Goal: Task Accomplishment & Management: Manage account settings

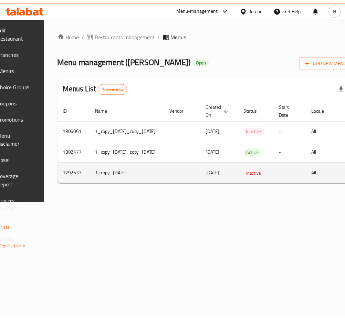
scroll to position [0, 123]
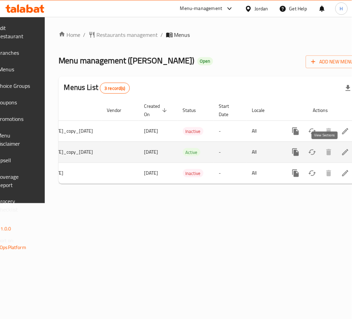
click at [337, 157] on link "enhanced table" at bounding box center [345, 152] width 17 height 17
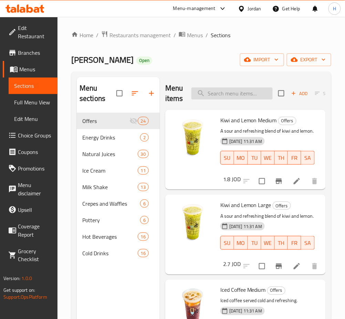
click at [234, 96] on input "search" at bounding box center [231, 93] width 81 height 12
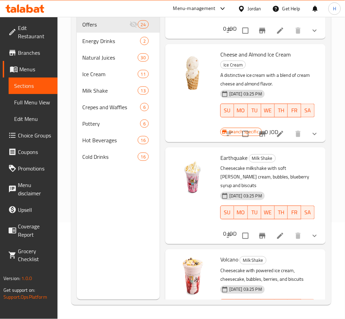
scroll to position [62, 0]
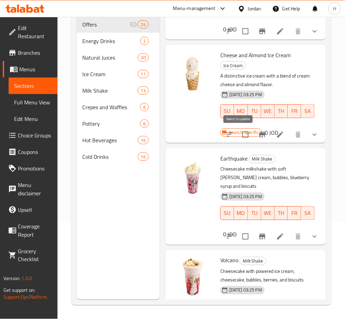
type input "chees"
click at [238, 131] on input "checkbox" at bounding box center [245, 134] width 14 height 14
checkbox input "true"
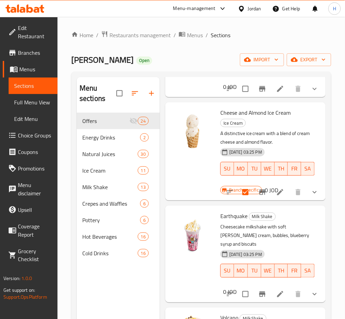
scroll to position [96, 0]
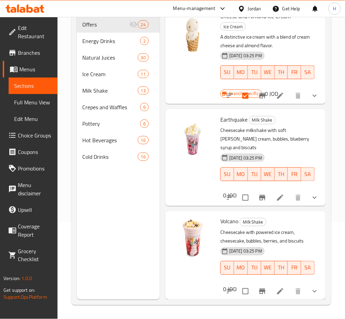
click at [230, 216] on span "Volcano" at bounding box center [229, 221] width 18 height 10
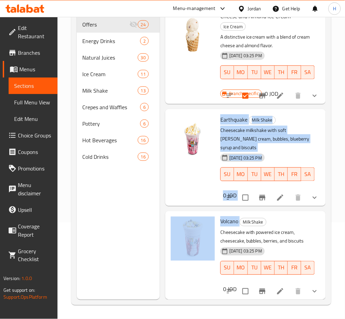
drag, startPoint x: 230, startPoint y: 215, endPoint x: 228, endPoint y: 114, distance: 101.2
click at [228, 114] on span "Earthquake" at bounding box center [233, 119] width 27 height 10
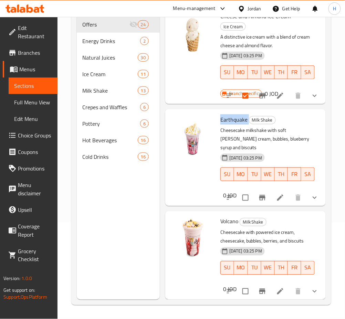
click at [228, 114] on span "Earthquake" at bounding box center [233, 119] width 27 height 10
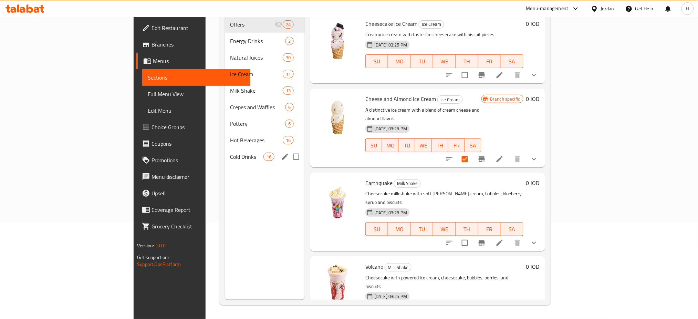
scroll to position [0, 0]
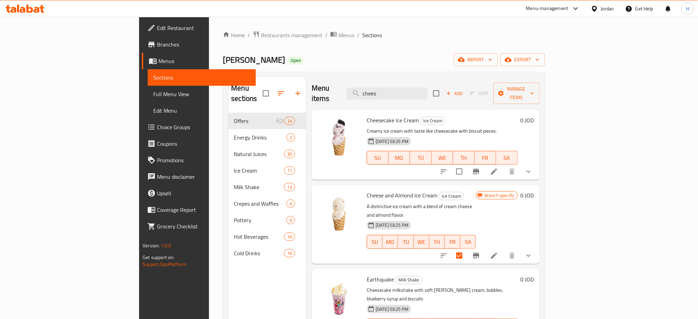
click at [40, 7] on icon at bounding box center [25, 8] width 39 height 8
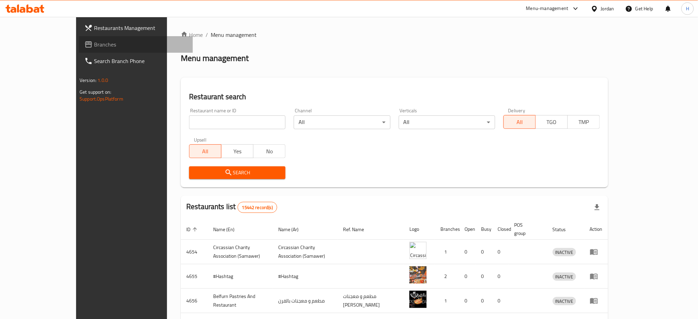
click at [79, 50] on link "Branches" at bounding box center [136, 44] width 114 height 17
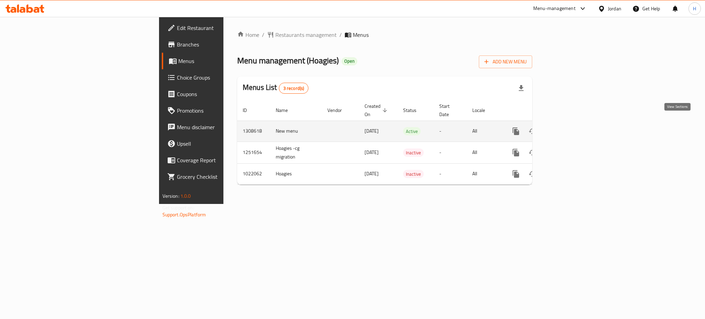
click at [570, 127] on icon "enhanced table" at bounding box center [565, 131] width 8 height 8
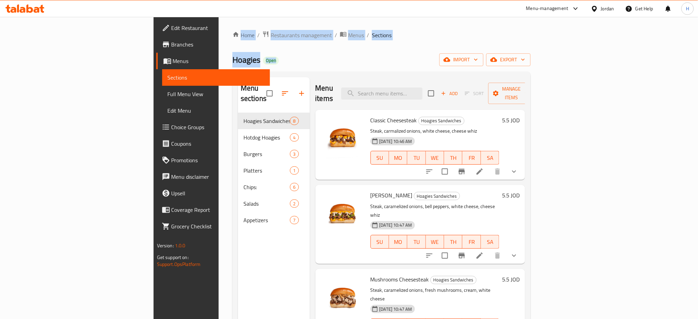
drag, startPoint x: 128, startPoint y: 24, endPoint x: 215, endPoint y: 308, distance: 297.8
click at [219, 309] on div "Home / Restaurants management / Menus / Sections Hoagies Open import export Men…" at bounding box center [382, 216] width 326 height 398
click at [238, 297] on div "Menu sections Hoagies Sandwiches 8 Hotdog Hoagies 4 Burgers 3 Platters 1 Chips:…" at bounding box center [274, 236] width 72 height 319
click at [322, 62] on div "Hoagies Open import export" at bounding box center [381, 59] width 298 height 13
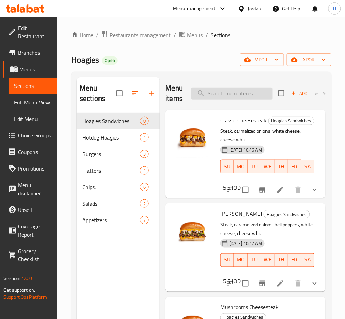
click at [203, 96] on input "search" at bounding box center [231, 93] width 81 height 12
click at [42, 131] on span "Choice Groups" at bounding box center [35, 135] width 34 height 8
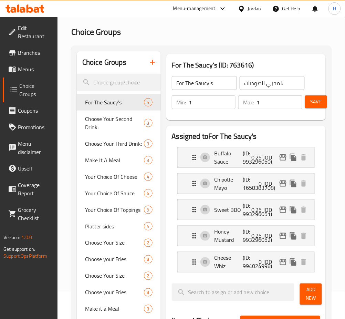
scroll to position [46, 0]
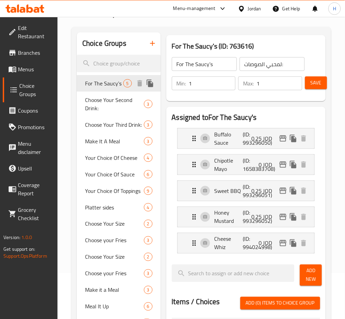
click at [152, 85] on icon "duplicate" at bounding box center [150, 84] width 7 height 8
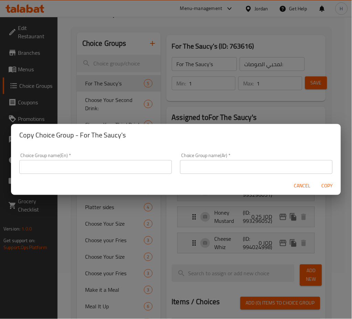
click at [114, 169] on input "text" at bounding box center [95, 167] width 152 height 14
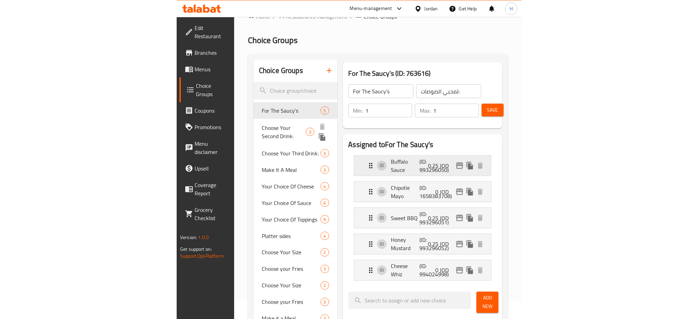
scroll to position [0, 0]
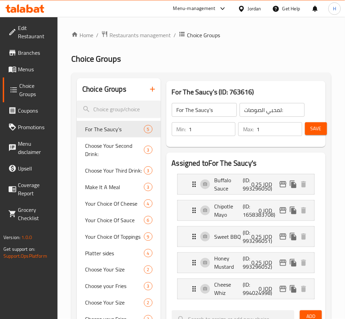
click at [165, 70] on div "Home / Restaurants management / Choice Groups Choice Groups Choice Groups For T…" at bounding box center [201, 322] width 260 height 583
click at [157, 92] on button "button" at bounding box center [152, 89] width 17 height 17
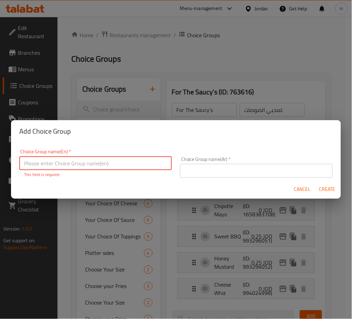
drag, startPoint x: 141, startPoint y: 160, endPoint x: 141, endPoint y: 151, distance: 8.6
click at [141, 160] on input "text" at bounding box center [95, 163] width 152 height 14
type input "Make It A Meal"
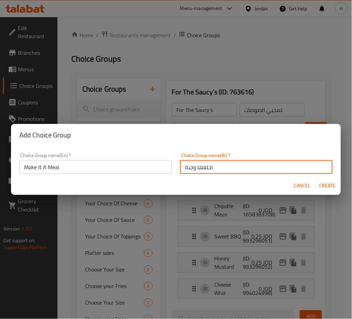
type input "اجلعها وجبة"
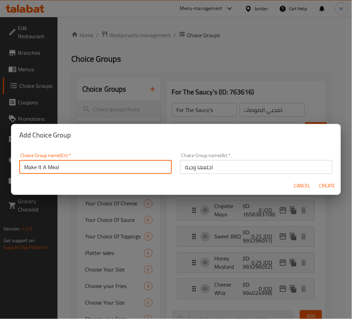
click at [142, 167] on input "Make It A Meal" at bounding box center [95, 167] width 152 height 14
type input "Make It A Meal :"
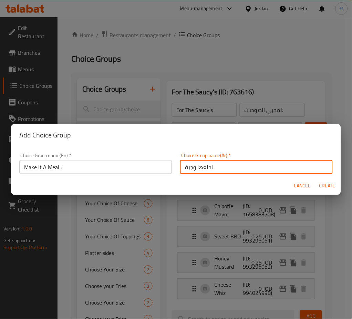
click at [273, 164] on input "اجلعها وجبة" at bounding box center [256, 167] width 152 height 14
type input "اجلعها وجبة :"
click at [326, 190] on span "Create" at bounding box center [327, 185] width 17 height 9
type input "Make It A Meal :"
type input "اجلعها وجبة :"
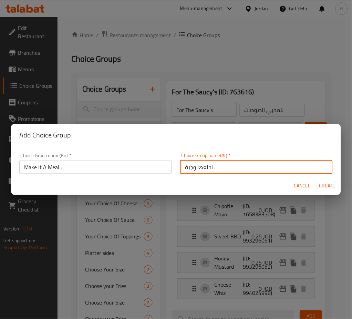
type input "0"
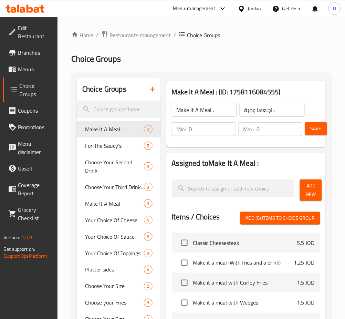
click at [212, 132] on input "0" at bounding box center [212, 129] width 47 height 14
click at [207, 131] on input "0" at bounding box center [212, 129] width 47 height 14
type input "1"
click at [318, 185] on button "Add New" at bounding box center [311, 189] width 22 height 21
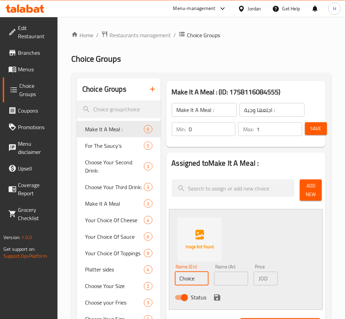
click at [204, 275] on input "Choice" at bounding box center [192, 279] width 34 height 14
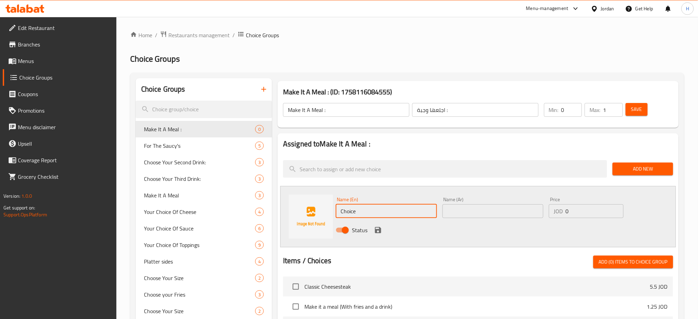
click at [20, 13] on div at bounding box center [25, 9] width 50 height 14
click at [23, 8] on icon at bounding box center [23, 10] width 6 height 6
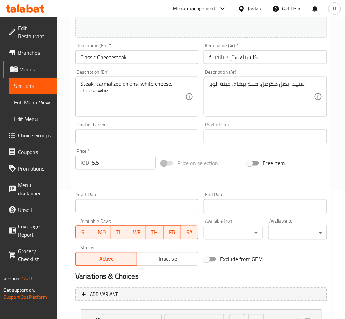
scroll to position [189, 0]
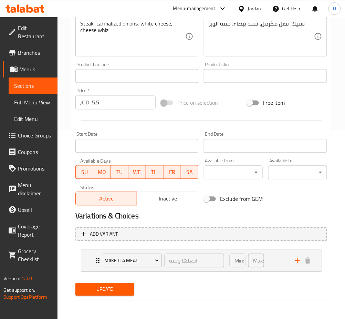
click at [81, 257] on div "Make it a Meal اجعلها وجبة: ​ Min: 0 ​ Max: 1 ​ Make it a meal (With fries and …" at bounding box center [201, 260] width 241 height 23
click at [85, 261] on div "Make it a Meal اجعلها وجبة: ​ Min: 0 ​ Max: 1 ​" at bounding box center [201, 261] width 240 height 22
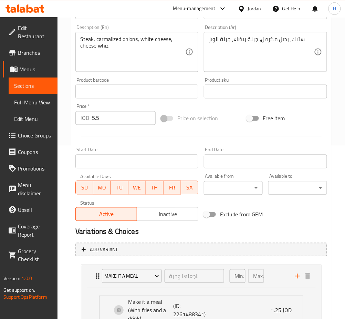
scroll to position [289, 0]
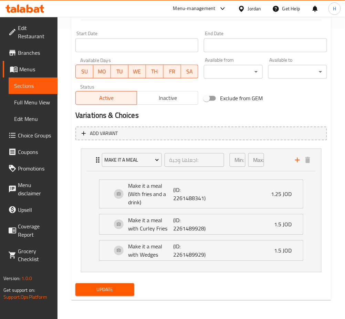
click at [71, 212] on div "Update Classic Cheesesteak Change Image Size: 1200 x 800 px / Image formats: jp…" at bounding box center [201, 38] width 260 height 523
click at [83, 116] on h2 "Variations & Choices" at bounding box center [201, 115] width 252 height 10
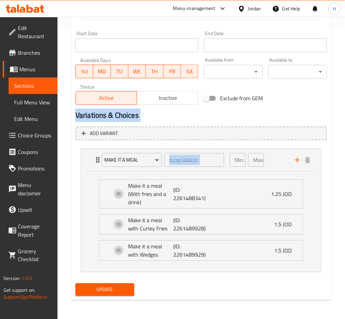
click at [83, 116] on h2 "Variations & Choices" at bounding box center [201, 115] width 252 height 10
click at [170, 119] on h2 "Variations & Choices" at bounding box center [201, 115] width 252 height 10
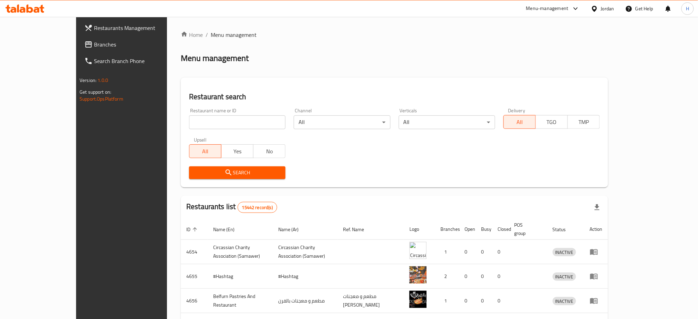
click at [189, 129] on input "search" at bounding box center [237, 122] width 96 height 14
paste input ""765593 Abu Saleh, Al Etha'a St.""
click at [189, 125] on input ""765593 Abu Saleh, Al Etha'a St."" at bounding box center [237, 122] width 96 height 14
paste input "765593"
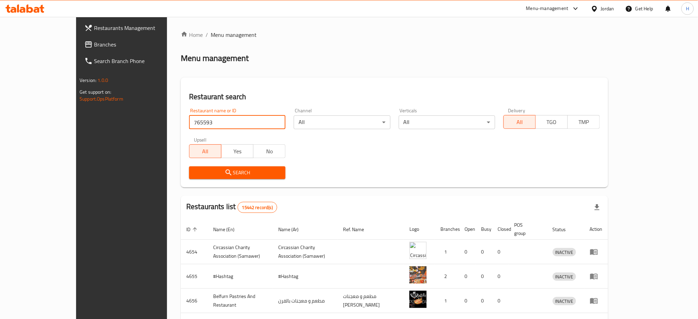
type input "765593"
click button "Search" at bounding box center [237, 172] width 96 height 13
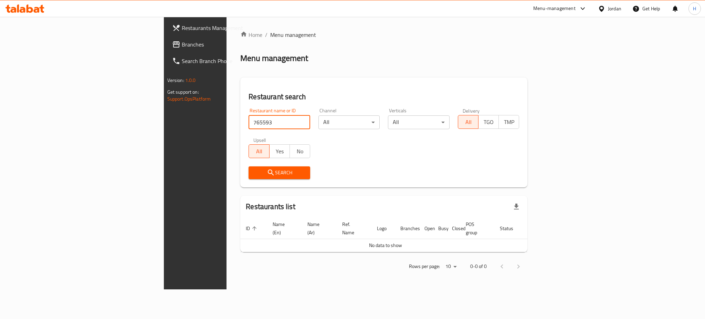
click at [182, 44] on span "Branches" at bounding box center [229, 44] width 94 height 8
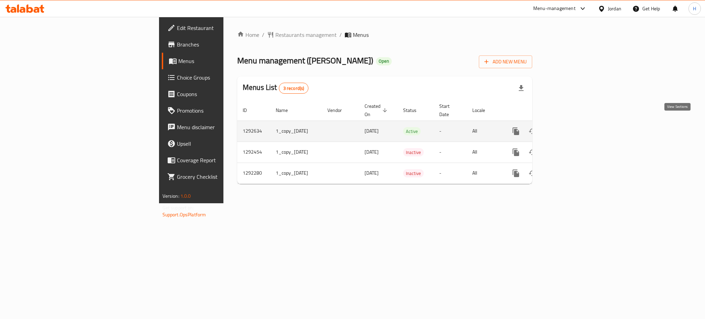
click at [570, 127] on icon "enhanced table" at bounding box center [565, 131] width 8 height 8
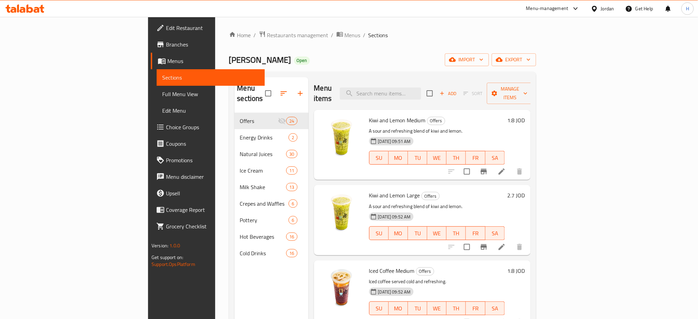
click at [439, 99] on div "Menu items Add Sort Manage items" at bounding box center [422, 93] width 217 height 33
click at [421, 87] on input "search" at bounding box center [380, 93] width 81 height 12
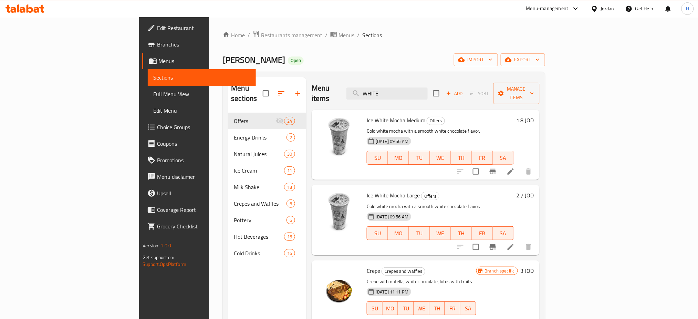
type input "WHITE"
drag, startPoint x: 337, startPoint y: 107, endPoint x: 442, endPoint y: 114, distance: 104.9
click at [423, 115] on h6 "Ice White Mocha Medium Offers" at bounding box center [440, 120] width 147 height 10
click at [457, 115] on h6 "Ice White Mocha Medium Offers" at bounding box center [440, 120] width 147 height 10
drag, startPoint x: 357, startPoint y: 186, endPoint x: 418, endPoint y: 182, distance: 61.0
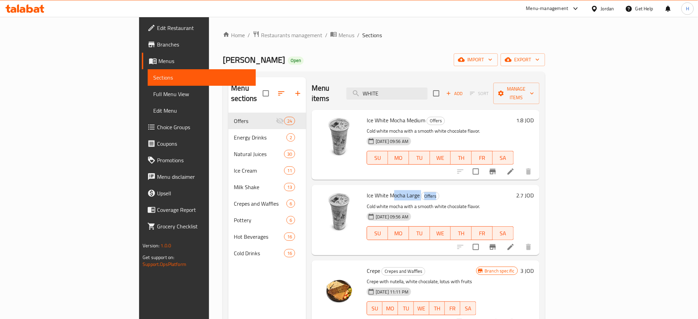
click at [408, 185] on div "Ice White Mocha Large Offers Cold white mocha with a smooth white chocolate fla…" at bounding box center [426, 220] width 228 height 70
click at [450, 190] on h6 "Ice White Mocha Large Offers" at bounding box center [440, 195] width 147 height 10
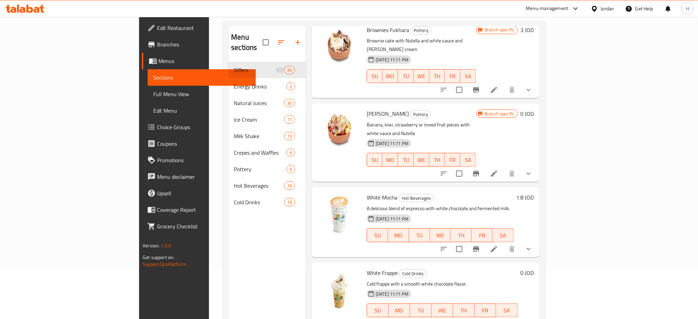
scroll to position [96, 0]
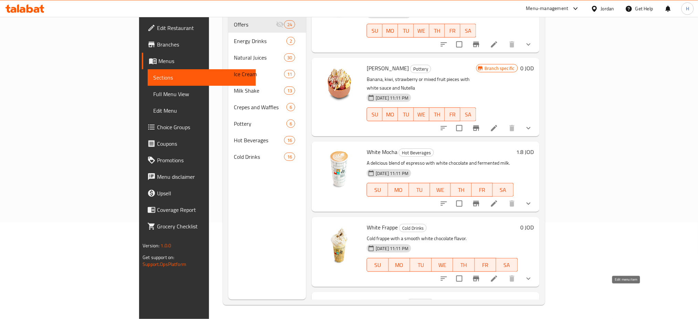
drag, startPoint x: 626, startPoint y: 293, endPoint x: 627, endPoint y: 285, distance: 8.0
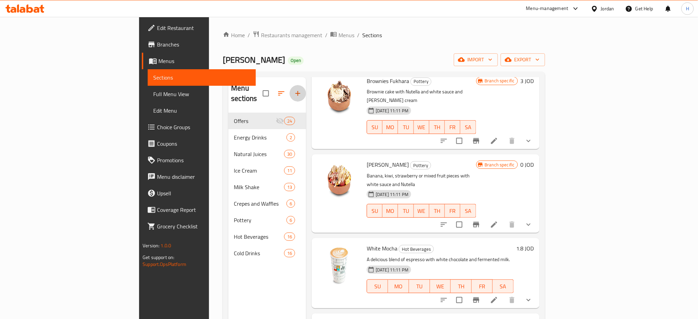
click at [294, 89] on icon "button" at bounding box center [298, 93] width 8 height 8
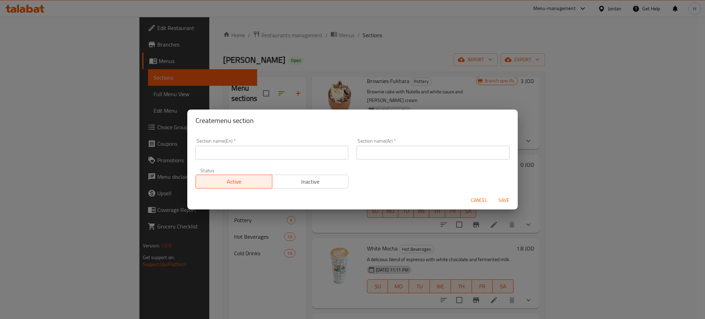
click at [225, 146] on input "text" at bounding box center [272, 153] width 153 height 14
type input "Special Offers"
type input "العروض الخاصة"
type button "0"
type button "1"
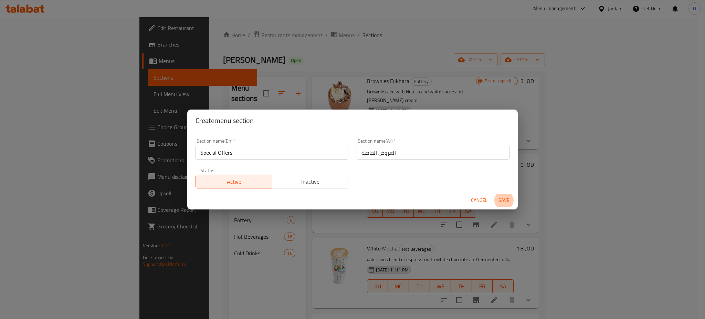
click at [493, 194] on button "Save" at bounding box center [504, 200] width 22 height 13
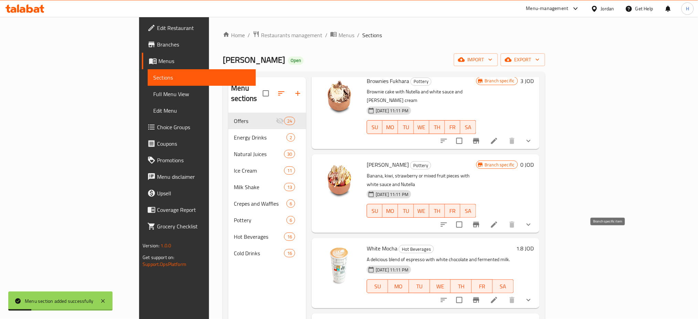
scroll to position [96, 0]
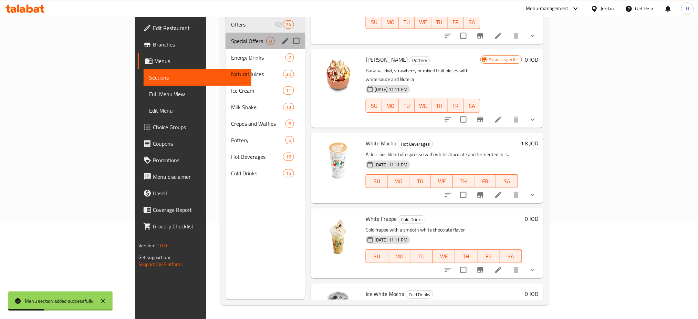
click at [225, 36] on div "Special Offers 0" at bounding box center [265, 41] width 80 height 17
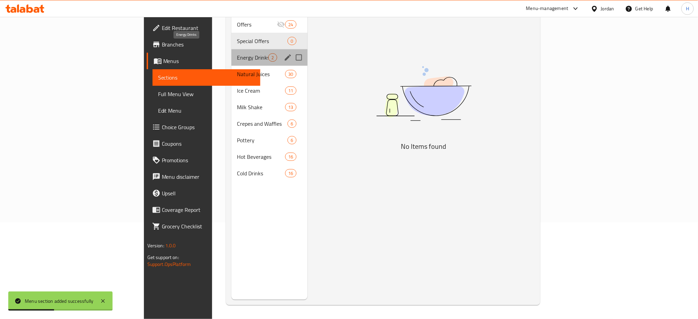
click at [237, 53] on span "Energy Drinks" at bounding box center [252, 57] width 31 height 8
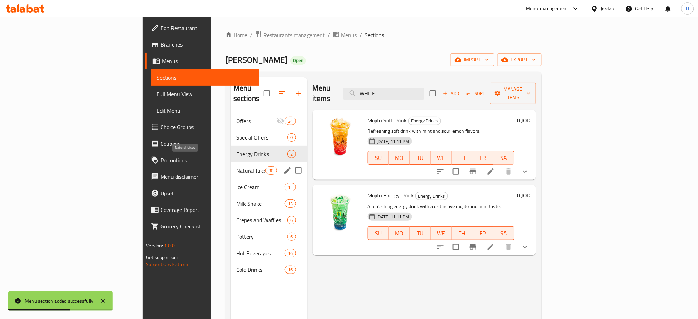
click at [236, 166] on span "Natural Juices" at bounding box center [250, 170] width 29 height 8
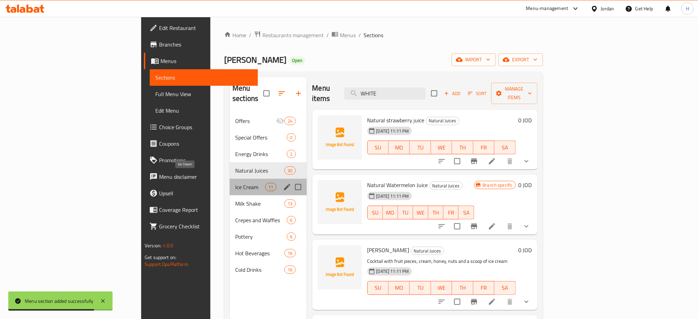
click at [235, 183] on span "Ice Cream" at bounding box center [250, 187] width 30 height 8
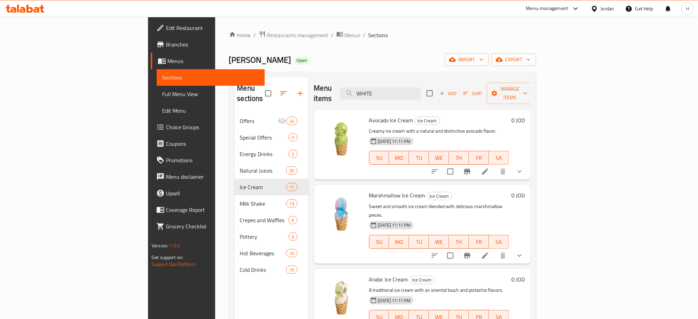
click at [369, 190] on span "Marshmallow Ice Cream" at bounding box center [397, 195] width 56 height 10
click at [366, 190] on div "Marshmallow Ice Cream Ice Cream Sweet and smooth ice cream blended with delicio…" at bounding box center [438, 224] width 145 height 73
drag, startPoint x: 333, startPoint y: 184, endPoint x: 465, endPoint y: 185, distance: 132.5
click at [462, 190] on h6 "Marshmallow Ice Cream Ice Cream" at bounding box center [439, 195] width 140 height 10
click at [465, 190] on h6 "Marshmallow Ice Cream Ice Cream" at bounding box center [439, 195] width 140 height 10
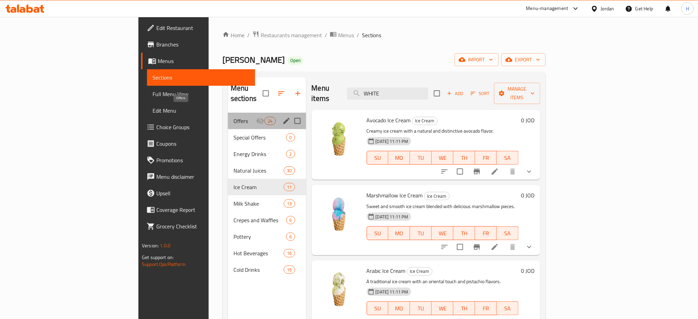
click at [233, 117] on span "Offers" at bounding box center [244, 121] width 23 height 8
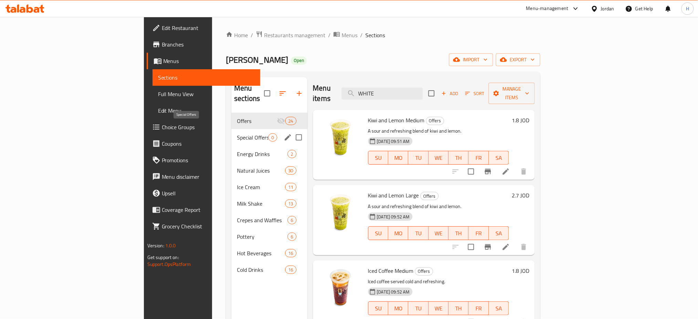
click at [237, 133] on span "Special Offers" at bounding box center [252, 137] width 31 height 8
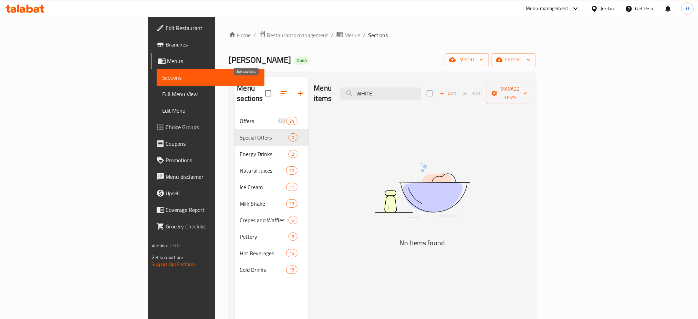
click at [280, 90] on icon "button" at bounding box center [284, 93] width 8 height 8
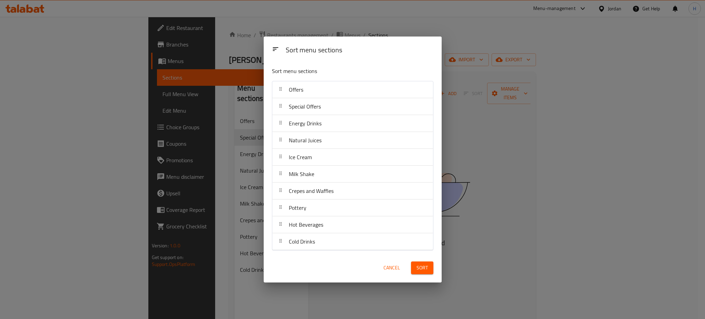
click at [327, 107] on div "Special Offers" at bounding box center [352, 106] width 155 height 17
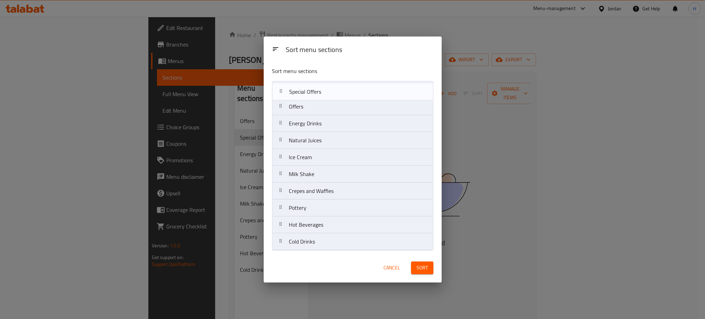
click at [327, 90] on nav "Offers Special Offers Energy Drinks Natural Juices Ice Cream Milk Shake Crepes …" at bounding box center [352, 165] width 161 height 169
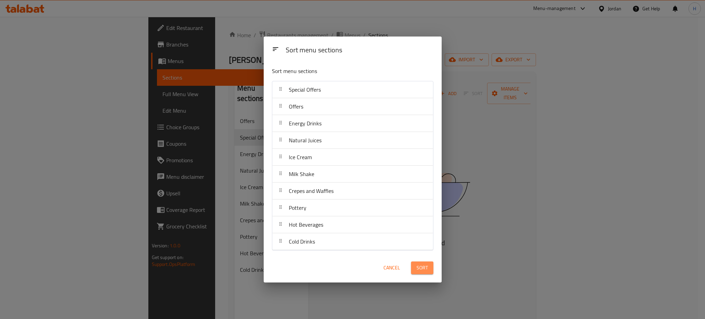
click at [428, 266] on button "Sort" at bounding box center [422, 267] width 22 height 13
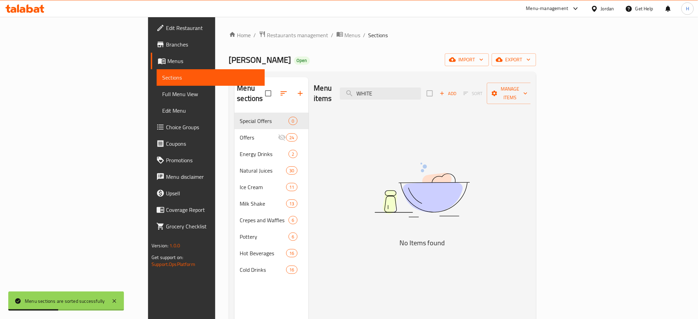
click at [323, 151] on div "Menu items WHITE Add Sort Manage items No Items found" at bounding box center [419, 236] width 222 height 319
click at [421, 87] on input "WHITE" at bounding box center [380, 93] width 81 height 12
click at [428, 200] on img at bounding box center [422, 189] width 172 height 91
click at [26, 4] on icon at bounding box center [25, 8] width 39 height 8
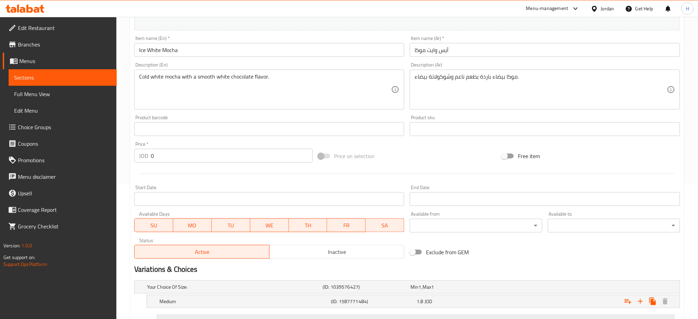
scroll to position [229, 0]
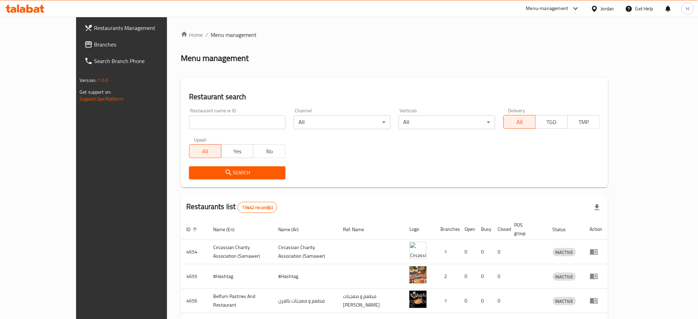
click at [189, 119] on input "search" at bounding box center [237, 122] width 96 height 14
paste input "700625"
type input "700625"
click button "Search" at bounding box center [237, 172] width 96 height 13
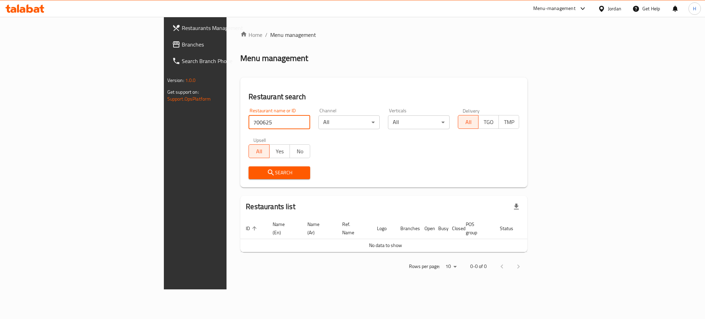
click at [172, 44] on icon at bounding box center [176, 44] width 8 height 8
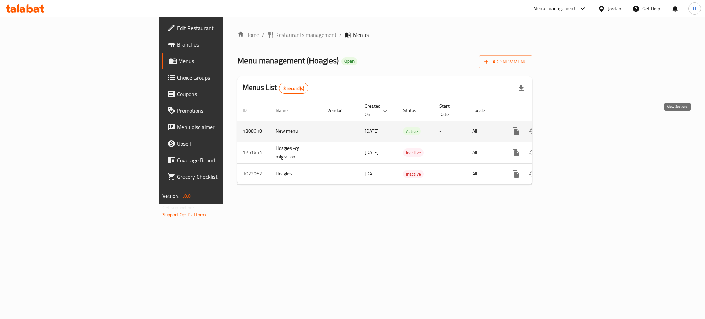
click at [574, 123] on link "enhanced table" at bounding box center [565, 131] width 17 height 17
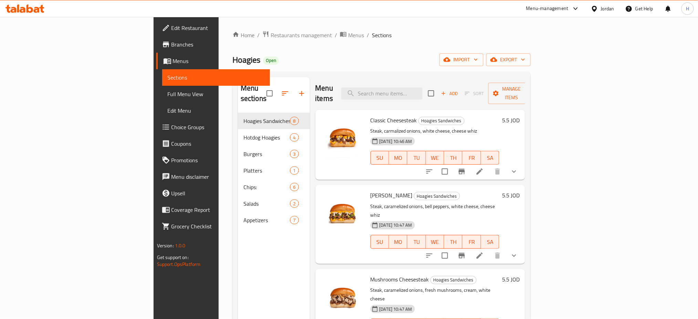
click at [171, 126] on span "Choice Groups" at bounding box center [217, 127] width 93 height 8
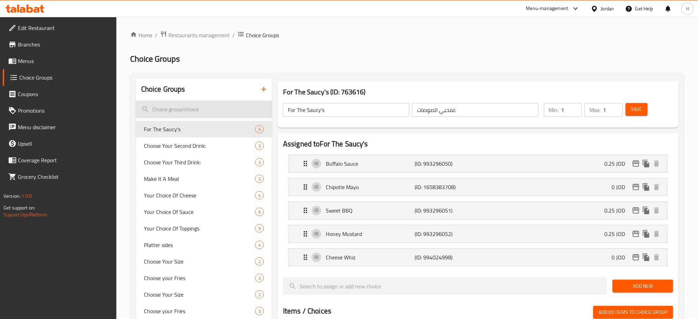
click at [225, 113] on input "search" at bounding box center [204, 110] width 136 height 18
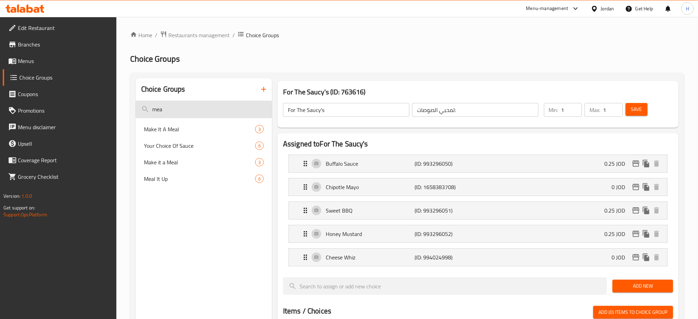
type input "meal"
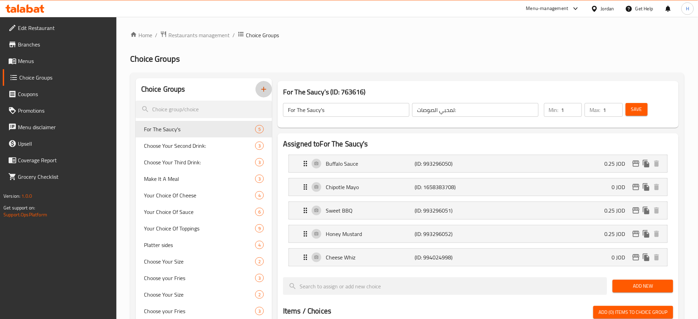
click at [265, 86] on icon "button" at bounding box center [264, 89] width 8 height 8
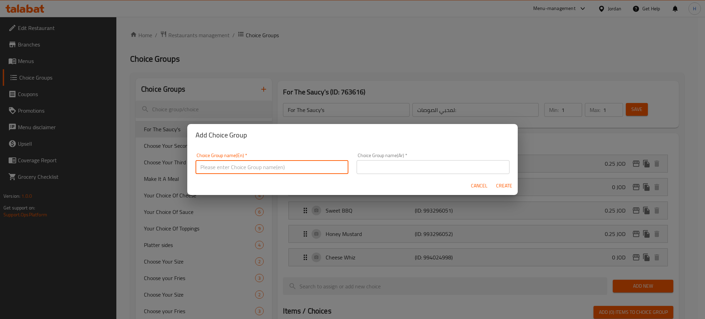
click at [274, 169] on input "text" at bounding box center [272, 167] width 153 height 14
type input "Make It A Meal :"
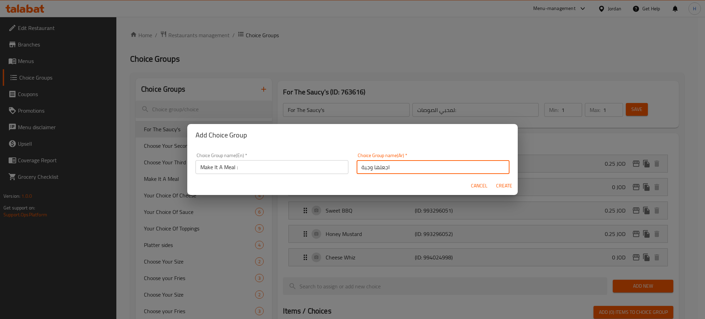
type input "اجعلها وجبة"
click at [507, 189] on span "Create" at bounding box center [504, 185] width 17 height 9
type input "Make It A Meal :"
type input "اجعلها وجبة"
type input "0"
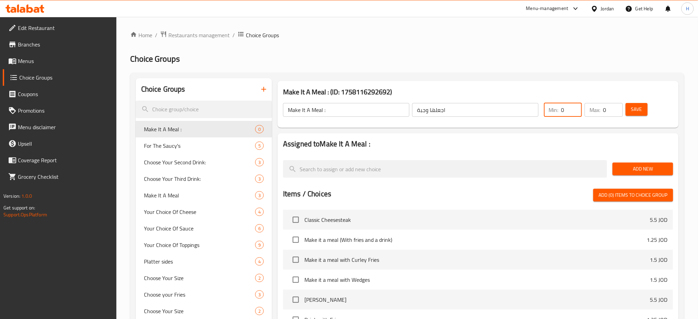
click at [566, 113] on input "0" at bounding box center [571, 110] width 21 height 14
type input "1"
click at [633, 177] on div "Add New" at bounding box center [643, 168] width 66 height 23
click at [643, 167] on span "Add New" at bounding box center [642, 169] width 49 height 9
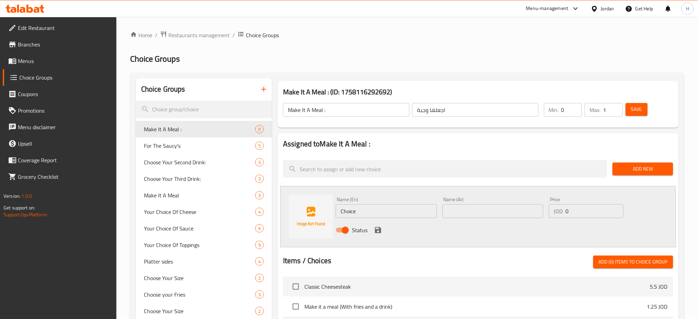
click at [358, 112] on input "Make It A Meal :" at bounding box center [346, 110] width 126 height 14
click at [385, 213] on input "Choice" at bounding box center [386, 211] width 101 height 14
paste input "Make It A Meal :"
type input "Make It A Meal"
click at [481, 111] on input "اجعلها وجبة" at bounding box center [475, 110] width 126 height 14
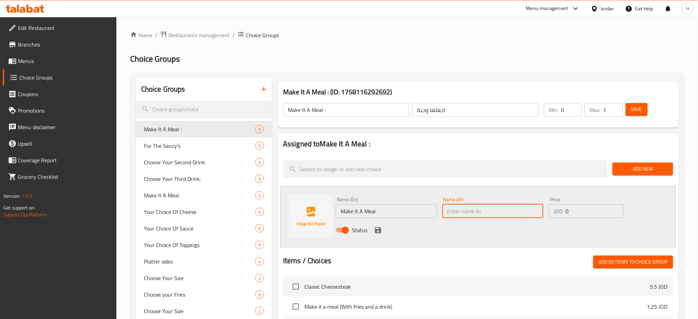
click at [482, 211] on input "text" at bounding box center [492, 211] width 101 height 14
paste input "اجعلها وجبة"
type input "اجعلها وجبة"
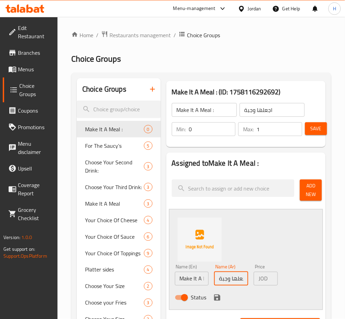
click at [232, 280] on input "اجعلها وجبة" at bounding box center [231, 279] width 34 height 14
type input "1.25"
click at [217, 298] on icon "save" at bounding box center [217, 297] width 8 height 8
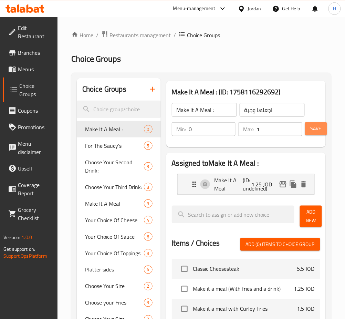
click at [317, 129] on span "Save" at bounding box center [315, 128] width 11 height 9
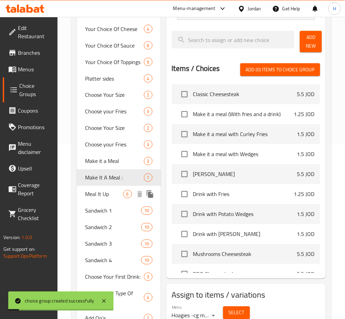
scroll to position [0, 0]
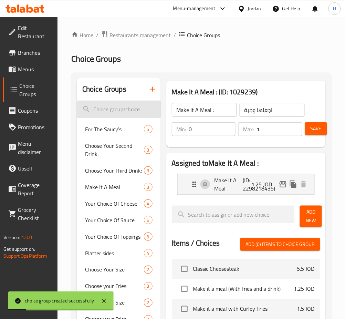
click at [127, 115] on input "search" at bounding box center [119, 110] width 84 height 18
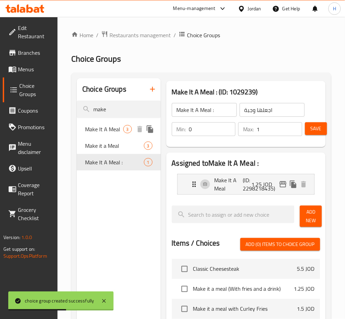
type input "make"
click at [99, 125] on span "Make It A Meal" at bounding box center [104, 129] width 38 height 8
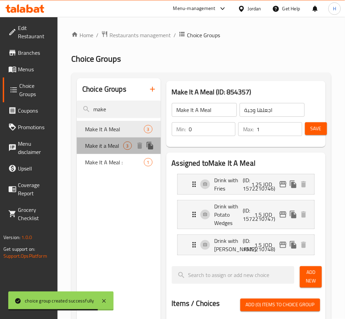
click at [97, 141] on span "Make it a Meal" at bounding box center [104, 145] width 38 height 8
type input "Make it a Meal"
type input "اجعلها وجبة:"
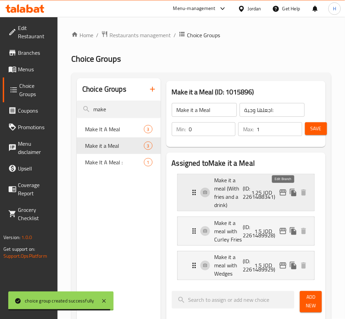
click at [280, 194] on icon "edit" at bounding box center [283, 192] width 8 height 8
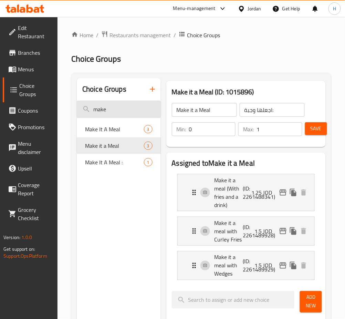
click at [135, 109] on input "make" at bounding box center [119, 110] width 84 height 18
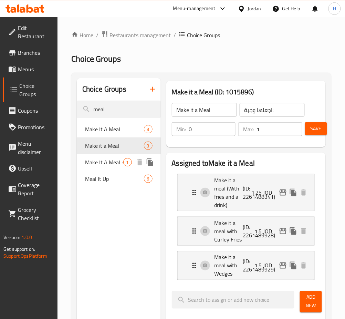
type input "meal"
click at [108, 164] on span "Make It A Meal :" at bounding box center [104, 162] width 38 height 8
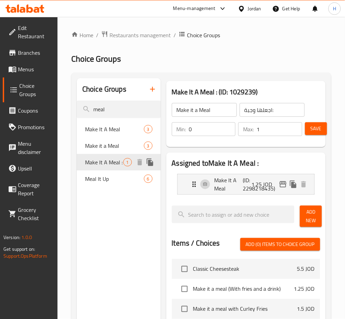
type input "Make It A Meal :"
type input "اجعلها وجبة"
click at [156, 91] on icon "button" at bounding box center [152, 89] width 8 height 8
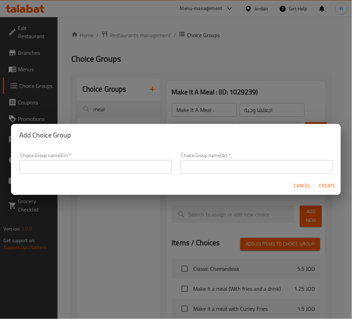
click at [144, 160] on input "text" at bounding box center [95, 167] width 152 height 14
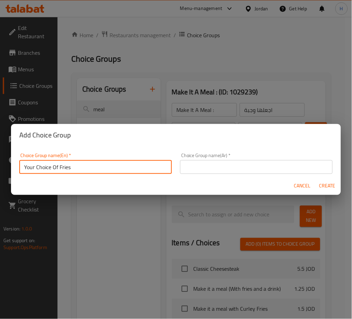
type input "Your Choice Of Fries"
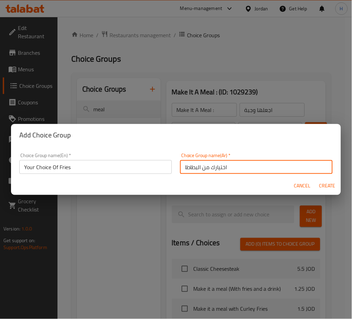
type input "اختيارك من البطاطا"
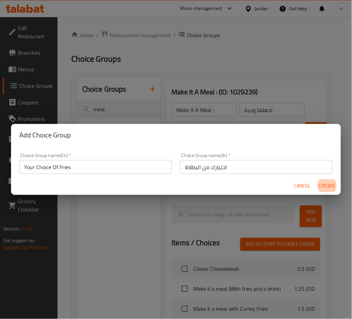
click at [316, 179] on button "Create" at bounding box center [327, 185] width 22 height 13
type input "Your Choice Of Fries"
type input "اختيارك من البطاطا"
type input "0"
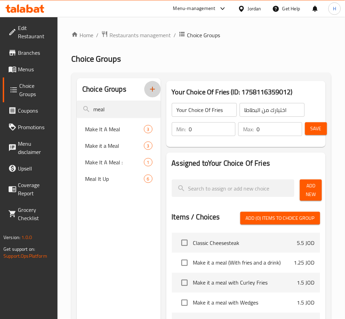
click at [208, 132] on input "0" at bounding box center [212, 129] width 47 height 14
type input "1"
click at [301, 157] on div "Assigned to Your Choice Of Fries Add New Items / Choices Add (0) items to choic…" at bounding box center [245, 289] width 159 height 274
click at [261, 167] on h2 "Assigned to Your Choice Of Fries" at bounding box center [246, 163] width 148 height 10
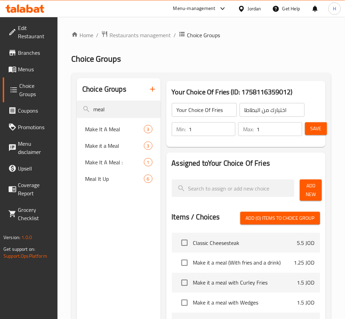
click at [315, 191] on span "Add New" at bounding box center [310, 189] width 11 height 17
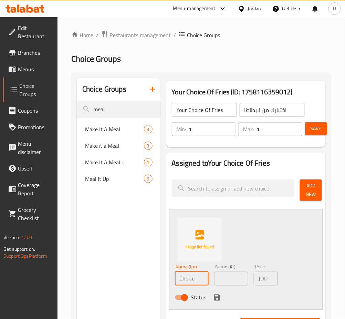
click at [195, 280] on input "Choice" at bounding box center [192, 279] width 34 height 14
type input "French Fries"
type input "بطاطا [GEOGRAPHIC_DATA]"
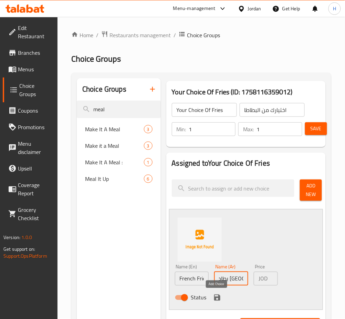
drag, startPoint x: 219, startPoint y: 296, endPoint x: 250, endPoint y: 277, distance: 36.6
click at [220, 296] on icon "save" at bounding box center [217, 297] width 8 height 8
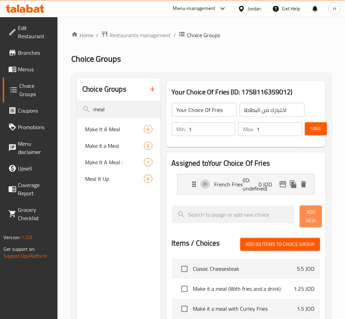
click at [301, 218] on button "Add New" at bounding box center [311, 216] width 22 height 21
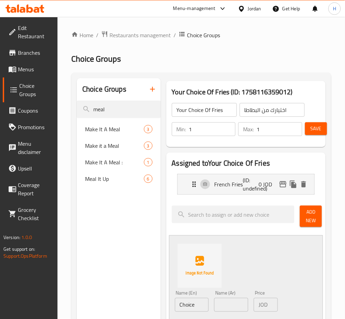
scroll to position [46, 0]
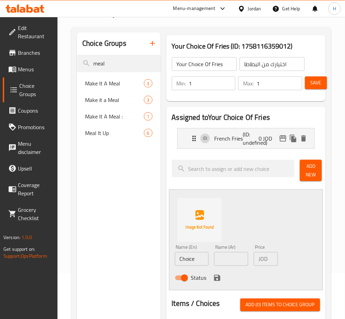
click at [194, 259] on input "Choice" at bounding box center [192, 259] width 34 height 14
type input "Curly Fries"
type input "بطاطا كيرلي"
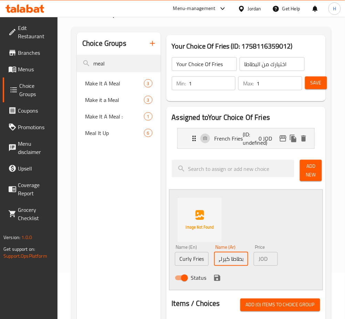
click at [213, 282] on div "Status" at bounding box center [231, 278] width 118 height 19
click at [213, 281] on icon "save" at bounding box center [217, 278] width 8 height 8
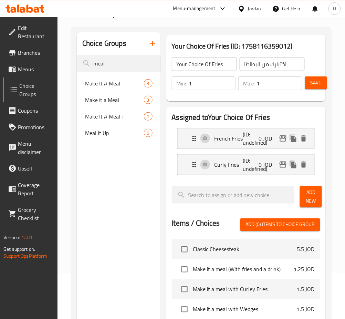
click at [310, 190] on span "Add New" at bounding box center [310, 196] width 11 height 17
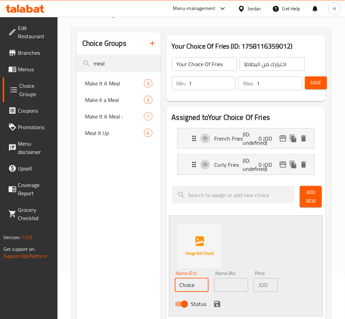
click at [200, 288] on input "Choice" at bounding box center [192, 285] width 34 height 14
click at [199, 287] on input "Choice" at bounding box center [192, 285] width 34 height 14
type input "Wedges"
type input "بطاطا ويدجز"
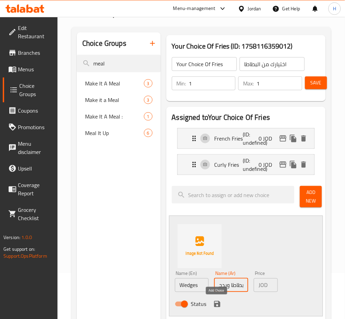
click at [220, 303] on icon "save" at bounding box center [217, 304] width 8 height 8
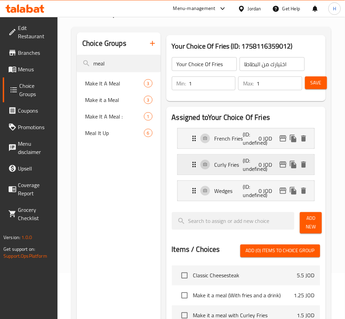
click at [239, 165] on p "Curly Fries" at bounding box center [228, 164] width 29 height 8
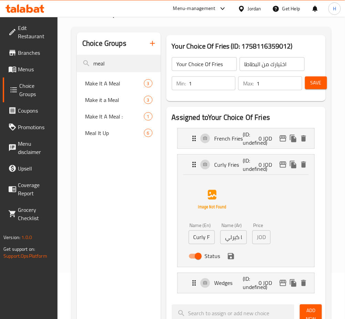
click at [235, 240] on input "بطاطا كيرلي" at bounding box center [233, 237] width 27 height 14
click at [230, 256] on icon "save" at bounding box center [231, 256] width 6 height 6
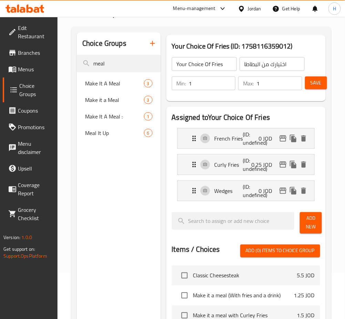
type input "0.25"
click at [249, 192] on p "(ID: undefined)" at bounding box center [252, 190] width 19 height 17
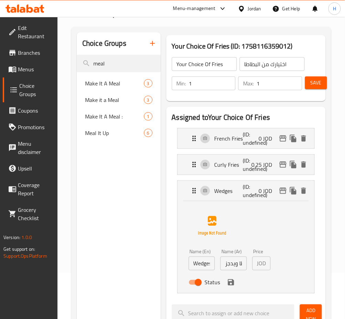
click at [239, 262] on input "بطاطا ويدجز" at bounding box center [233, 263] width 27 height 14
type input "0.25"
click at [232, 287] on button "save" at bounding box center [231, 282] width 10 height 10
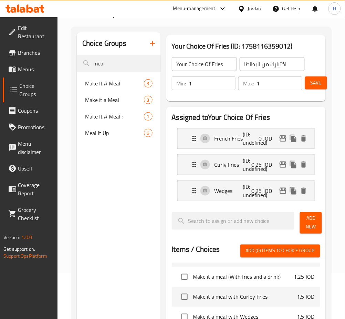
scroll to position [0, 0]
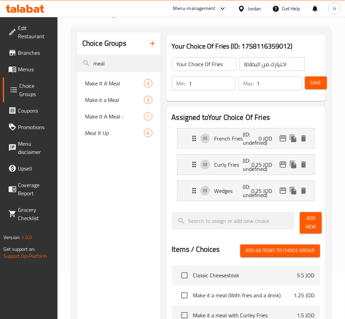
click at [317, 81] on span "Save" at bounding box center [315, 82] width 11 height 9
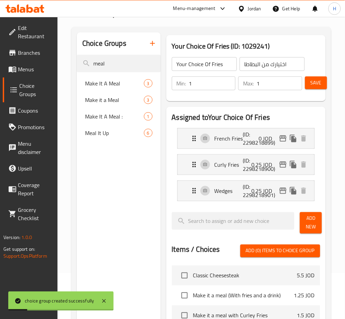
click at [136, 208] on div "Choice Groups meal Make It A Meal 3 Make it a Meal 3 Make It A Meal : 1 Meal It…" at bounding box center [119, 271] width 84 height 478
click at [141, 63] on input "meal" at bounding box center [119, 64] width 84 height 18
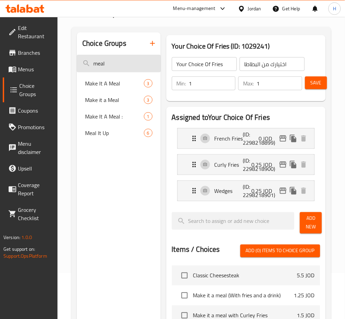
click at [128, 65] on input "meal" at bounding box center [119, 64] width 84 height 18
click at [129, 64] on input "meal" at bounding box center [119, 64] width 84 height 18
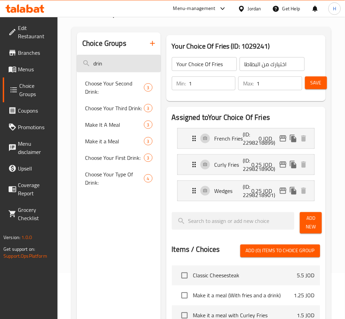
type input "drink"
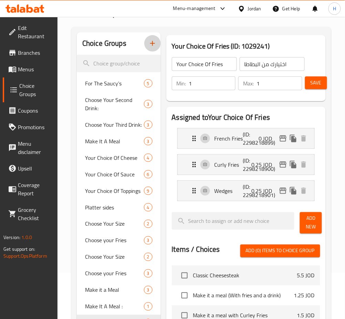
click at [152, 50] on button "button" at bounding box center [152, 43] width 17 height 17
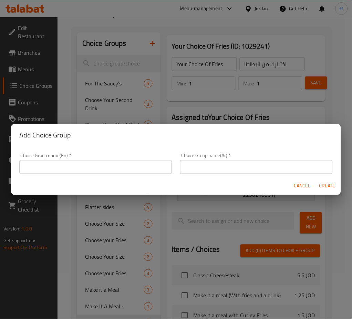
click at [152, 168] on input "text" at bounding box center [95, 167] width 152 height 14
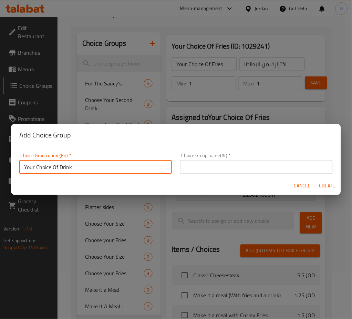
type input "Your Choice Of Drink"
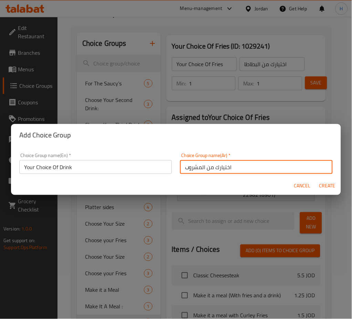
type input "اختيارك من المشروب"
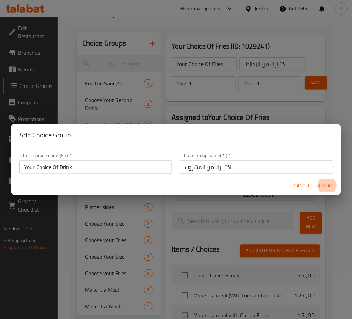
click at [316, 179] on button "Create" at bounding box center [327, 185] width 22 height 13
type input "Your Choice Of Drink"
type input "اختيارك من المشروب"
type input "0"
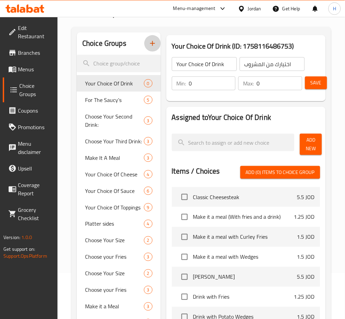
click at [210, 79] on input "0" at bounding box center [212, 83] width 47 height 14
type input "1"
click at [313, 145] on span "Add New" at bounding box center [310, 144] width 11 height 17
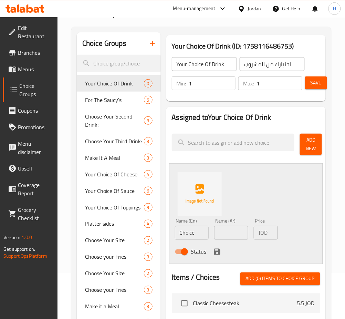
click at [208, 236] on input "Choice" at bounding box center [192, 233] width 34 height 14
type input "Matrix Cola"
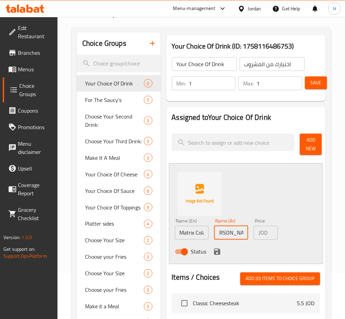
type input "[PERSON_NAME]"
click at [217, 252] on icon "save" at bounding box center [217, 252] width 6 height 6
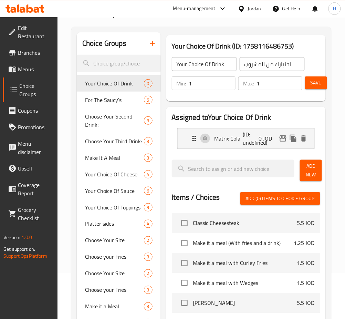
click at [307, 163] on span "Add New" at bounding box center [310, 170] width 11 height 17
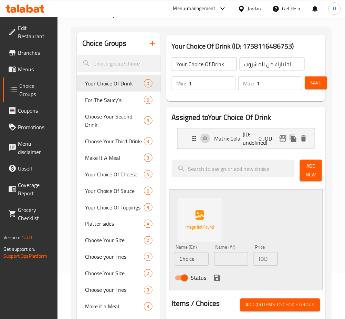
click at [199, 260] on input "Choice" at bounding box center [192, 259] width 34 height 14
type input "Matrix Orange"
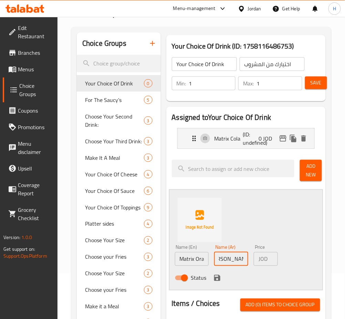
type input "ماتريكس أورانج"
click at [213, 273] on div "Status" at bounding box center [231, 278] width 118 height 19
click at [215, 275] on icon "save" at bounding box center [217, 278] width 6 height 6
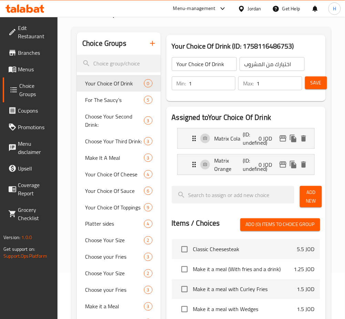
click at [317, 196] on button "Add New" at bounding box center [311, 196] width 22 height 21
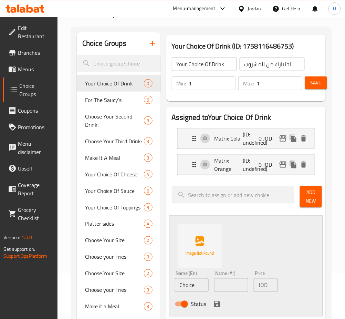
click at [190, 287] on input "Choice" at bounding box center [192, 285] width 34 height 14
type input "Matrix Up"
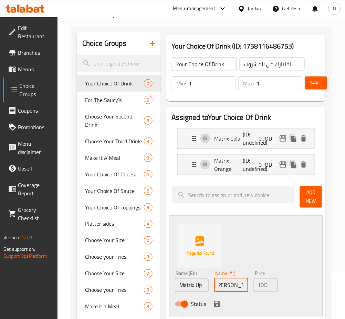
type input "ماتريكس أب"
click at [218, 305] on icon "save" at bounding box center [217, 304] width 8 height 8
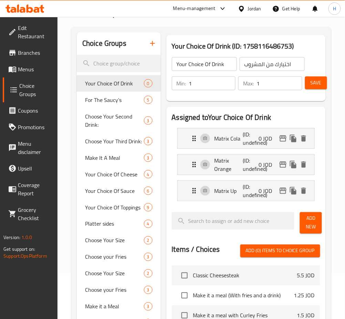
click at [318, 82] on span "Save" at bounding box center [315, 82] width 11 height 9
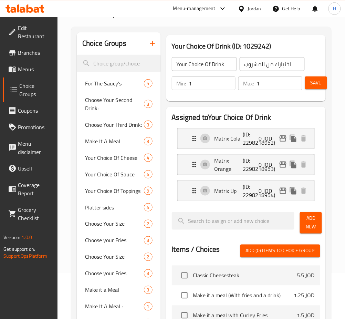
click at [322, 76] on div "Min: 1 ​ Max: 1 ​ Save" at bounding box center [245, 83] width 154 height 22
click at [319, 80] on span "Save" at bounding box center [315, 82] width 11 height 9
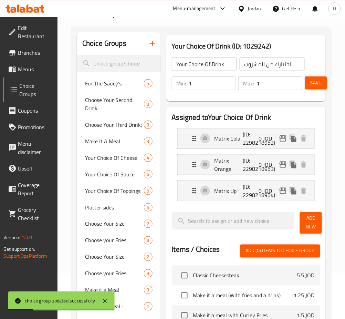
click at [42, 66] on span "Menus" at bounding box center [35, 69] width 34 height 8
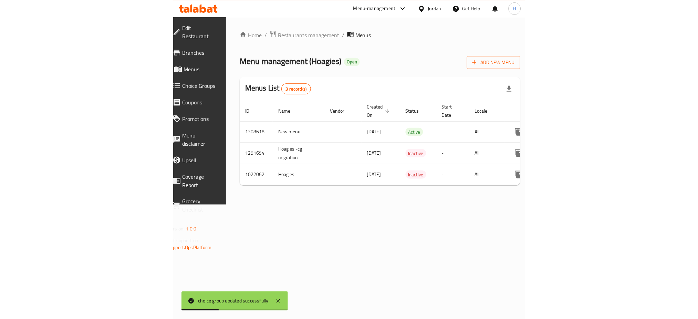
scroll to position [0, 76]
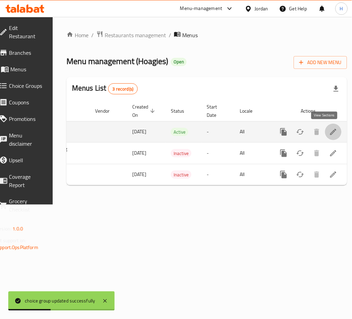
click at [329, 134] on icon "enhanced table" at bounding box center [333, 132] width 8 height 8
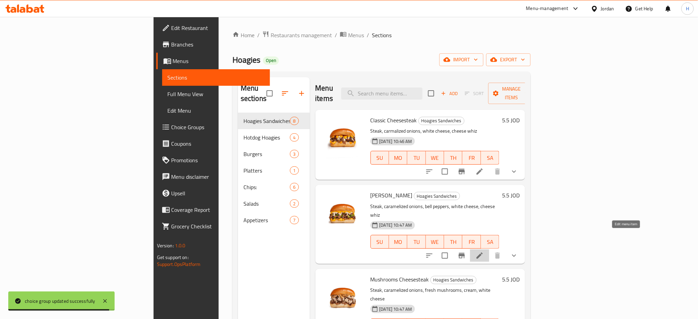
drag, startPoint x: 625, startPoint y: 239, endPoint x: 625, endPoint y: 245, distance: 6.2
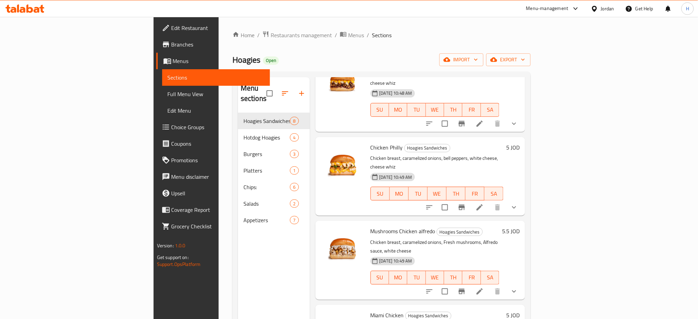
scroll to position [92, 0]
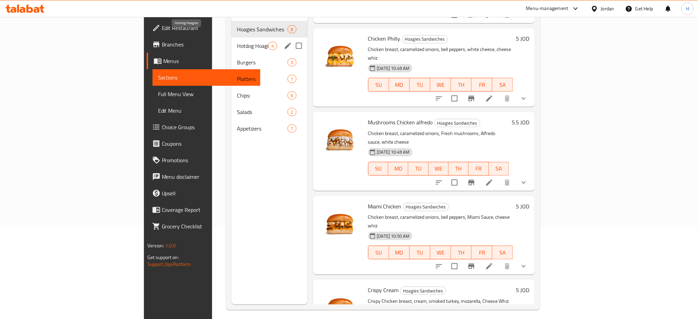
click at [237, 42] on span "Hotdog Hoagies" at bounding box center [252, 46] width 31 height 8
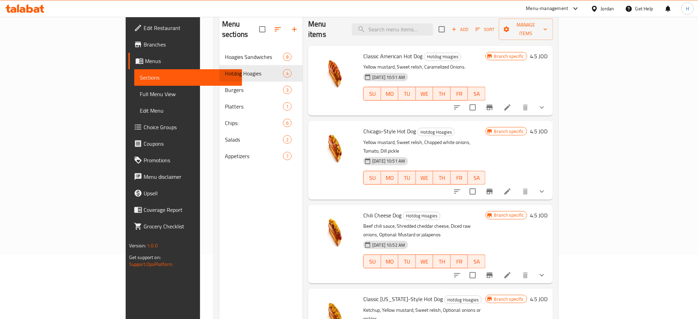
scroll to position [46, 0]
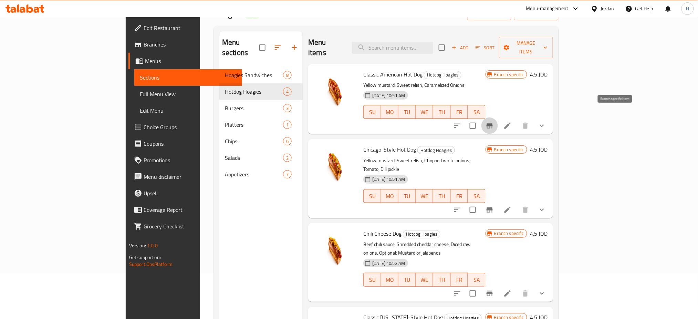
click at [498, 120] on button "Branch-specific-item" at bounding box center [489, 125] width 17 height 17
click at [493, 207] on icon "Branch-specific-item" at bounding box center [489, 210] width 6 height 6
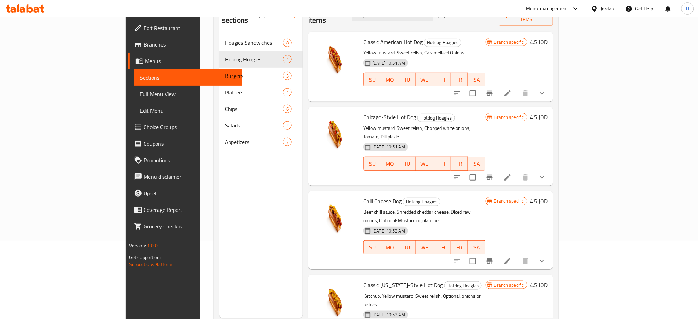
scroll to position [96, 0]
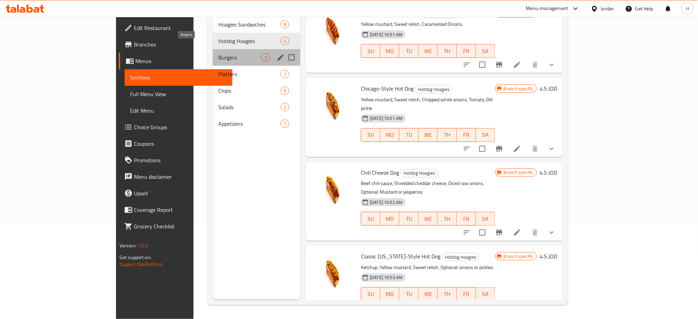
click at [218, 53] on span "Burgers" at bounding box center [239, 57] width 43 height 8
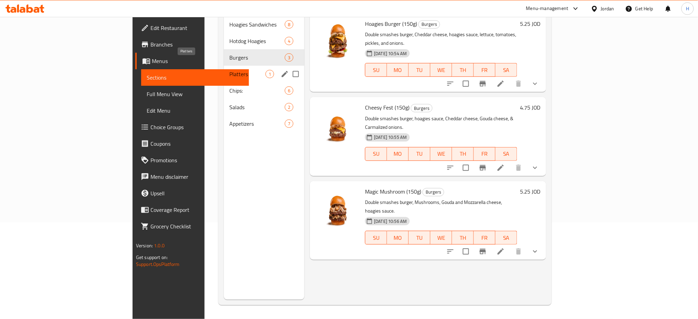
click at [229, 70] on span "Platters" at bounding box center [247, 74] width 36 height 8
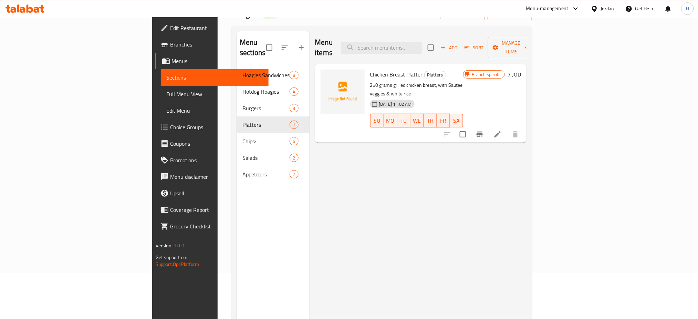
scroll to position [4, 0]
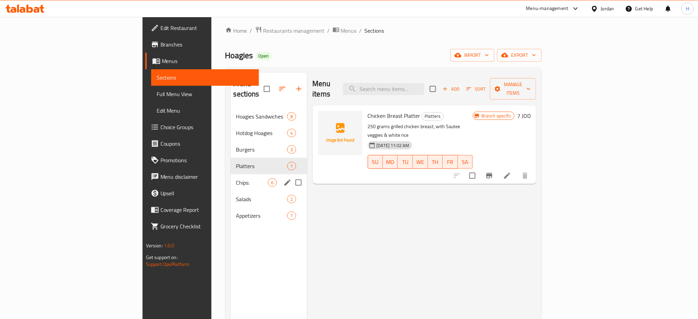
click at [236, 178] on span "Chips:" at bounding box center [252, 182] width 32 height 8
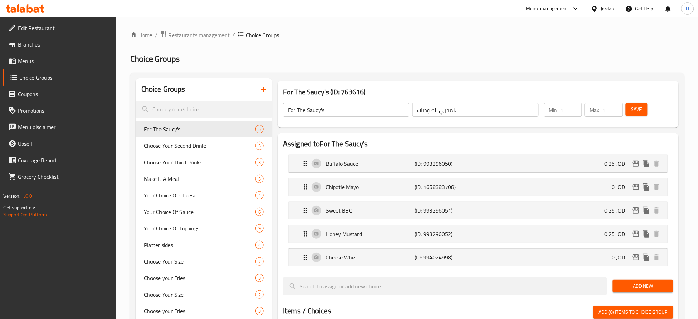
click at [63, 62] on span "Menus" at bounding box center [64, 61] width 93 height 8
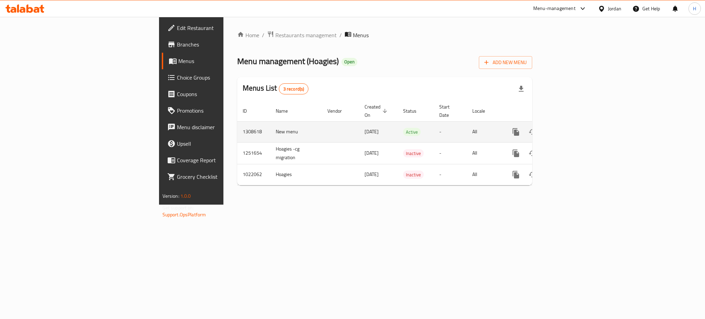
click at [570, 128] on icon "enhanced table" at bounding box center [565, 132] width 8 height 8
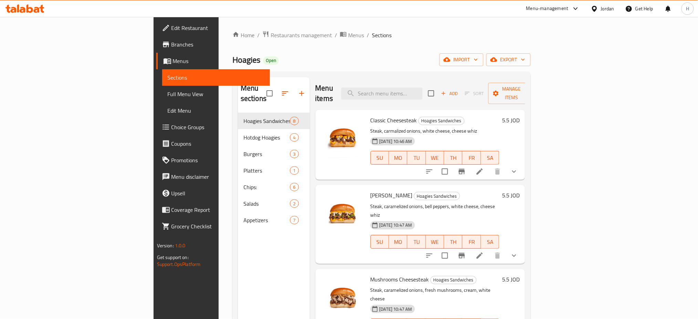
click at [489, 165] on li at bounding box center [479, 171] width 19 height 12
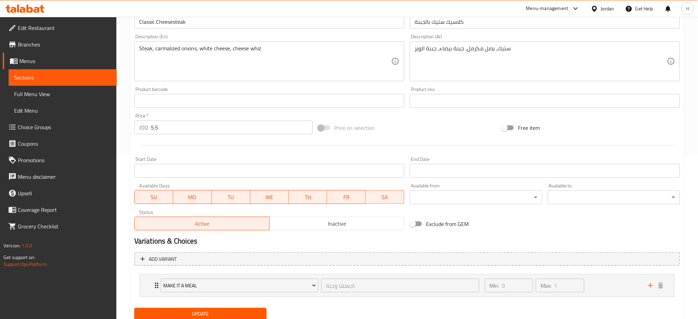
scroll to position [189, 0]
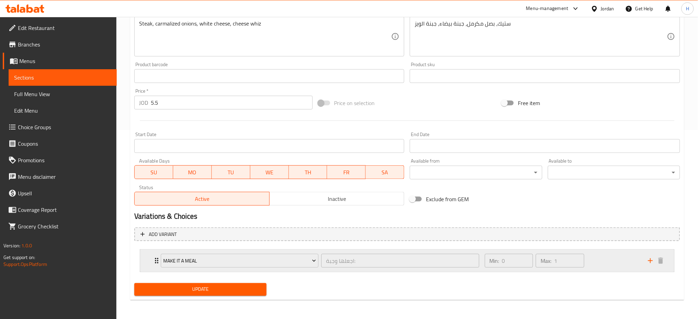
click at [145, 257] on div "Make it a Meal اجعلها وجبة: ​ Min: 0 ​ Max: 1 ​" at bounding box center [407, 261] width 534 height 22
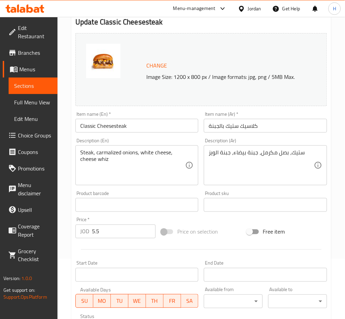
scroll to position [0, 0]
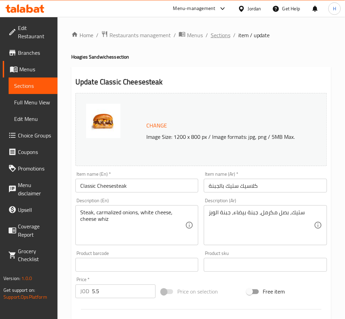
click at [223, 32] on span "Sections" at bounding box center [221, 35] width 20 height 8
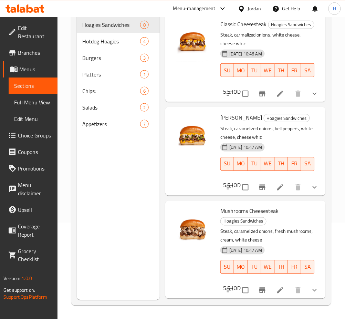
scroll to position [96, 0]
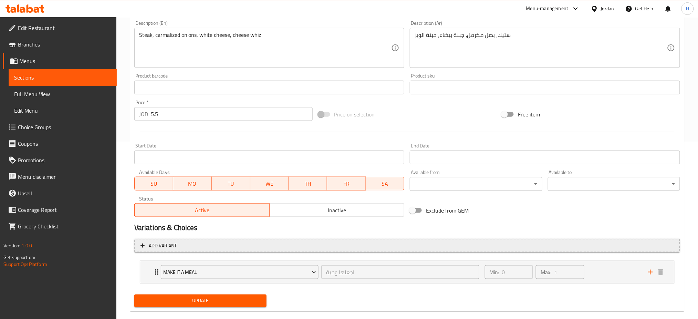
scroll to position [189, 0]
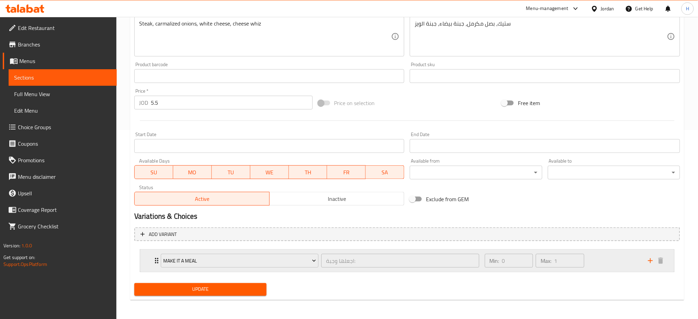
click at [151, 259] on div "Make it a Meal اجعلها وجبة: ​ Min: 0 ​ Max: 1 ​" at bounding box center [407, 261] width 534 height 22
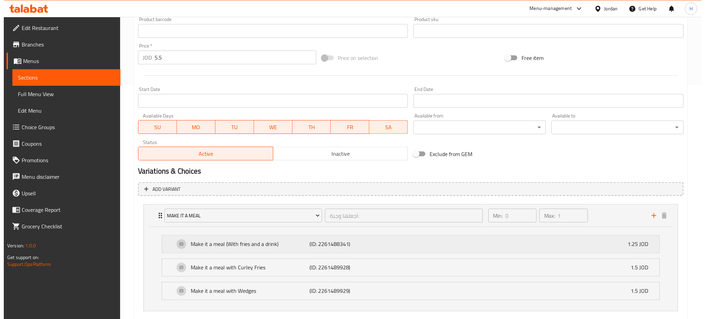
scroll to position [273, 0]
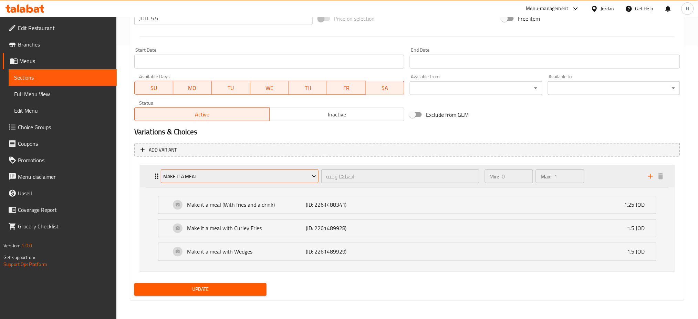
click at [266, 178] on span "Make it a Meal" at bounding box center [239, 176] width 153 height 9
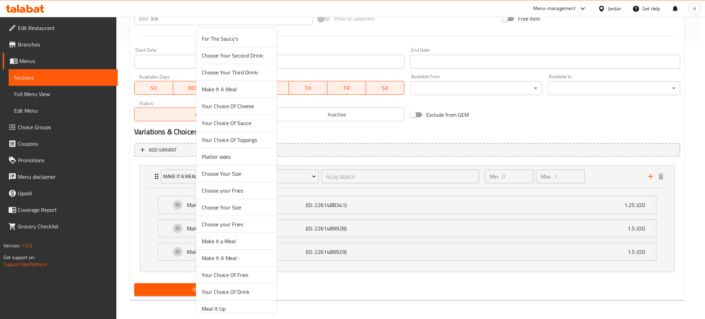
click at [243, 263] on li "Make It A Meal :" at bounding box center [236, 258] width 81 height 17
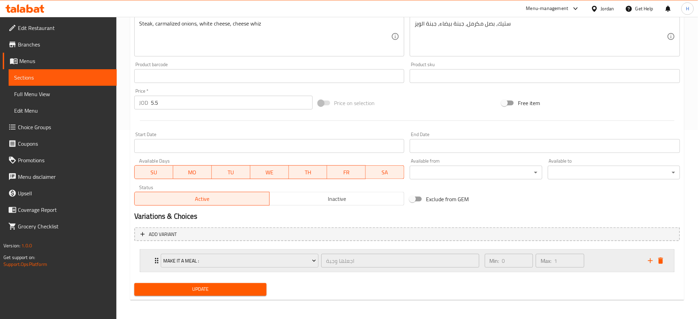
click at [657, 260] on icon "delete" at bounding box center [660, 260] width 8 height 8
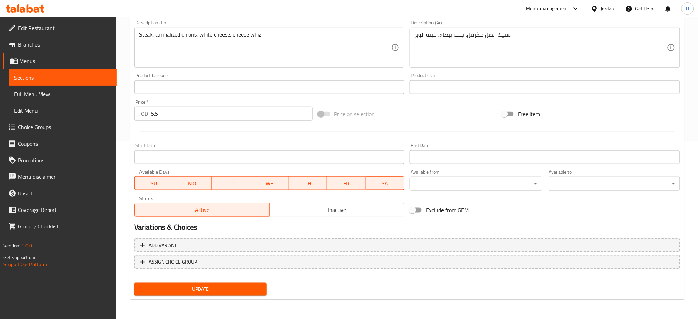
scroll to position [177, 0]
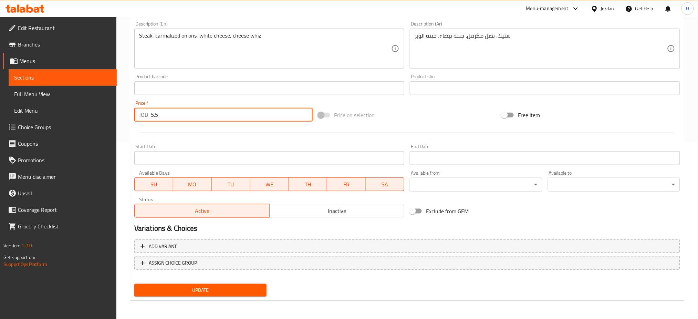
drag, startPoint x: 181, startPoint y: 120, endPoint x: 90, endPoint y: 115, distance: 91.7
click at [90, 115] on div "Edit Restaurant Branches Menus Sections Full Menu View Edit Menu Choice Groups …" at bounding box center [349, 80] width 698 height 480
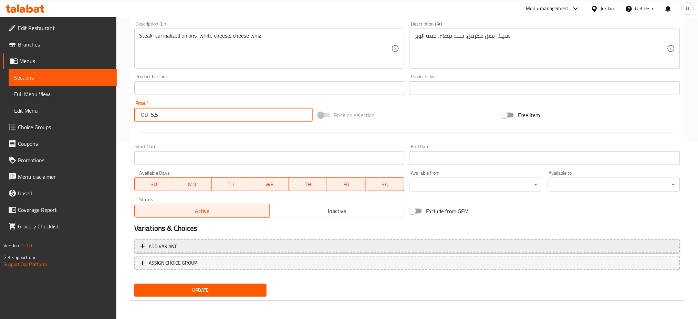
click at [191, 244] on span "Add variant" at bounding box center [406, 246] width 533 height 9
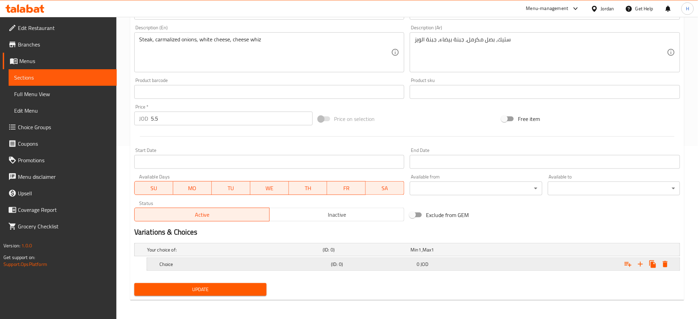
click at [207, 264] on h5 "Choice" at bounding box center [243, 264] width 169 height 7
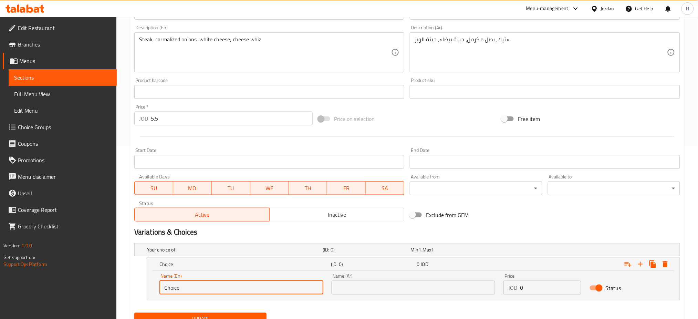
click at [218, 289] on input "Choice" at bounding box center [241, 288] width 164 height 14
type input "Sandwich"
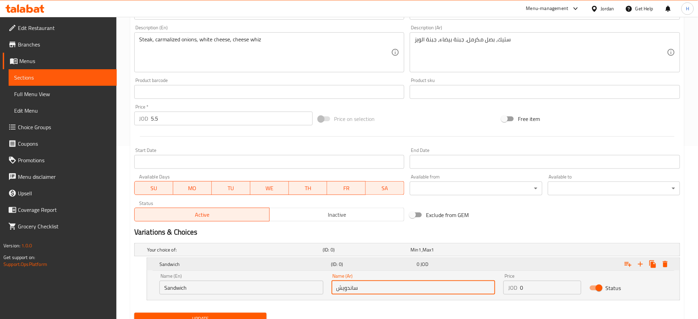
type input "ساندويش"
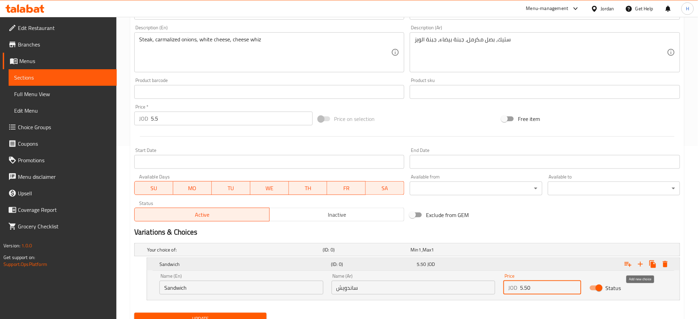
type input "5.50"
click at [640, 263] on icon "Expand" at bounding box center [640, 264] width 8 height 8
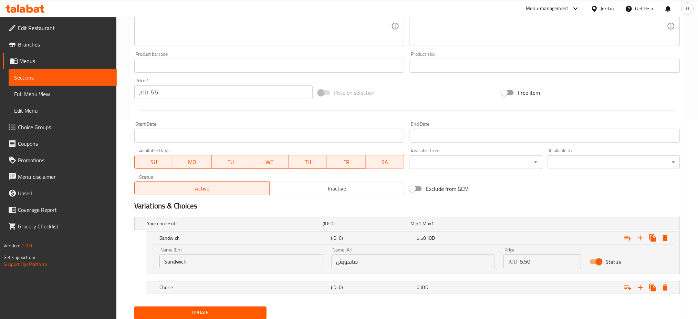
scroll to position [223, 0]
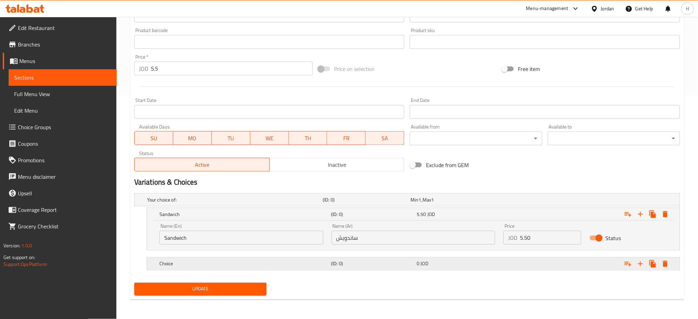
click at [216, 263] on h5 "Choice" at bounding box center [243, 263] width 169 height 7
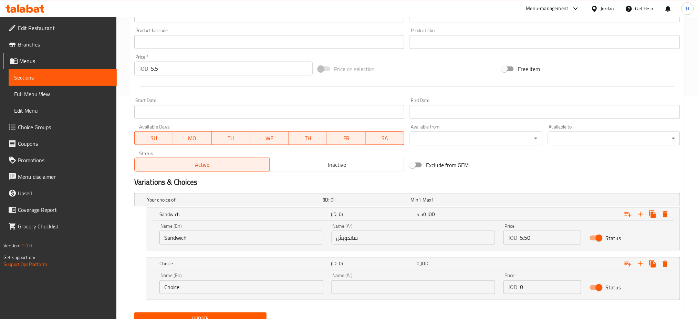
click at [217, 292] on input "Choice" at bounding box center [241, 287] width 164 height 14
click at [217, 291] on input "Choice" at bounding box center [241, 287] width 164 height 14
type input "Meal"
type input "وجبة"
type input "6.75"
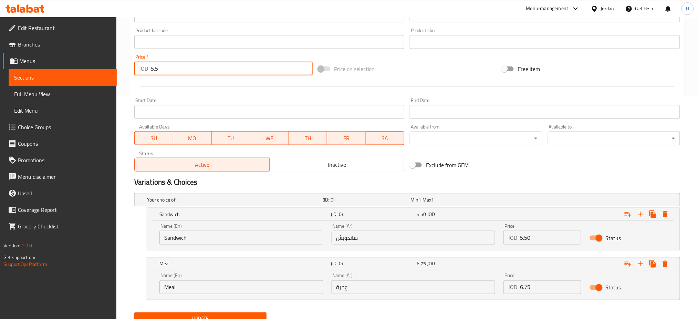
drag, startPoint x: 171, startPoint y: 69, endPoint x: 66, endPoint y: 70, distance: 104.7
click at [66, 70] on div "Edit Restaurant Branches Menus Sections Full Menu View Edit Menu Choice Groups …" at bounding box center [349, 71] width 698 height 554
type input "0"
click at [182, 219] on div "Sandwich (ID: 0) 5.50 JOD" at bounding box center [415, 214] width 515 height 15
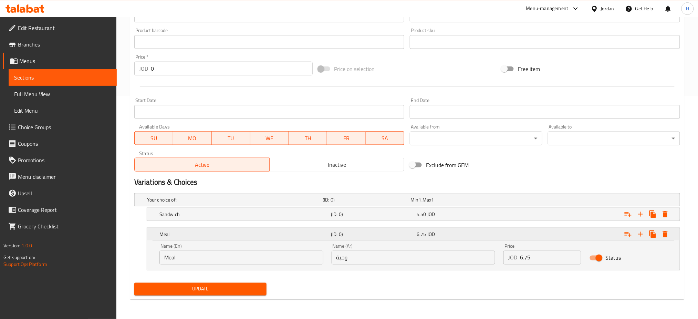
click at [190, 235] on h5 "Meal" at bounding box center [243, 234] width 169 height 7
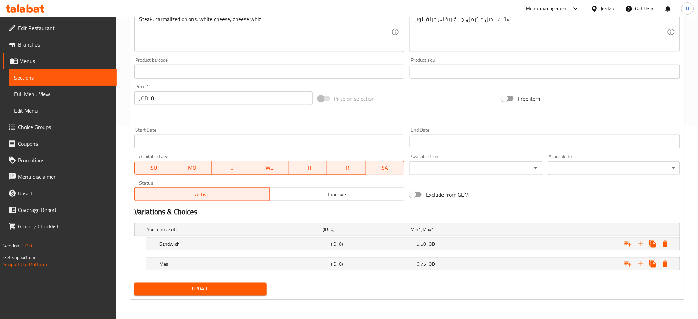
scroll to position [193, 0]
click at [629, 265] on icon "Expand" at bounding box center [628, 264] width 8 height 8
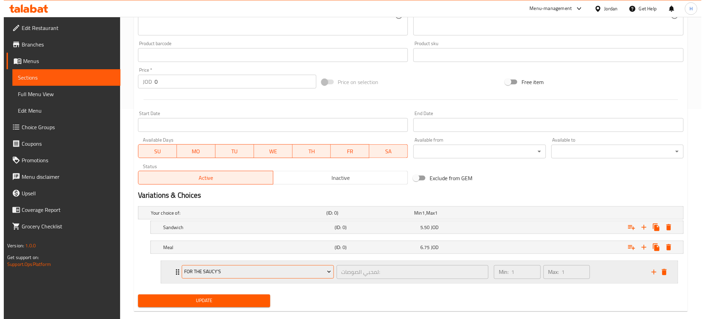
scroll to position [221, 0]
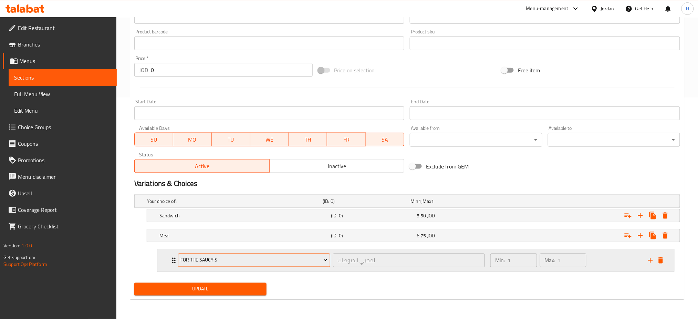
click at [234, 262] on span "For The Saucy's" at bounding box center [253, 260] width 147 height 9
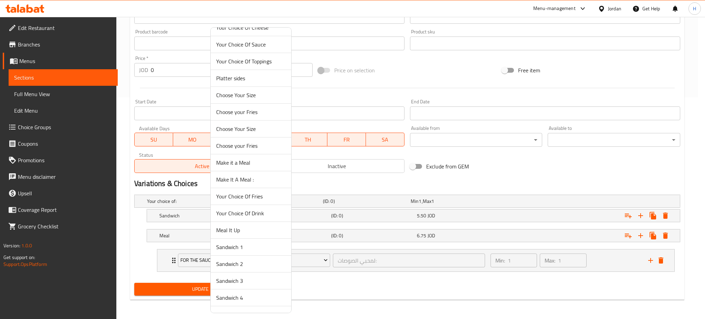
scroll to position [142, 0]
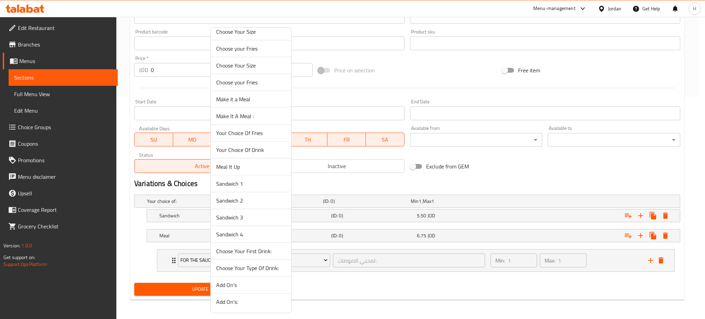
click at [267, 131] on span "Your Choice Of Fries" at bounding box center [251, 133] width 70 height 8
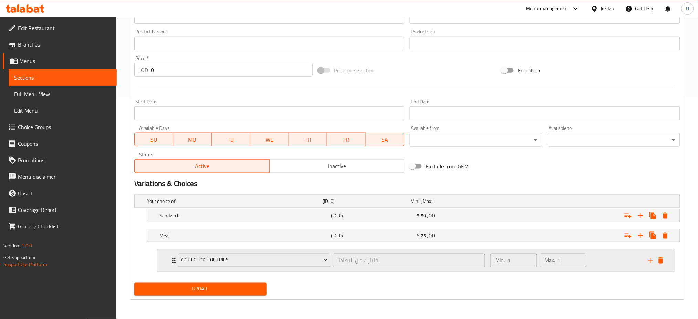
click at [650, 261] on icon "add" at bounding box center [650, 260] width 8 height 8
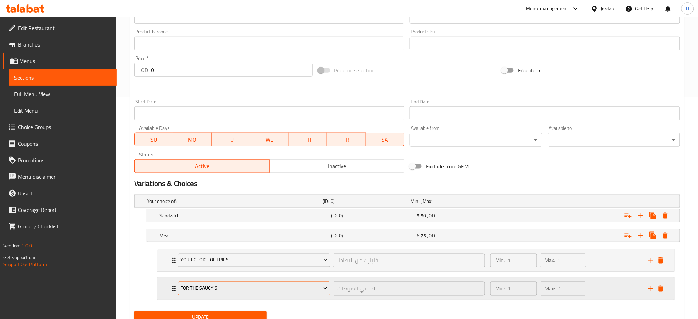
click at [248, 288] on span "For The Saucy's" at bounding box center [253, 288] width 147 height 9
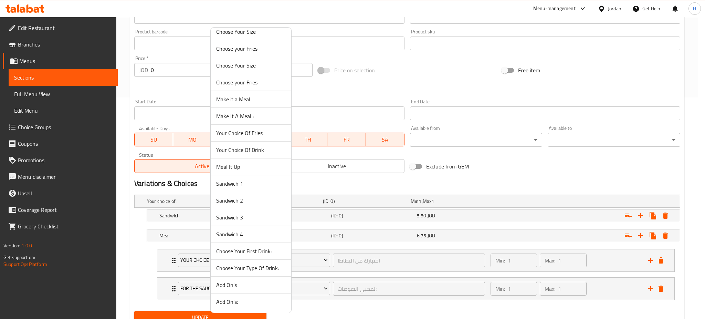
click at [264, 151] on span "Your Choice Of Drink" at bounding box center [251, 150] width 70 height 8
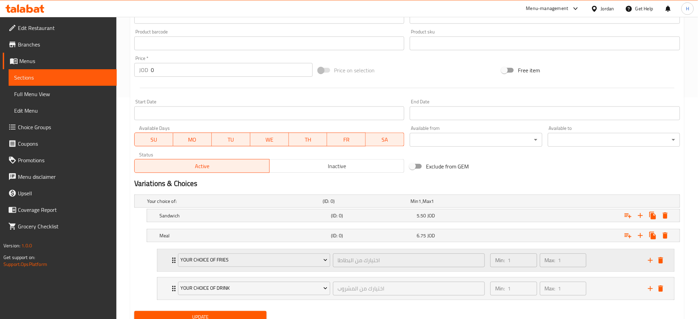
click at [162, 263] on div "Your Choice Of Fries اختيارك من البطاطا ​ Min: 1 ​ Max: 1 ​" at bounding box center [415, 260] width 517 height 22
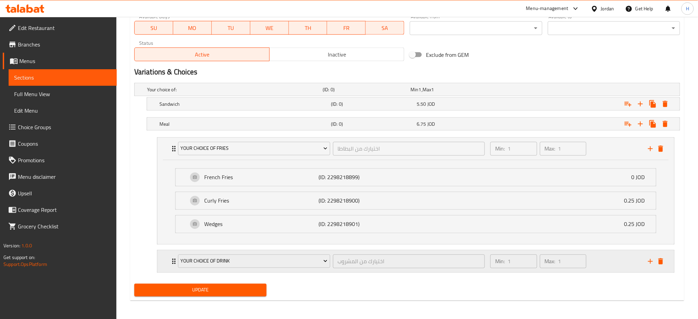
scroll to position [334, 0]
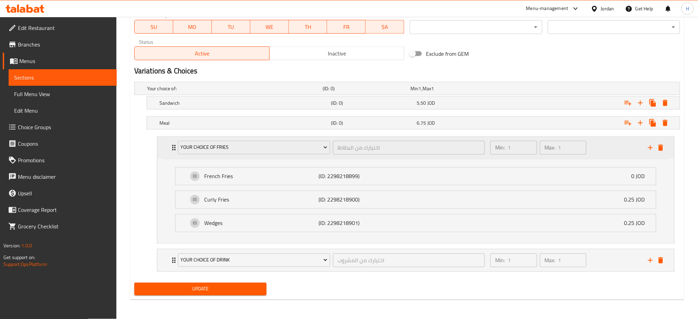
click at [169, 145] on div "Your Choice Of Fries اختيارك من البطاطا ​ Min: 1 ​ Max: 1 ​" at bounding box center [415, 148] width 517 height 22
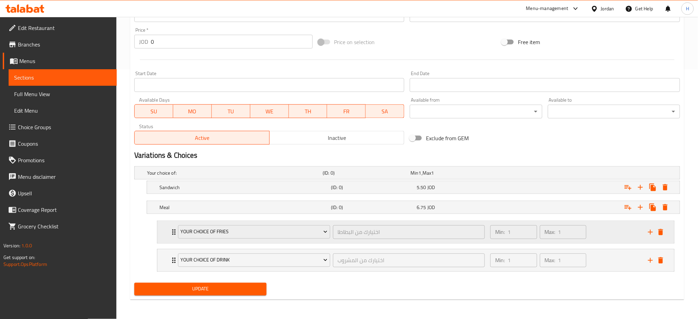
scroll to position [250, 0]
click at [212, 291] on span "Update" at bounding box center [200, 289] width 121 height 9
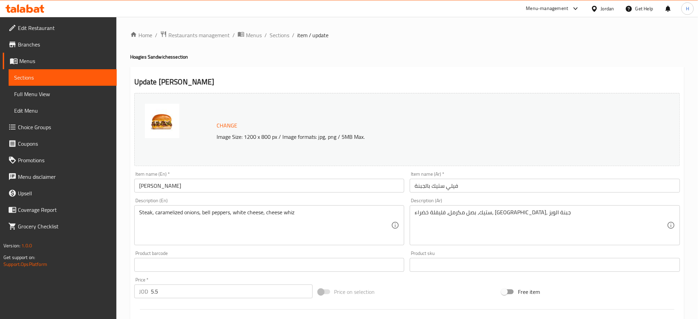
scroll to position [189, 0]
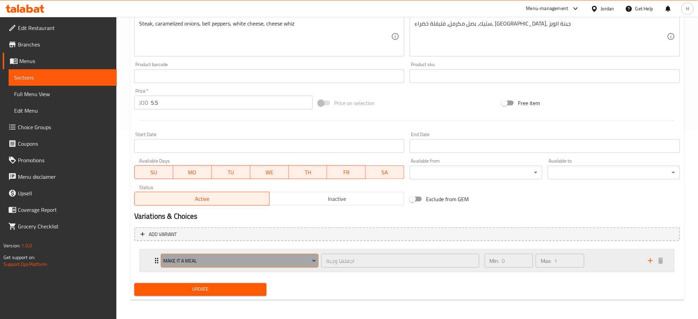
click at [254, 262] on span "Make It A Meal" at bounding box center [239, 260] width 153 height 9
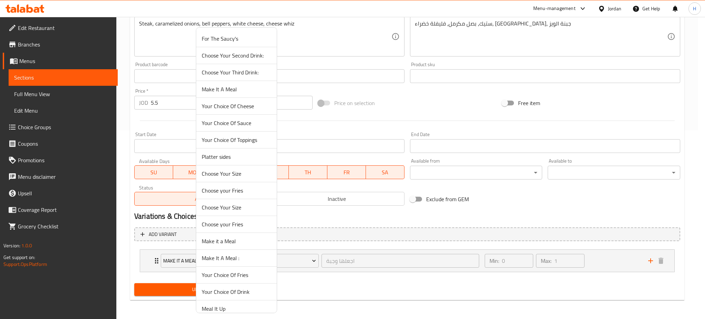
click at [224, 292] on span "Your Choice Of Drink" at bounding box center [237, 291] width 70 height 8
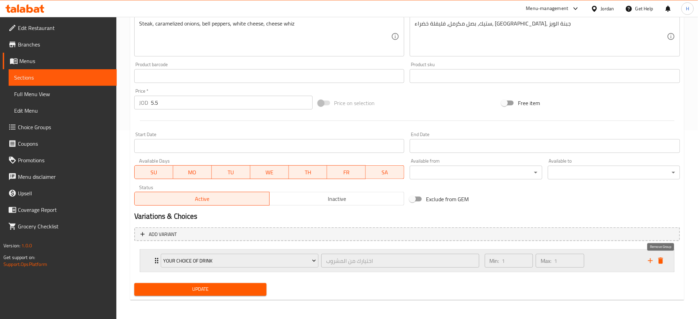
click at [660, 263] on icon "delete" at bounding box center [660, 260] width 8 height 8
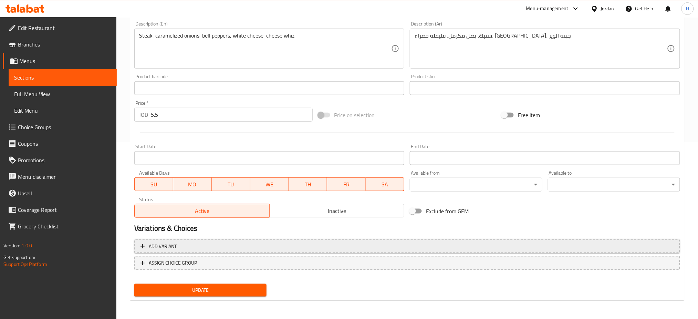
click at [182, 243] on span "Add variant" at bounding box center [406, 246] width 533 height 9
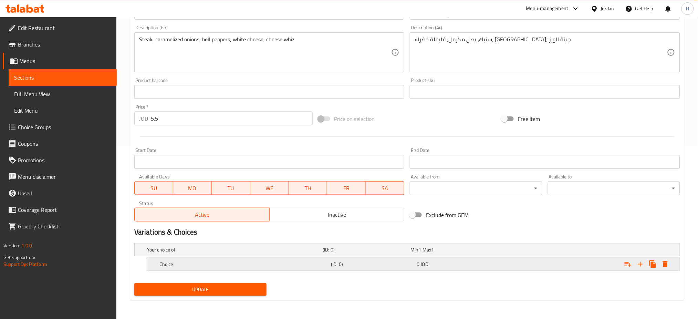
click at [218, 269] on div "Choice (ID: 0) 0 JOD" at bounding box center [415, 263] width 515 height 15
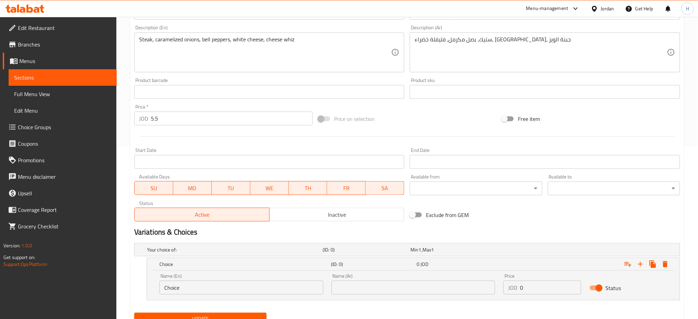
click at [209, 284] on input "Choice" at bounding box center [241, 288] width 164 height 14
click at [209, 285] on input "Choice" at bounding box center [241, 288] width 164 height 14
type input "Sandwich"
type input "ساندويش"
type input "5.50"
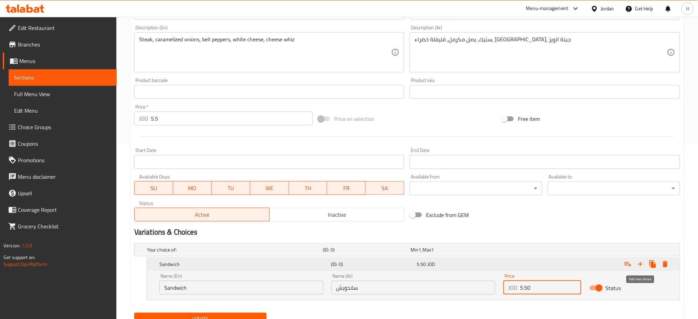
click at [635, 265] on button "Expand" at bounding box center [640, 264] width 12 height 12
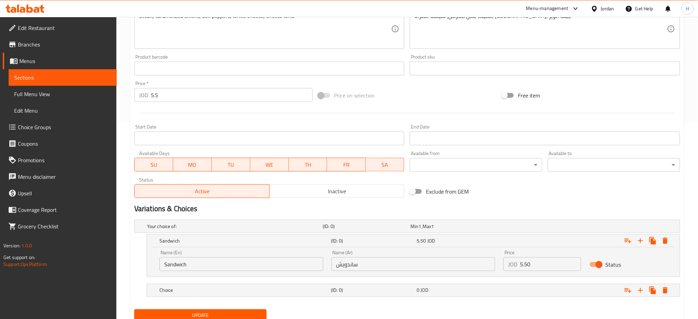
scroll to position [223, 0]
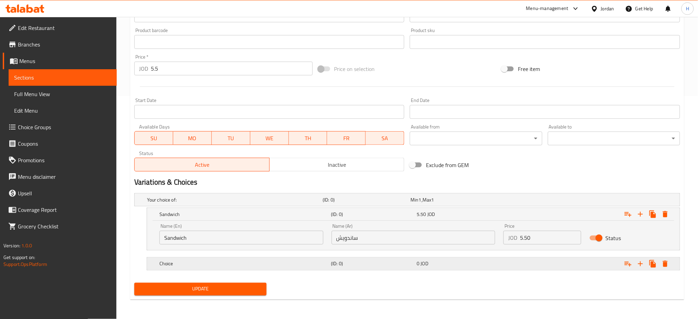
click at [196, 261] on h5 "Choice" at bounding box center [243, 263] width 169 height 7
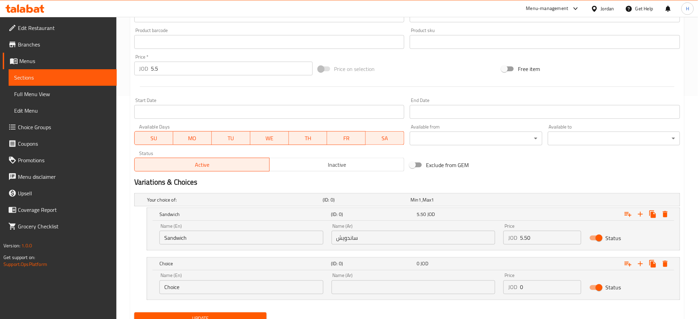
click at [193, 284] on input "Choice" at bounding box center [241, 287] width 164 height 14
type input "Meal"
type input "وجبة"
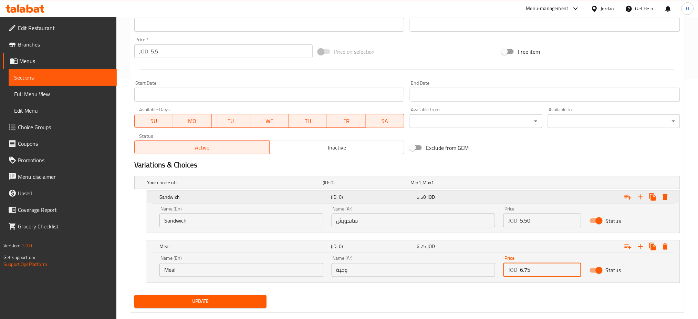
scroll to position [252, 0]
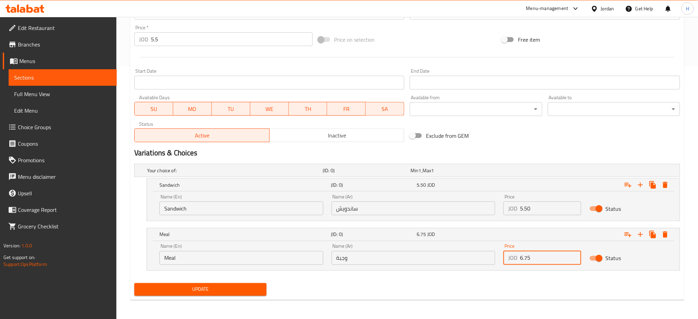
type input "6.75"
drag, startPoint x: 182, startPoint y: 42, endPoint x: 18, endPoint y: 49, distance: 163.7
click at [18, 49] on div "Edit Restaurant Branches Menus Sections Full Menu View Edit Menu Choice Groups …" at bounding box center [349, 42] width 698 height 554
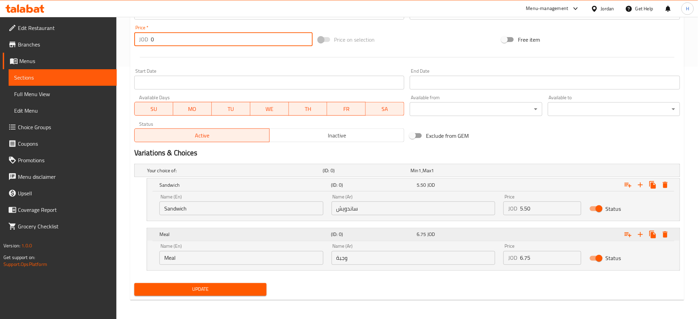
type input "0"
drag, startPoint x: 626, startPoint y: 234, endPoint x: 614, endPoint y: 241, distance: 13.4
click at [626, 234] on icon "Expand" at bounding box center [627, 234] width 7 height 5
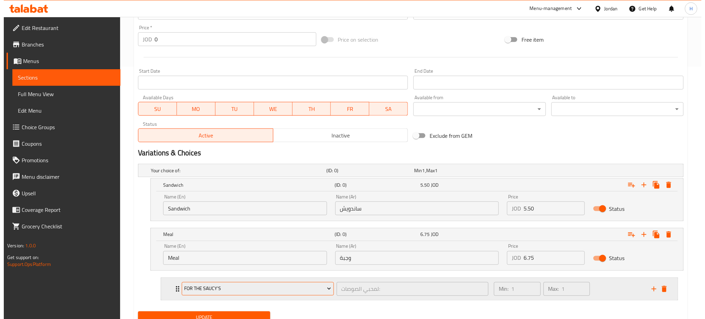
scroll to position [280, 0]
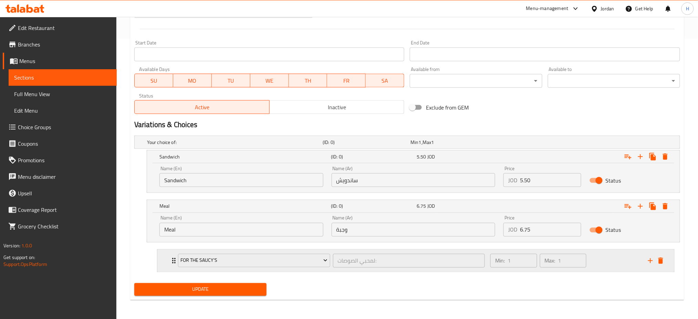
drag, startPoint x: 627, startPoint y: 207, endPoint x: 422, endPoint y: 257, distance: 210.9
click at [627, 206] on icon "Expand" at bounding box center [627, 206] width 7 height 5
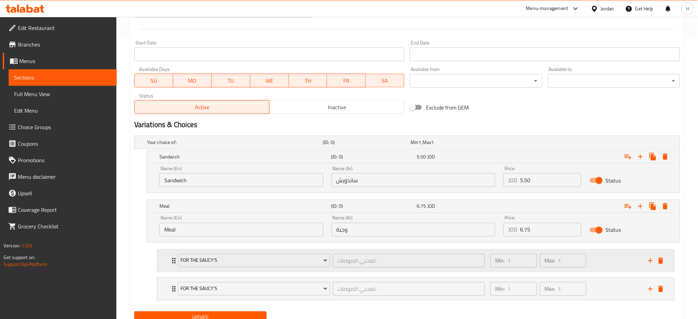
click at [260, 267] on div "For The Saucy's" at bounding box center [254, 260] width 155 height 17
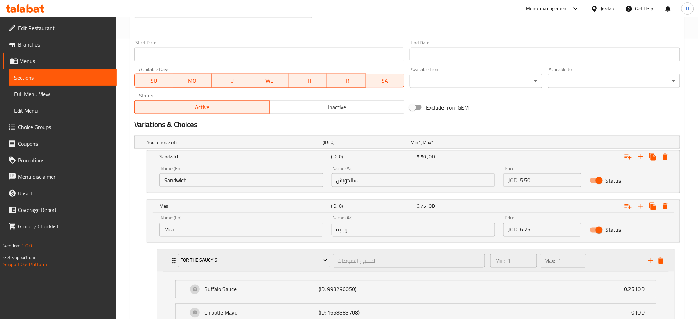
click at [167, 266] on div "For The Saucy's لمحبي الصوصات: ​ Min: 1 ​ Max: 1 ​" at bounding box center [415, 261] width 517 height 22
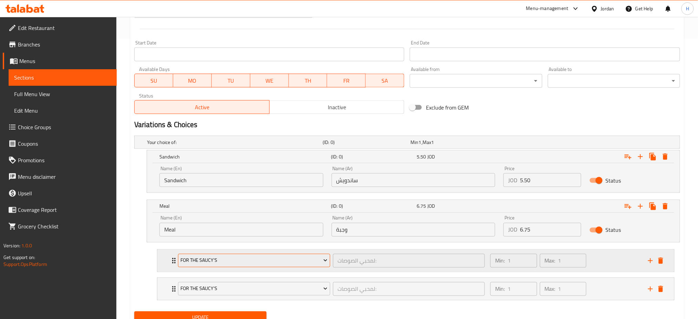
click at [202, 262] on span "For The Saucy's" at bounding box center [253, 260] width 147 height 9
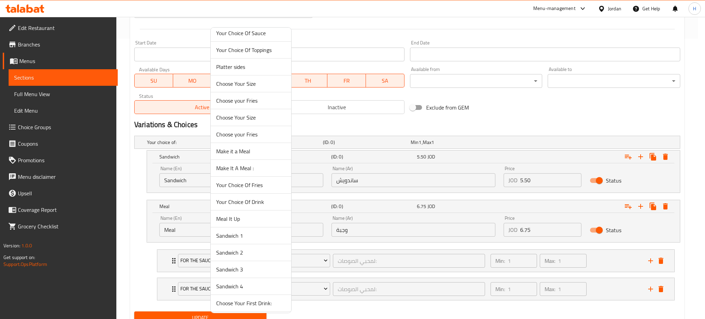
scroll to position [142, 0]
click at [267, 132] on span "Your Choice Of Fries" at bounding box center [251, 133] width 70 height 8
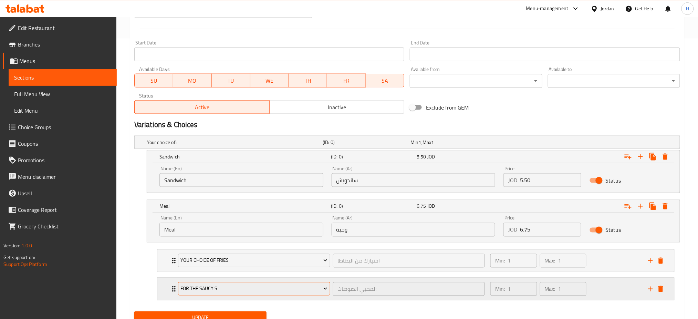
click at [243, 287] on span "For The Saucy's" at bounding box center [253, 288] width 147 height 9
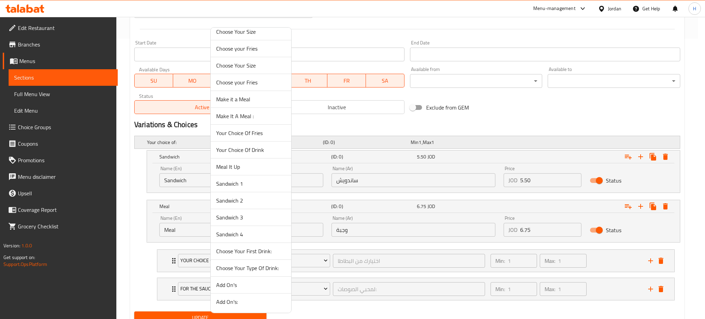
click at [265, 147] on span "Your Choice Of Drink" at bounding box center [251, 150] width 70 height 8
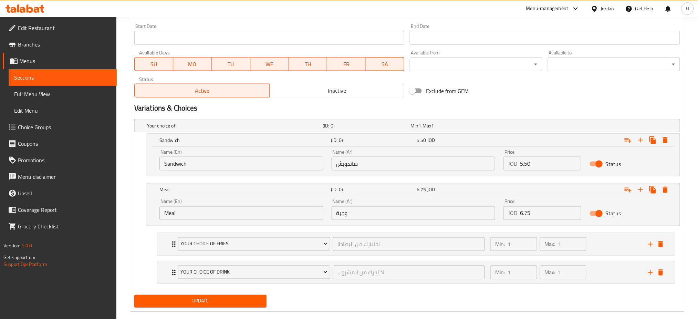
scroll to position [309, 0]
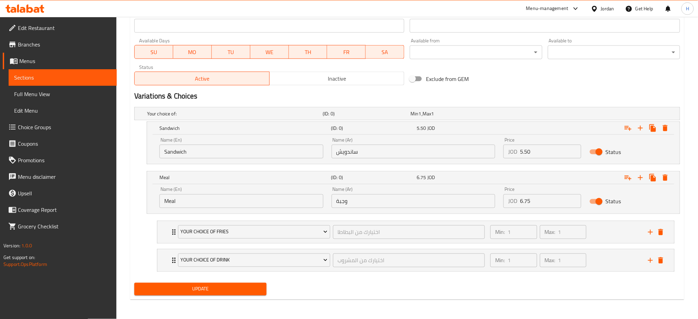
click at [194, 288] on span "Update" at bounding box center [200, 289] width 121 height 9
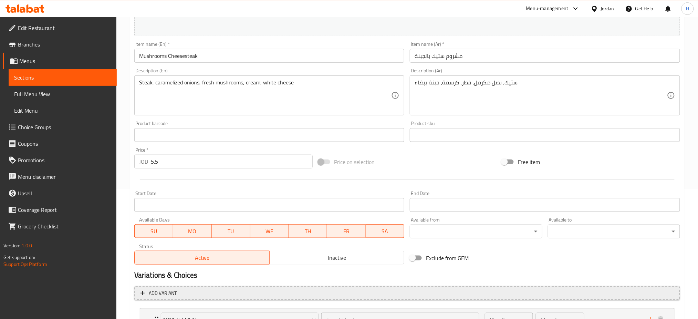
scroll to position [189, 0]
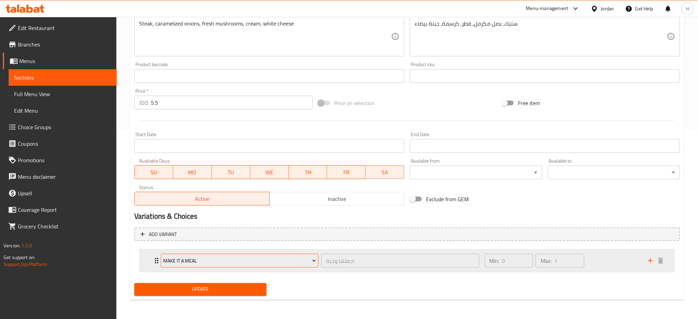
click at [250, 261] on span "Make It A Meal" at bounding box center [239, 260] width 153 height 9
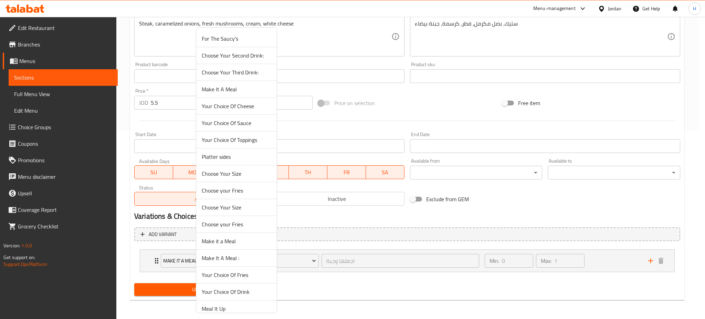
click at [236, 283] on li "Your Choice Of Drink" at bounding box center [236, 291] width 81 height 17
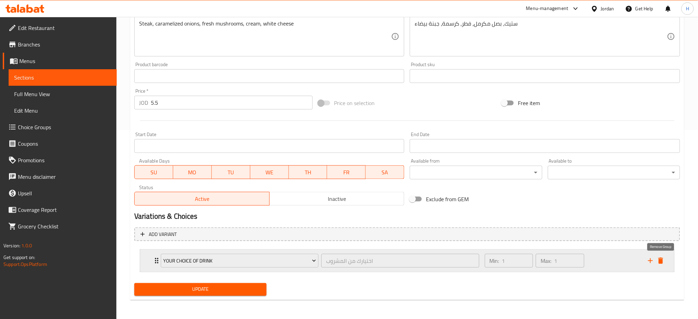
click at [664, 255] on div "Expand" at bounding box center [655, 260] width 21 height 10
click at [660, 259] on icon "delete" at bounding box center [660, 260] width 5 height 6
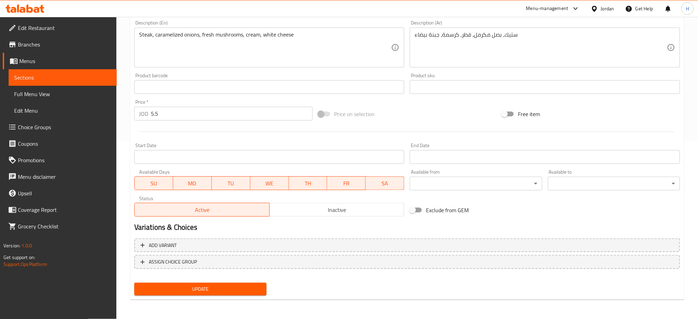
scroll to position [177, 0]
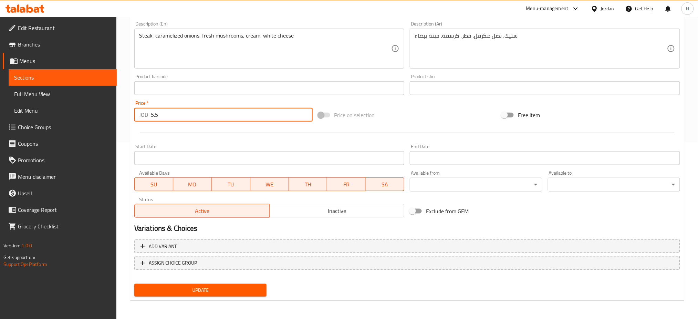
drag, startPoint x: 189, startPoint y: 119, endPoint x: 109, endPoint y: 124, distance: 79.6
click at [109, 124] on div "Edit Restaurant Branches Menus Sections Full Menu View Edit Menu Choice Groups …" at bounding box center [349, 80] width 698 height 480
click at [202, 240] on button "Add variant" at bounding box center [407, 246] width 546 height 14
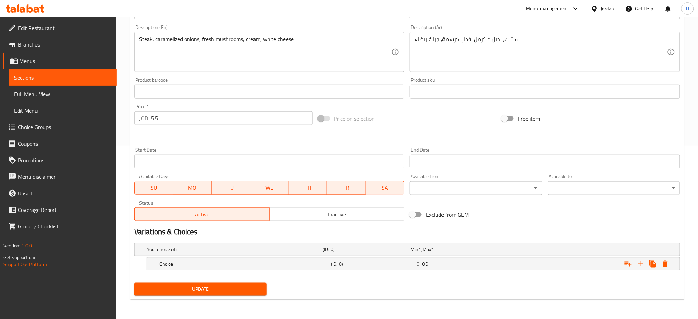
scroll to position [173, 0]
click at [197, 266] on h5 "Choice" at bounding box center [243, 264] width 169 height 7
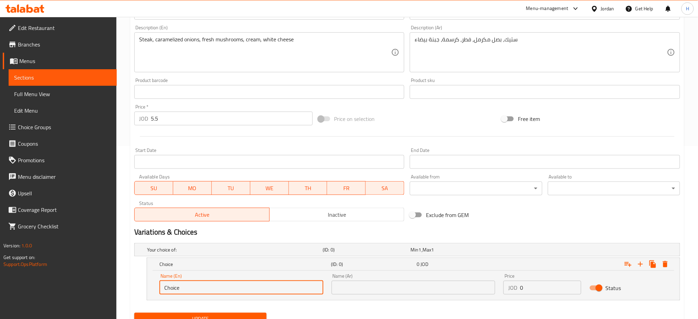
click at [205, 289] on input "Choice" at bounding box center [241, 288] width 164 height 14
type input "Sandwich"
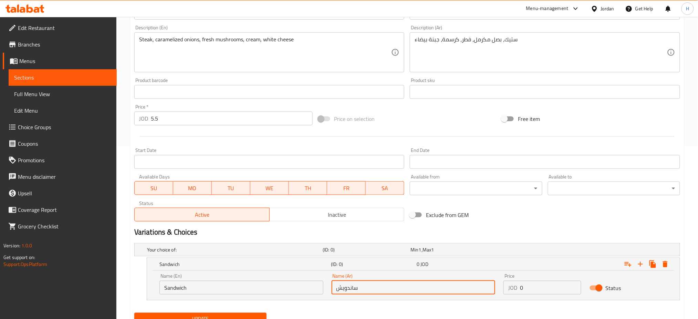
type input "ساندويش"
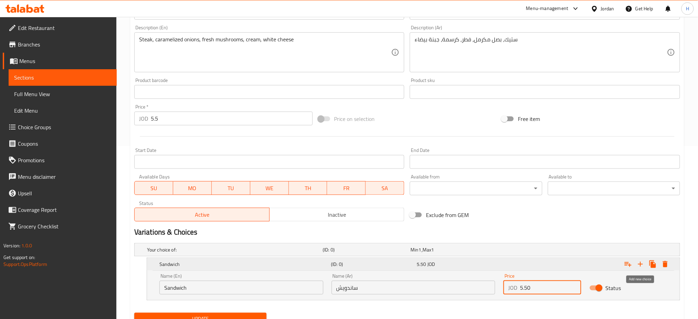
type input "5.50"
click at [640, 264] on icon "Expand" at bounding box center [640, 264] width 5 height 5
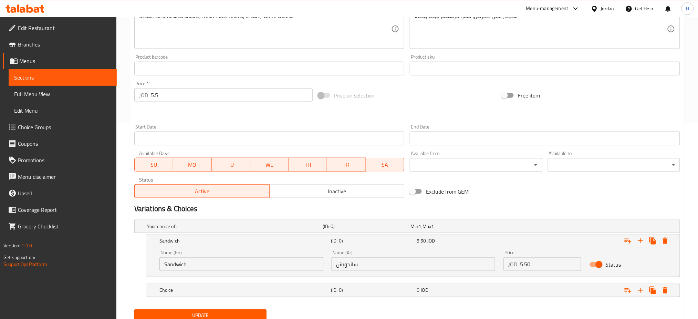
scroll to position [223, 0]
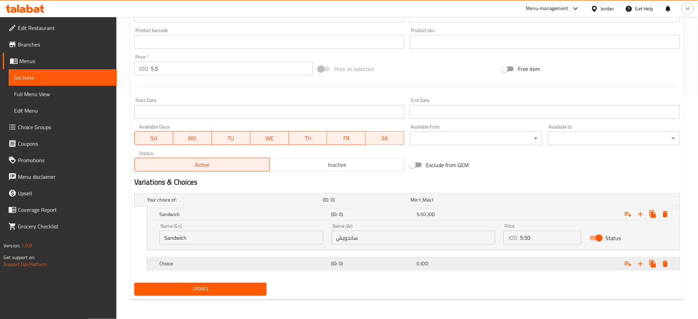
click at [220, 262] on h5 "Choice" at bounding box center [243, 263] width 169 height 7
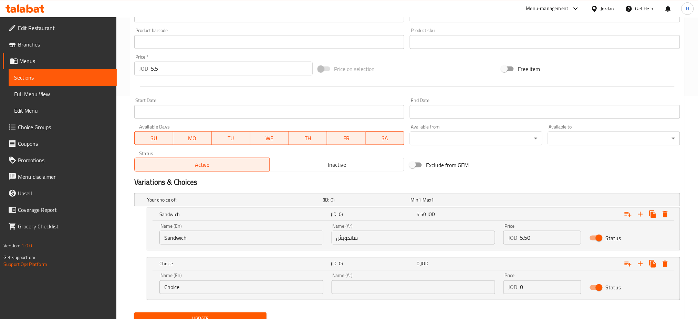
click at [202, 288] on input "Choice" at bounding box center [241, 287] width 164 height 14
type input "Meal"
type input "وجبة"
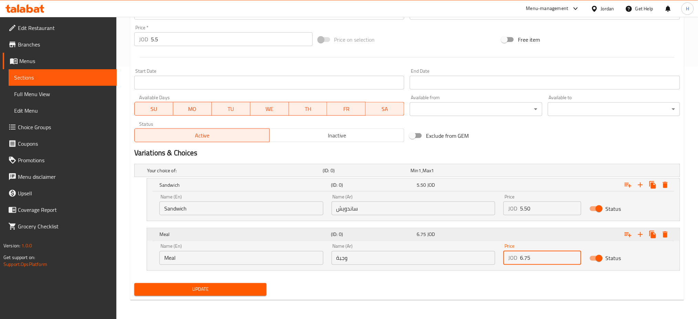
type input "6.75"
click at [626, 235] on icon "Expand" at bounding box center [627, 234] width 7 height 5
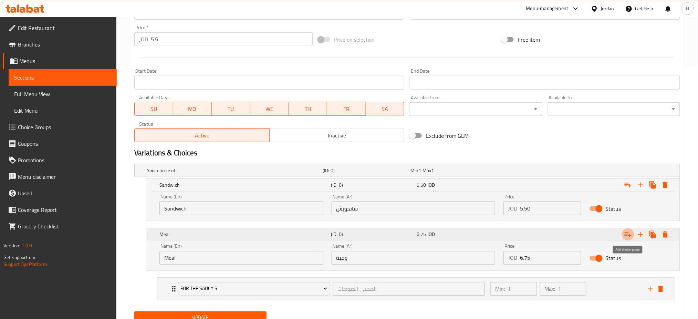
click at [626, 235] on icon "Expand" at bounding box center [627, 234] width 7 height 5
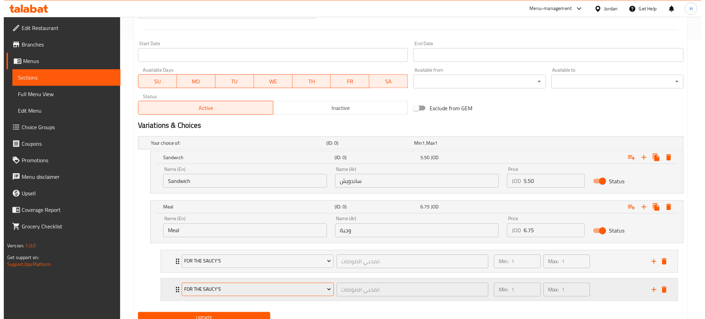
scroll to position [309, 0]
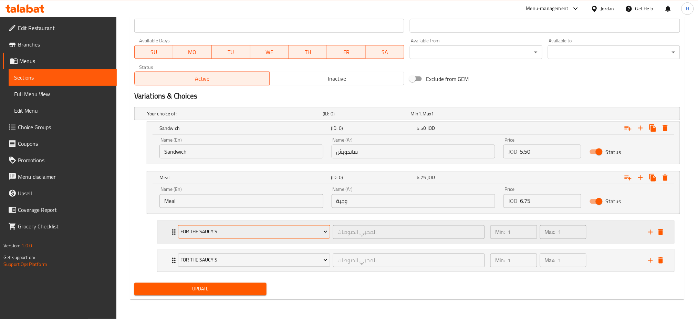
click at [228, 234] on span "For The Saucy's" at bounding box center [253, 232] width 147 height 9
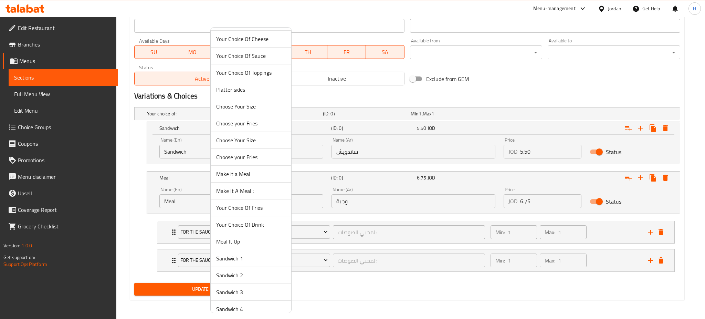
scroll to position [142, 0]
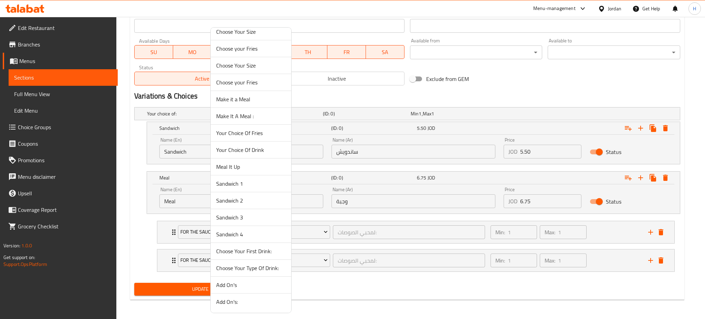
click at [260, 136] on span "Your Choice Of Fries" at bounding box center [251, 133] width 70 height 8
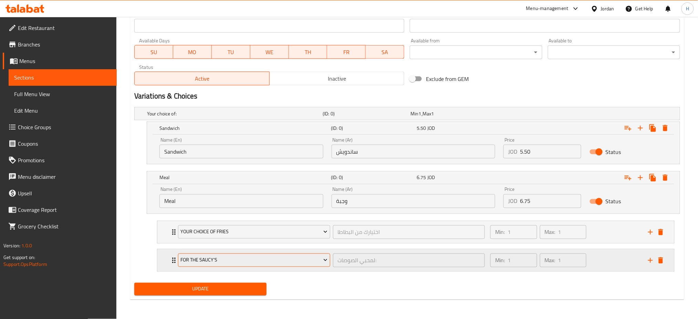
click at [239, 259] on span "For The Saucy's" at bounding box center [253, 260] width 147 height 9
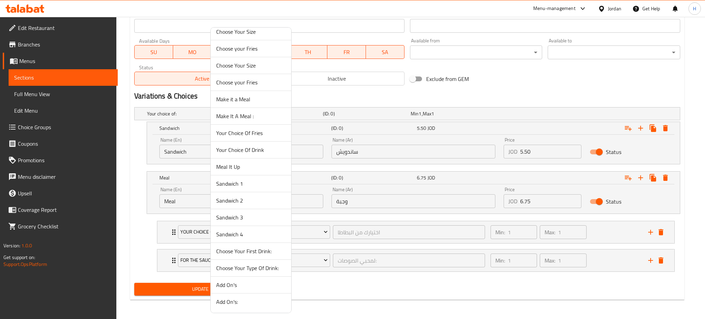
click at [263, 147] on span "Your Choice Of Drink" at bounding box center [251, 150] width 70 height 8
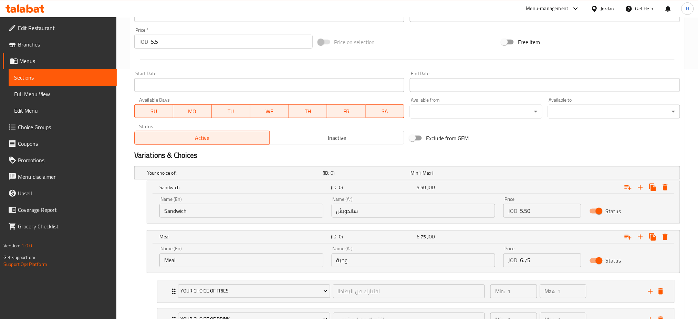
scroll to position [171, 0]
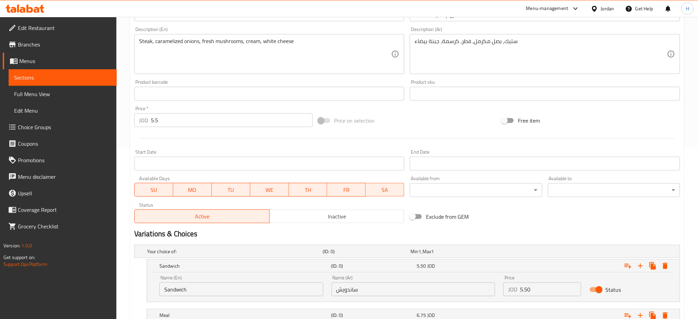
drag, startPoint x: 165, startPoint y: 121, endPoint x: 10, endPoint y: 109, distance: 156.0
click at [16, 109] on div "Edit Restaurant Branches Menus Sections Full Menu View Edit Menu Choice Groups …" at bounding box center [349, 151] width 698 height 611
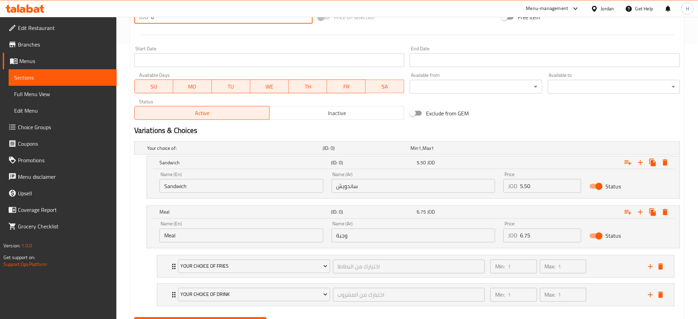
scroll to position [309, 0]
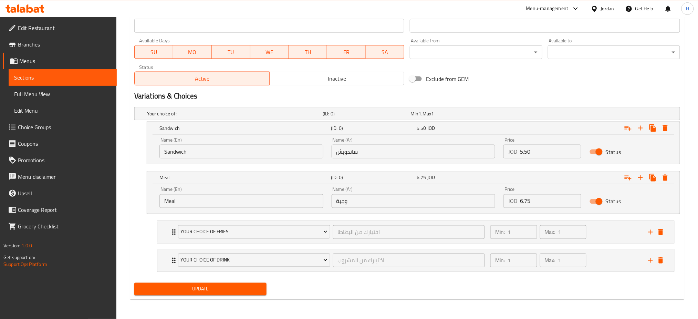
type input "0"
click at [193, 291] on span "Update" at bounding box center [200, 289] width 121 height 9
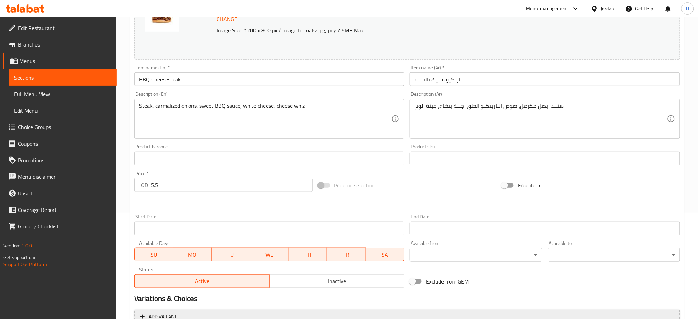
scroll to position [189, 0]
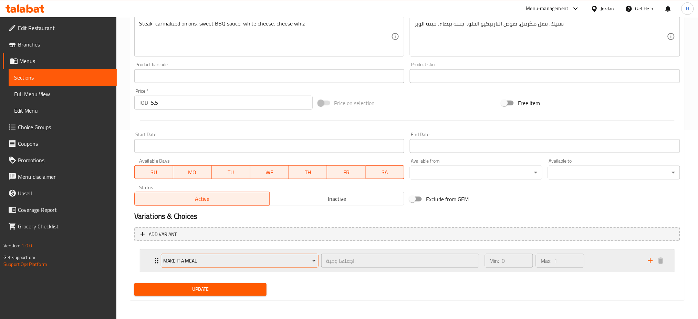
click at [217, 263] on span "Make it a Meal" at bounding box center [239, 260] width 153 height 9
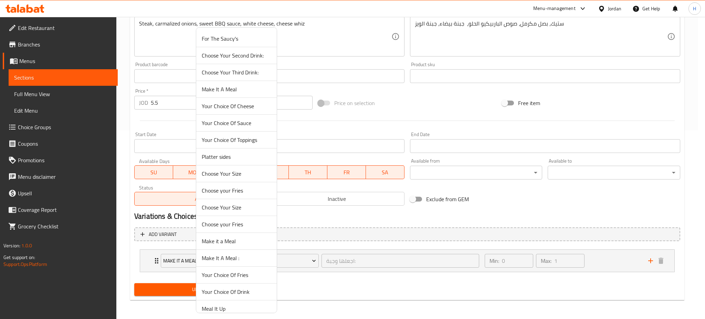
click at [220, 279] on span "Your Choice Of Fries" at bounding box center [237, 275] width 70 height 8
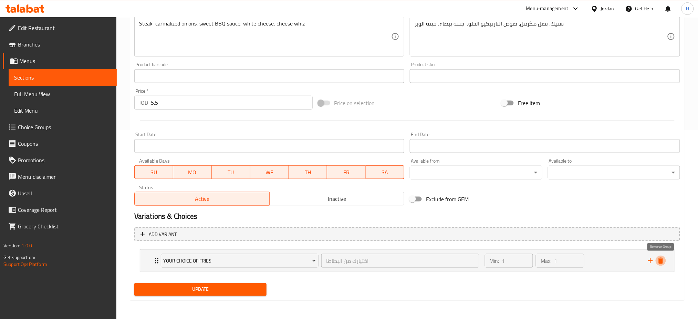
drag, startPoint x: 663, startPoint y: 261, endPoint x: 295, endPoint y: 212, distance: 370.8
click at [664, 261] on icon "delete" at bounding box center [660, 260] width 8 height 8
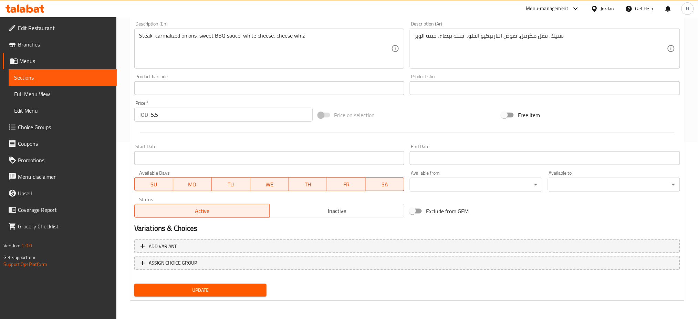
drag, startPoint x: 168, startPoint y: 120, endPoint x: 12, endPoint y: 119, distance: 156.3
click at [12, 120] on div "Edit Restaurant Branches Menus Sections Full Menu View Edit Menu Choice Groups …" at bounding box center [349, 80] width 698 height 480
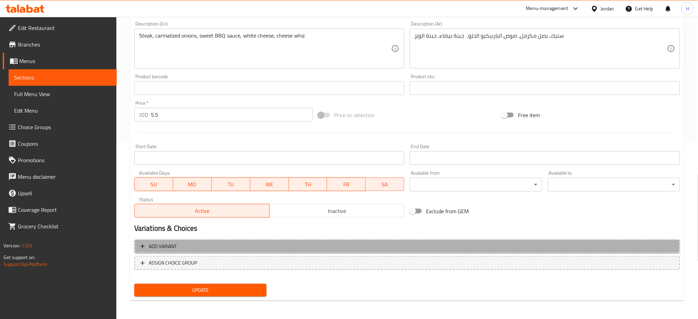
click at [193, 242] on span "Add variant" at bounding box center [406, 246] width 533 height 9
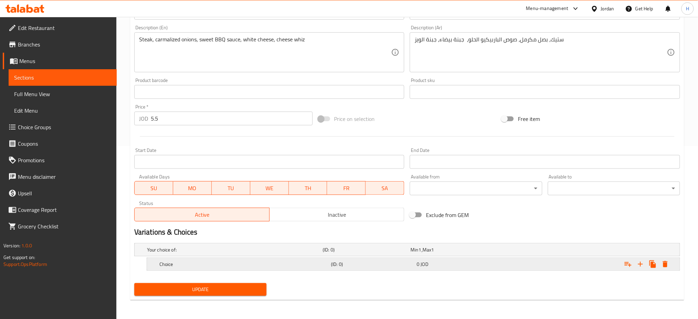
click at [200, 272] on div "Choice (ID: 0) 0 JOD" at bounding box center [415, 263] width 515 height 15
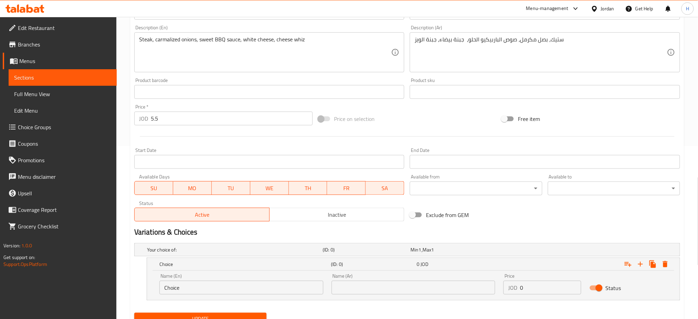
click at [197, 286] on input "Choice" at bounding box center [241, 288] width 164 height 14
type input "Sandwich"
type input "ساندويش"
type input "5.50"
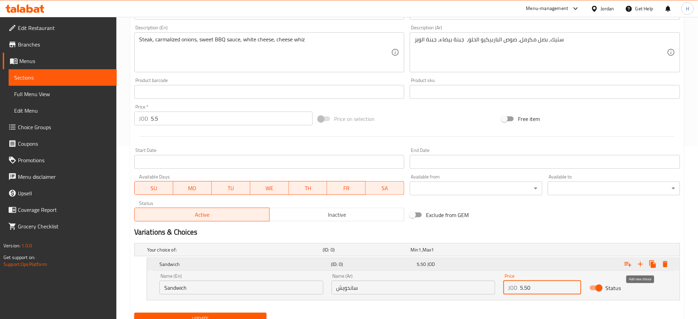
click at [643, 261] on icon "Expand" at bounding box center [640, 264] width 8 height 8
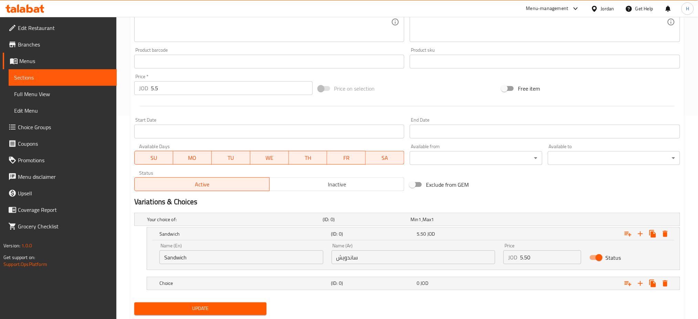
scroll to position [223, 0]
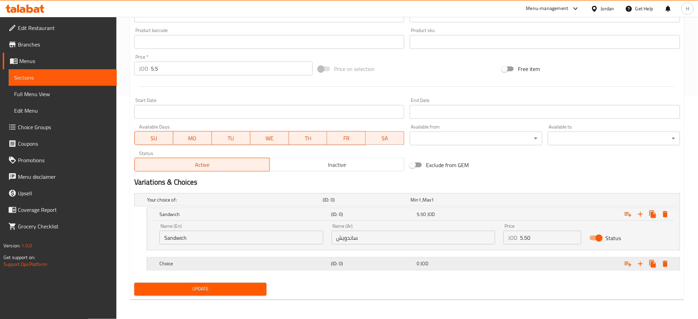
click at [208, 266] on h5 "Choice" at bounding box center [243, 263] width 169 height 7
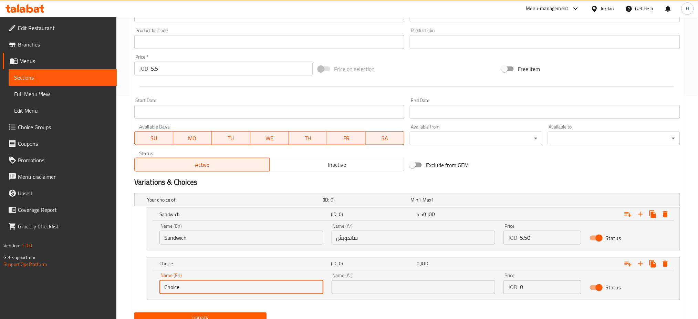
click at [211, 291] on input "Choice" at bounding box center [241, 287] width 164 height 14
type input "Meal"
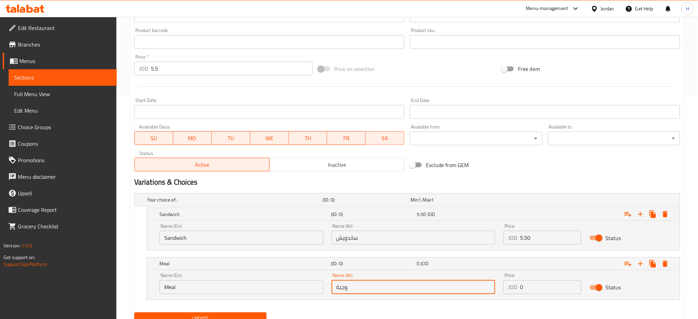
type input "وجبة"
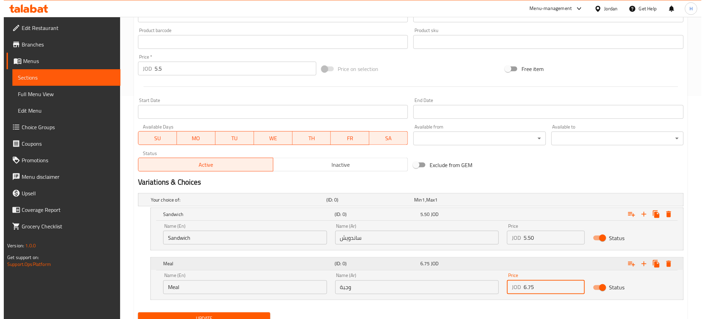
scroll to position [252, 0]
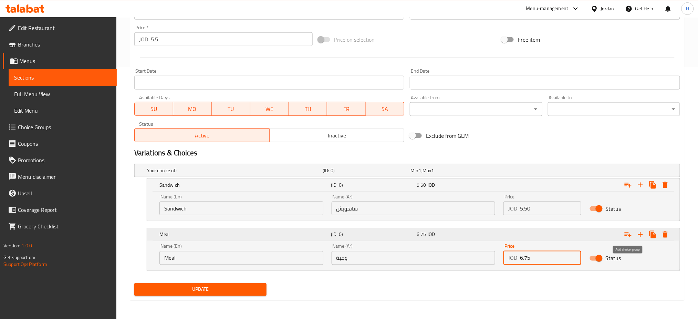
type input "6.75"
click at [627, 237] on icon "Expand" at bounding box center [628, 234] width 8 height 8
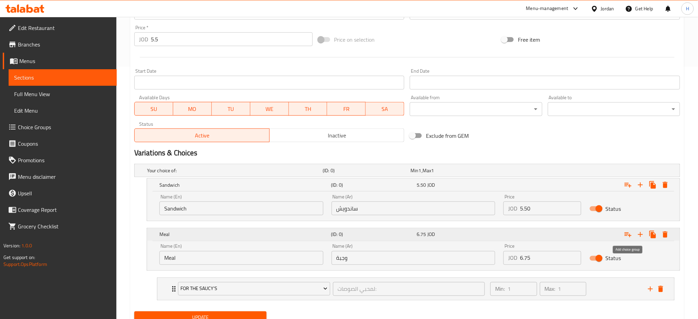
click at [627, 237] on icon "Expand" at bounding box center [628, 234] width 8 height 8
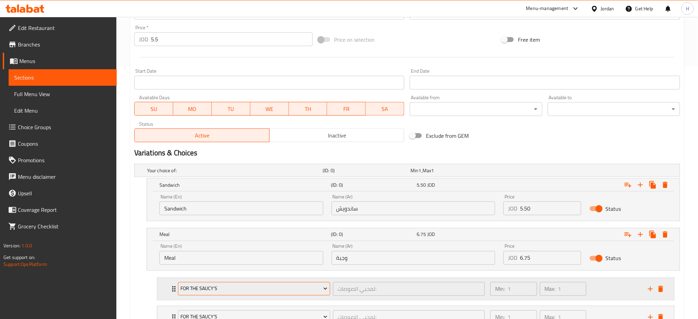
click at [235, 289] on span "For The Saucy's" at bounding box center [253, 288] width 147 height 9
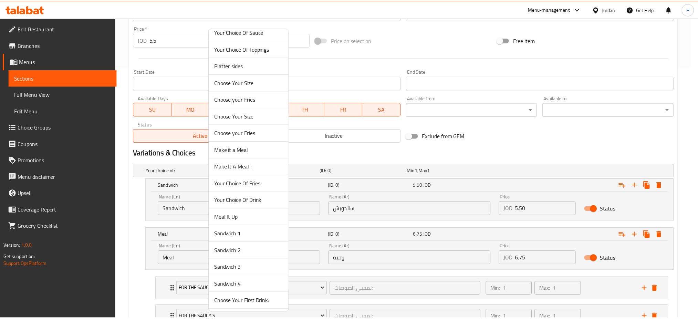
scroll to position [142, 0]
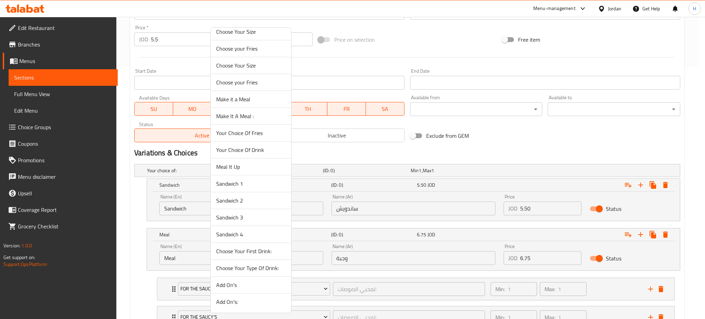
click at [268, 130] on span "Your Choice Of Fries" at bounding box center [251, 133] width 70 height 8
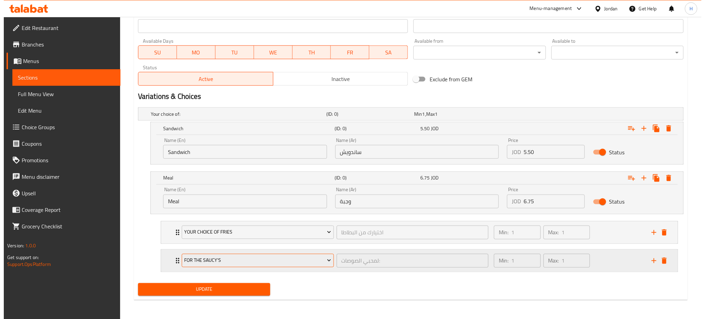
scroll to position [309, 0]
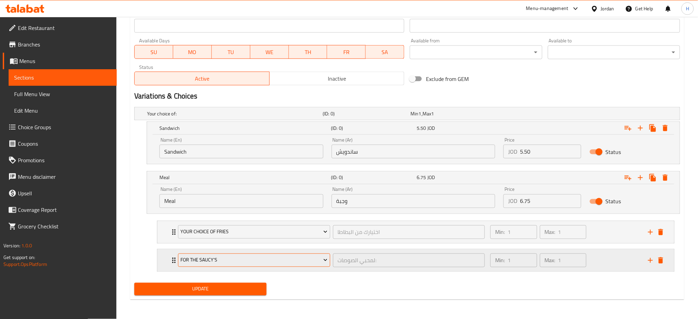
click at [239, 262] on span "For The Saucy's" at bounding box center [253, 260] width 147 height 9
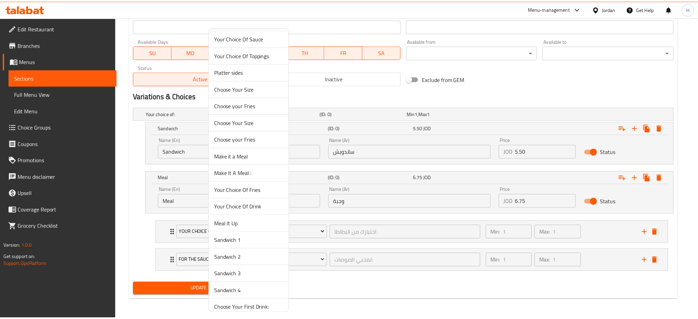
scroll to position [142, 0]
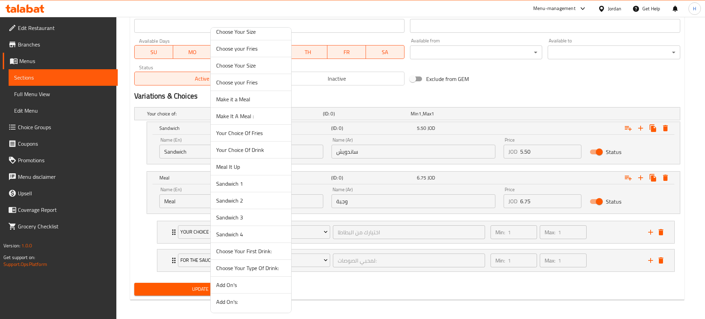
click at [255, 148] on span "Your Choice Of Drink" at bounding box center [251, 150] width 70 height 8
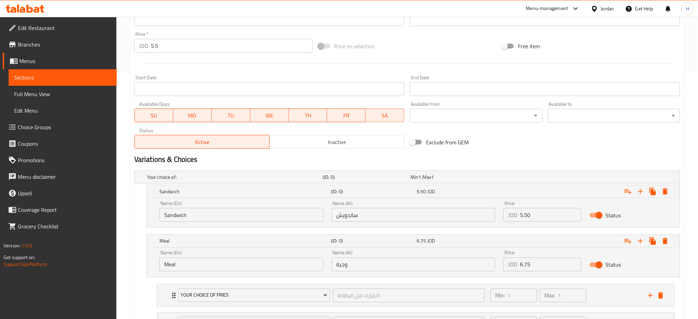
scroll to position [125, 0]
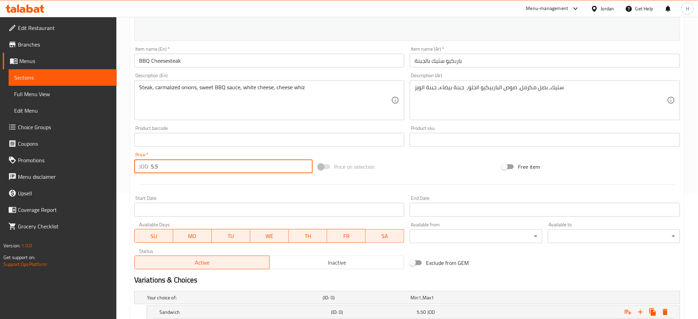
drag, startPoint x: 166, startPoint y: 169, endPoint x: 32, endPoint y: 183, distance: 135.3
click at [32, 184] on div "Edit Restaurant Branches Menus Sections Full Menu View Edit Menu Choice Groups …" at bounding box center [349, 197] width 698 height 611
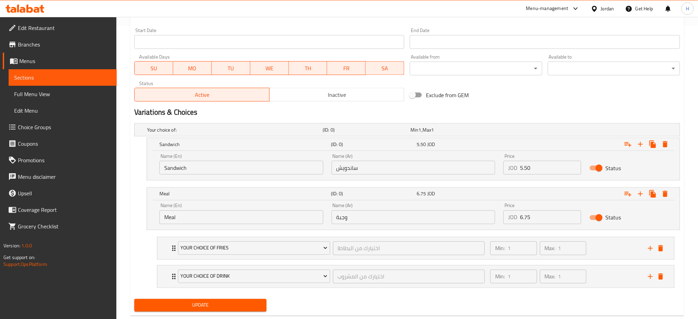
scroll to position [309, 0]
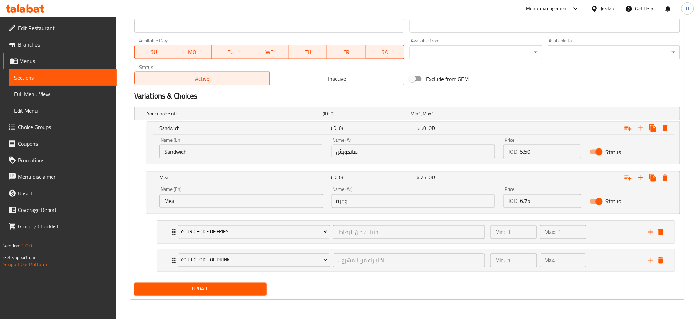
type input "0"
click at [191, 295] on button "Update" at bounding box center [200, 289] width 132 height 13
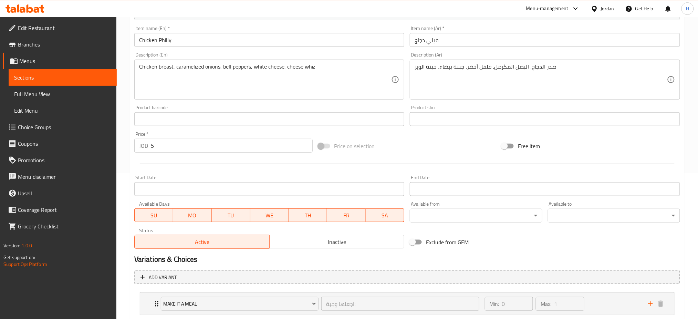
scroll to position [189, 0]
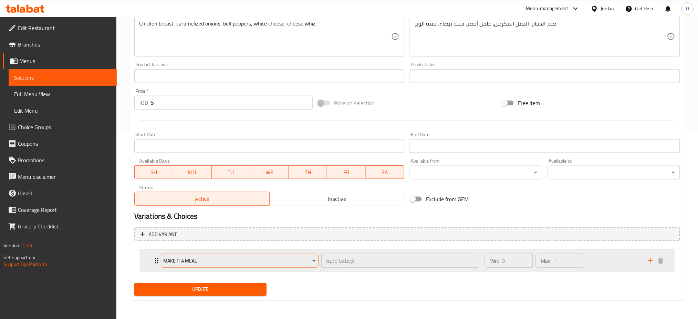
click at [184, 257] on span "Make it a Meal" at bounding box center [239, 260] width 153 height 9
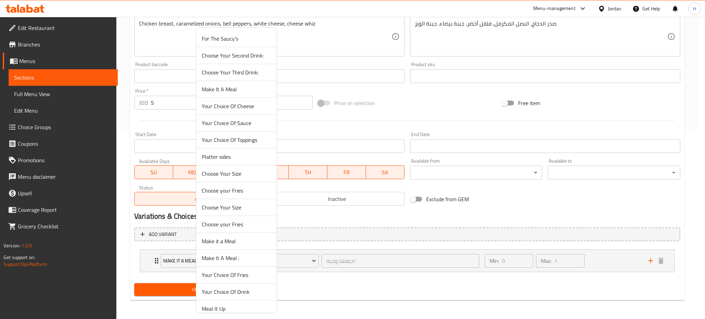
drag, startPoint x: 230, startPoint y: 277, endPoint x: 499, endPoint y: 293, distance: 269.7
click at [231, 277] on span "Your Choice Of Fries" at bounding box center [237, 275] width 70 height 8
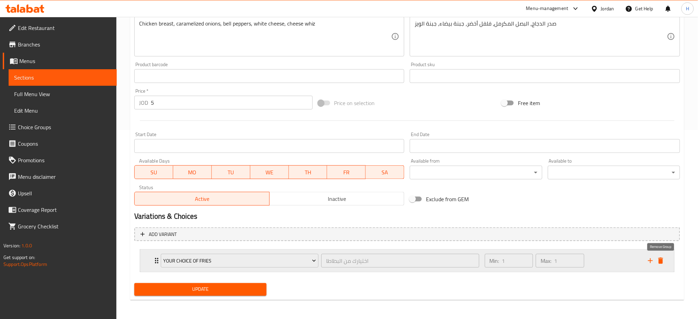
click at [659, 259] on icon "delete" at bounding box center [660, 260] width 8 height 8
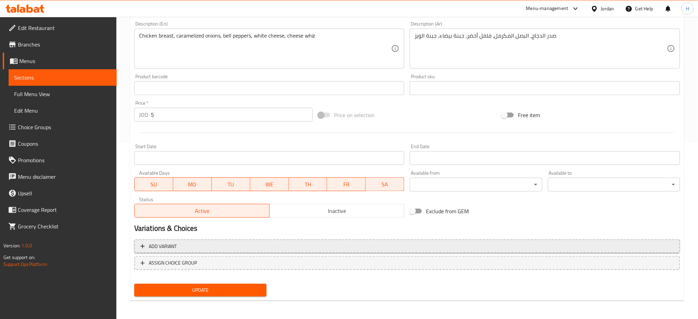
click at [196, 245] on span "Add variant" at bounding box center [406, 246] width 533 height 9
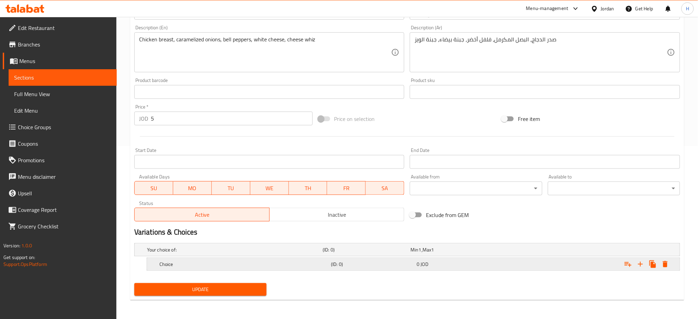
click at [201, 268] on div "Choice" at bounding box center [243, 264] width 171 height 10
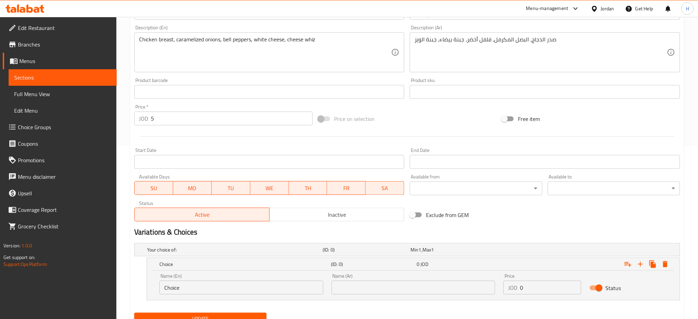
click at [202, 274] on div "Name (En) Choice Name (En)" at bounding box center [241, 283] width 164 height 21
click at [200, 285] on input "Choice" at bounding box center [241, 288] width 164 height 14
type input "Sandwich"
type input "ساندويش"
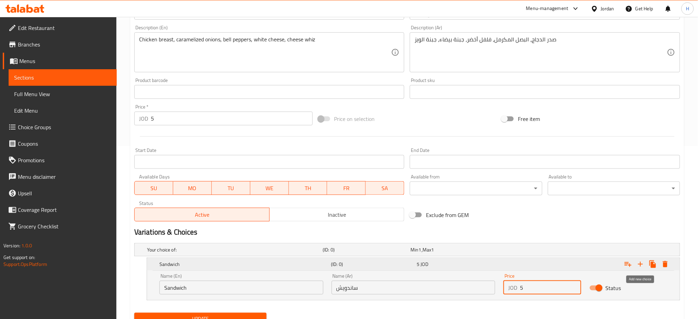
type input "5"
click at [639, 265] on icon "Expand" at bounding box center [640, 264] width 8 height 8
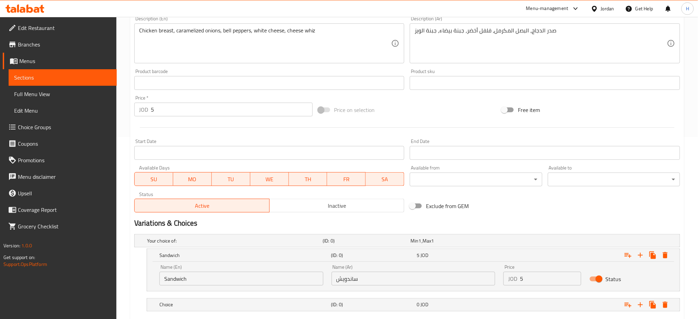
scroll to position [223, 0]
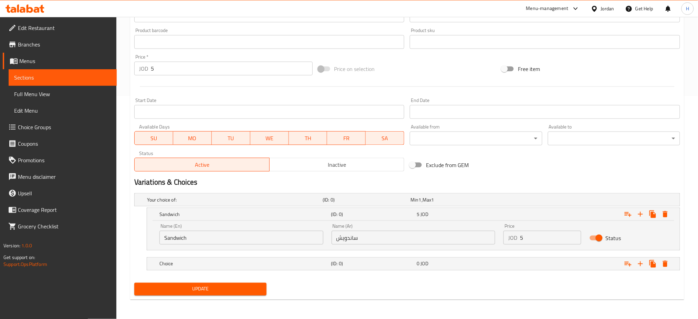
click at [174, 262] on h5 "Choice" at bounding box center [243, 263] width 169 height 7
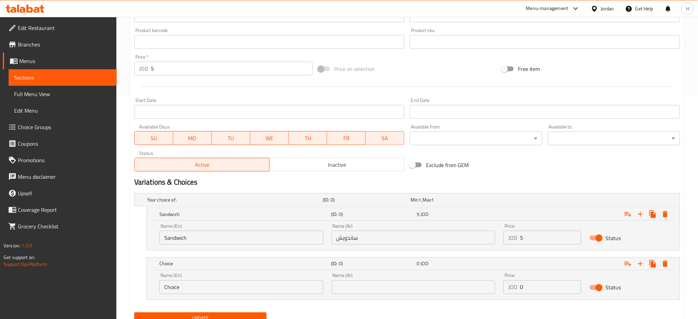
click at [204, 284] on input "Choice" at bounding box center [241, 287] width 164 height 14
type input "Meal"
type input "وجبة"
type input "6.25"
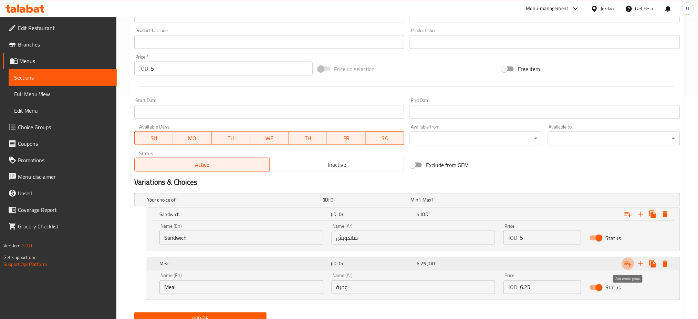
click at [626, 262] on icon "Expand" at bounding box center [628, 264] width 8 height 8
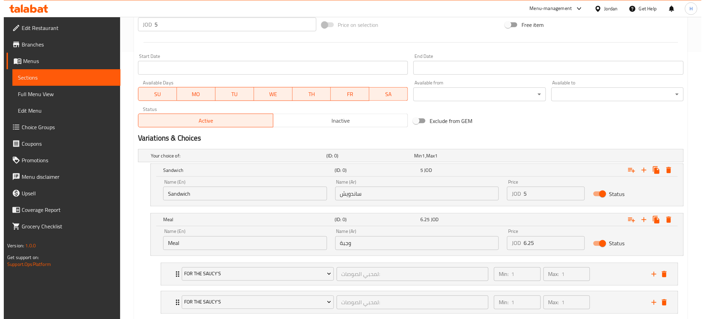
scroll to position [309, 0]
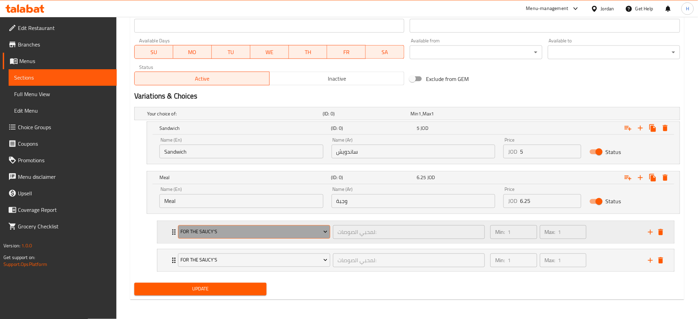
click at [235, 236] on button "For The Saucy's" at bounding box center [254, 232] width 152 height 14
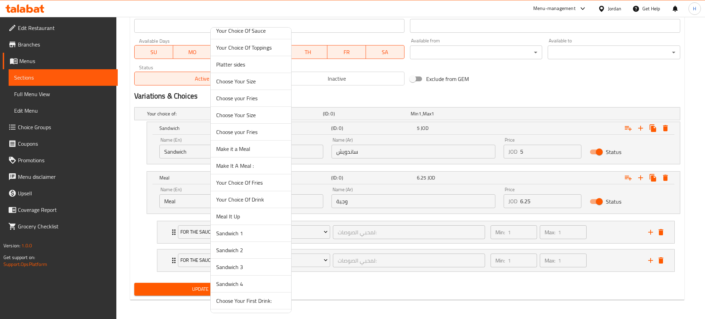
scroll to position [142, 0]
click at [265, 130] on span "Your Choice Of Fries" at bounding box center [251, 133] width 70 height 8
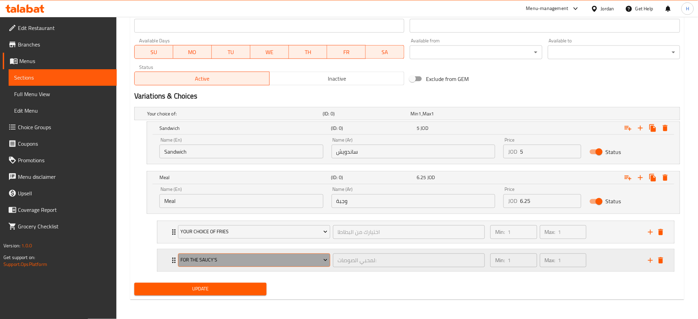
click at [229, 257] on span "For The Saucy's" at bounding box center [253, 260] width 147 height 9
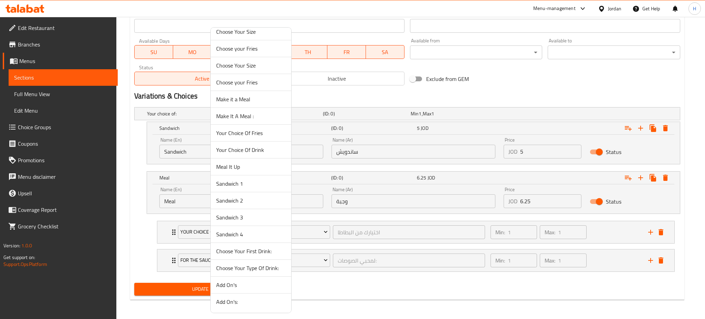
click at [265, 147] on span "Your Choice Of Drink" at bounding box center [251, 150] width 70 height 8
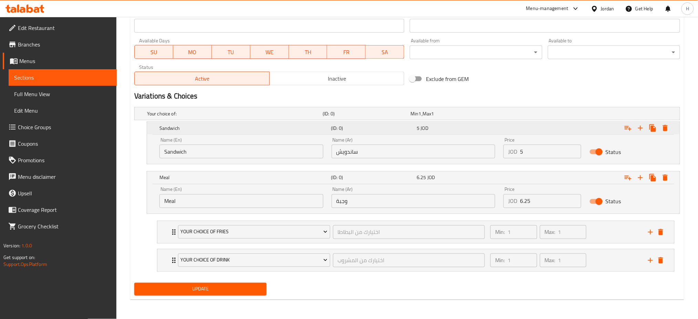
click at [202, 131] on h5 "Sandwich" at bounding box center [243, 128] width 169 height 7
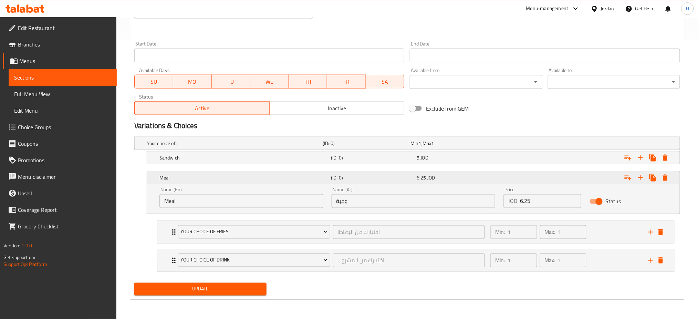
click at [172, 175] on h5 "Meal" at bounding box center [243, 177] width 169 height 7
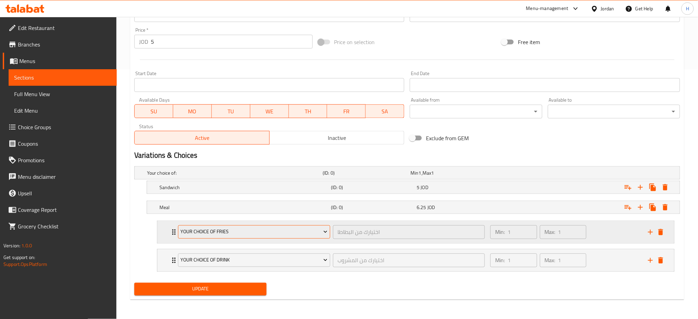
scroll to position [250, 0]
click at [221, 290] on span "Update" at bounding box center [200, 289] width 121 height 9
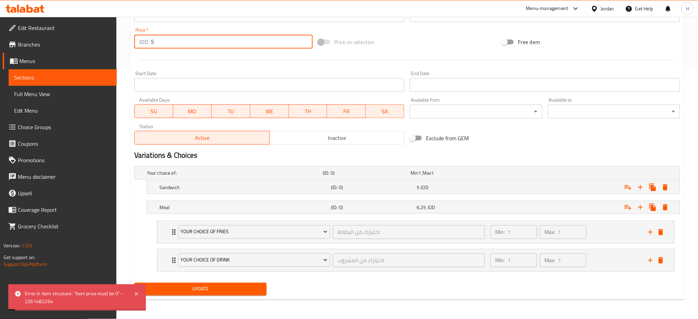
drag, startPoint x: 183, startPoint y: 45, endPoint x: 77, endPoint y: 54, distance: 106.1
click at [39, 43] on div "Edit Restaurant Branches Menus Sections Full Menu View Edit Menu Choice Groups …" at bounding box center [349, 42] width 698 height 551
type input "0"
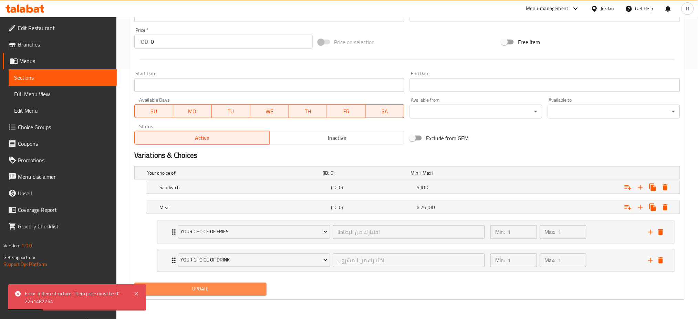
click at [221, 292] on span "Update" at bounding box center [200, 289] width 121 height 9
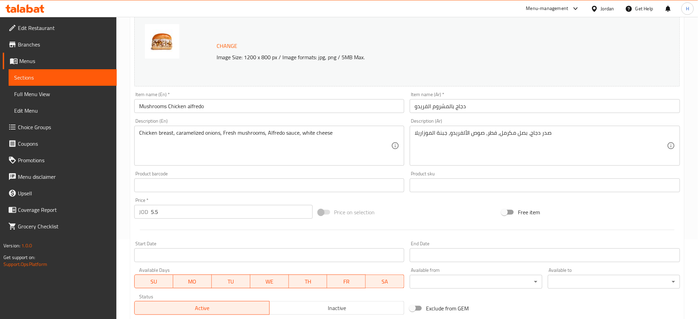
scroll to position [189, 0]
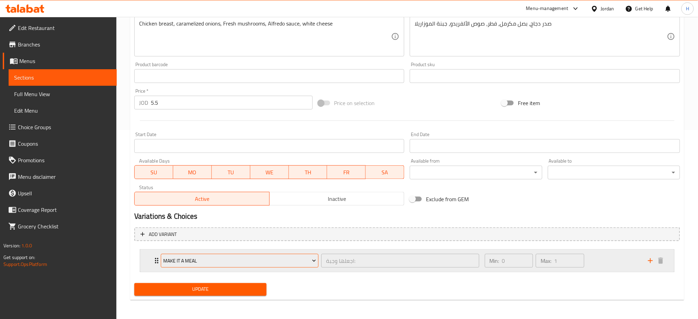
click at [176, 260] on span "Make it a Meal" at bounding box center [239, 260] width 153 height 9
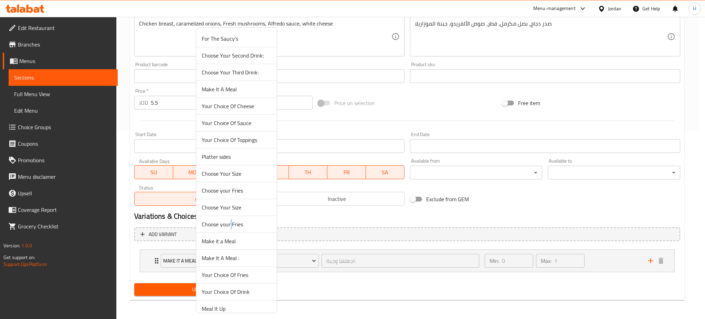
click at [231, 224] on span "Choose your Fries" at bounding box center [237, 224] width 70 height 8
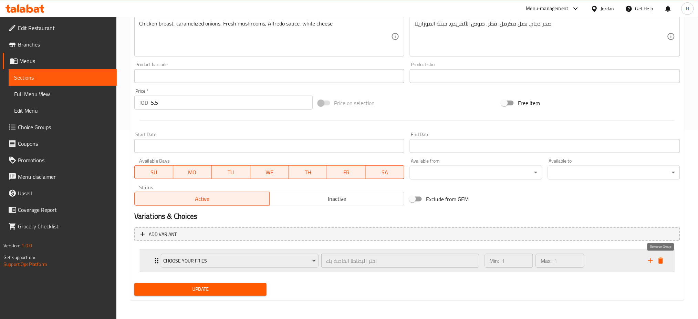
click at [660, 258] on icon "delete" at bounding box center [660, 260] width 8 height 8
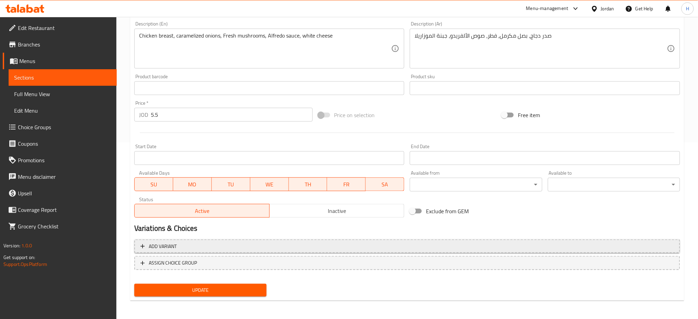
click at [202, 243] on span "Add variant" at bounding box center [406, 246] width 533 height 9
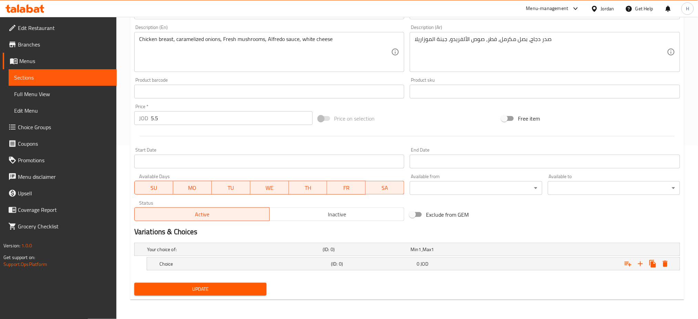
scroll to position [173, 0]
click at [219, 266] on h5 "Choice" at bounding box center [243, 264] width 169 height 7
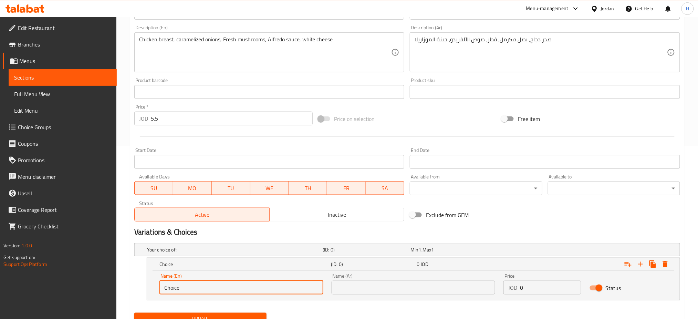
click at [218, 287] on input "Choice" at bounding box center [241, 288] width 164 height 14
type input "Sandwich"
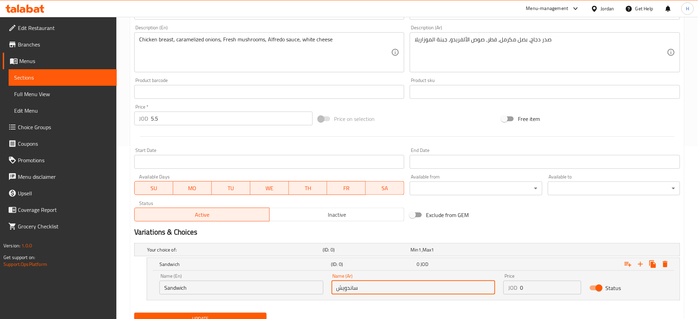
type input "ساندويش"
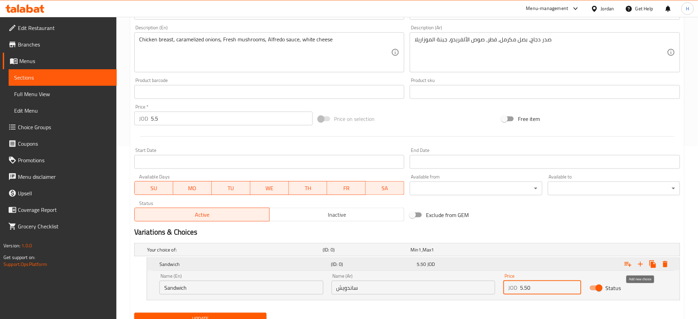
type input "5.50"
click at [642, 263] on icon "Expand" at bounding box center [640, 264] width 8 height 8
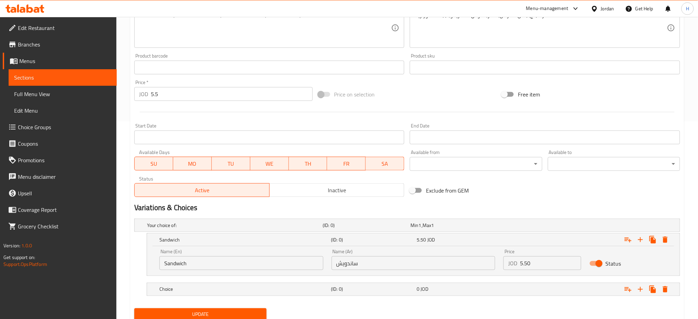
scroll to position [223, 0]
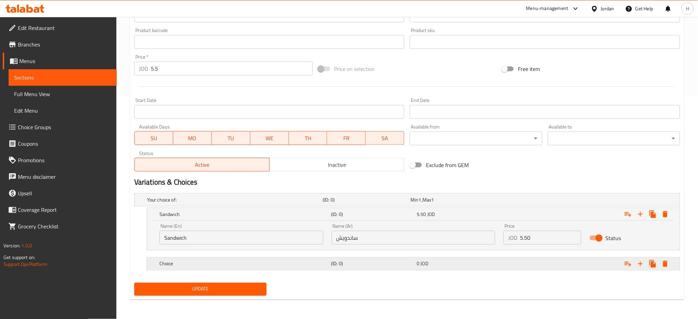
click at [215, 267] on h5 "Choice" at bounding box center [243, 263] width 169 height 7
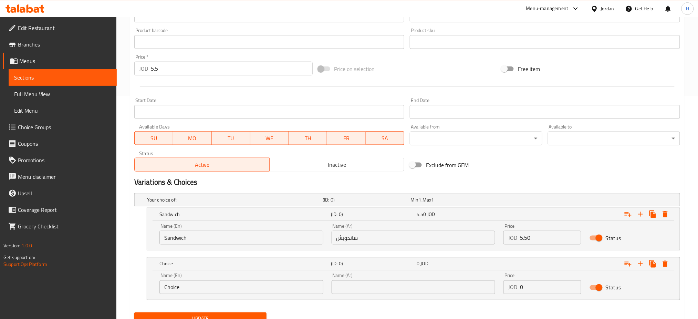
click at [202, 287] on input "Choice" at bounding box center [241, 287] width 164 height 14
type input "Meal"
type input "وجبة"
type input "6.75"
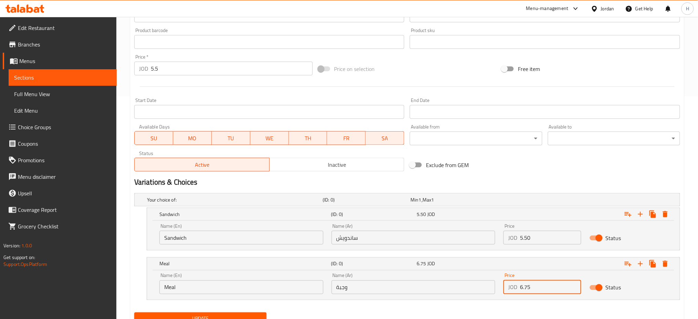
click at [208, 57] on div "Price   * JOD 5.5 Price *" at bounding box center [223, 64] width 178 height 21
click at [201, 65] on input "5.5" at bounding box center [232, 69] width 162 height 14
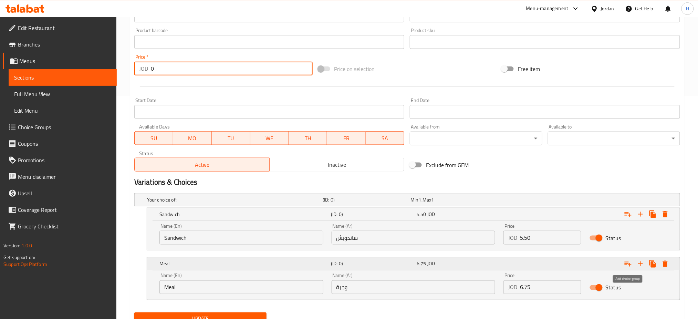
type input "0"
click at [629, 263] on icon "Expand" at bounding box center [627, 264] width 7 height 5
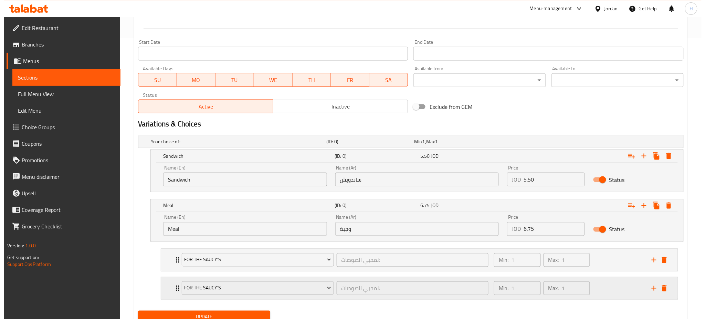
scroll to position [309, 0]
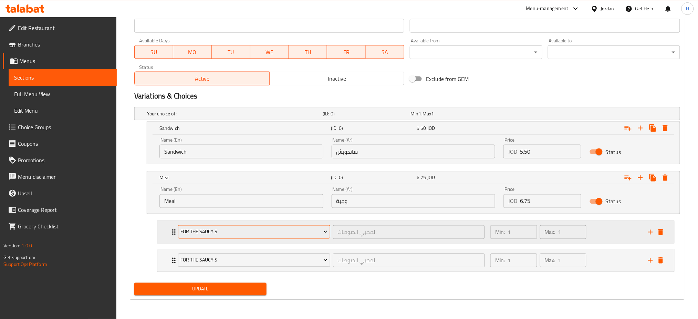
click at [206, 228] on span "For The Saucy's" at bounding box center [253, 232] width 147 height 9
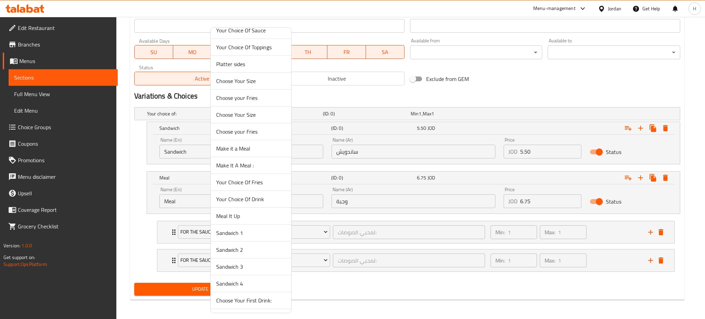
scroll to position [142, 0]
click at [260, 131] on span "Your Choice Of Fries" at bounding box center [251, 133] width 70 height 8
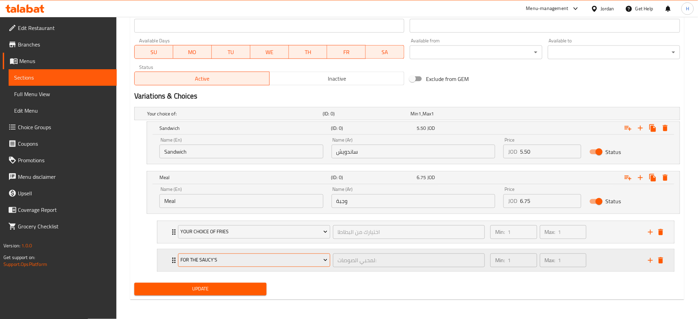
click at [240, 258] on span "For The Saucy's" at bounding box center [253, 260] width 147 height 9
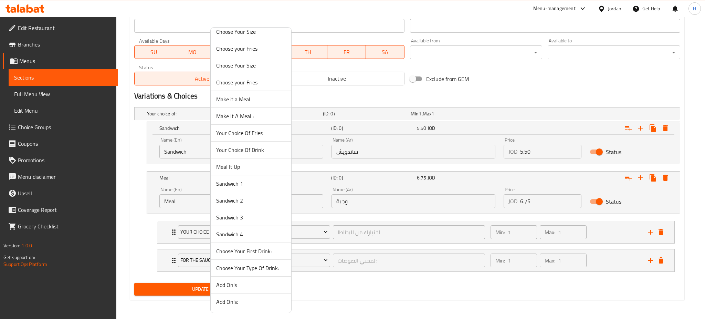
click at [257, 149] on span "Your Choice Of Drink" at bounding box center [251, 150] width 70 height 8
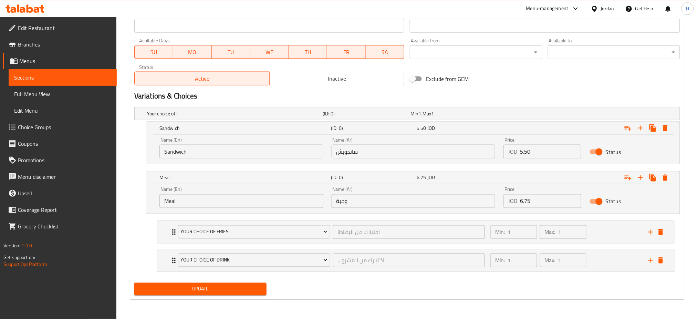
click at [213, 278] on div "Your choice of: (ID: 0) Min 1 , Max 1 Name (En) Your choice of: Name (En) Name …" at bounding box center [406, 192] width 551 height 176
click at [212, 284] on button "Update" at bounding box center [200, 289] width 132 height 13
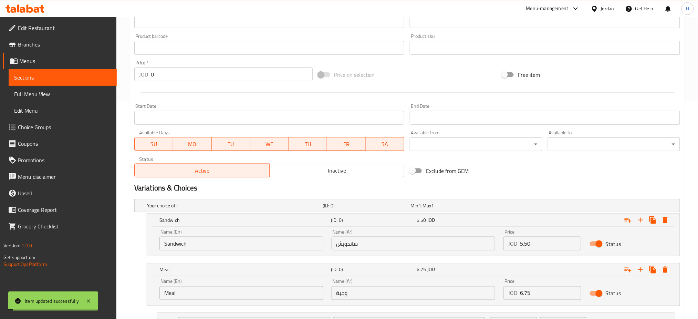
scroll to position [309, 0]
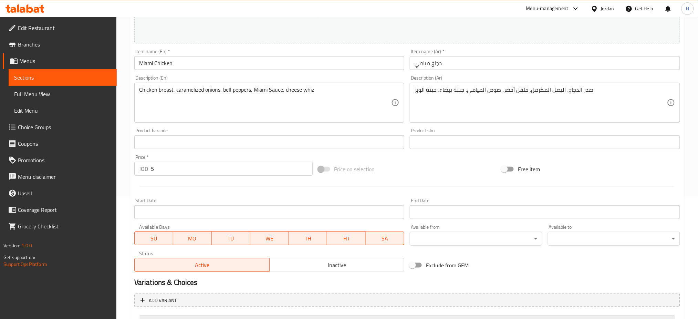
scroll to position [189, 0]
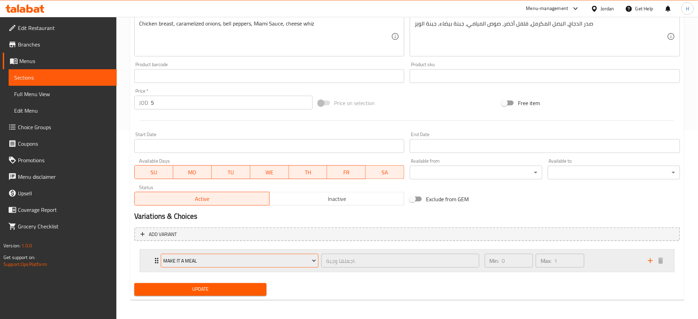
click at [277, 266] on button "Make it a Meal" at bounding box center [240, 261] width 158 height 14
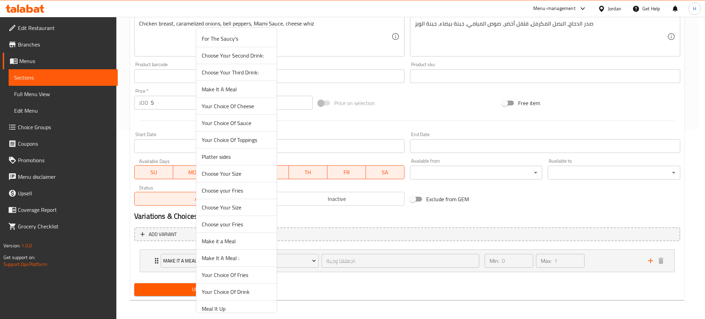
click at [273, 275] on li "Your Choice Of Fries" at bounding box center [236, 274] width 81 height 17
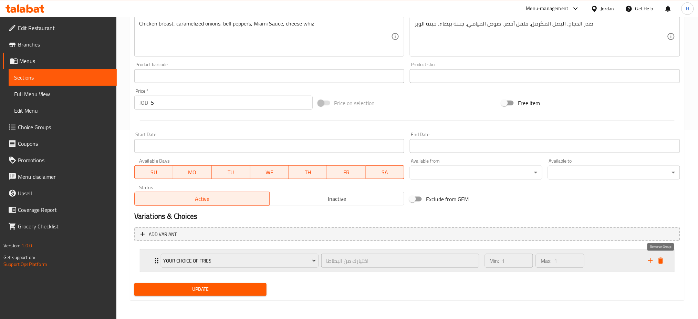
click at [661, 263] on icon "delete" at bounding box center [660, 260] width 5 height 6
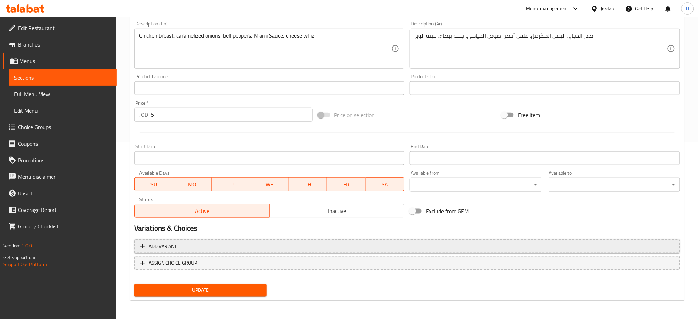
click at [198, 249] on span "Add variant" at bounding box center [406, 246] width 533 height 9
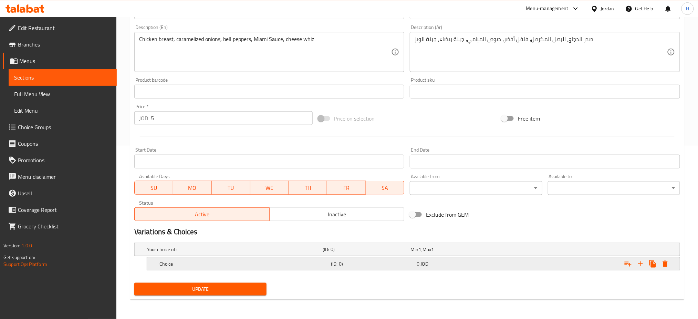
scroll to position [173, 0]
click at [195, 266] on h5 "Choice" at bounding box center [243, 264] width 169 height 7
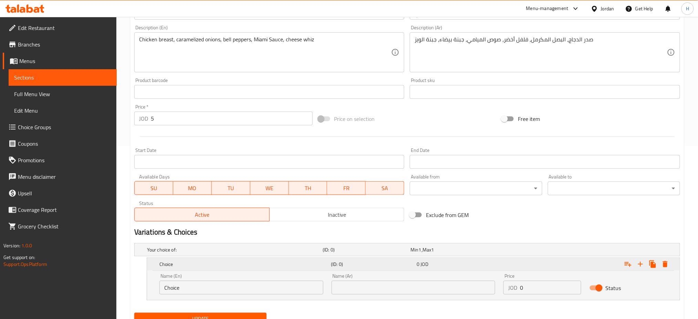
click at [200, 270] on div "Choice (ID: 0) 0 JOD" at bounding box center [415, 263] width 515 height 15
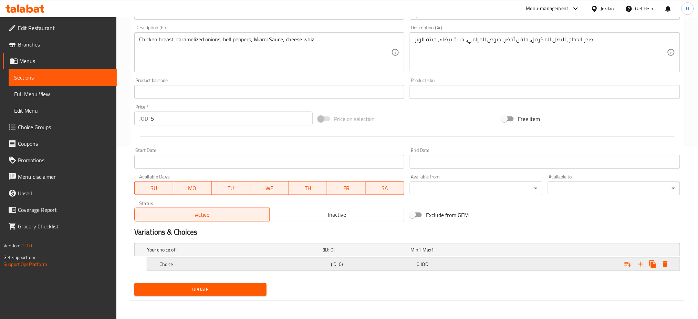
click at [196, 269] on div "Choice" at bounding box center [243, 264] width 171 height 10
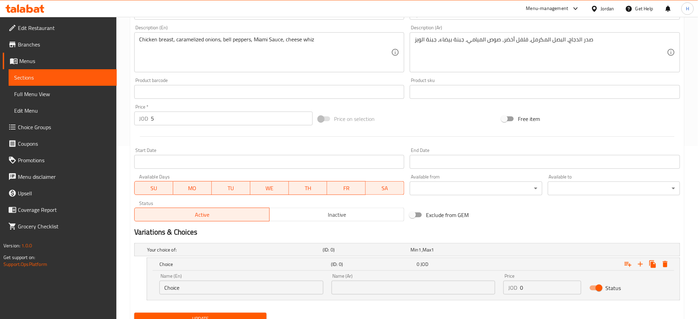
click at [202, 291] on input "Choice" at bounding box center [241, 288] width 164 height 14
type input "Sandwich"
type input "ساندويش"
type input "5"
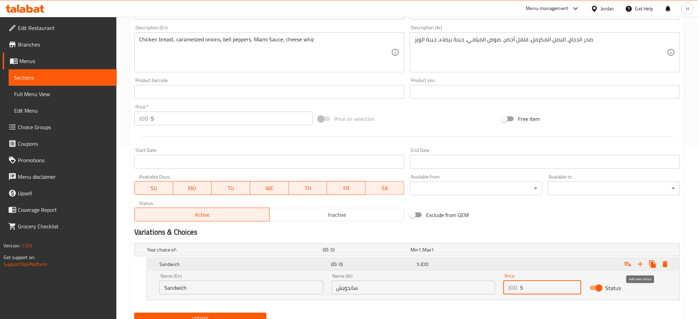
click at [640, 262] on icon "Expand" at bounding box center [640, 264] width 8 height 8
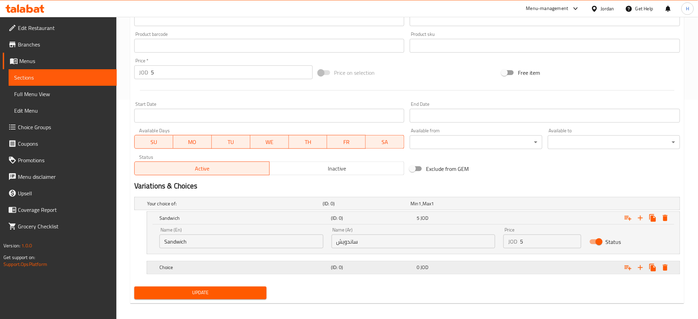
scroll to position [223, 0]
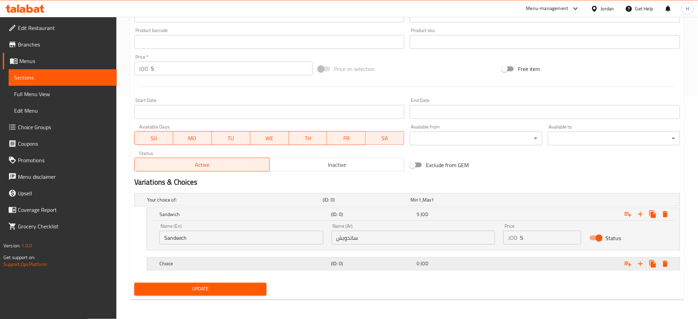
click at [201, 264] on h5 "Choice" at bounding box center [243, 263] width 169 height 7
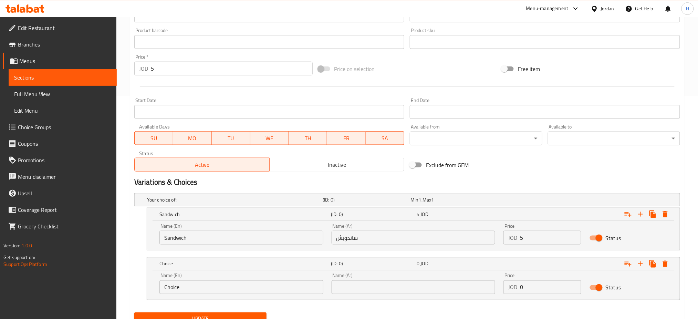
click at [201, 286] on input "Choice" at bounding box center [241, 287] width 164 height 14
type input "Meal"
type input "وجبة"
type input "6.25"
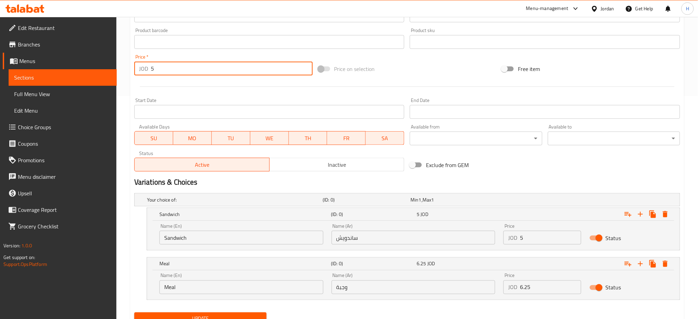
drag, startPoint x: 125, startPoint y: 82, endPoint x: 92, endPoint y: 85, distance: 32.9
click at [67, 83] on div "Edit Restaurant Branches Menus Sections Full Menu View Edit Menu Choice Groups …" at bounding box center [349, 71] width 698 height 554
type input "0"
click at [627, 263] on icon "Expand" at bounding box center [628, 264] width 8 height 8
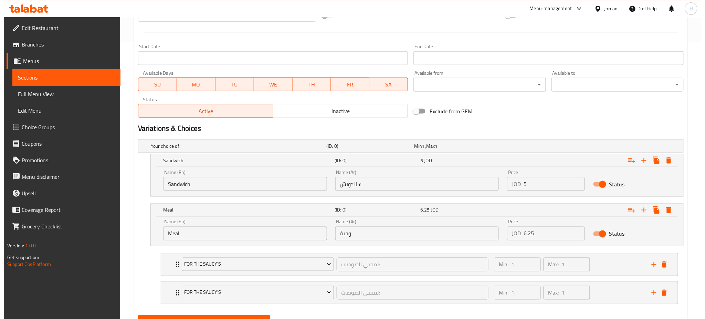
scroll to position [309, 0]
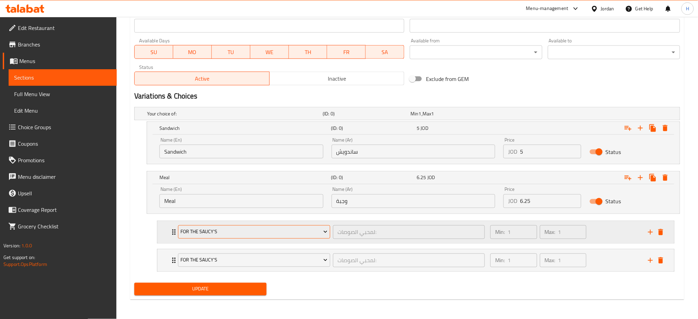
click at [230, 239] on button "For The Saucy's" at bounding box center [254, 232] width 152 height 14
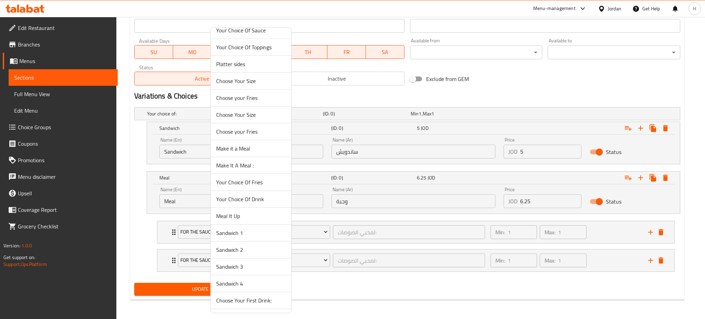
scroll to position [142, 0]
click at [256, 134] on span "Your Choice Of Fries" at bounding box center [251, 133] width 70 height 8
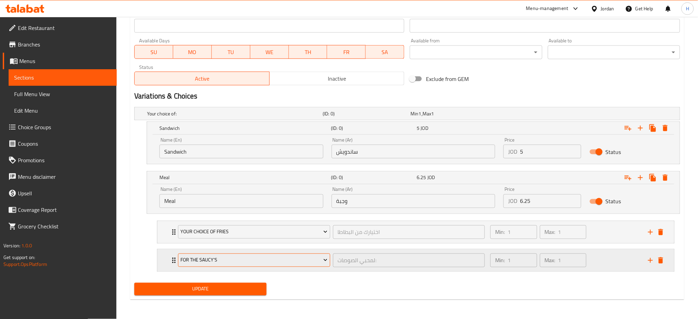
click at [233, 262] on span "For The Saucy's" at bounding box center [253, 260] width 147 height 9
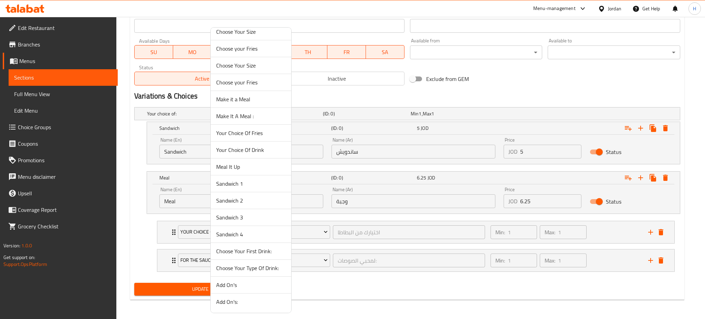
click at [269, 149] on span "Your Choice Of Drink" at bounding box center [251, 150] width 70 height 8
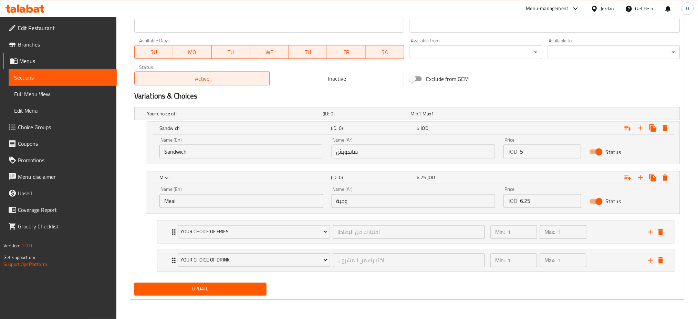
click at [194, 291] on span "Update" at bounding box center [200, 289] width 121 height 9
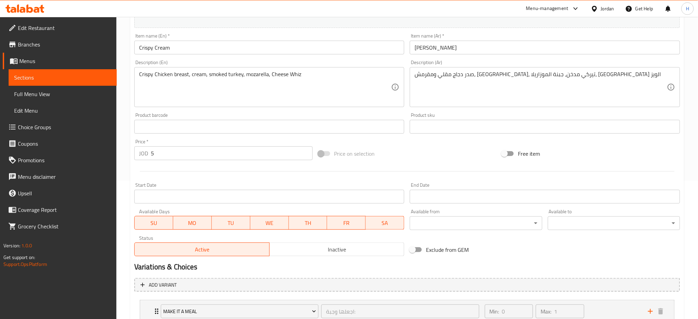
scroll to position [189, 0]
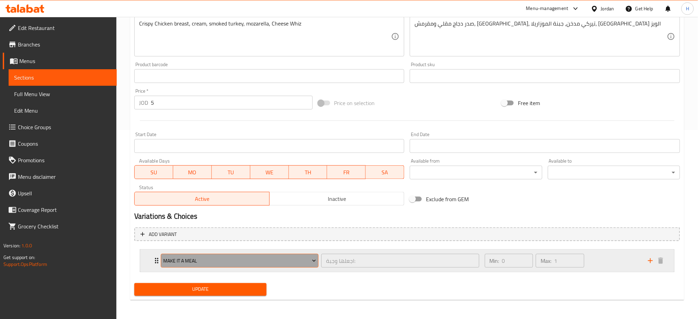
click at [239, 263] on span "Make it a Meal" at bounding box center [239, 260] width 153 height 9
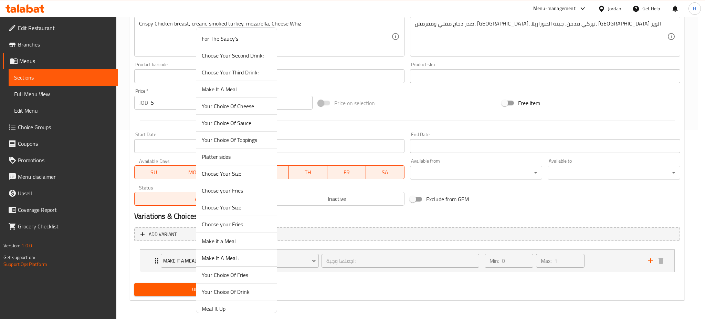
click at [233, 247] on li "Make it a Meal" at bounding box center [236, 241] width 81 height 17
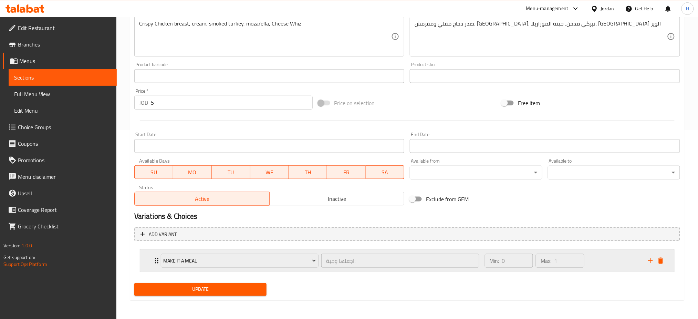
click at [664, 261] on icon "delete" at bounding box center [660, 260] width 8 height 8
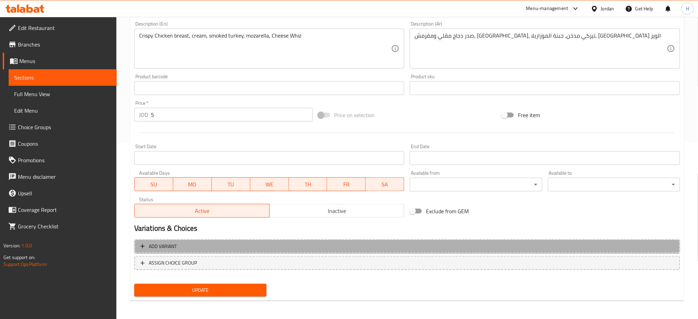
click at [172, 245] on span "Add variant" at bounding box center [163, 246] width 28 height 9
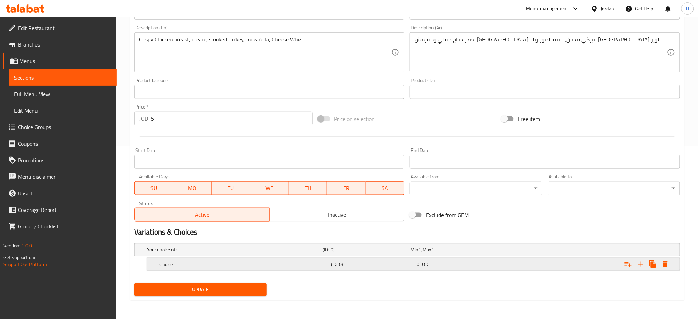
click at [199, 262] on h5 "Choice" at bounding box center [243, 264] width 169 height 7
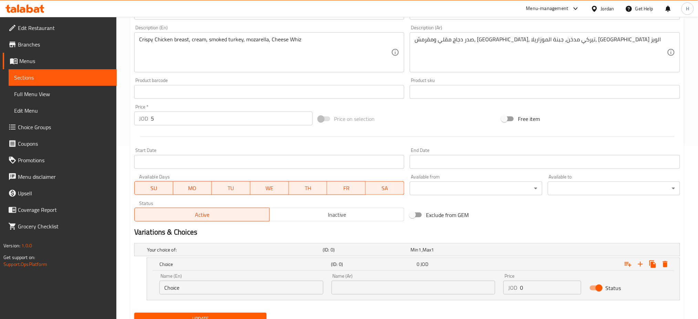
click at [195, 273] on div "Name (En) Choice Name (En)" at bounding box center [241, 283] width 164 height 21
click at [193, 287] on input "Choice" at bounding box center [241, 288] width 164 height 14
type input "Sandwich"
type input "ساندويش"
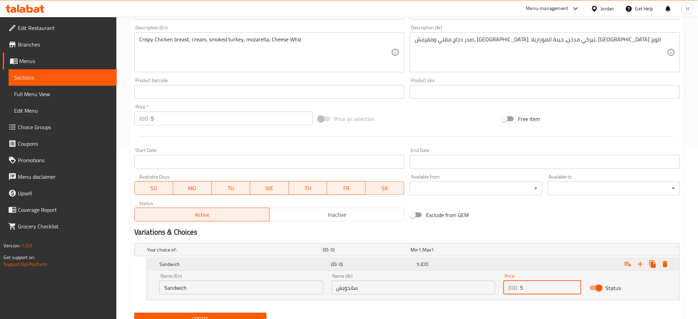
type input "5"
click at [638, 264] on icon "Expand" at bounding box center [640, 264] width 8 height 8
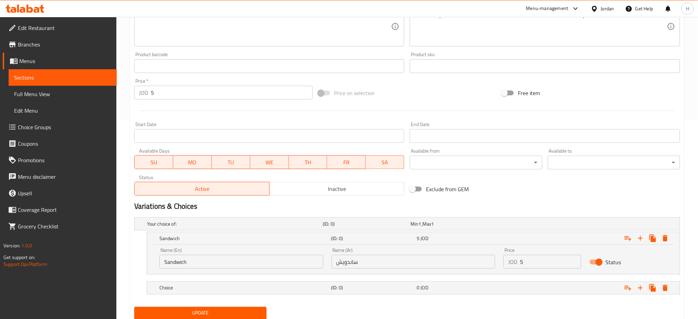
scroll to position [223, 0]
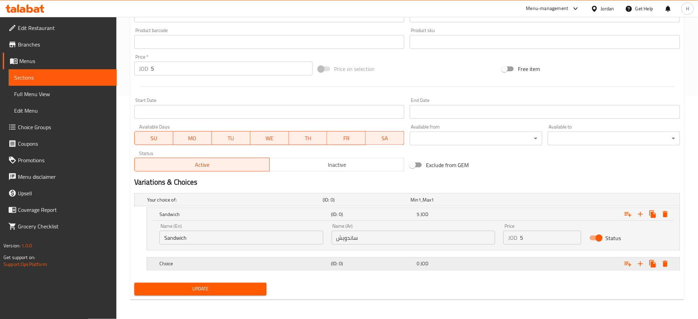
click at [195, 261] on h5 "Choice" at bounding box center [243, 263] width 169 height 7
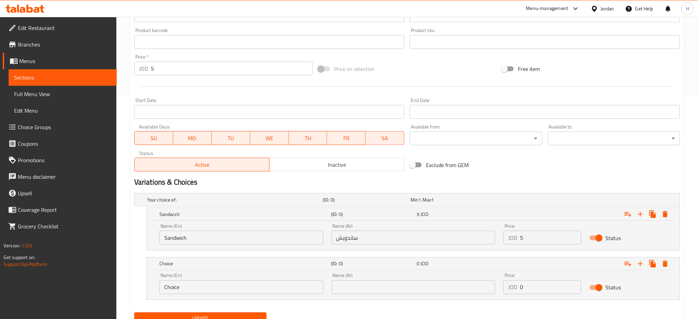
click at [202, 287] on input "Choice" at bounding box center [241, 287] width 164 height 14
type input "Meal"
type input "وجبة"
type input "6.25"
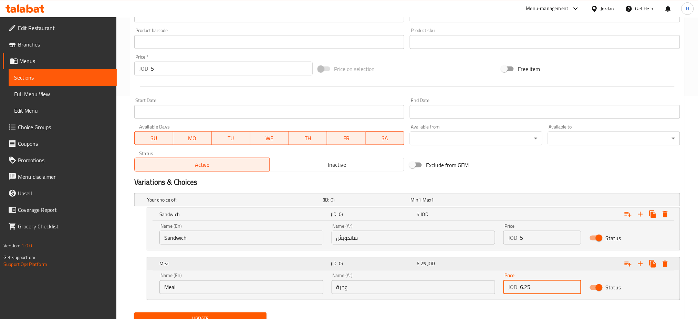
click at [627, 265] on icon "Expand" at bounding box center [628, 264] width 8 height 8
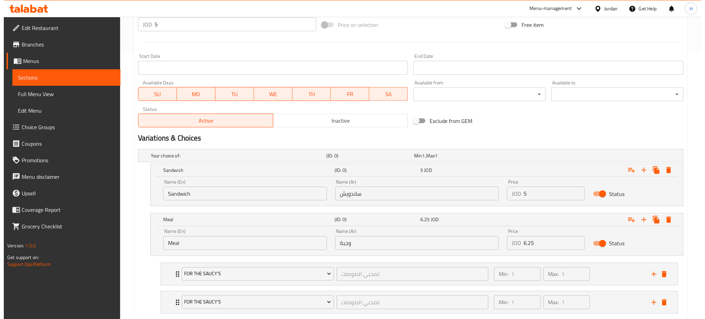
scroll to position [309, 0]
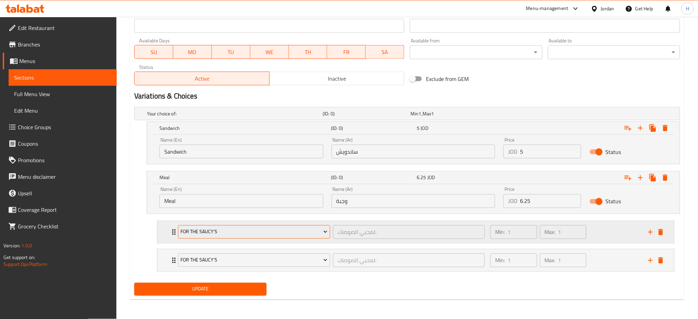
click at [232, 237] on button "For The Saucy's" at bounding box center [254, 232] width 152 height 14
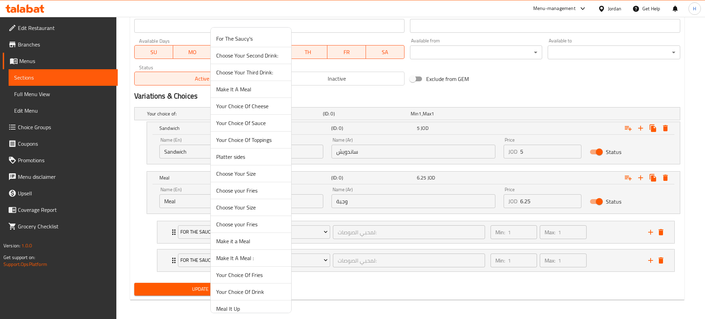
click at [256, 223] on span "Choose your Fries" at bounding box center [251, 224] width 70 height 8
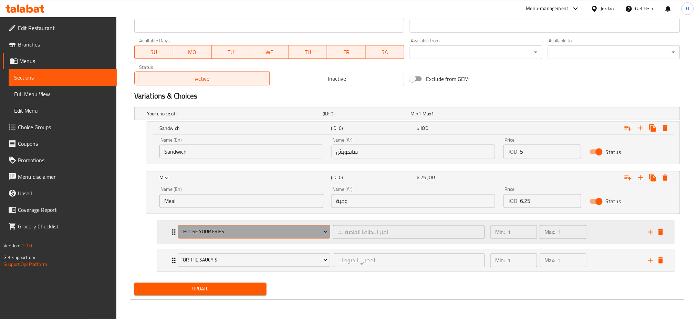
click at [233, 226] on button "Choose your Fries" at bounding box center [254, 232] width 152 height 14
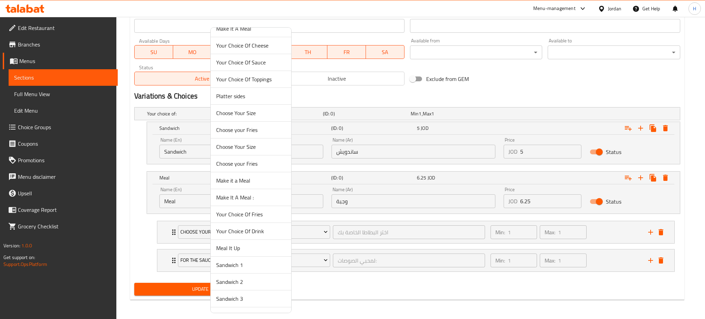
scroll to position [142, 0]
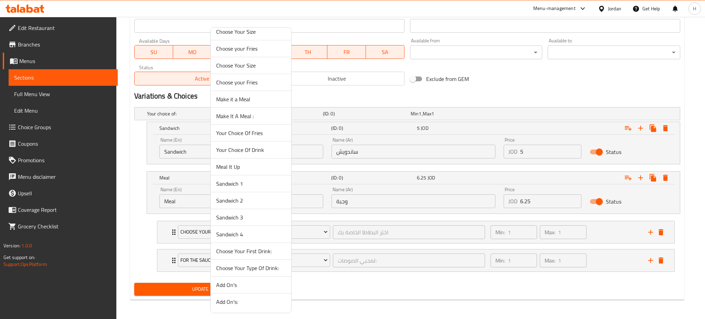
click at [266, 134] on span "Your Choice Of Fries" at bounding box center [251, 133] width 70 height 8
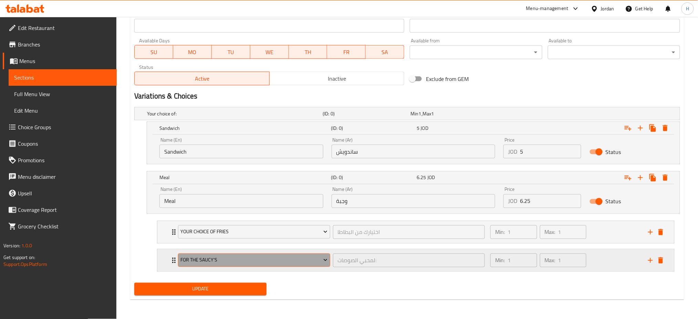
click at [220, 258] on span "For The Saucy's" at bounding box center [253, 260] width 147 height 9
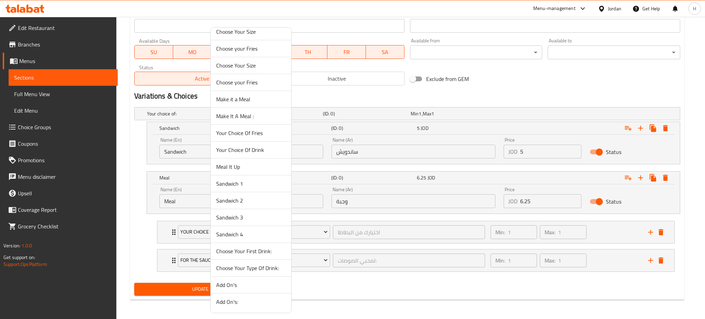
click at [255, 146] on span "Your Choice Of Drink" at bounding box center [251, 150] width 70 height 8
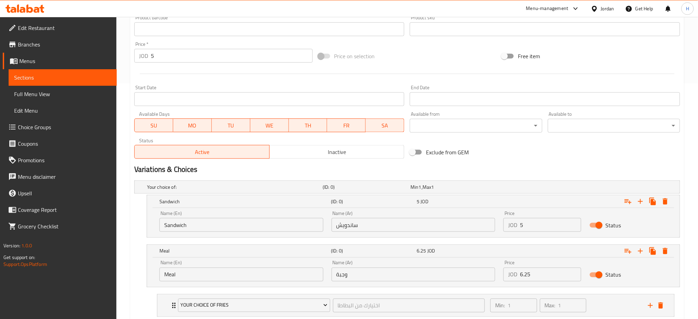
scroll to position [125, 0]
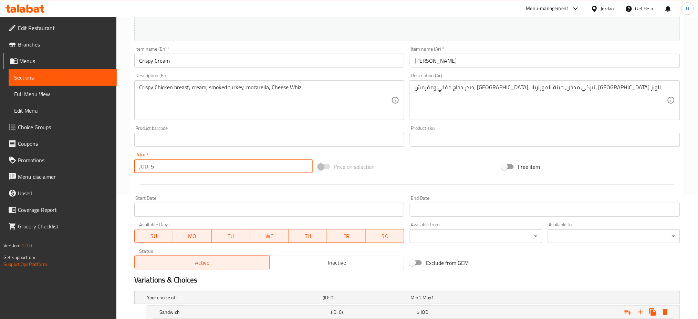
drag, startPoint x: 160, startPoint y: 165, endPoint x: 12, endPoint y: 179, distance: 149.1
click at [1, 174] on div "Edit Restaurant Branches Menus Sections Full Menu View Edit Menu Choice Groups …" at bounding box center [349, 197] width 698 height 611
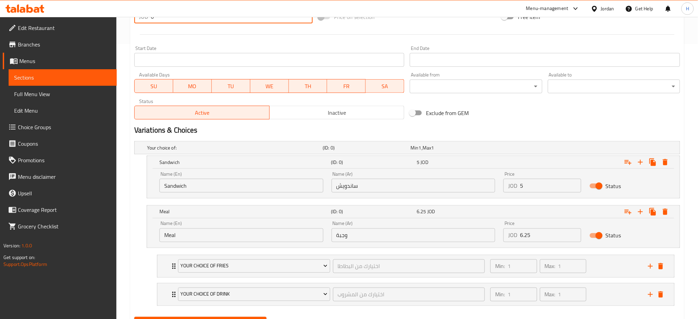
scroll to position [309, 0]
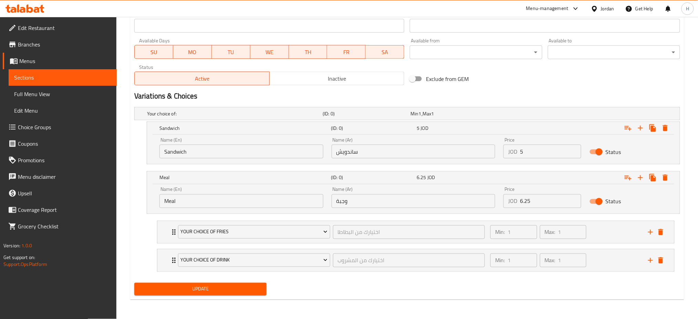
type input "0"
drag, startPoint x: 188, startPoint y: 292, endPoint x: 195, endPoint y: 287, distance: 9.4
click at [188, 292] on span "Update" at bounding box center [200, 289] width 121 height 9
click at [173, 243] on div "Your Choice Of Fries اختيارك من البطاطا ​ Min: 1 ​ Max: 1 ​" at bounding box center [418, 232] width 496 height 22
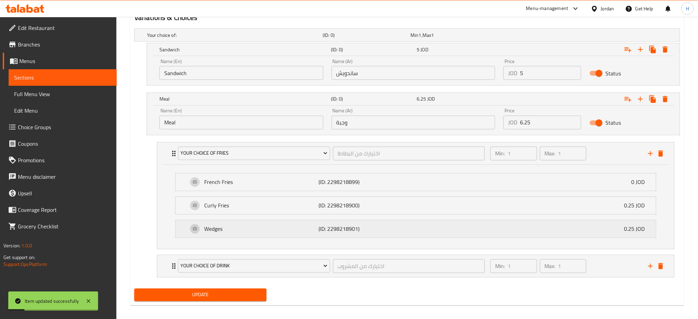
scroll to position [393, 0]
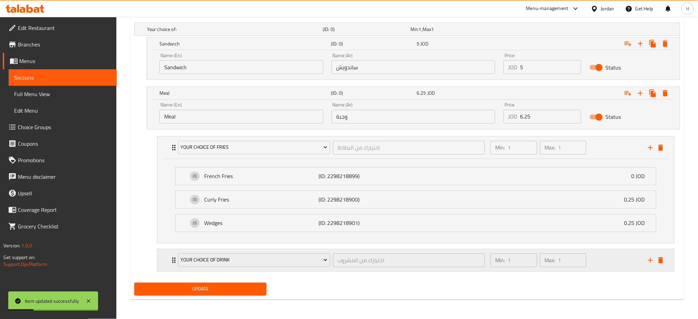
click at [168, 259] on div "Your Choice Of Drink اختيارك من المشروب ​ Min: 1 ​ Max: 1 ​" at bounding box center [415, 260] width 517 height 22
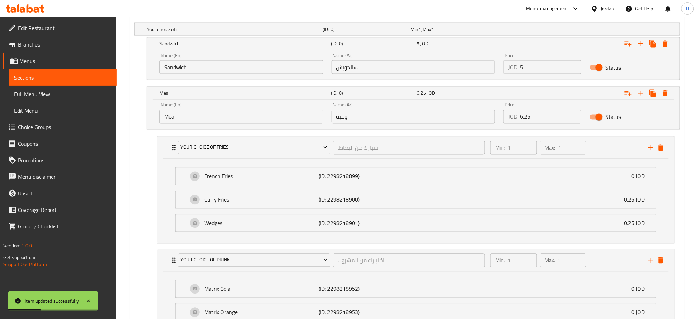
scroll to position [477, 0]
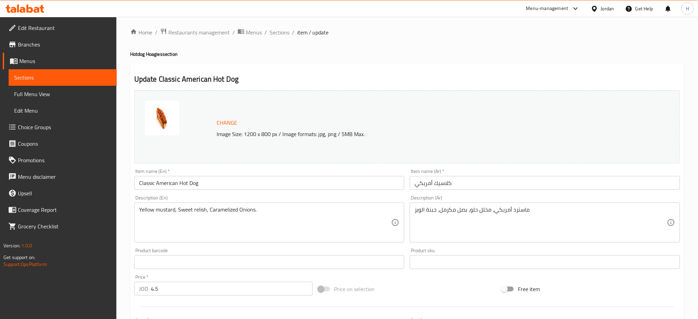
scroll to position [189, 0]
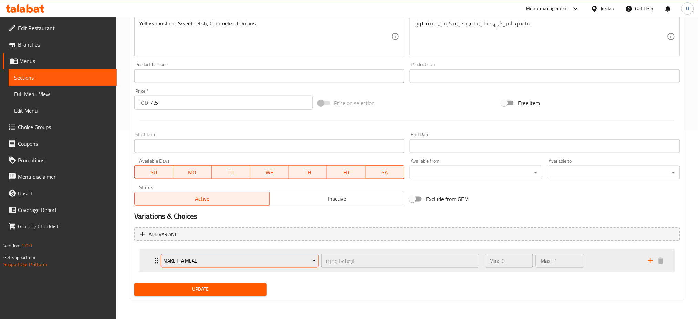
click at [180, 256] on span "Make it a Meal" at bounding box center [239, 260] width 153 height 9
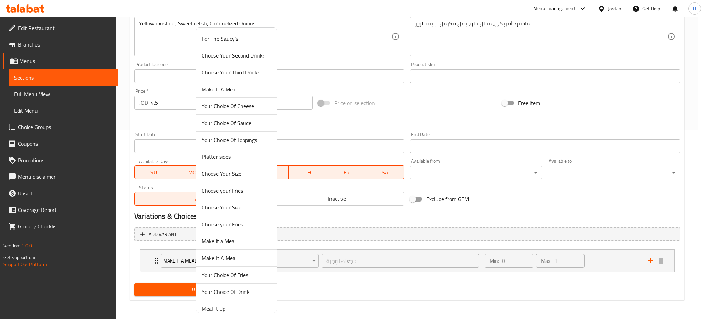
click at [238, 246] on li "Make it a Meal" at bounding box center [236, 241] width 81 height 17
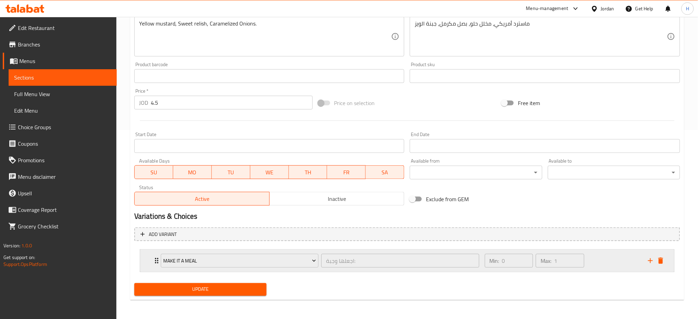
click at [665, 259] on button "delete" at bounding box center [660, 260] width 10 height 10
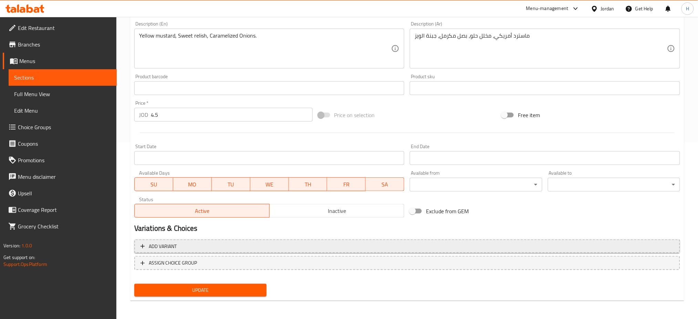
click at [198, 241] on button "Add variant" at bounding box center [407, 246] width 546 height 14
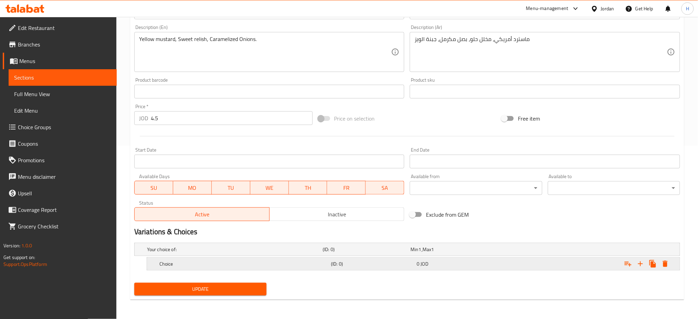
scroll to position [173, 0]
click at [205, 264] on h5 "Choice" at bounding box center [243, 264] width 169 height 7
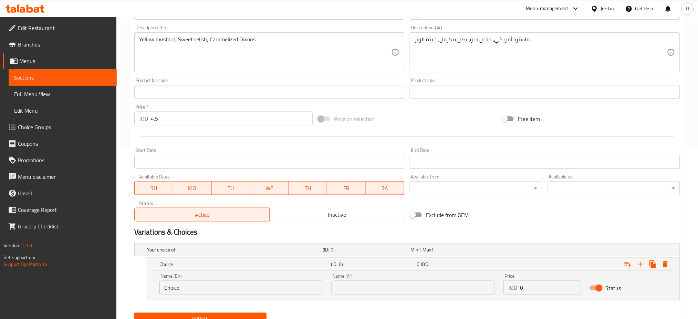
click at [213, 289] on input "Choice" at bounding box center [241, 288] width 164 height 14
type input "Sandwich"
type input "ساندويش"
type input "4.50"
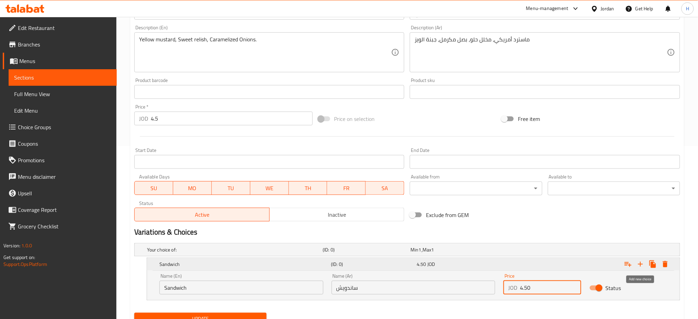
click at [639, 264] on icon "Expand" at bounding box center [640, 264] width 8 height 8
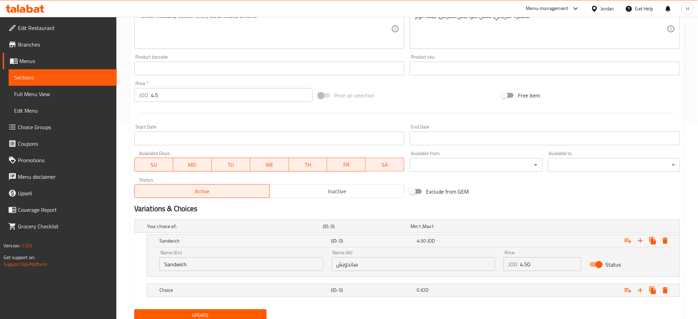
scroll to position [223, 0]
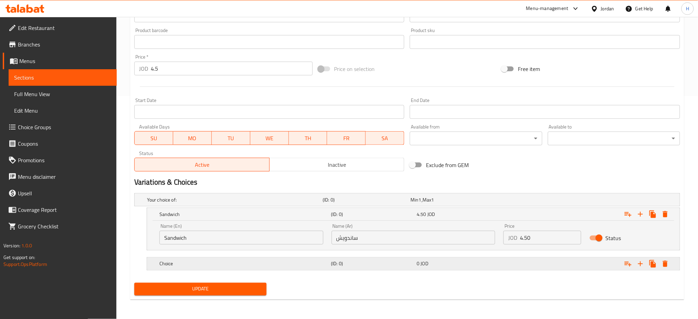
click at [246, 269] on div "Choice (ID: 0) 0 JOD" at bounding box center [415, 263] width 515 height 15
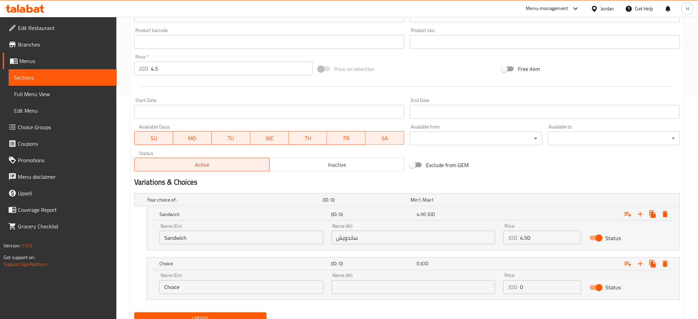
click at [227, 290] on input "Choice" at bounding box center [241, 287] width 164 height 14
type input "Meal"
type input "وجبة"
type input "5.75"
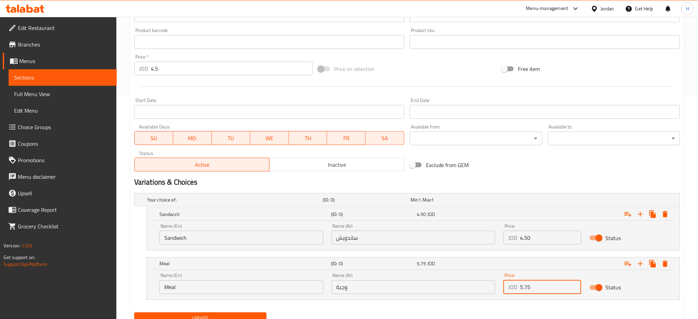
drag, startPoint x: 185, startPoint y: 69, endPoint x: 113, endPoint y: 76, distance: 72.3
click at [113, 76] on div "Edit Restaurant Branches Menus Sections Full Menu View Edit Menu Choice Groups …" at bounding box center [349, 71] width 698 height 554
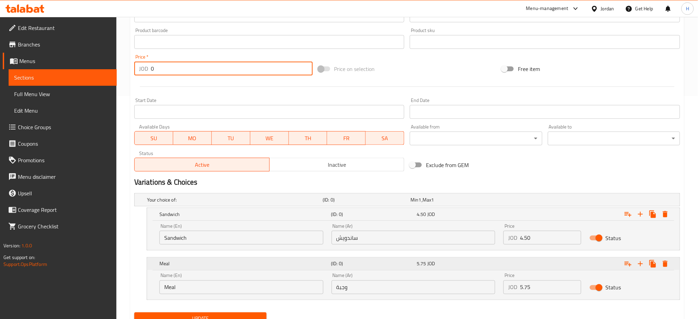
type input "0"
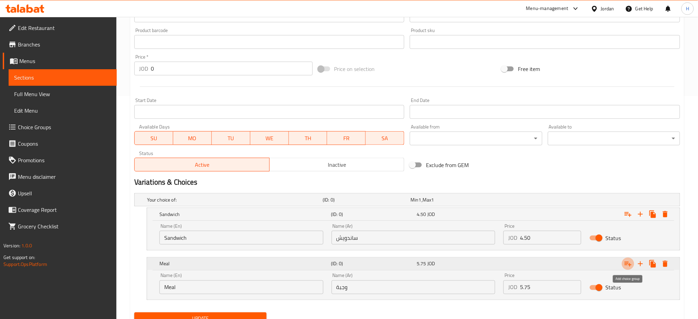
click at [629, 263] on icon "Expand" at bounding box center [627, 264] width 7 height 5
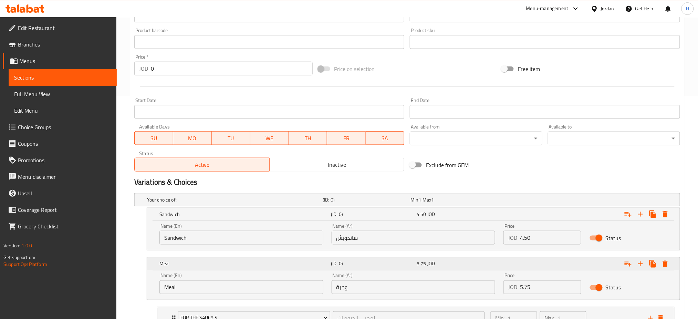
drag, startPoint x: 612, startPoint y: 267, endPoint x: 646, endPoint y: 168, distance: 104.8
click at [634, 162] on div "Change Image Size: 1200 x 800 px / Image formats: jpg, png / 5MB Max. Item name…" at bounding box center [406, 20] width 551 height 307
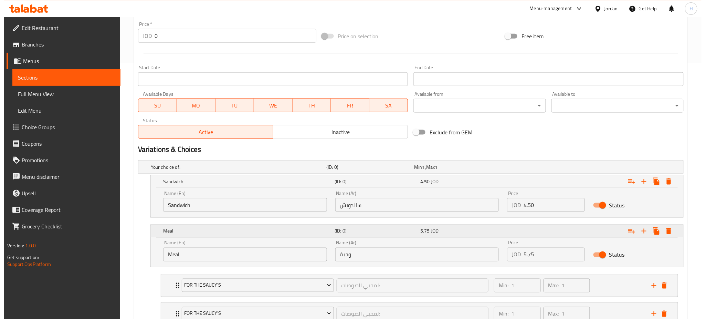
scroll to position [309, 0]
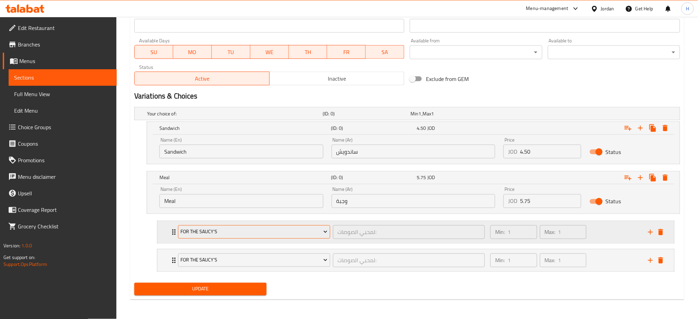
click at [214, 229] on span "For The Saucy's" at bounding box center [253, 232] width 147 height 9
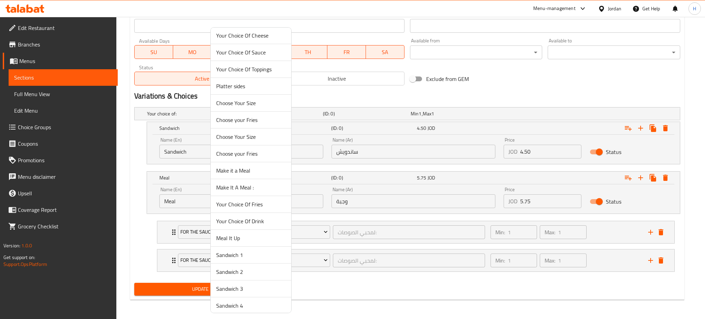
scroll to position [142, 0]
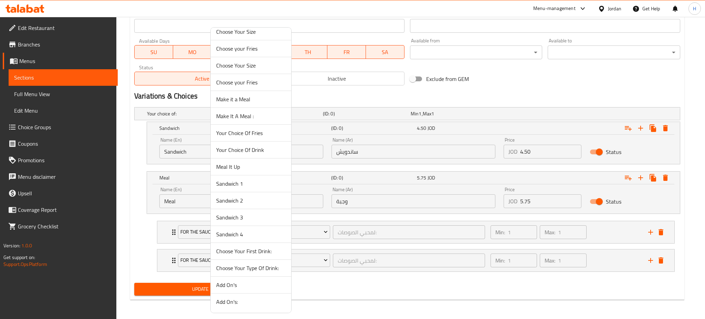
click at [252, 130] on span "Your Choice Of Fries" at bounding box center [251, 133] width 70 height 8
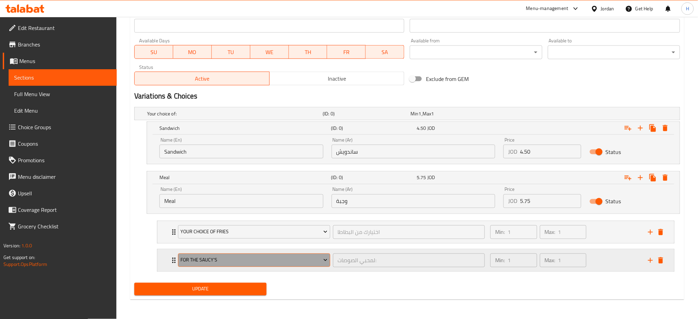
click at [238, 254] on button "For The Saucy's" at bounding box center [254, 260] width 152 height 14
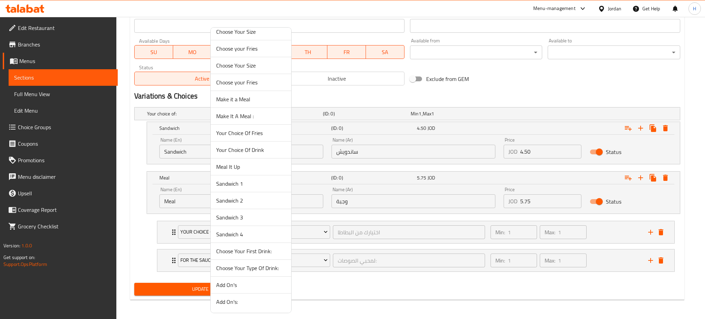
click at [265, 144] on li "Your Choice Of Drink" at bounding box center [251, 149] width 81 height 17
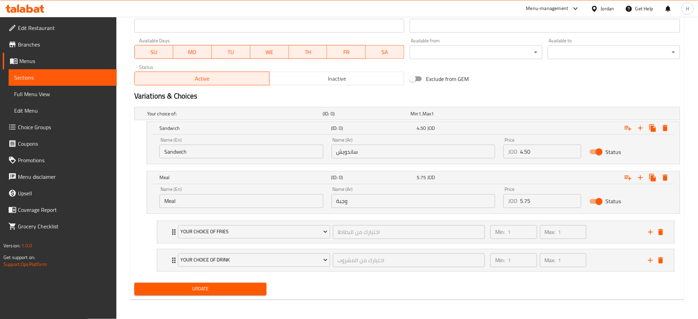
click at [209, 283] on button "Update" at bounding box center [200, 289] width 132 height 13
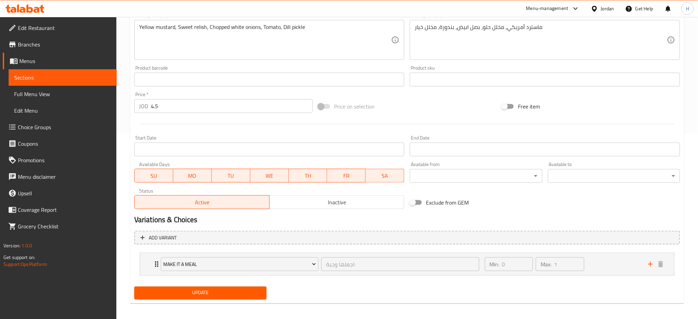
scroll to position [189, 0]
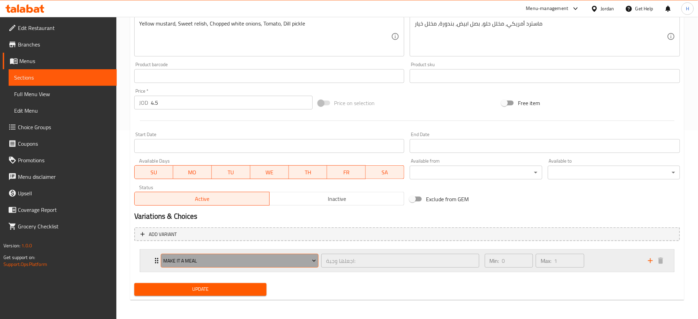
click at [250, 266] on button "Make it a Meal" at bounding box center [240, 261] width 158 height 14
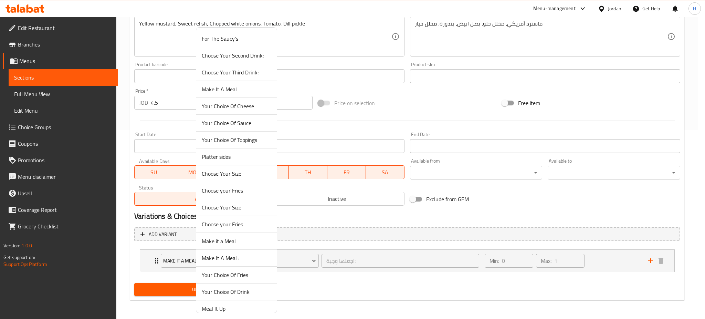
click at [251, 278] on span "Your Choice Of Fries" at bounding box center [237, 275] width 70 height 8
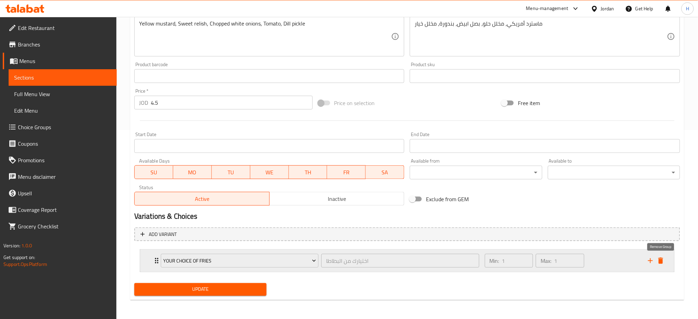
click at [659, 261] on icon "delete" at bounding box center [660, 260] width 5 height 6
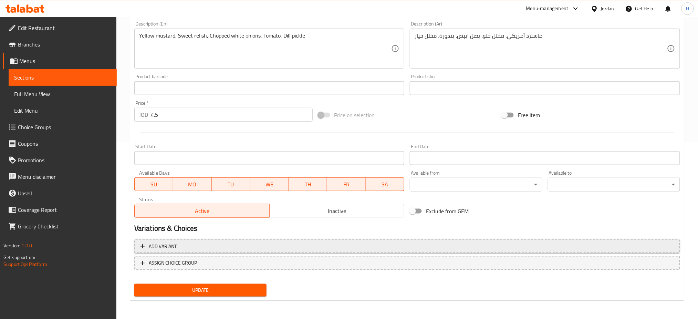
click at [212, 247] on span "Add variant" at bounding box center [406, 246] width 533 height 9
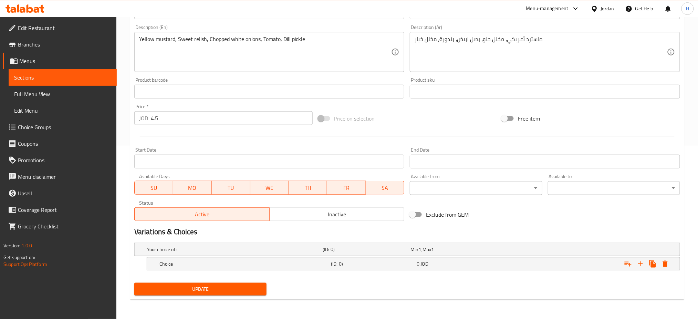
scroll to position [173, 0]
click at [201, 267] on h5 "Choice" at bounding box center [243, 264] width 169 height 7
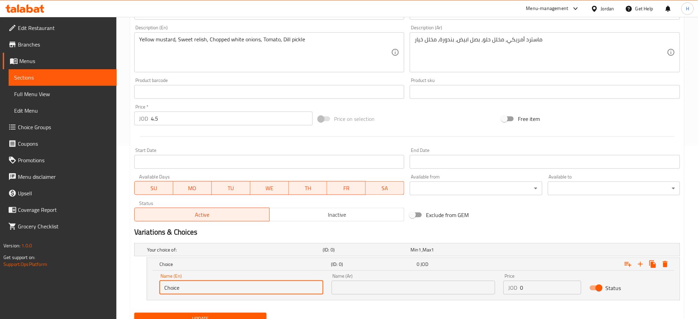
click at [207, 289] on input "Choice" at bounding box center [241, 288] width 164 height 14
type input "Sandwich"
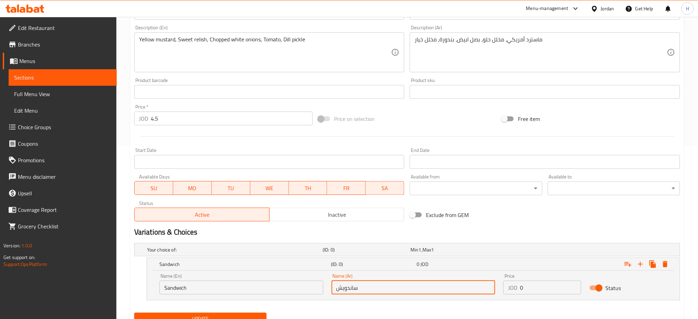
type input "ساندويش"
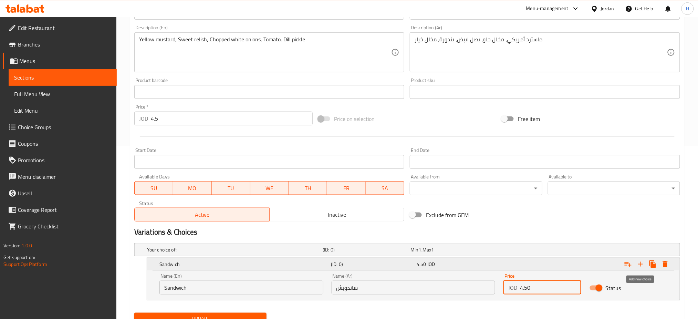
type input "4.50"
click at [640, 266] on icon "Expand" at bounding box center [640, 264] width 5 height 5
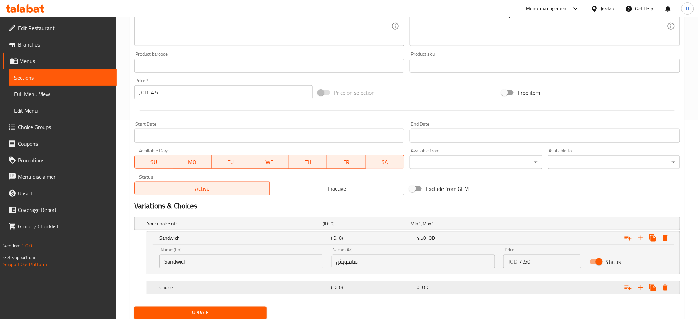
scroll to position [223, 0]
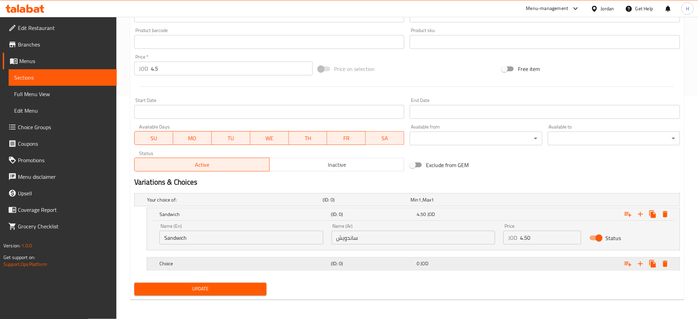
click at [211, 262] on h5 "Choice" at bounding box center [243, 263] width 169 height 7
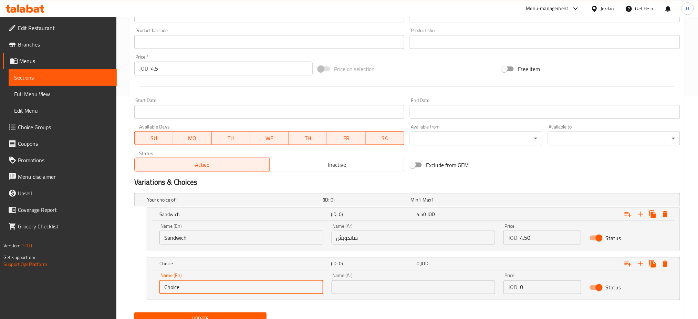
click at [206, 284] on input "Choice" at bounding box center [241, 287] width 164 height 14
type input "Meal"
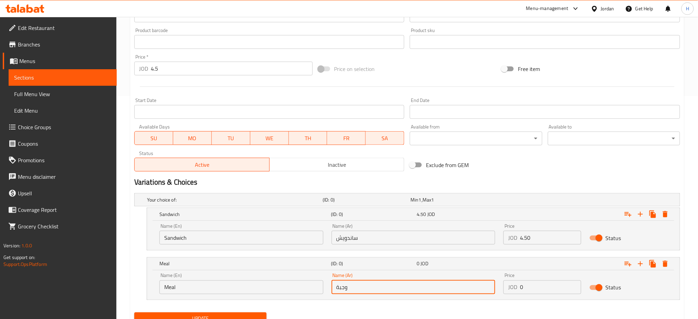
type input "وجبة"
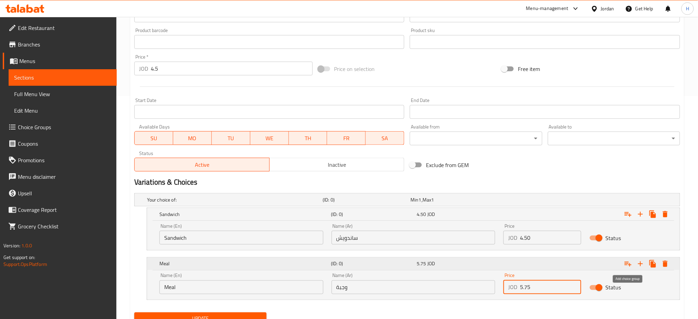
type input "5.75"
click at [628, 267] on icon "Expand" at bounding box center [628, 264] width 8 height 8
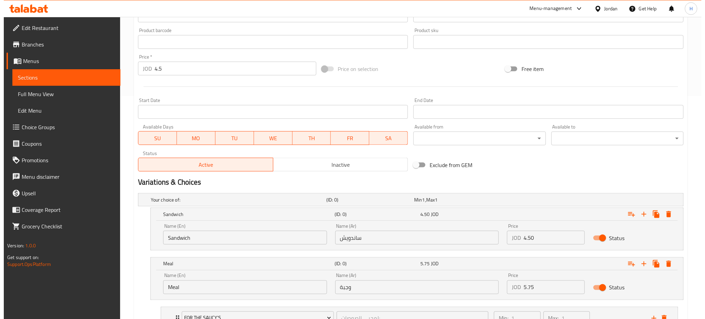
scroll to position [309, 0]
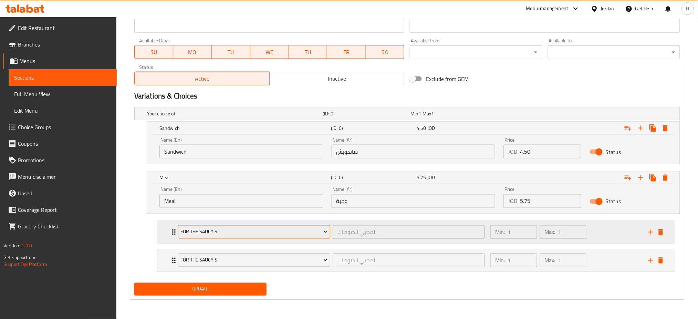
click at [238, 232] on span "For The Saucy's" at bounding box center [253, 232] width 147 height 9
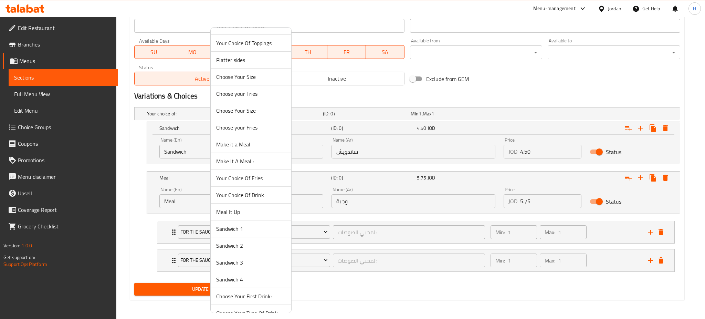
scroll to position [142, 0]
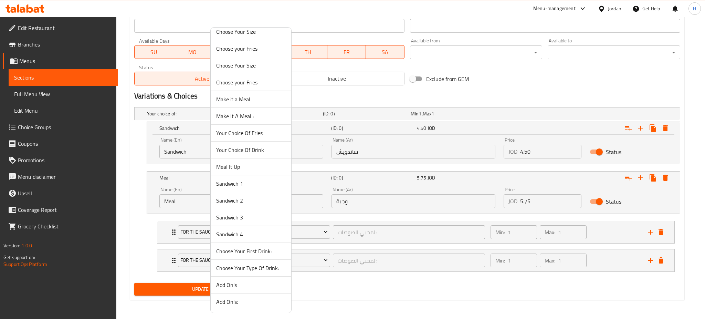
click at [260, 131] on span "Your Choice Of Fries" at bounding box center [251, 133] width 70 height 8
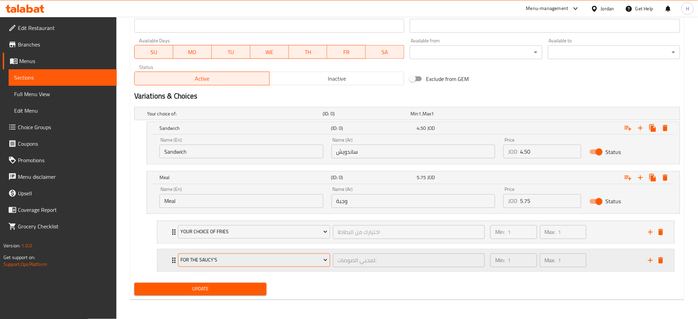
click at [218, 261] on span "For The Saucy's" at bounding box center [253, 260] width 147 height 9
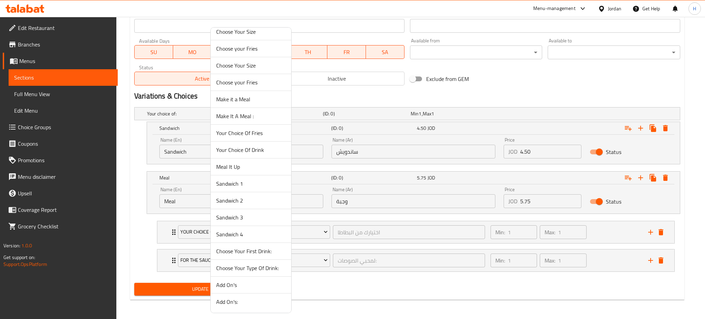
click at [264, 146] on span "Your Choice Of Drink" at bounding box center [251, 150] width 70 height 8
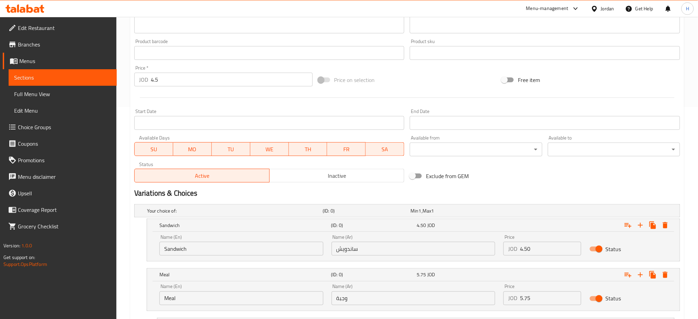
scroll to position [171, 0]
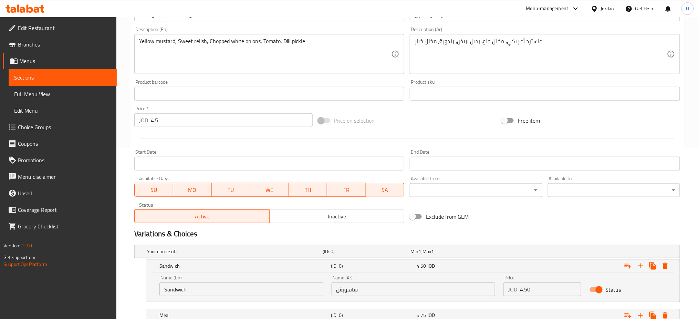
click at [174, 121] on input "4.5" at bounding box center [232, 120] width 162 height 14
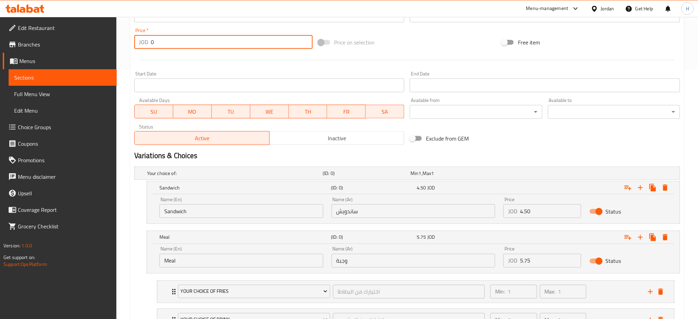
scroll to position [309, 0]
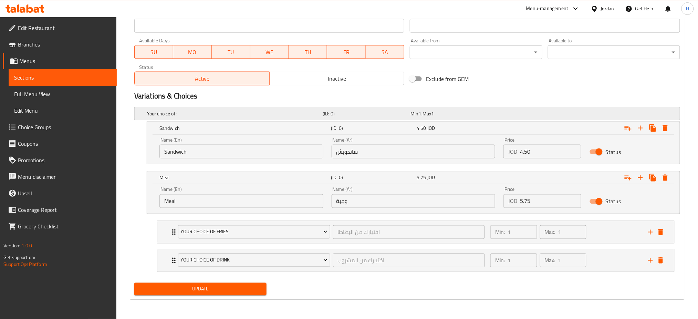
type input "0"
click at [134, 283] on button "Update" at bounding box center [200, 289] width 132 height 13
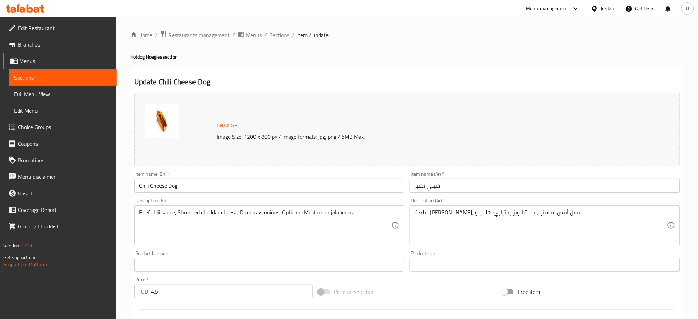
scroll to position [189, 0]
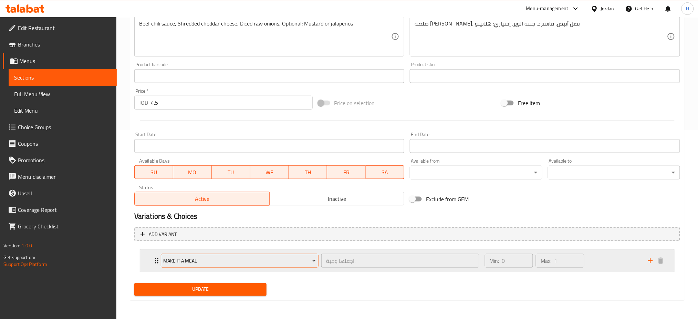
click at [194, 262] on span "Make it a Meal" at bounding box center [239, 260] width 153 height 9
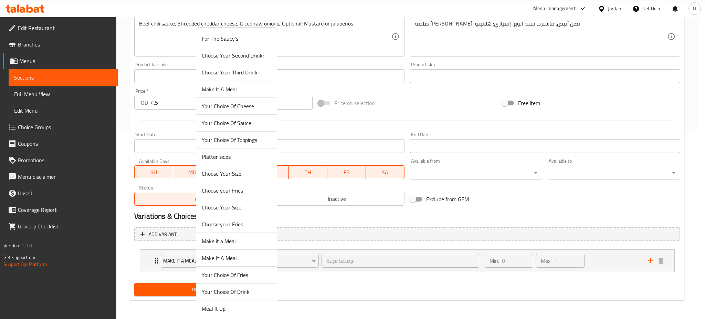
click at [200, 204] on li "Choose Your Size" at bounding box center [236, 207] width 81 height 17
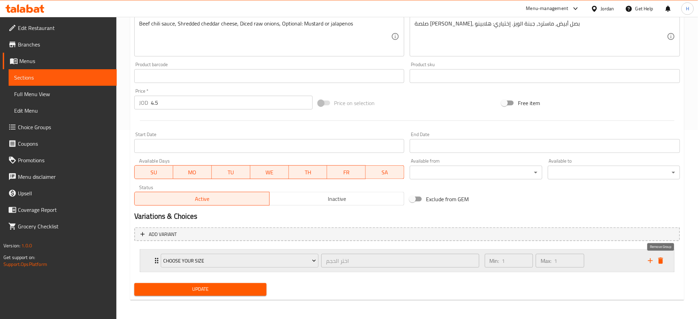
click at [660, 261] on icon "delete" at bounding box center [660, 260] width 5 height 6
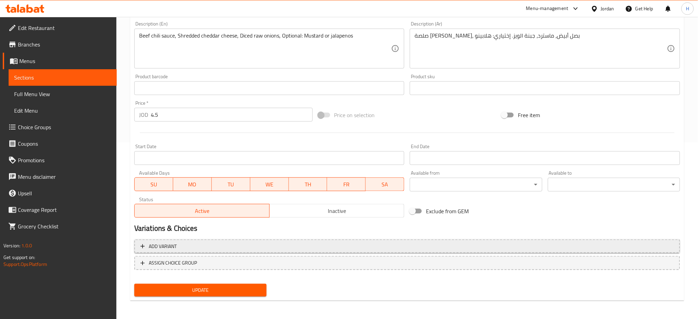
click at [205, 245] on span "Add variant" at bounding box center [406, 246] width 533 height 9
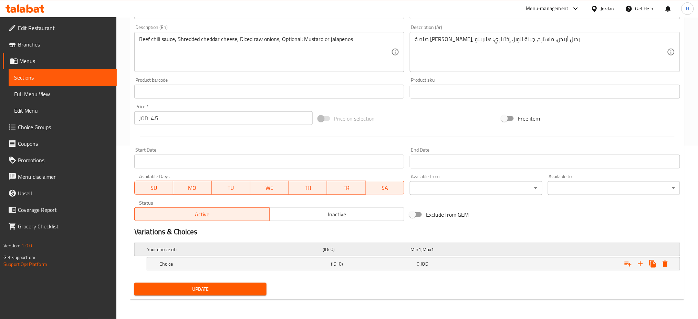
scroll to position [173, 0]
click at [199, 259] on div "Choice" at bounding box center [243, 264] width 171 height 10
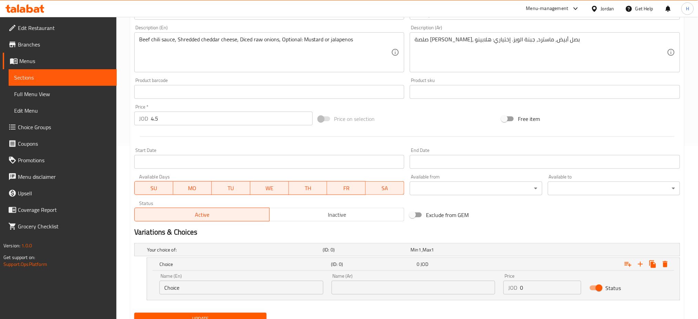
click at [193, 280] on div "Name (En) Choice Name (En)" at bounding box center [241, 283] width 164 height 21
click at [191, 283] on input "Choice" at bounding box center [241, 288] width 164 height 14
type input "Sandwich"
type input "ساندويش"
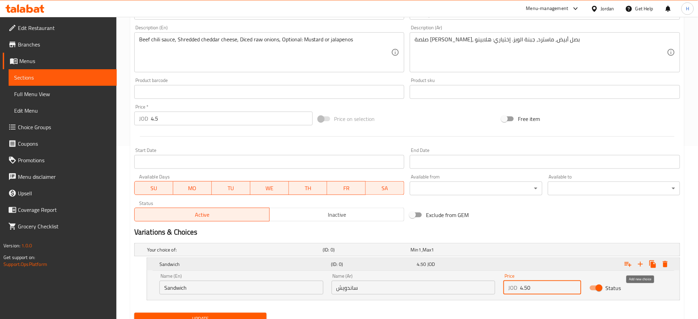
type input "4.50"
click at [640, 264] on icon "Expand" at bounding box center [640, 264] width 8 height 8
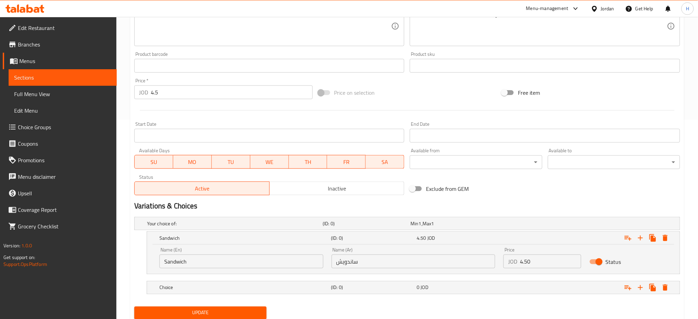
scroll to position [223, 0]
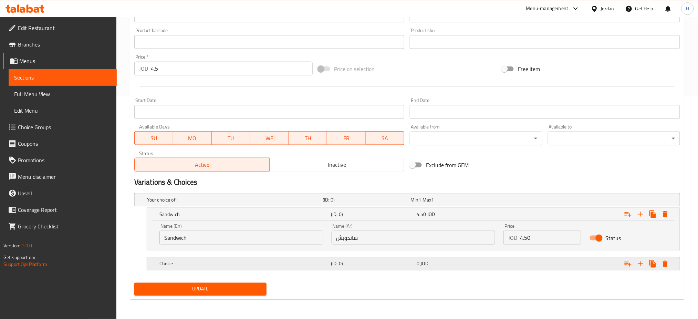
click at [183, 267] on h5 "Choice" at bounding box center [243, 263] width 169 height 7
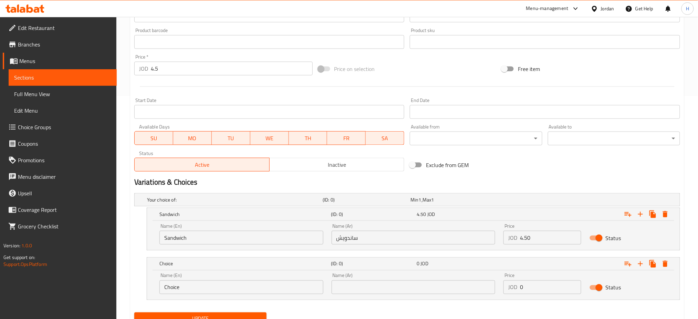
click at [191, 285] on input "Choice" at bounding box center [241, 287] width 164 height 14
type input "Meal"
type input "وجبة"
type input "5.75"
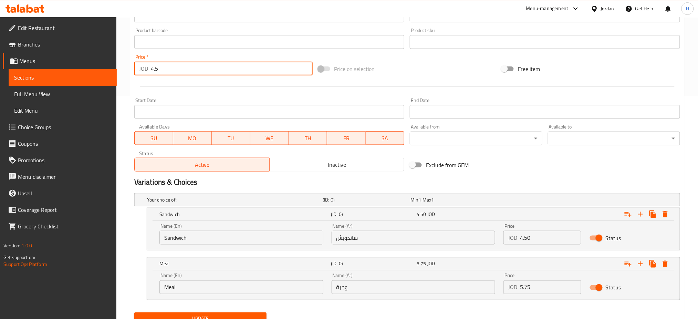
click at [203, 68] on input "4.5" at bounding box center [232, 69] width 162 height 14
type input "0"
click at [627, 260] on icon "Expand" at bounding box center [628, 264] width 8 height 8
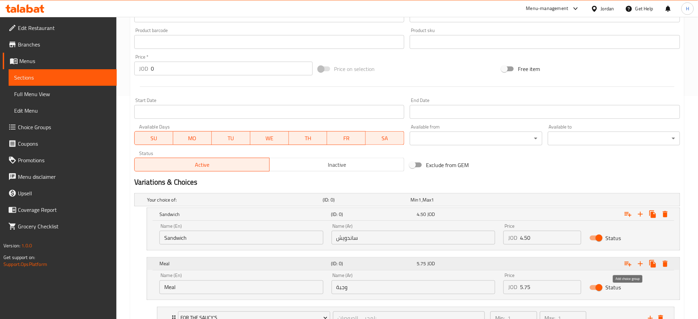
click at [627, 260] on icon "Expand" at bounding box center [628, 264] width 8 height 8
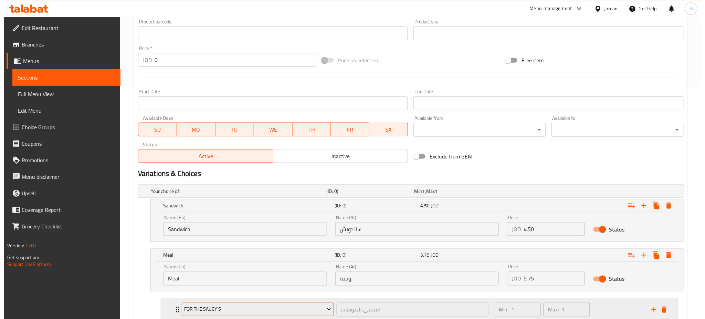
scroll to position [309, 0]
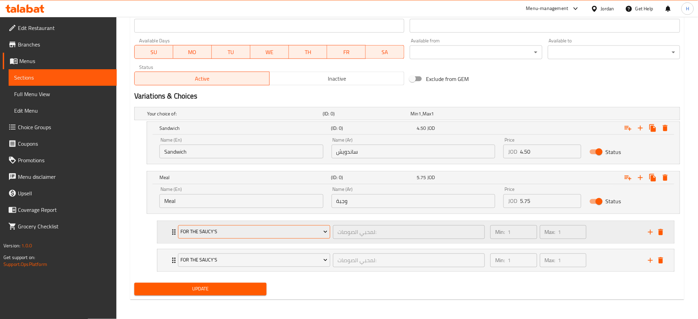
click at [223, 233] on span "For The Saucy's" at bounding box center [253, 232] width 147 height 9
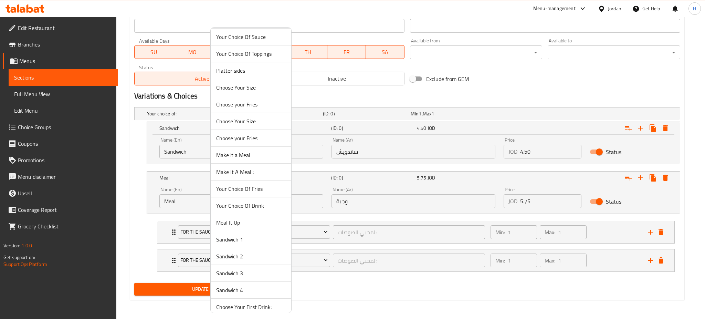
scroll to position [142, 0]
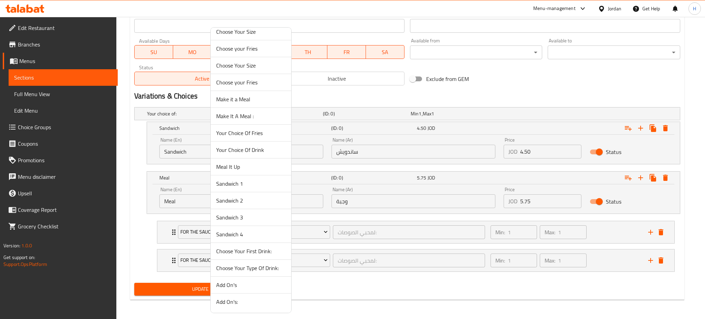
click at [248, 134] on span "Your Choice Of Fries" at bounding box center [251, 133] width 70 height 8
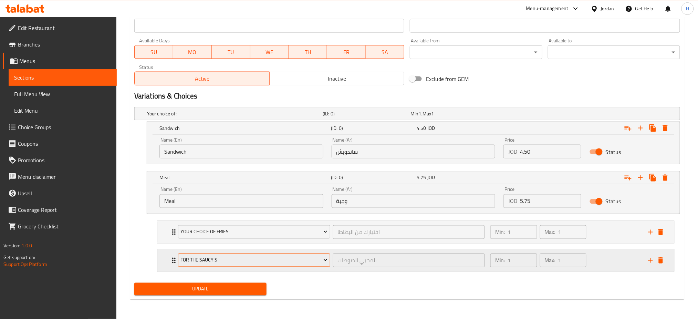
click at [227, 257] on span "For The Saucy's" at bounding box center [253, 260] width 147 height 9
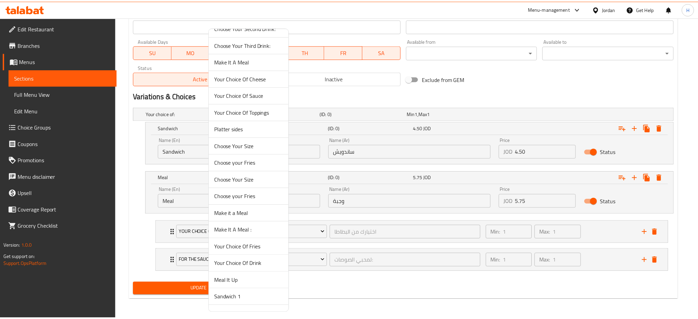
scroll to position [46, 0]
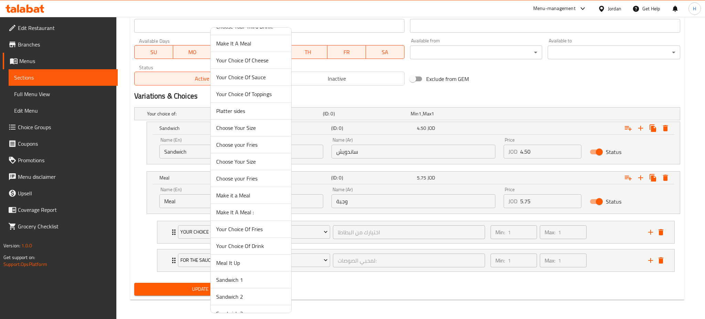
drag, startPoint x: 257, startPoint y: 241, endPoint x: 257, endPoint y: 245, distance: 3.8
click at [258, 242] on span "Your Choice Of Drink" at bounding box center [251, 246] width 70 height 8
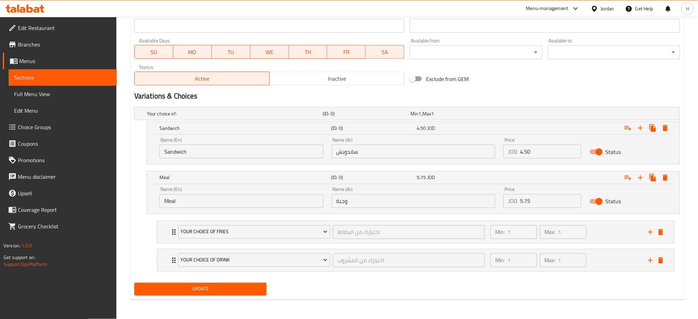
click at [222, 298] on div "Update" at bounding box center [200, 289] width 138 height 18
click at [224, 288] on span "Update" at bounding box center [200, 289] width 121 height 9
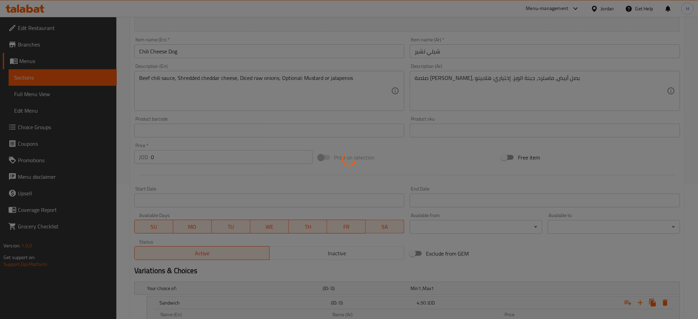
scroll to position [79, 0]
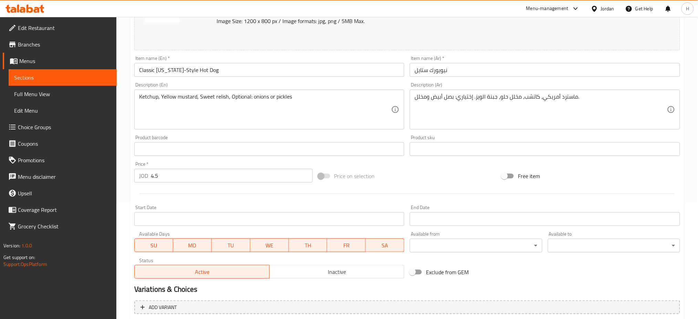
scroll to position [189, 0]
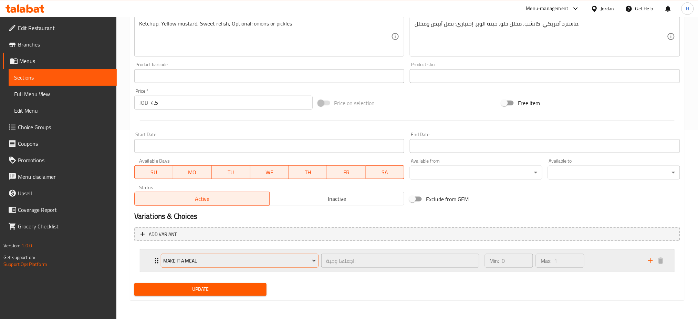
click at [198, 262] on span "Make it a Meal" at bounding box center [239, 260] width 153 height 9
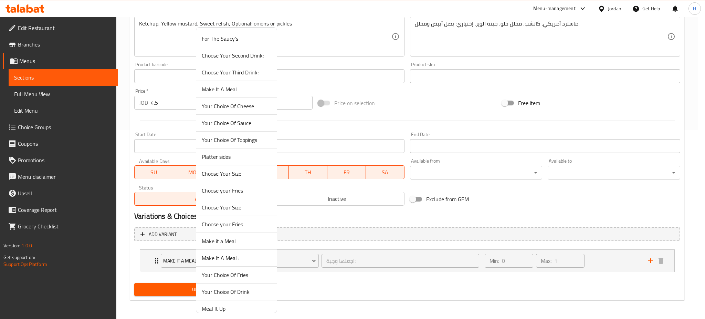
click at [222, 279] on span "Your Choice Of Fries" at bounding box center [237, 275] width 70 height 8
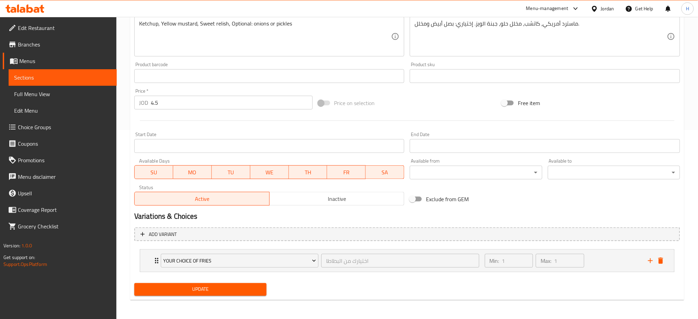
drag, startPoint x: 661, startPoint y: 262, endPoint x: 344, endPoint y: 271, distance: 317.5
click at [661, 262] on icon "delete" at bounding box center [660, 260] width 5 height 6
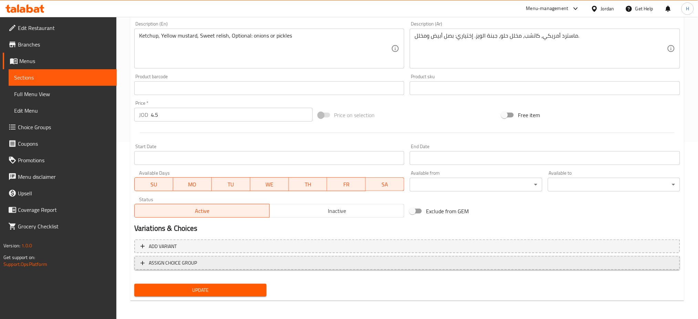
click at [194, 263] on span "ASSIGN CHOICE GROUP" at bounding box center [173, 263] width 48 height 9
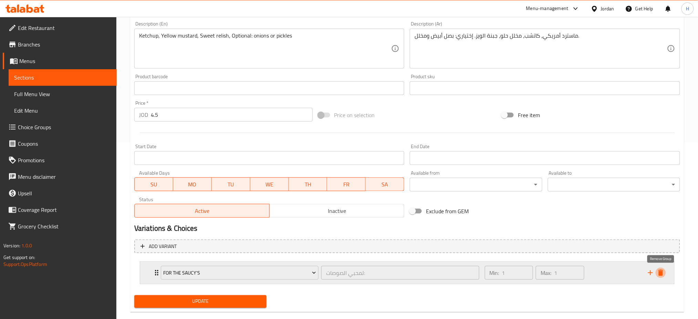
click at [662, 272] on icon "delete" at bounding box center [660, 273] width 5 height 6
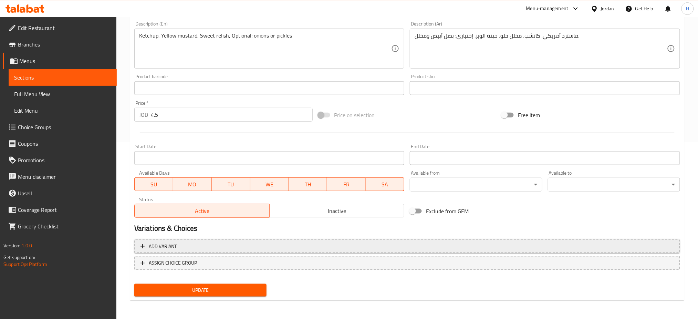
click at [226, 249] on span "Add variant" at bounding box center [406, 246] width 533 height 9
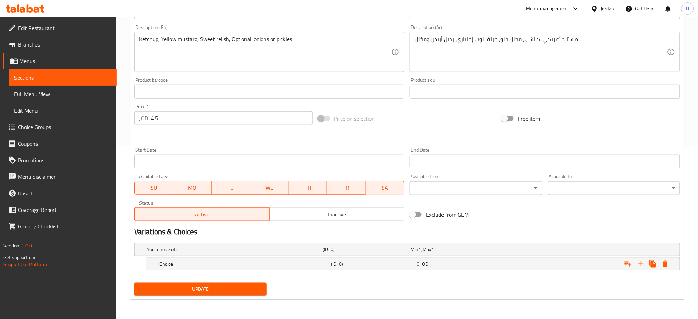
scroll to position [173, 0]
click at [179, 262] on h5 "Choice" at bounding box center [243, 264] width 169 height 7
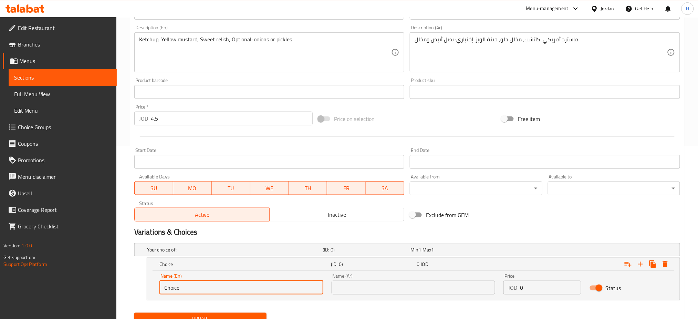
click at [196, 283] on input "Choice" at bounding box center [241, 288] width 164 height 14
type input "Sandwich"
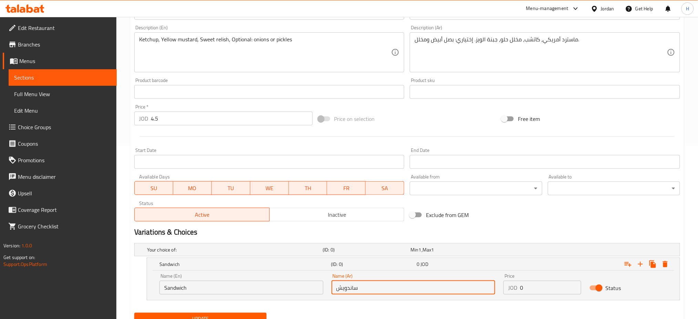
type input "ساندويش"
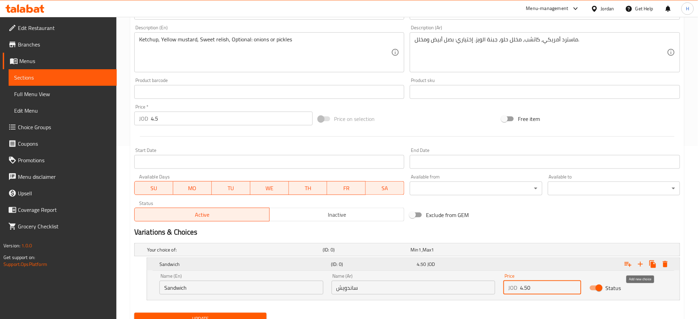
type input "4.50"
click at [640, 264] on icon "Expand" at bounding box center [640, 264] width 5 height 5
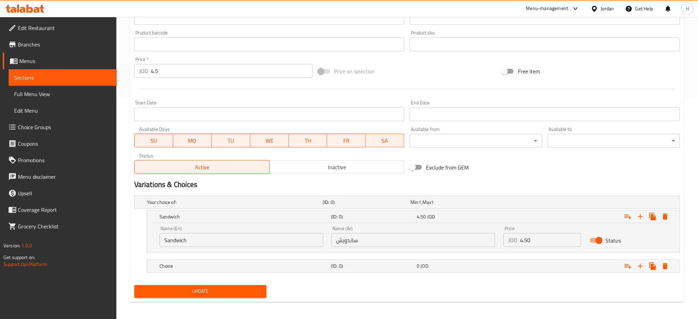
scroll to position [223, 0]
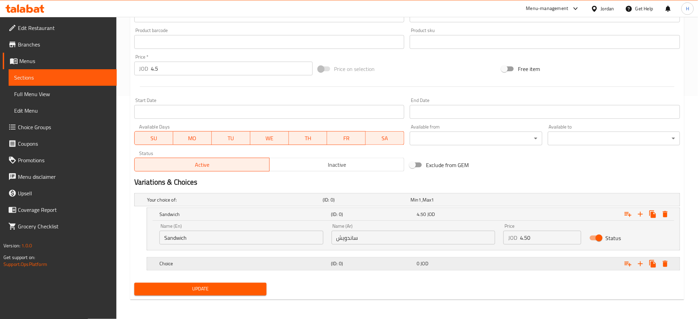
click at [198, 264] on h5 "Choice" at bounding box center [243, 263] width 169 height 7
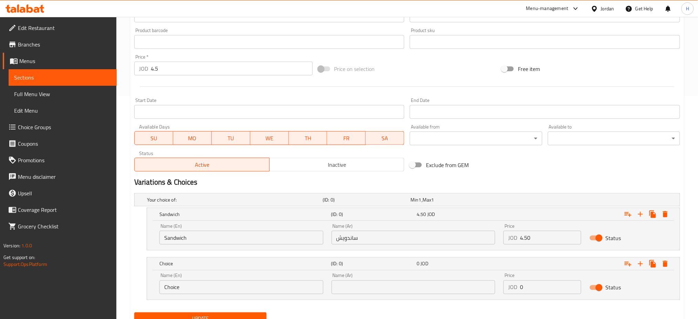
click at [200, 286] on input "Choice" at bounding box center [241, 287] width 164 height 14
type input "Meal"
type input "وجبة"
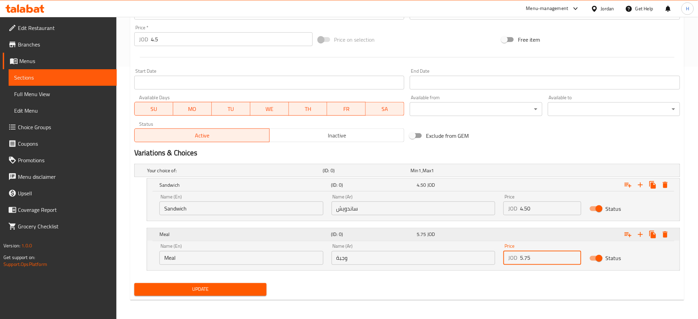
type input "5.75"
click at [625, 232] on icon "Expand" at bounding box center [628, 234] width 8 height 8
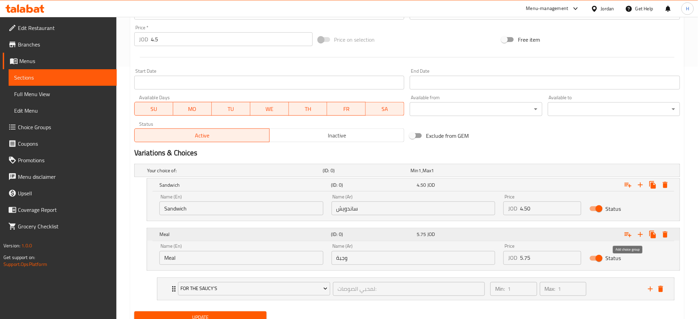
click at [625, 232] on icon "Expand" at bounding box center [628, 234] width 8 height 8
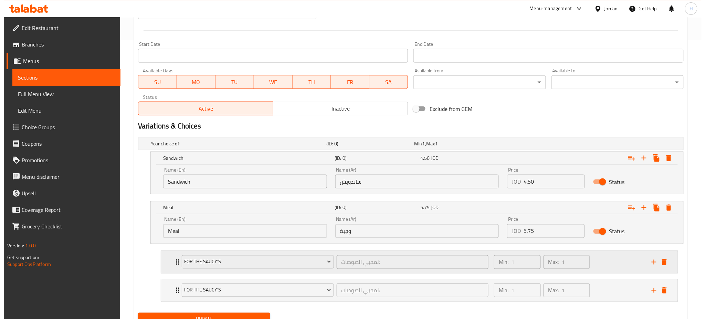
scroll to position [309, 0]
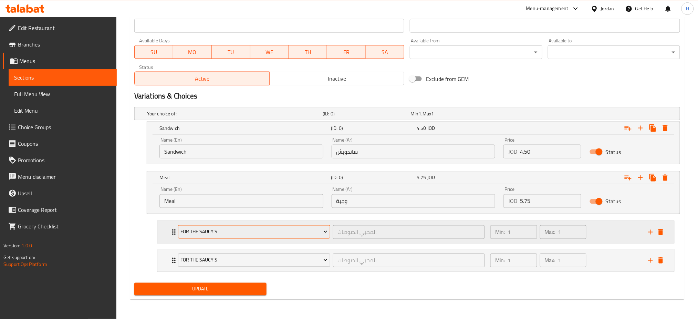
click at [214, 231] on span "For The Saucy's" at bounding box center [253, 232] width 147 height 9
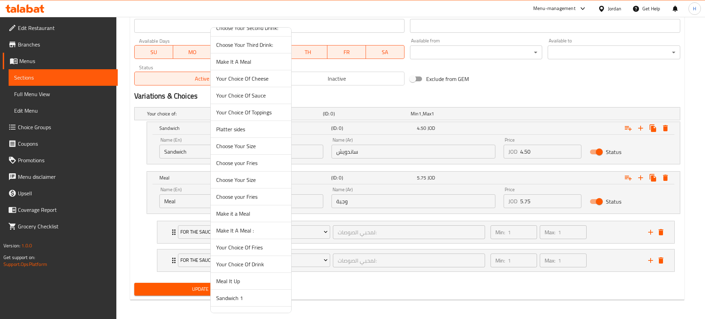
scroll to position [46, 0]
click at [262, 231] on span "Your Choice Of Fries" at bounding box center [251, 229] width 70 height 8
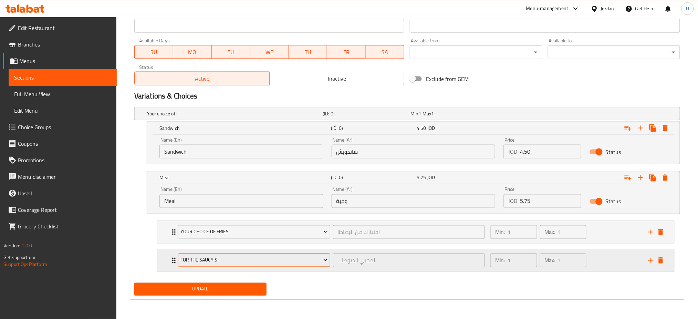
click at [241, 257] on span "For The Saucy's" at bounding box center [253, 260] width 147 height 9
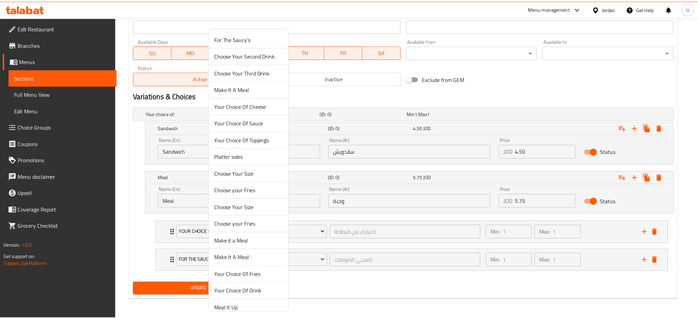
scroll to position [142, 0]
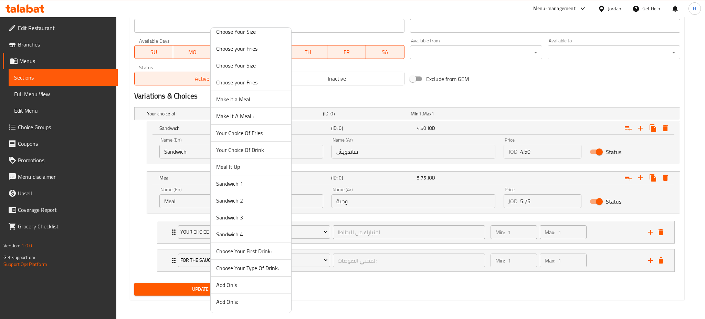
click at [263, 151] on span "Your Choice Of Drink" at bounding box center [251, 150] width 70 height 8
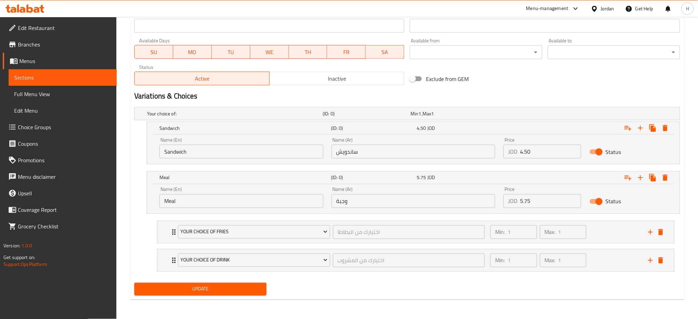
click at [199, 293] on span "Update" at bounding box center [200, 289] width 121 height 9
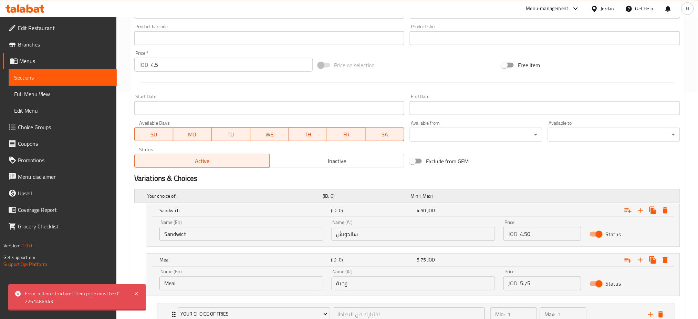
scroll to position [217, 0]
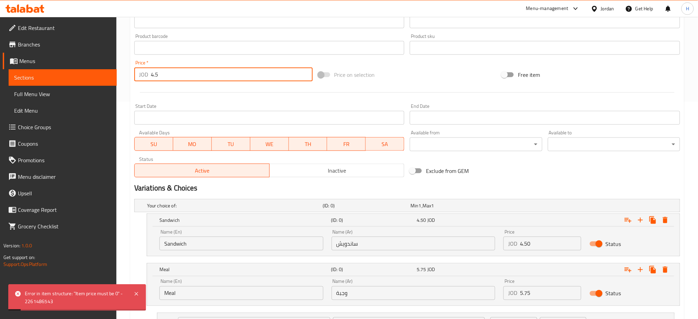
drag, startPoint x: 166, startPoint y: 76, endPoint x: 86, endPoint y: 77, distance: 79.9
click at [83, 78] on div "Edit Restaurant Branches Menus Sections Full Menu View Edit Menu Choice Groups …" at bounding box center [349, 105] width 698 height 611
type input "0"
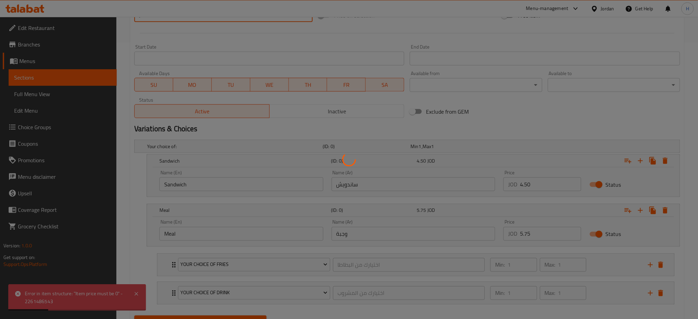
scroll to position [309, 0]
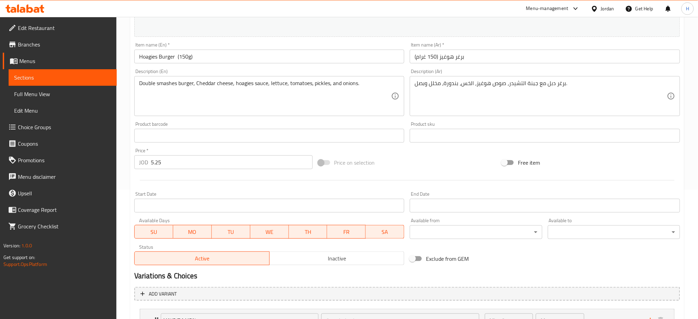
scroll to position [189, 0]
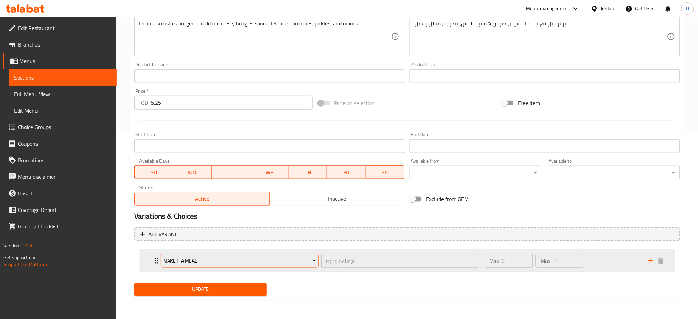
click at [196, 264] on span "Make it a Meal" at bounding box center [239, 260] width 153 height 9
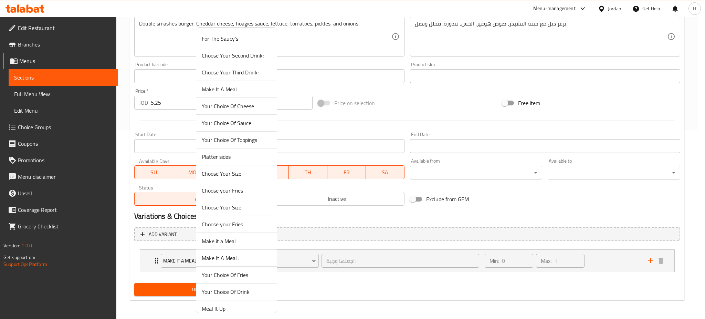
click at [203, 198] on li "Choose your Fries" at bounding box center [236, 190] width 81 height 17
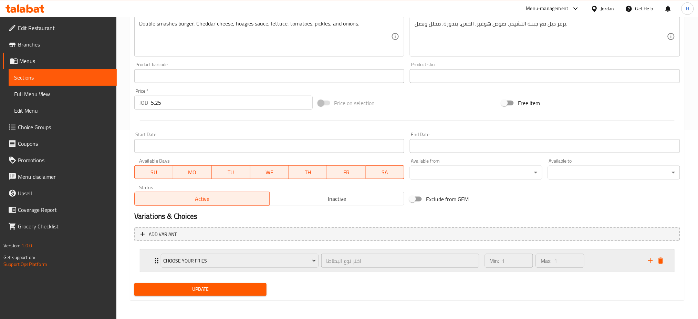
click at [664, 261] on icon "delete" at bounding box center [660, 260] width 8 height 8
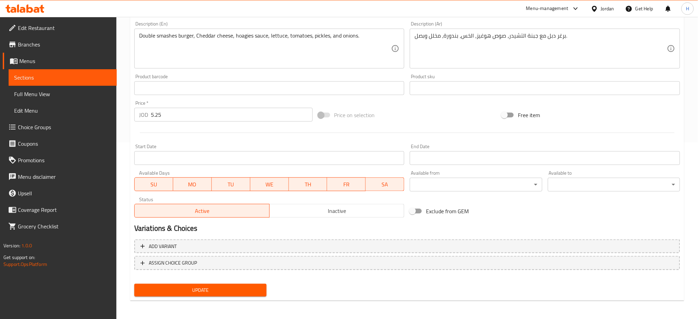
drag, startPoint x: 172, startPoint y: 120, endPoint x: 105, endPoint y: 120, distance: 66.8
click at [105, 120] on div "Edit Restaurant Branches Menus Sections Full Menu View Edit Menu Choice Groups …" at bounding box center [349, 80] width 698 height 480
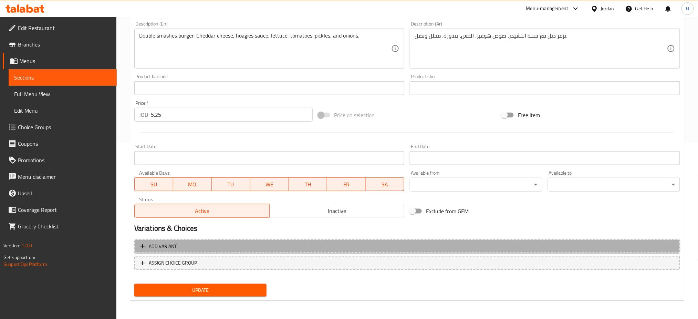
click at [189, 245] on span "Add variant" at bounding box center [406, 246] width 533 height 9
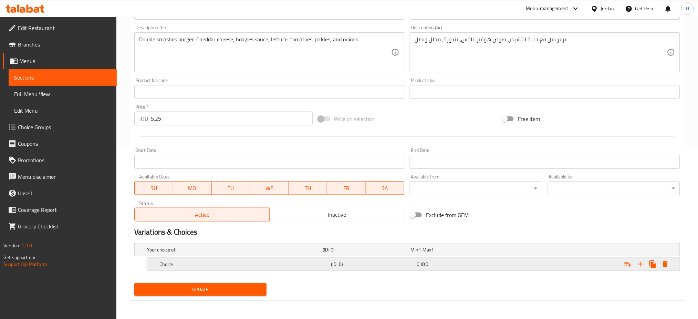
click at [196, 260] on div "Choice" at bounding box center [243, 264] width 171 height 10
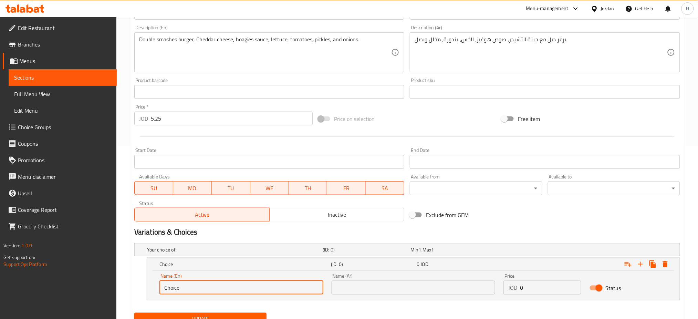
click at [217, 289] on input "Choice" at bounding box center [241, 288] width 164 height 14
type input "Sandwich"
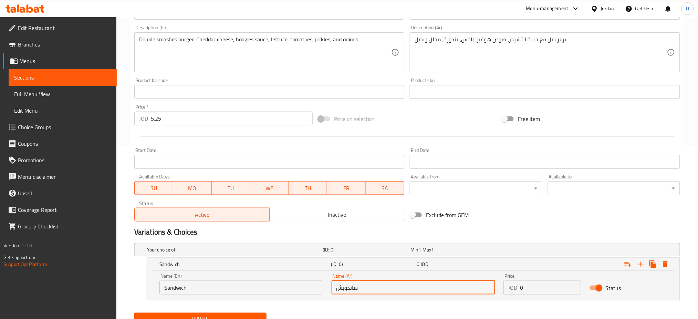
type input "ساندويش"
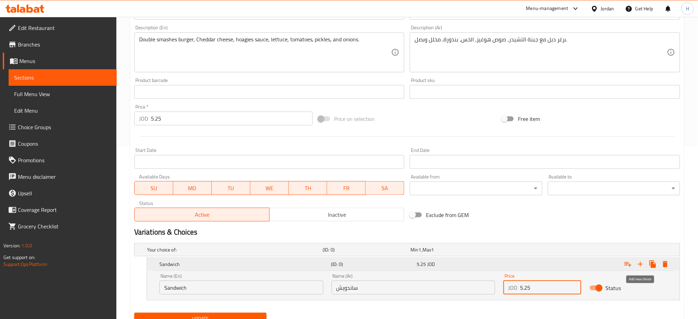
type input "5.25"
click at [637, 265] on icon "Expand" at bounding box center [640, 264] width 8 height 8
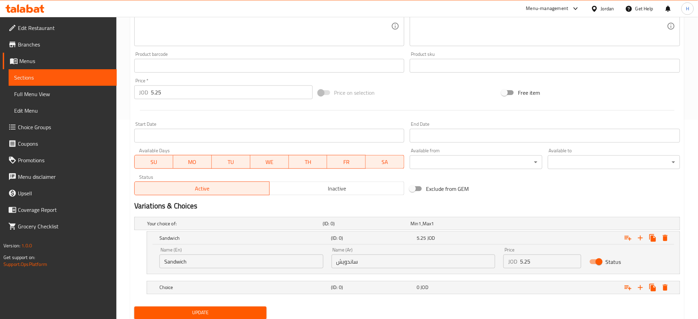
scroll to position [223, 0]
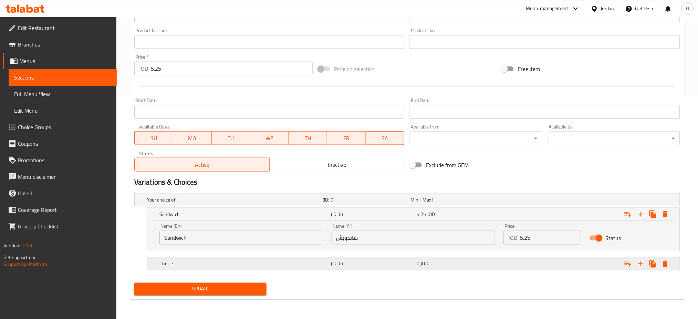
click at [197, 272] on nav at bounding box center [407, 275] width 546 height 6
click at [201, 267] on h5 "Choice" at bounding box center [243, 263] width 169 height 7
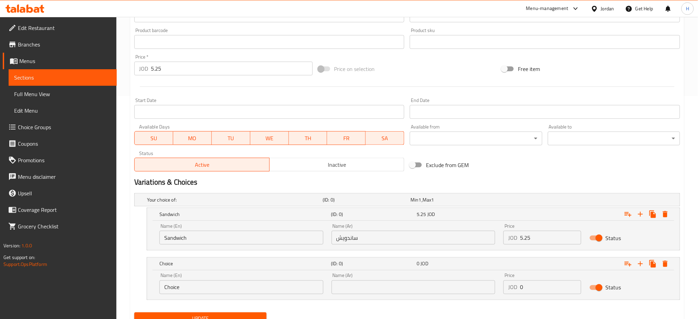
click at [193, 288] on input "Choice" at bounding box center [241, 287] width 164 height 14
click at [194, 288] on input "Choice" at bounding box center [241, 287] width 164 height 14
type input "Meal"
type input "وجبة"
type input "6.50"
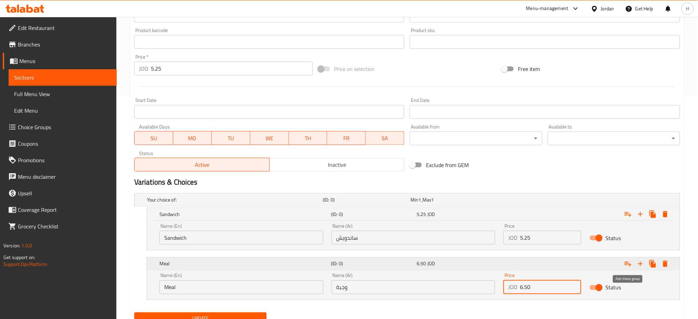
click at [627, 263] on icon "Expand" at bounding box center [627, 264] width 7 height 5
drag, startPoint x: 627, startPoint y: 263, endPoint x: 569, endPoint y: 270, distance: 57.9
click at [627, 263] on icon "Expand" at bounding box center [627, 264] width 7 height 5
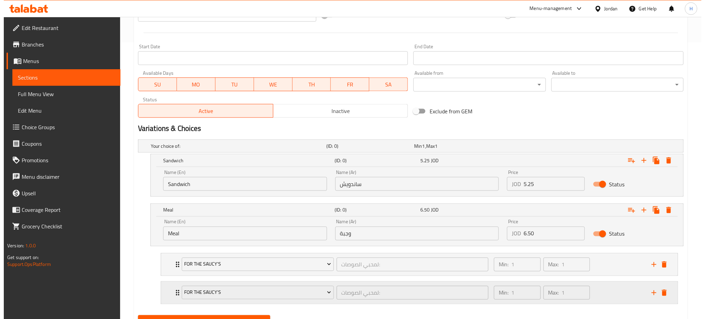
scroll to position [309, 0]
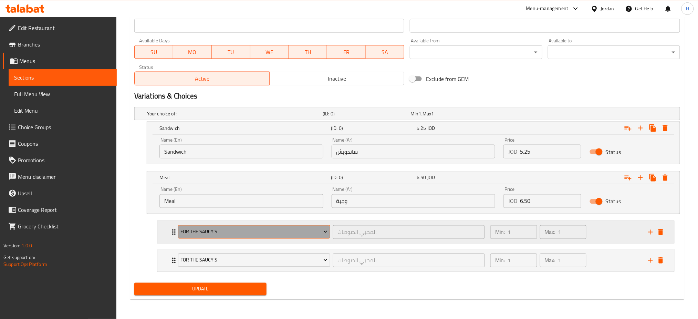
click at [255, 235] on span "For The Saucy's" at bounding box center [253, 232] width 147 height 9
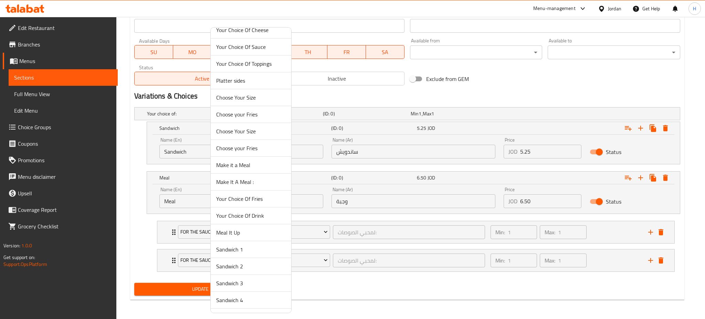
scroll to position [142, 0]
click at [260, 135] on span "Your Choice Of Fries" at bounding box center [251, 133] width 70 height 8
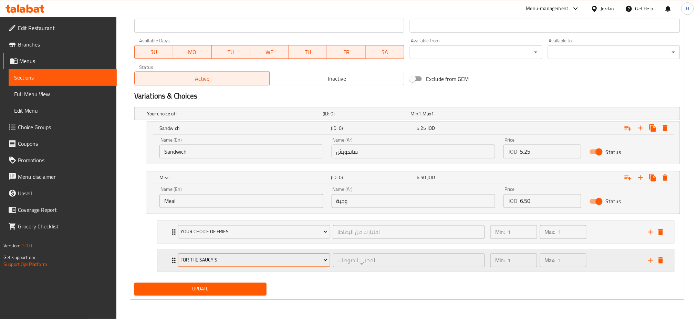
click at [221, 259] on span "For The Saucy's" at bounding box center [253, 260] width 147 height 9
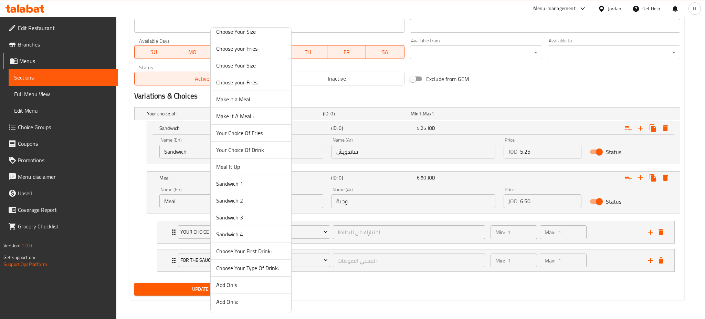
click at [257, 149] on span "Your Choice Of Drink" at bounding box center [251, 150] width 70 height 8
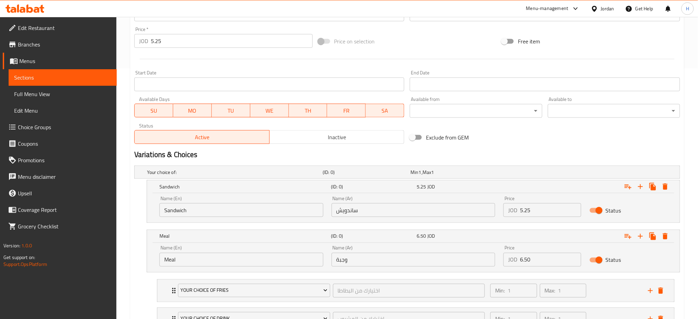
scroll to position [171, 0]
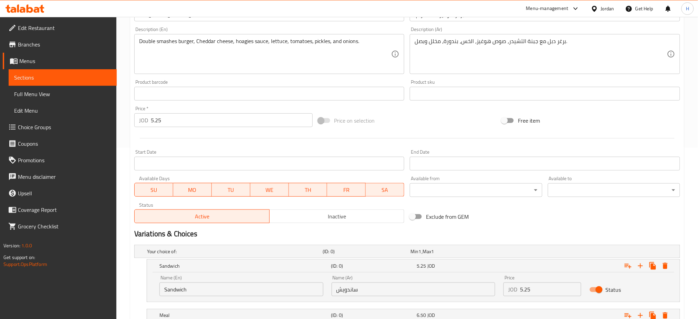
drag, startPoint x: 175, startPoint y: 123, endPoint x: 40, endPoint y: 123, distance: 135.3
click at [40, 123] on div "Edit Restaurant Branches Menus Sections Full Menu View Edit Menu Choice Groups …" at bounding box center [349, 151] width 698 height 611
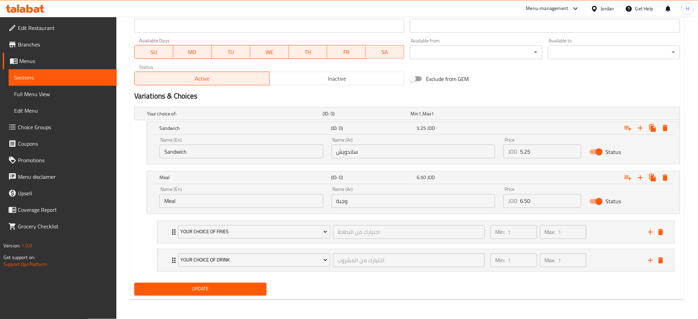
type input "0"
drag, startPoint x: 192, startPoint y: 291, endPoint x: 291, endPoint y: 193, distance: 138.5
click at [192, 291] on span "Update" at bounding box center [200, 289] width 121 height 9
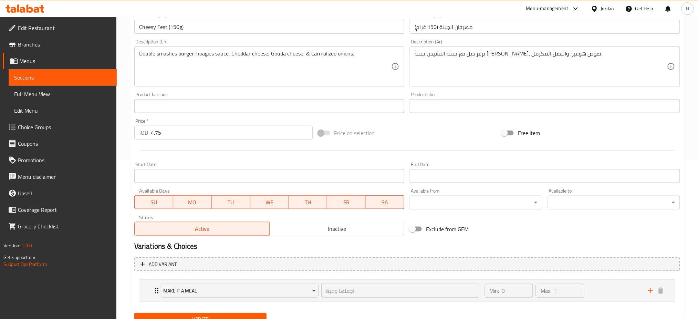
scroll to position [189, 0]
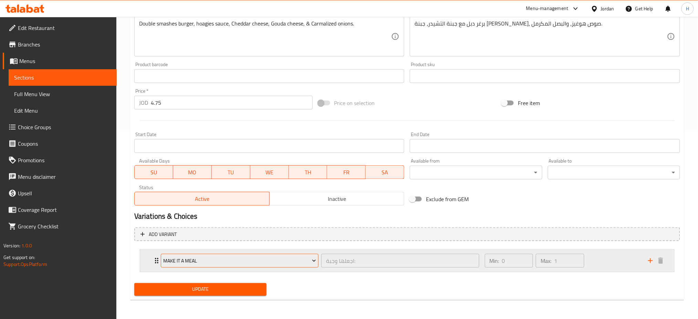
click at [210, 256] on span "Make it a Meal" at bounding box center [239, 260] width 153 height 9
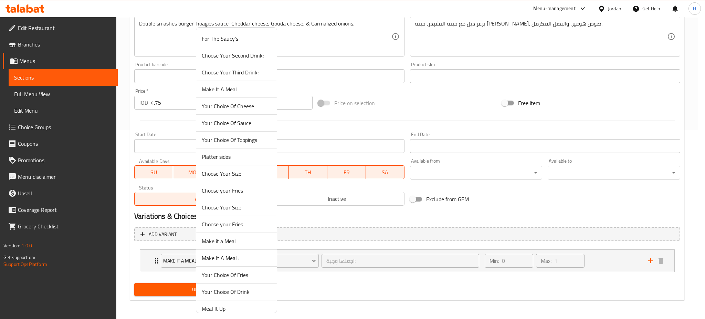
click at [230, 197] on li "Choose your Fries" at bounding box center [236, 190] width 81 height 17
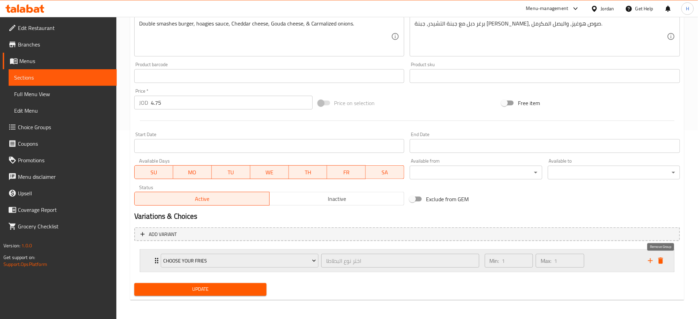
click at [659, 261] on icon "delete" at bounding box center [660, 260] width 5 height 6
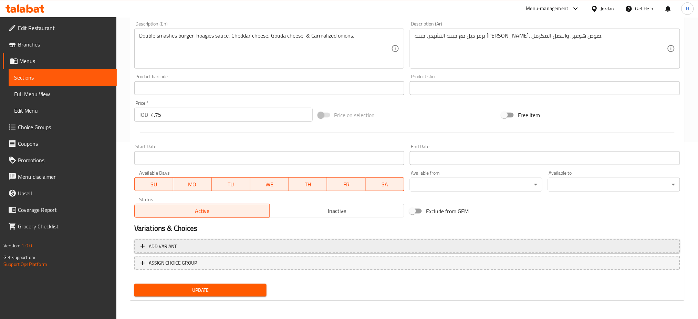
click at [185, 246] on span "Add variant" at bounding box center [406, 246] width 533 height 9
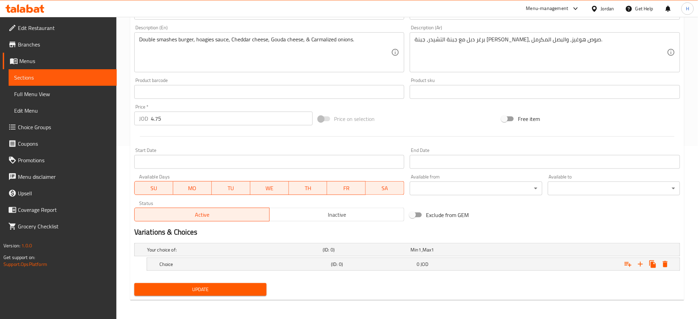
click at [177, 266] on h5 "Choice" at bounding box center [243, 264] width 169 height 7
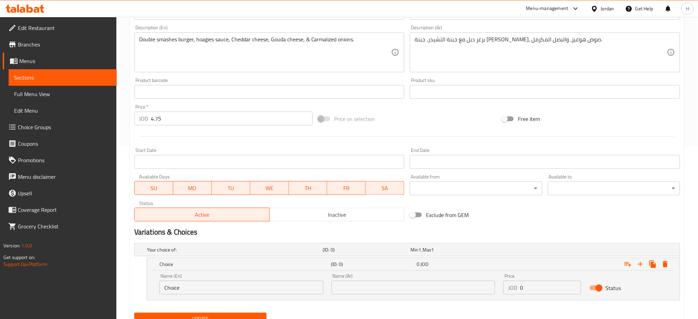
click at [194, 285] on input "Choice" at bounding box center [241, 288] width 164 height 14
type input "Sandwich"
type input "ساندويش"
type input "4.75"
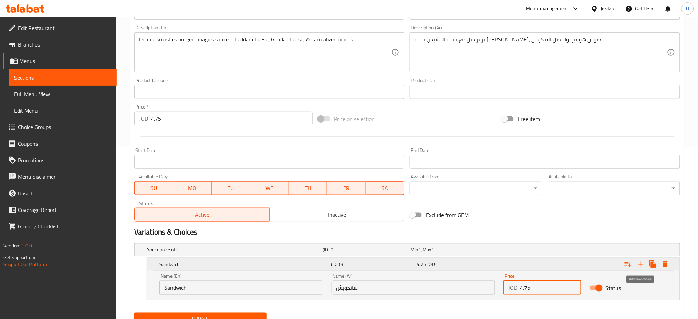
click at [635, 267] on button "Expand" at bounding box center [640, 264] width 12 height 12
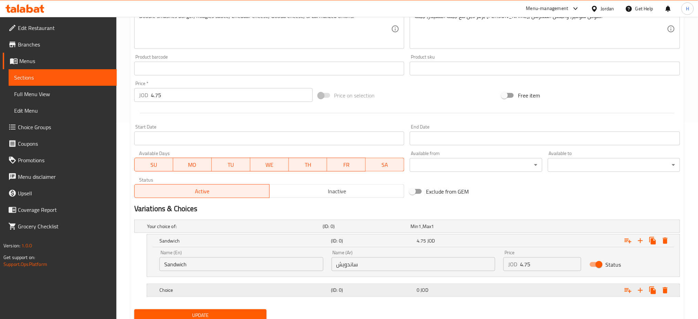
scroll to position [223, 0]
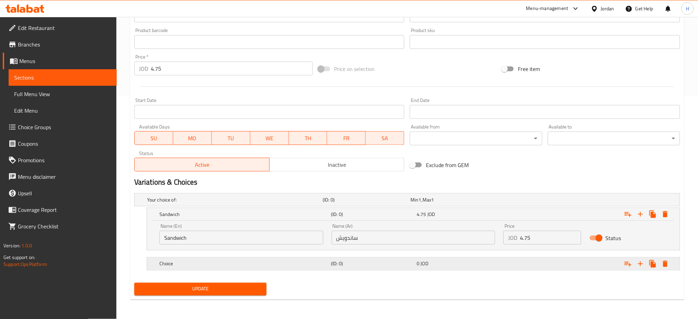
click at [180, 264] on h5 "Choice" at bounding box center [243, 263] width 169 height 7
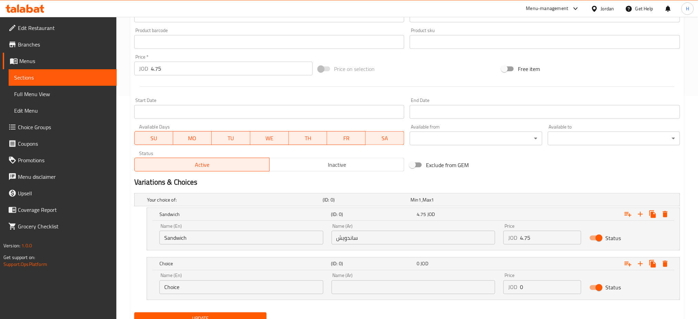
click at [193, 286] on input "Choice" at bounding box center [241, 287] width 164 height 14
type input "Meal"
type input "وجبة"
type input "6"
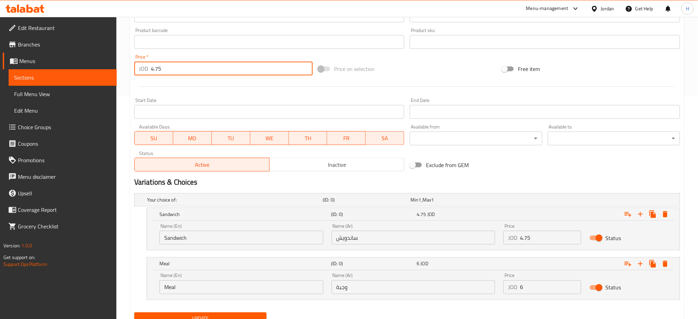
drag, startPoint x: 179, startPoint y: 69, endPoint x: 0, endPoint y: 87, distance: 180.0
click at [0, 88] on div "Edit Restaurant Branches Menus Sections Full Menu View Edit Menu Choice Groups …" at bounding box center [349, 71] width 698 height 554
type input "0"
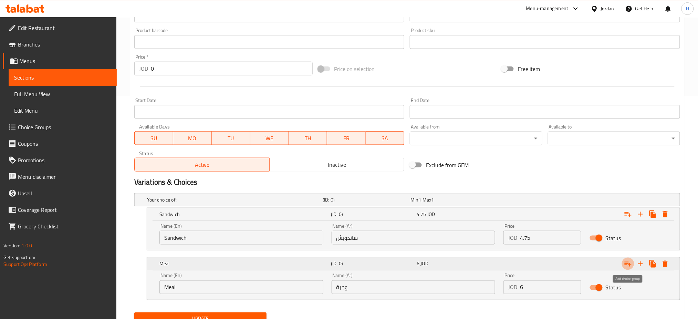
click at [627, 263] on icon "Expand" at bounding box center [627, 264] width 7 height 5
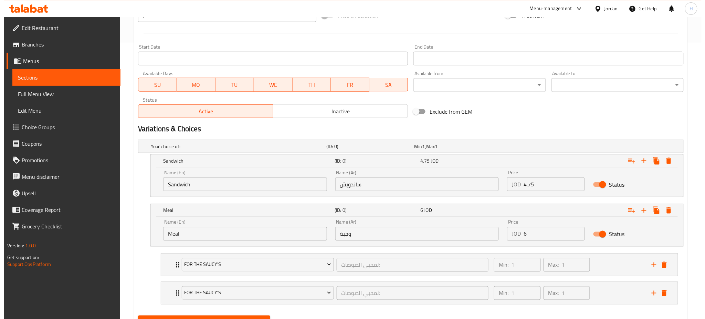
scroll to position [309, 0]
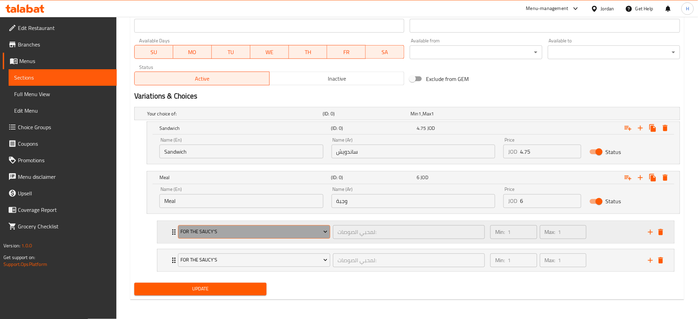
click at [199, 228] on span "For The Saucy's" at bounding box center [253, 232] width 147 height 9
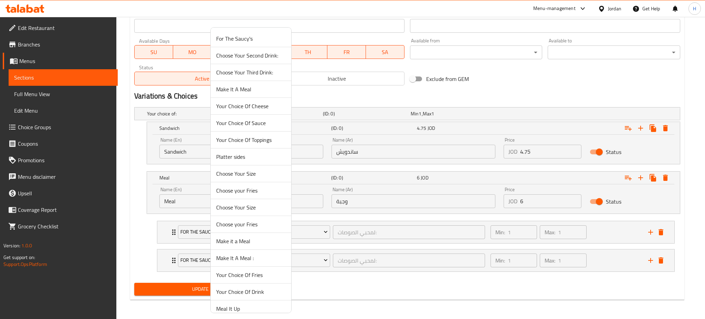
scroll to position [142, 0]
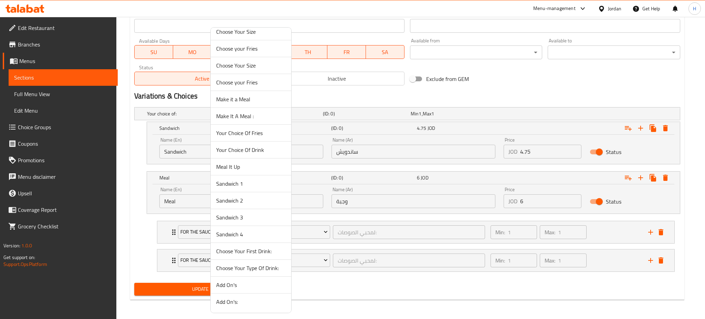
click at [263, 132] on span "Your Choice Of Fries" at bounding box center [251, 133] width 70 height 8
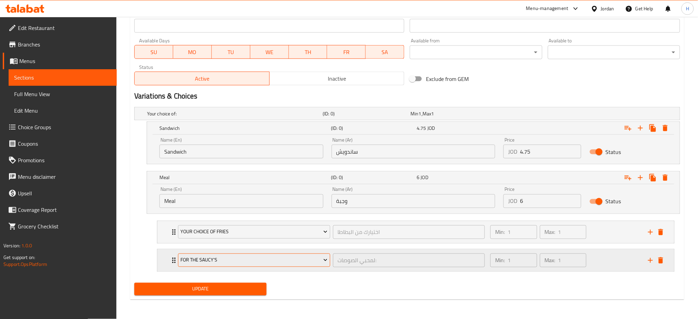
click at [241, 262] on span "For The Saucy's" at bounding box center [253, 260] width 147 height 9
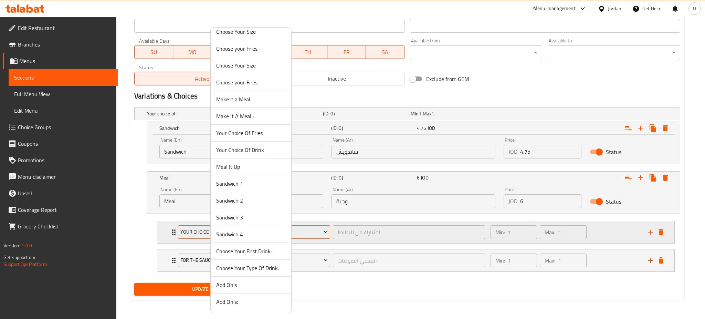
click at [256, 147] on span "Your Choice Of Drink" at bounding box center [251, 150] width 70 height 8
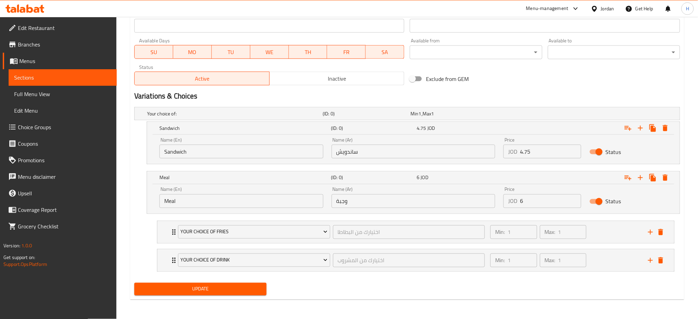
click at [215, 292] on span "Update" at bounding box center [200, 289] width 121 height 9
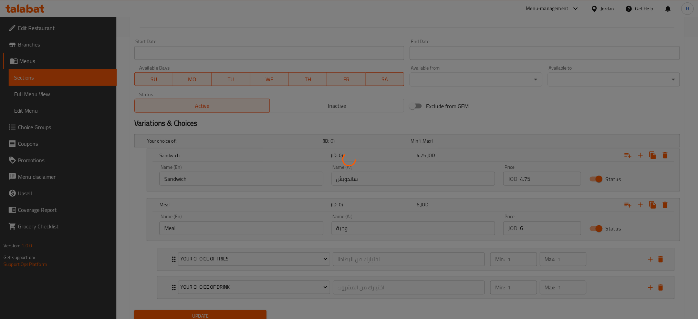
scroll to position [263, 0]
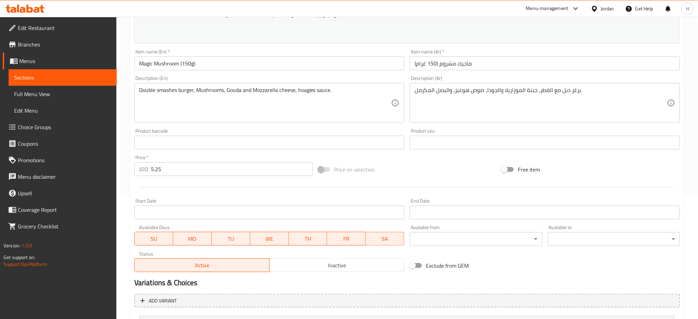
scroll to position [189, 0]
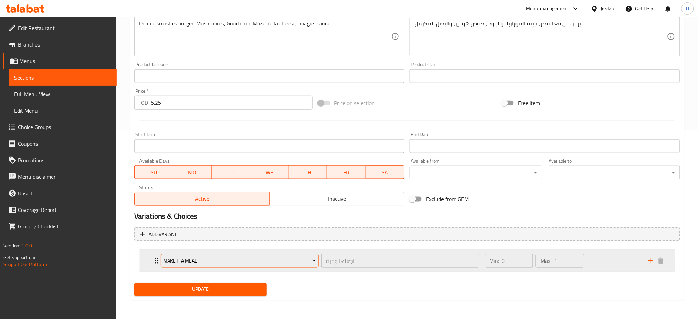
click at [196, 263] on span "Make it a Meal" at bounding box center [239, 260] width 153 height 9
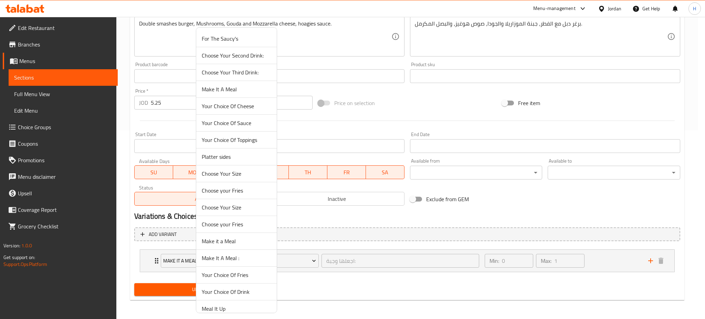
click at [219, 232] on ul "For The Saucy's Choose Your Second Drink: Choose Your Third Drink: Make It A Me…" at bounding box center [236, 240] width 81 height 421
click at [244, 176] on span "Choose Your Size" at bounding box center [237, 173] width 70 height 8
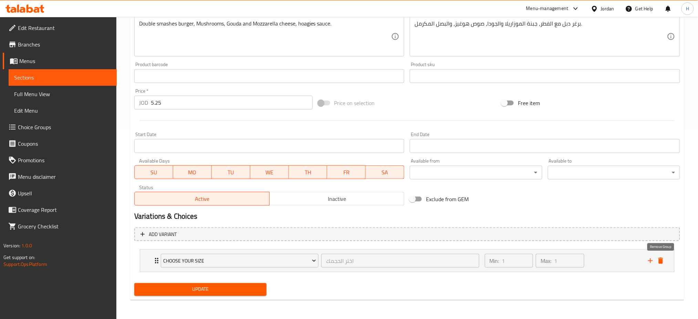
drag, startPoint x: 660, startPoint y: 262, endPoint x: 584, endPoint y: 271, distance: 76.9
click at [661, 262] on icon "delete" at bounding box center [660, 260] width 5 height 6
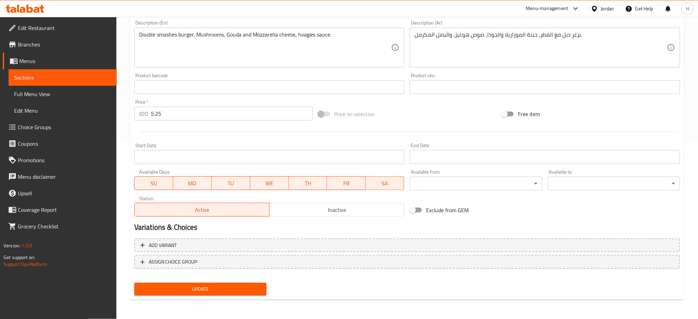
scroll to position [177, 0]
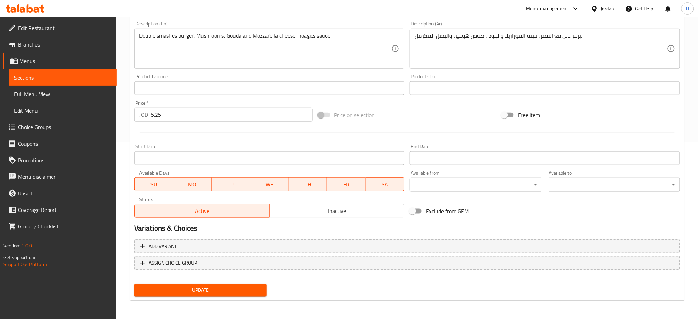
click at [101, 117] on div "Edit Restaurant Branches Menus Sections Full Menu View Edit Menu Choice Groups …" at bounding box center [349, 80] width 698 height 480
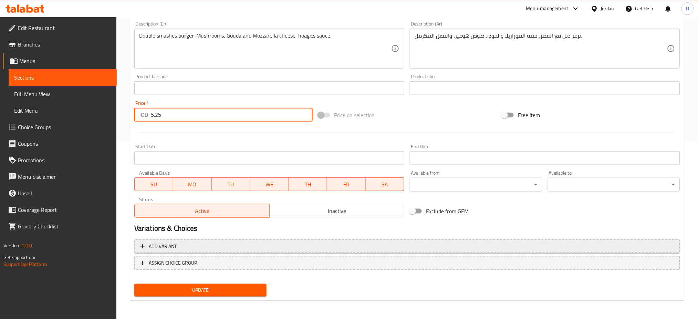
click at [183, 248] on span "Add variant" at bounding box center [406, 246] width 533 height 9
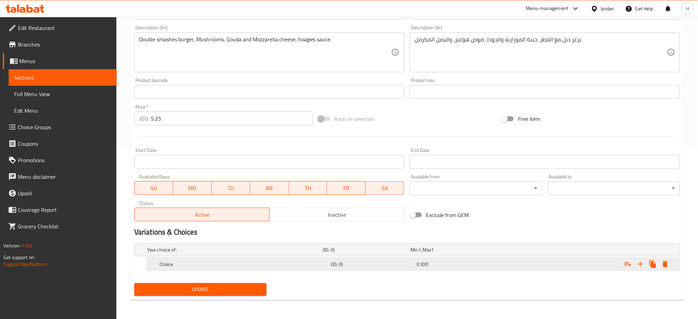
click at [187, 261] on h5 "Choice" at bounding box center [243, 264] width 169 height 7
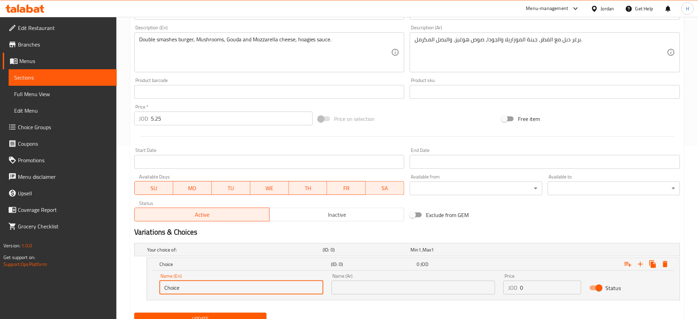
click at [210, 283] on input "Choice" at bounding box center [241, 288] width 164 height 14
type input "Sandwich"
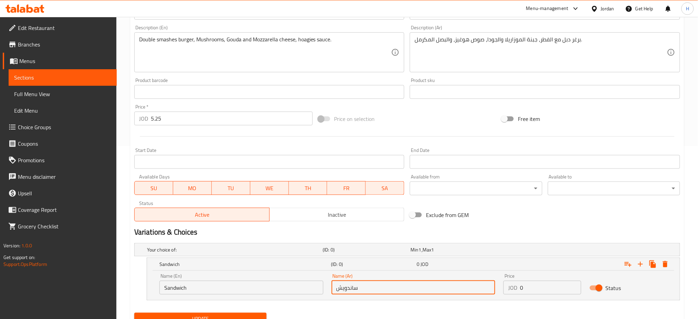
type input "ساندويش"
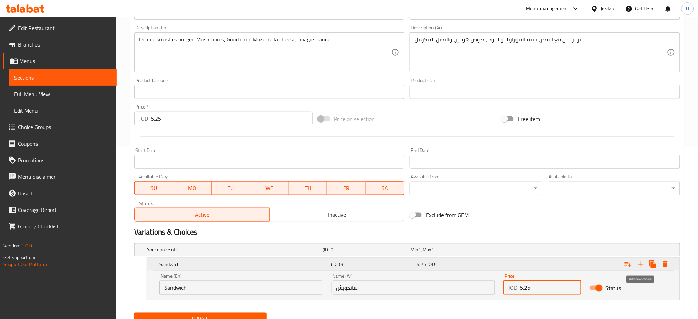
type input "5.25"
click at [639, 264] on icon "Expand" at bounding box center [640, 264] width 8 height 8
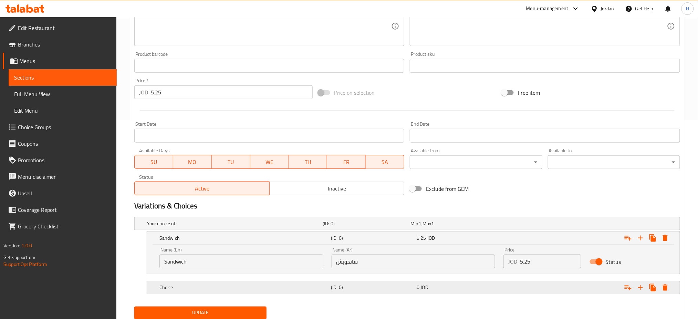
scroll to position [223, 0]
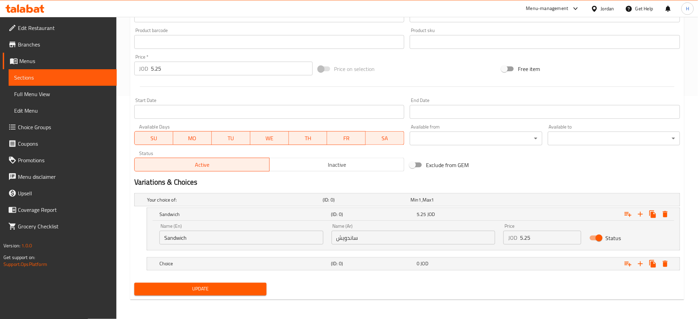
drag, startPoint x: 199, startPoint y: 264, endPoint x: 199, endPoint y: 283, distance: 18.6
click at [199, 264] on h5 "Choice" at bounding box center [243, 263] width 169 height 7
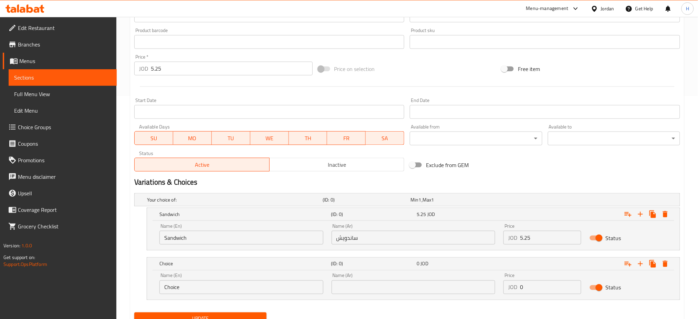
click at [200, 284] on input "Choice" at bounding box center [241, 287] width 164 height 14
type input "Meal"
type input "وجبة"
type input "6.50"
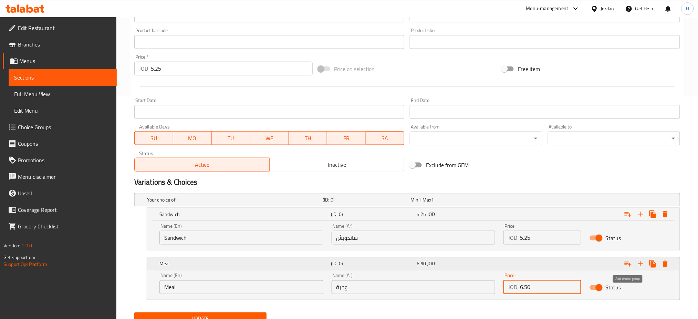
click at [628, 264] on icon "Expand" at bounding box center [628, 264] width 8 height 8
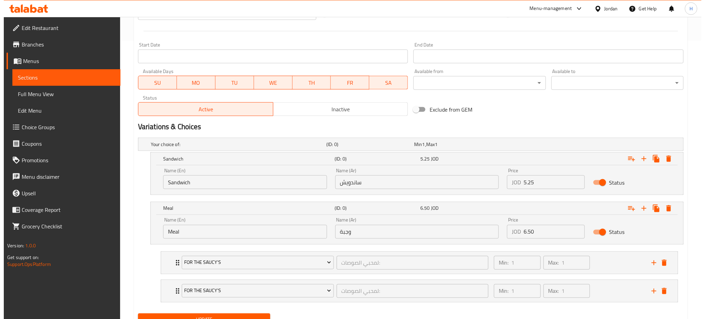
scroll to position [309, 0]
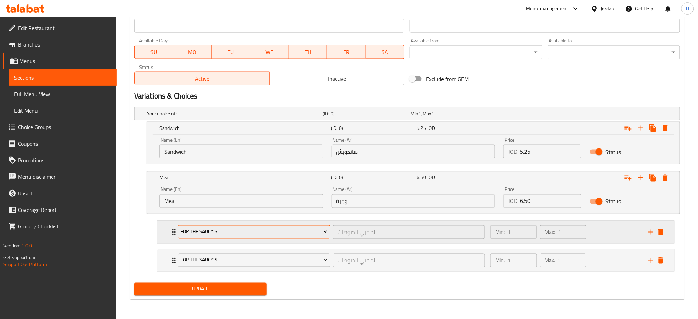
click at [223, 231] on span "For The Saucy's" at bounding box center [253, 232] width 147 height 9
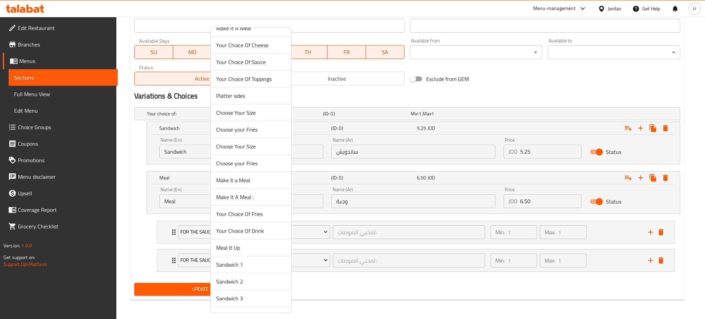
scroll to position [142, 0]
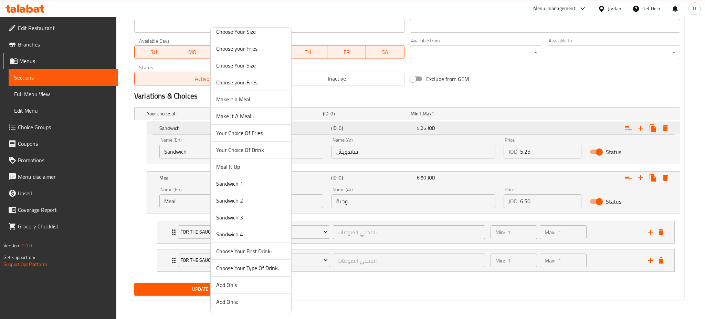
click at [267, 130] on span "Your Choice Of Fries" at bounding box center [251, 133] width 70 height 8
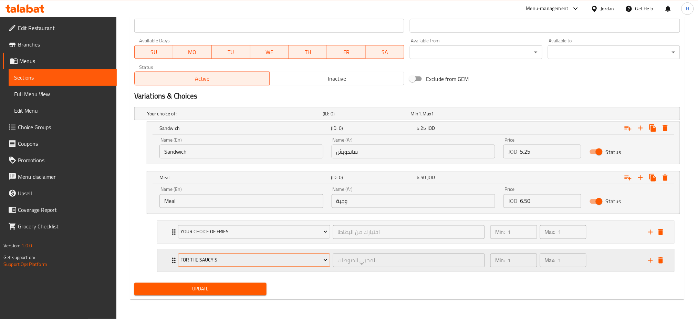
click at [224, 263] on span "For The Saucy's" at bounding box center [253, 260] width 147 height 9
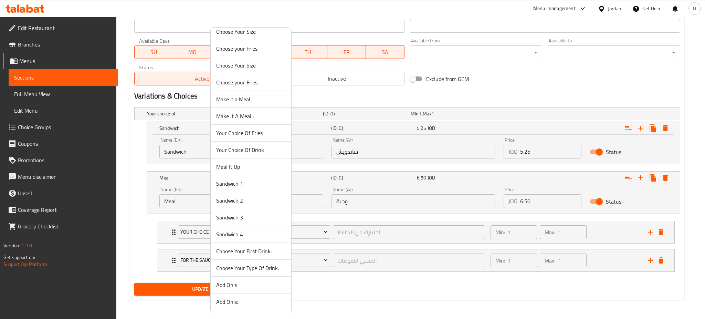
click at [262, 151] on span "Your Choice Of Drink" at bounding box center [251, 150] width 70 height 8
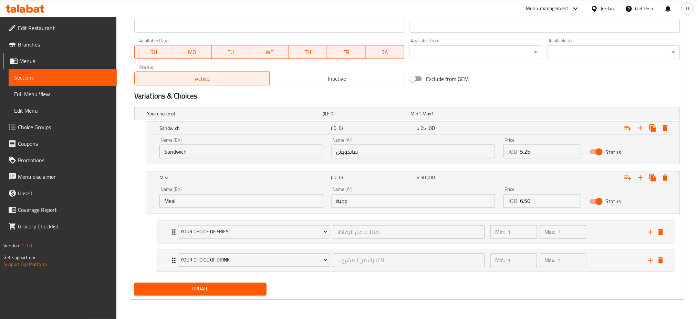
click at [184, 285] on span "Update" at bounding box center [200, 289] width 121 height 9
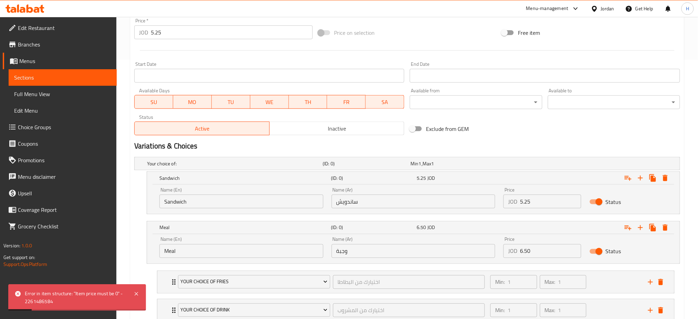
scroll to position [33, 0]
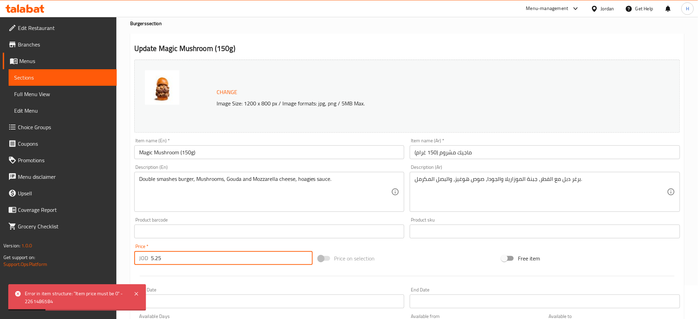
drag, startPoint x: 172, startPoint y: 257, endPoint x: 54, endPoint y: 241, distance: 119.9
click at [42, 246] on div "Edit Restaurant Branches Menus Sections Full Menu View Edit Menu Choice Groups …" at bounding box center [349, 288] width 698 height 611
type input "0"
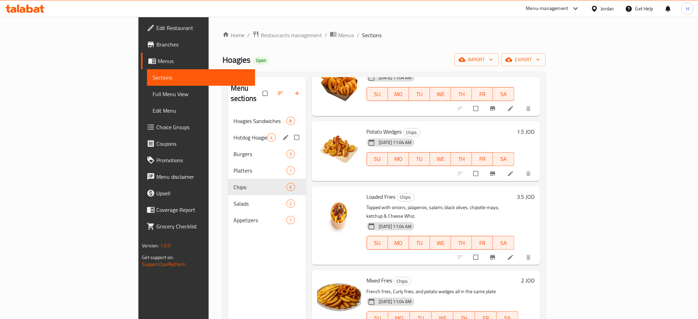
click at [233, 117] on span "Hoagies Sandwiches" at bounding box center [259, 121] width 53 height 8
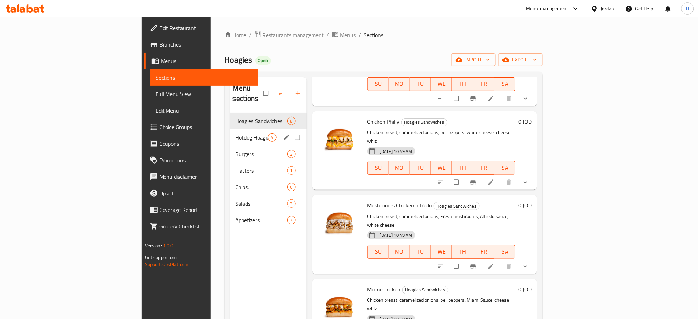
click at [230, 129] on div "Hotdog Hoagies 4" at bounding box center [268, 137] width 77 height 17
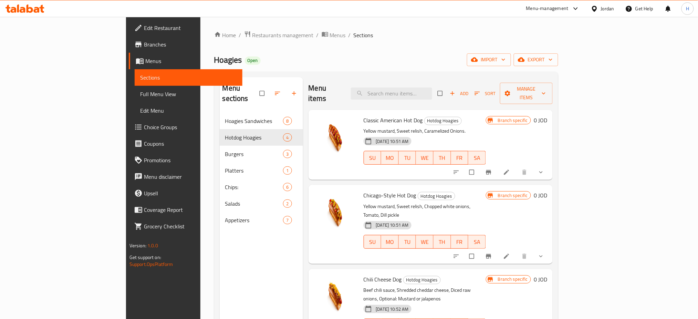
click at [492, 169] on icon "Branch-specific-item" at bounding box center [488, 172] width 7 height 7
click at [493, 253] on span "Branch-specific-item" at bounding box center [489, 256] width 8 height 7
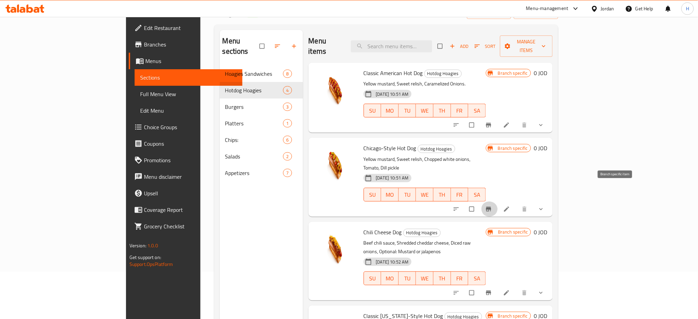
scroll to position [96, 0]
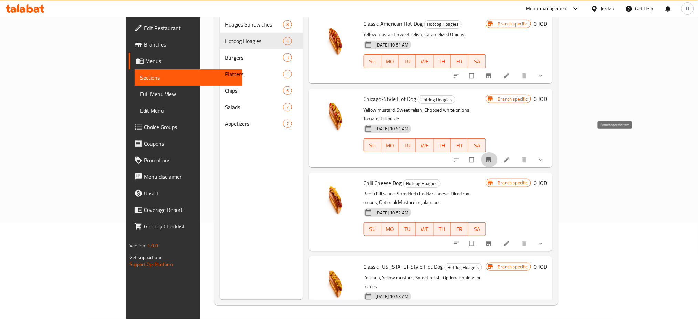
click at [491, 241] on icon "Branch-specific-item" at bounding box center [488, 243] width 5 height 4
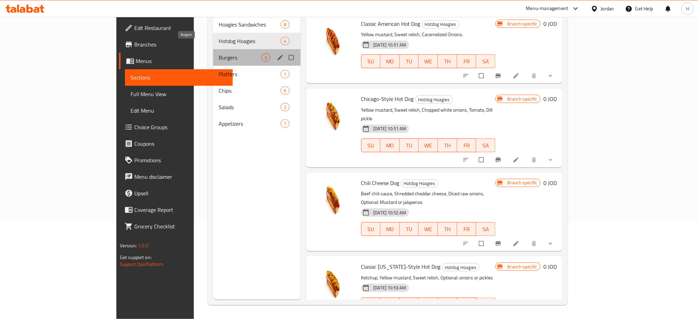
click at [219, 53] on span "Burgers" at bounding box center [240, 57] width 43 height 8
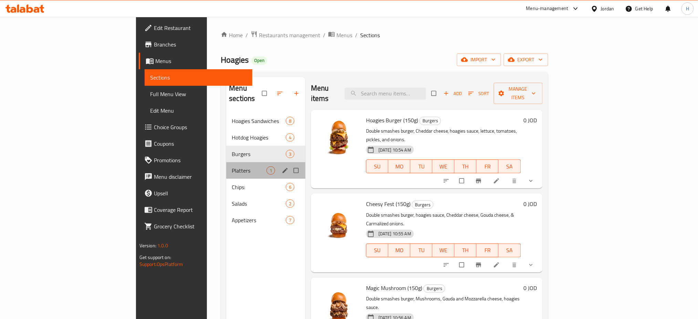
click at [226, 165] on div "Platters 1" at bounding box center [265, 170] width 79 height 17
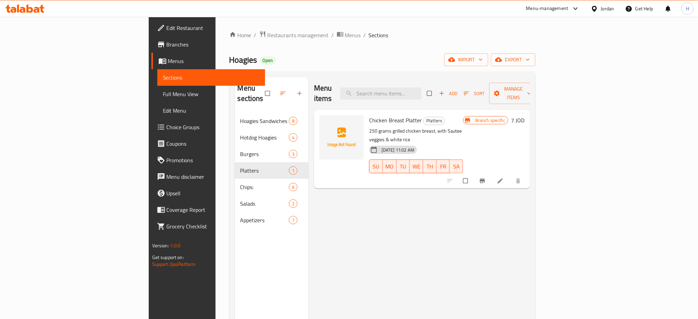
click at [37, 9] on icon at bounding box center [37, 10] width 6 height 6
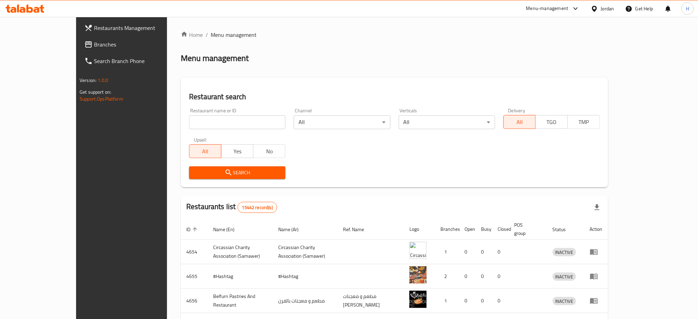
click at [94, 41] on span "Branches" at bounding box center [140, 44] width 93 height 8
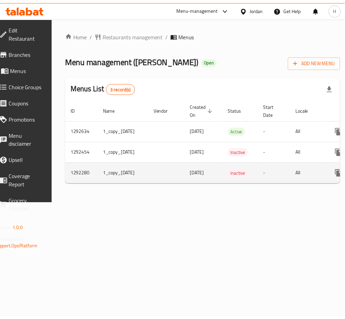
scroll to position [0, 82]
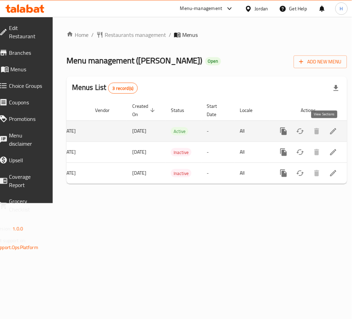
click at [329, 127] on icon "enhanced table" at bounding box center [333, 131] width 8 height 8
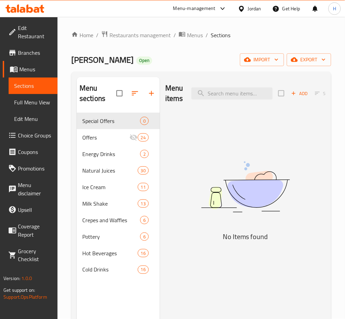
click at [215, 145] on img at bounding box center [245, 186] width 160 height 85
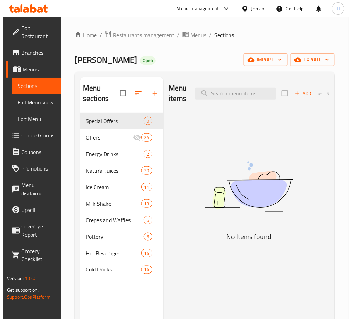
scroll to position [0, 58]
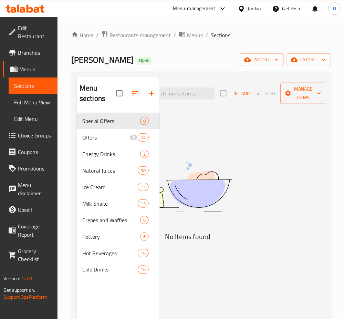
click at [294, 98] on span "Manage items" at bounding box center [303, 93] width 35 height 17
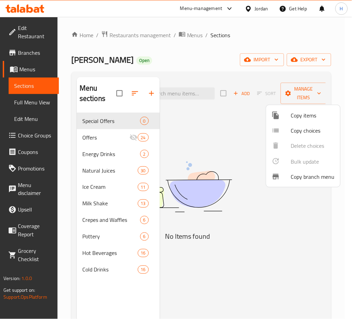
click at [297, 114] on span "Copy items" at bounding box center [313, 115] width 44 height 8
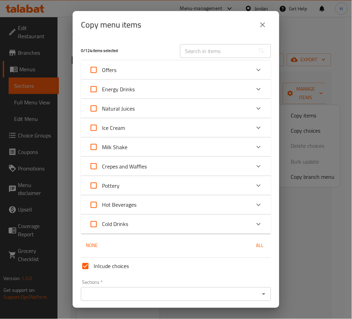
click at [206, 55] on input "text" at bounding box center [217, 51] width 75 height 14
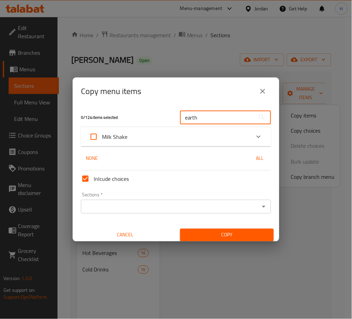
type input "earth"
click at [240, 139] on div "Milk Shake" at bounding box center [169, 136] width 161 height 17
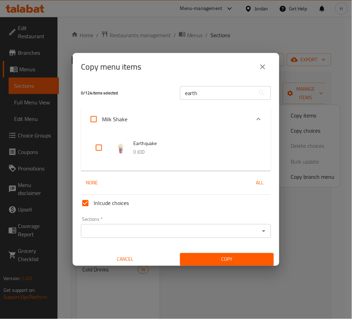
scroll to position [4, 0]
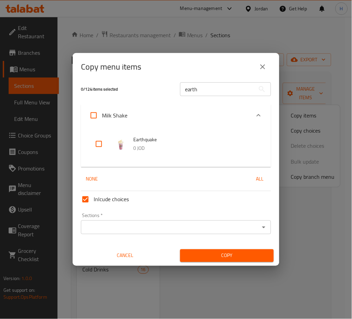
click at [105, 144] on input "checkbox" at bounding box center [99, 144] width 17 height 17
checkbox input "true"
click at [200, 90] on input "earth" at bounding box center [217, 89] width 75 height 14
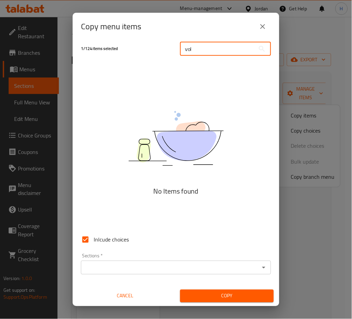
type input "vol"
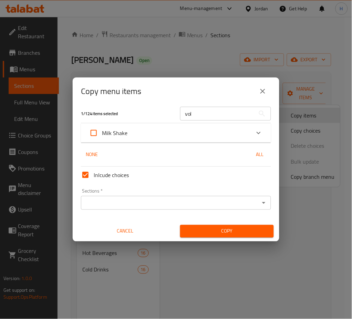
click at [154, 129] on div "Milk Shake" at bounding box center [169, 133] width 161 height 17
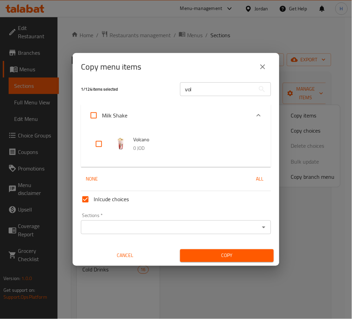
click at [148, 148] on p "0 JOD" at bounding box center [195, 148] width 124 height 9
click at [103, 143] on input "checkbox" at bounding box center [99, 144] width 17 height 17
checkbox input "true"
click at [219, 92] on input "vol" at bounding box center [217, 89] width 75 height 14
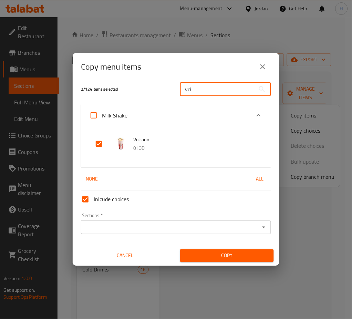
click at [219, 92] on input "vol" at bounding box center [217, 89] width 75 height 14
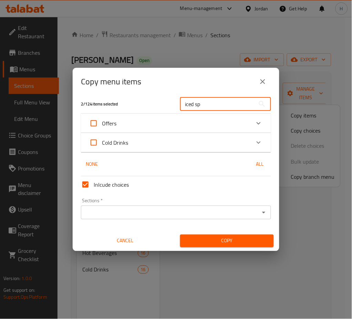
type input "iced sp"
click at [119, 164] on div "None All" at bounding box center [176, 164] width 190 height 13
click at [125, 145] on span "Cold Drinks" at bounding box center [115, 142] width 26 height 10
click at [102, 145] on input "Cold Drinks" at bounding box center [93, 142] width 17 height 17
checkbox input "true"
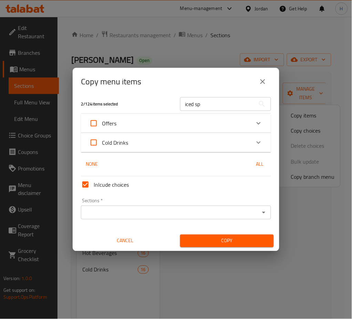
checkbox input "true"
click at [129, 143] on div "Cold Drinks" at bounding box center [169, 142] width 161 height 17
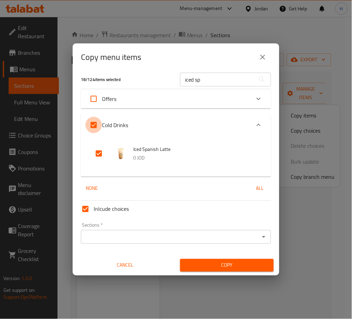
click at [95, 125] on input "Cold Drinks" at bounding box center [93, 125] width 17 height 17
checkbox input "false"
click at [98, 154] on input "checkbox" at bounding box center [99, 153] width 17 height 17
checkbox input "true"
drag, startPoint x: 207, startPoint y: 80, endPoint x: 115, endPoint y: 84, distance: 92.7
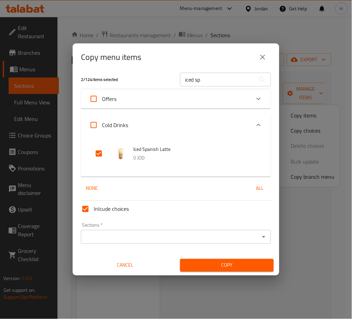
click at [115, 84] on div "2 / 124 items selected iced sp ​" at bounding box center [176, 79] width 198 height 27
type input "iced lat"
click at [99, 154] on input "checkbox" at bounding box center [99, 153] width 17 height 17
checkbox input "true"
click at [197, 82] on input "iced lat" at bounding box center [217, 80] width 75 height 14
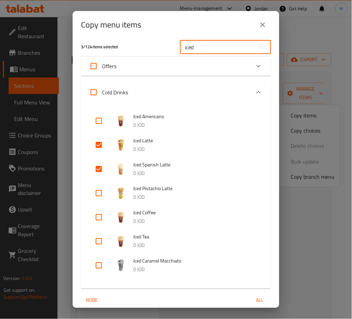
click at [212, 49] on input "iced" at bounding box center [217, 47] width 75 height 14
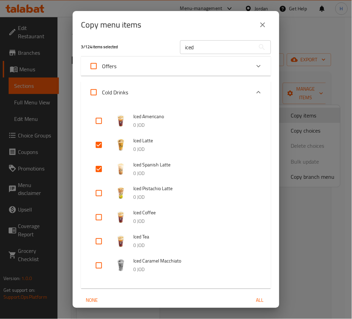
click at [207, 44] on input "iced" at bounding box center [217, 47] width 75 height 14
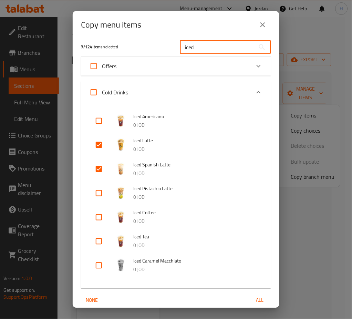
click at [207, 44] on input "iced" at bounding box center [217, 47] width 75 height 14
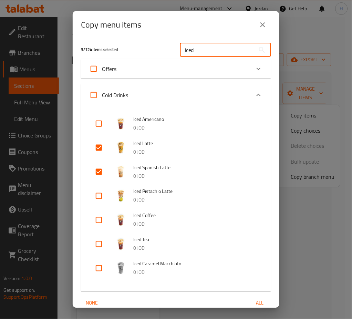
click at [186, 77] on div "Offers" at bounding box center [169, 69] width 161 height 17
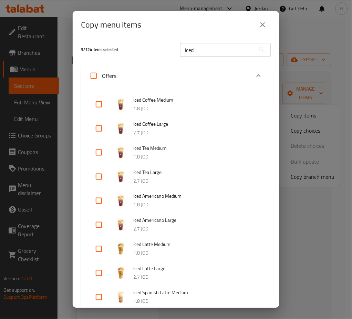
click at [178, 76] on div "Offers" at bounding box center [169, 75] width 161 height 17
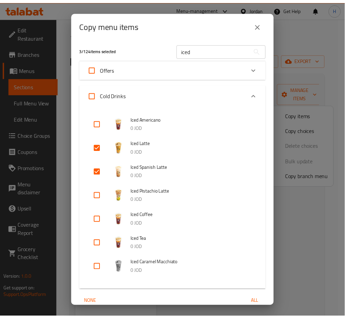
scroll to position [0, 0]
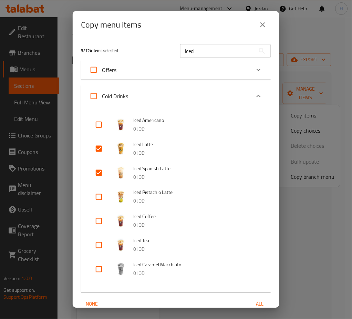
click at [240, 101] on div "Cold Drinks" at bounding box center [169, 96] width 161 height 17
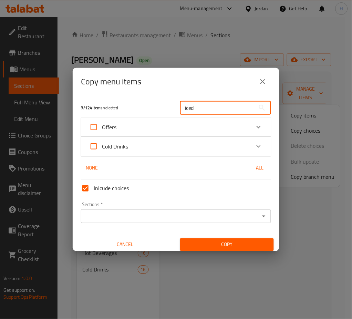
click at [195, 105] on input "iced" at bounding box center [217, 108] width 75 height 14
click at [196, 104] on input "iced" at bounding box center [217, 108] width 75 height 14
type input "iced cof"
click at [212, 148] on div "Cold Drinks" at bounding box center [169, 146] width 161 height 17
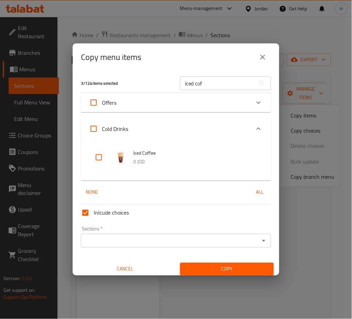
click at [102, 156] on input "checkbox" at bounding box center [99, 157] width 17 height 17
checkbox input "true"
drag, startPoint x: 205, startPoint y: 84, endPoint x: 175, endPoint y: 87, distance: 29.8
click at [176, 87] on div "iced cof ​" at bounding box center [225, 83] width 99 height 22
type input "iced ame"
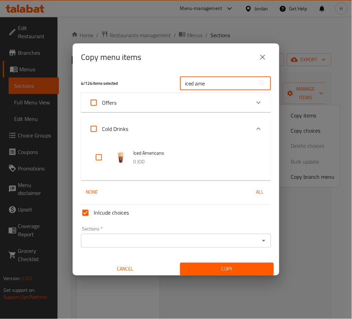
click at [94, 159] on input "checkbox" at bounding box center [99, 157] width 17 height 17
checkbox input "true"
click at [197, 83] on input "iced ame" at bounding box center [217, 83] width 75 height 14
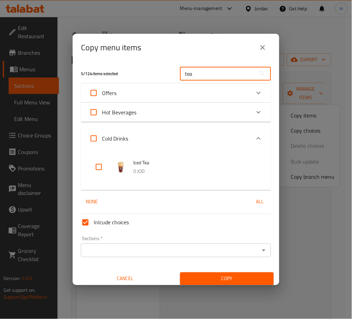
type input "tea"
click at [103, 168] on input "checkbox" at bounding box center [99, 167] width 17 height 17
checkbox input "true"
click at [202, 75] on input "tea" at bounding box center [217, 74] width 75 height 14
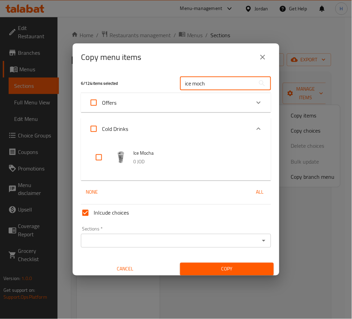
type input "ice moch"
drag, startPoint x: 95, startPoint y: 157, endPoint x: 206, endPoint y: 109, distance: 120.0
click at [96, 157] on input "checkbox" at bounding box center [99, 157] width 17 height 17
checkbox input "true"
drag, startPoint x: 213, startPoint y: 83, endPoint x: 141, endPoint y: 89, distance: 72.2
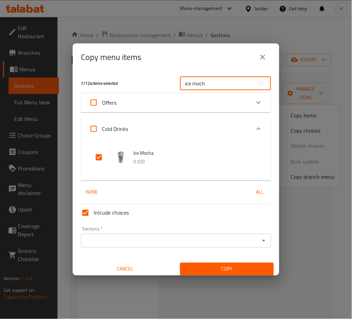
click at [141, 89] on div "7 / 124 items selected ice moch ​" at bounding box center [176, 83] width 198 height 27
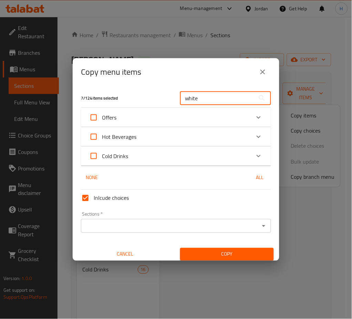
type input "white"
click at [170, 157] on div "Cold Drinks" at bounding box center [169, 156] width 161 height 17
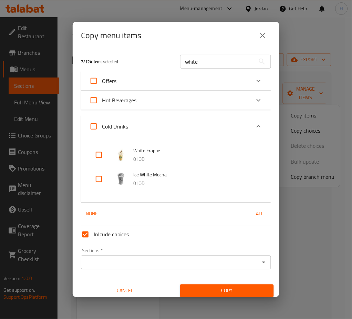
click at [101, 180] on input "checkbox" at bounding box center [99, 179] width 17 height 17
checkbox input "true"
drag, startPoint x: 208, startPoint y: 64, endPoint x: 170, endPoint y: 64, distance: 37.9
click at [171, 66] on div "8 / 124 items selected white ​" at bounding box center [176, 61] width 198 height 27
click at [220, 57] on input "white" at bounding box center [217, 62] width 75 height 14
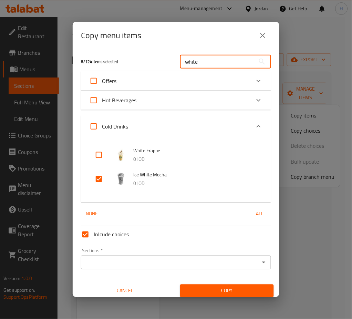
click at [220, 57] on input "white" at bounding box center [217, 62] width 75 height 14
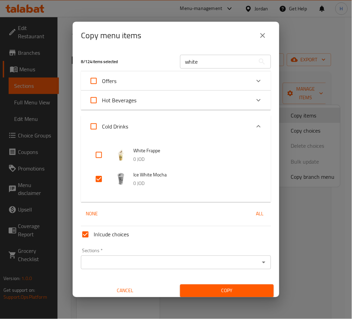
click at [190, 60] on input "white" at bounding box center [217, 62] width 75 height 14
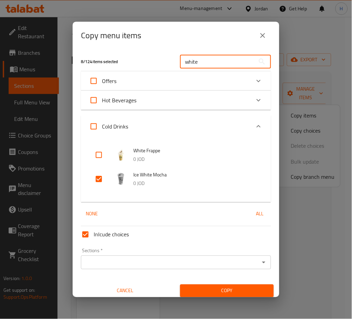
click at [190, 60] on input "white" at bounding box center [217, 62] width 75 height 14
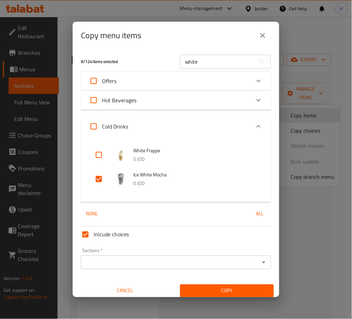
click at [200, 63] on input "white" at bounding box center [217, 62] width 75 height 14
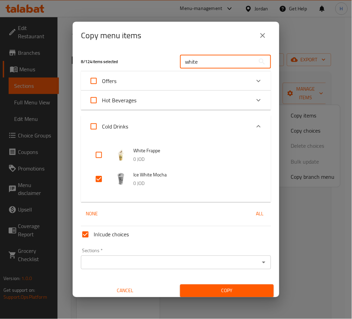
click at [200, 63] on input "white" at bounding box center [217, 62] width 75 height 14
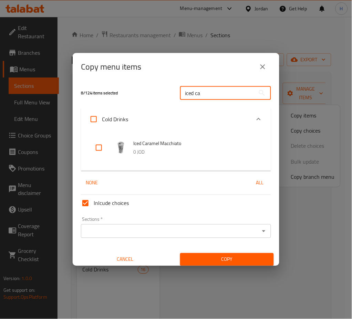
type input "iced ca"
drag, startPoint x: 100, startPoint y: 148, endPoint x: 156, endPoint y: 136, distance: 57.1
click at [100, 148] on input "checkbox" at bounding box center [99, 147] width 17 height 17
checkbox input "true"
drag, startPoint x: 202, startPoint y: 94, endPoint x: 168, endPoint y: 92, distance: 34.2
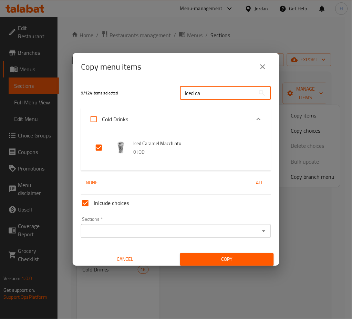
click at [177, 100] on div "iced ca ​" at bounding box center [225, 93] width 99 height 22
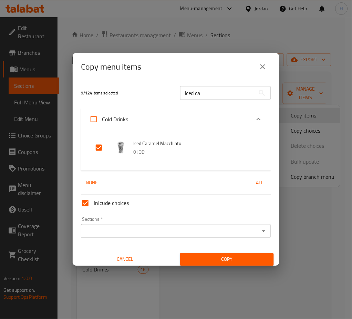
click at [202, 95] on input "iced ca" at bounding box center [217, 93] width 75 height 14
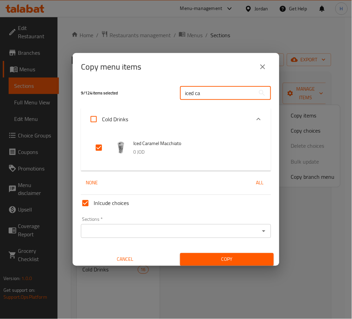
click at [202, 95] on input "iced ca" at bounding box center [217, 93] width 75 height 14
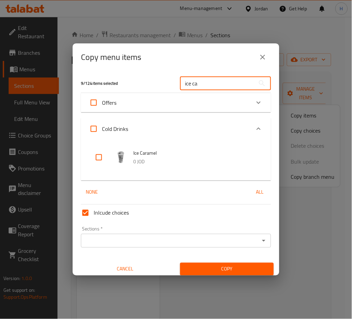
type input "ice ca"
click at [94, 157] on input "checkbox" at bounding box center [99, 157] width 17 height 17
checkbox input "true"
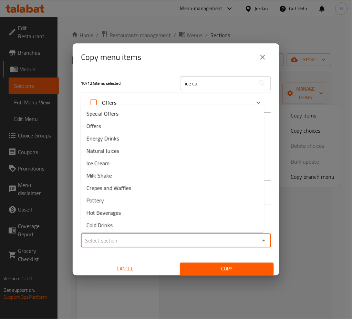
click at [143, 240] on input "Sections   *" at bounding box center [170, 241] width 175 height 10
click at [122, 115] on li "Special Offers" at bounding box center [172, 113] width 183 height 12
type input "Special Offers"
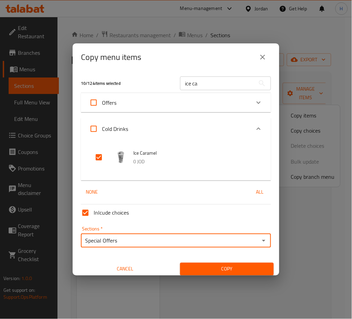
click at [203, 270] on span "Copy" at bounding box center [227, 269] width 83 height 9
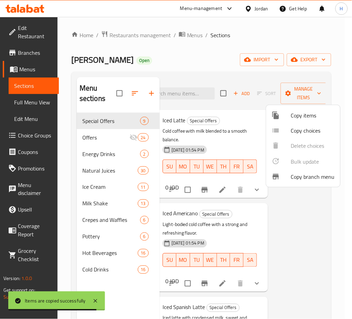
click at [309, 229] on div at bounding box center [176, 159] width 352 height 319
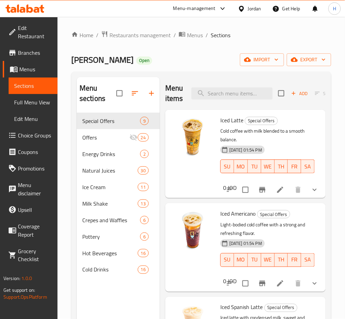
scroll to position [0, 65]
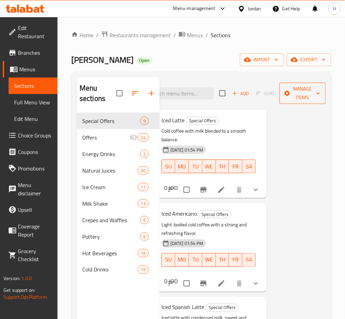
click at [293, 96] on span "Manage items" at bounding box center [302, 93] width 35 height 17
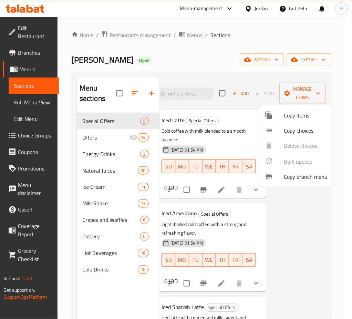
click at [315, 117] on span "Copy items" at bounding box center [306, 115] width 44 height 8
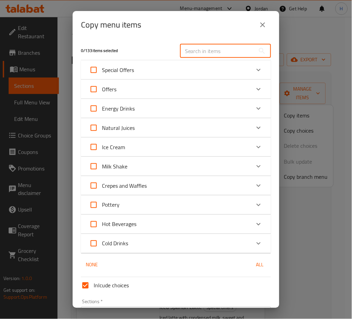
click at [215, 45] on input "text" at bounding box center [217, 51] width 75 height 14
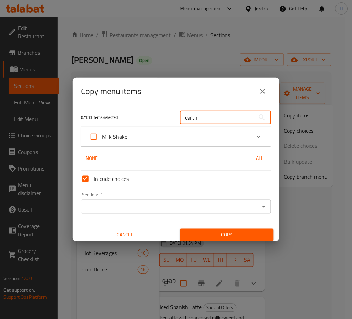
type input "earth"
click at [152, 134] on div "Milk Shake" at bounding box center [169, 136] width 161 height 17
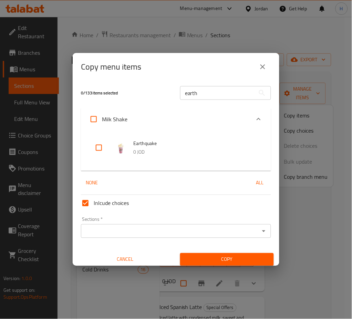
click at [102, 148] on input "checkbox" at bounding box center [99, 147] width 17 height 17
checkbox input "true"
drag, startPoint x: 194, startPoint y: 93, endPoint x: 154, endPoint y: 96, distance: 40.7
click at [156, 96] on div "1 / 133 items selected earth ​" at bounding box center [176, 92] width 198 height 27
type input "volc"
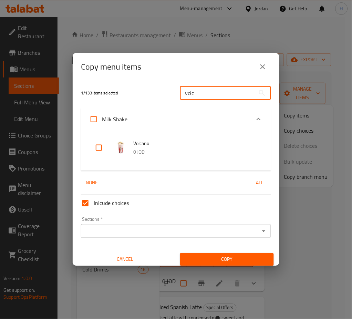
drag, startPoint x: 94, startPoint y: 147, endPoint x: 97, endPoint y: 152, distance: 5.7
click at [94, 147] on input "checkbox" at bounding box center [99, 147] width 17 height 17
checkbox input "true"
click at [134, 225] on div "Sections *" at bounding box center [176, 231] width 190 height 14
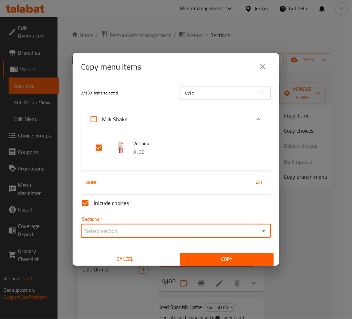
click at [140, 230] on input "Sections   *" at bounding box center [170, 231] width 175 height 10
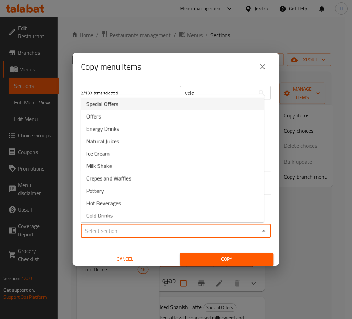
click at [118, 105] on li "Special Offers" at bounding box center [172, 104] width 183 height 12
type input "Special Offers"
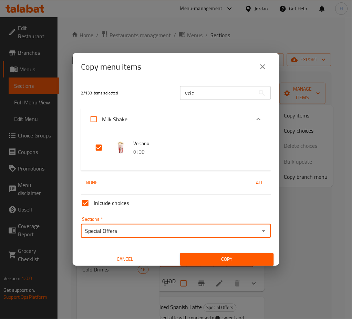
click at [206, 263] on span "Copy" at bounding box center [227, 259] width 83 height 9
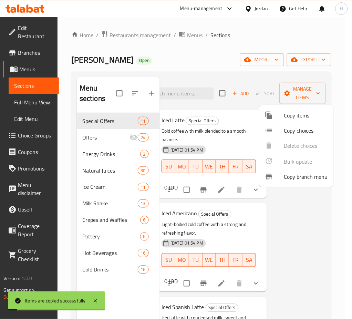
click at [166, 66] on div at bounding box center [176, 159] width 352 height 319
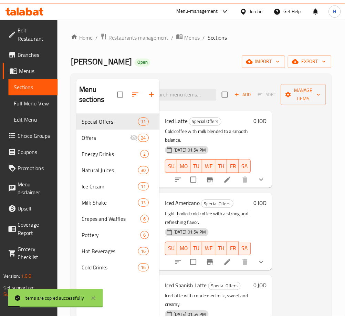
scroll to position [0, 61]
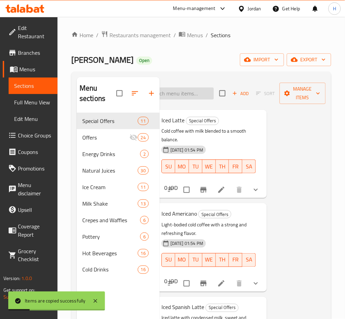
click at [190, 96] on input "search" at bounding box center [173, 93] width 81 height 12
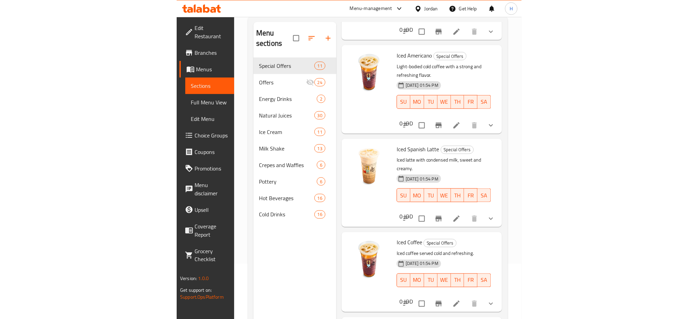
scroll to position [0, 0]
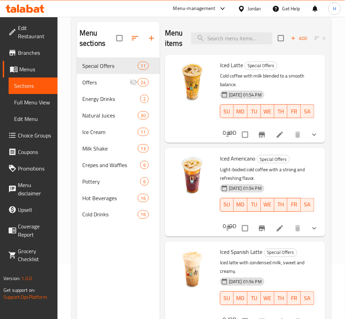
click at [108, 259] on div "Menu sections Special Offers 11 Offers 24 Energy Drinks 2 Natural Juices 30 Ice…" at bounding box center [118, 181] width 83 height 319
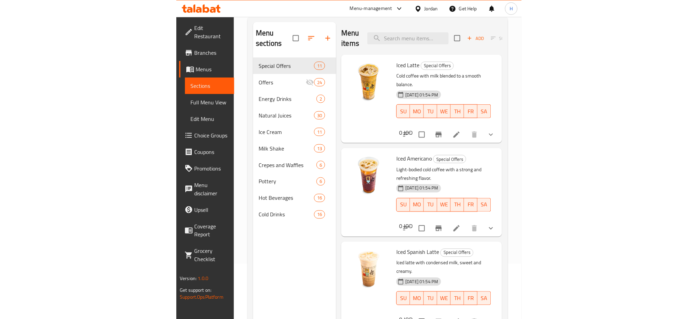
scroll to position [0, 0]
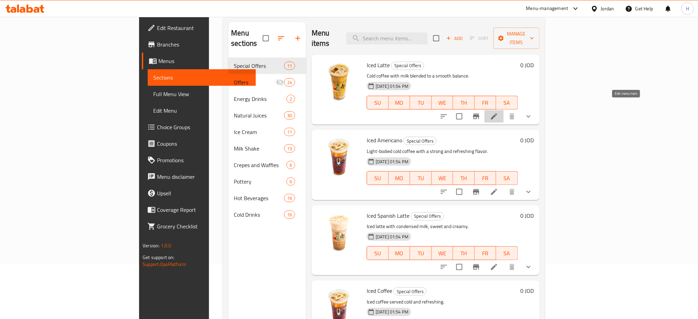
drag, startPoint x: 625, startPoint y: 105, endPoint x: 604, endPoint y: 108, distance: 21.6
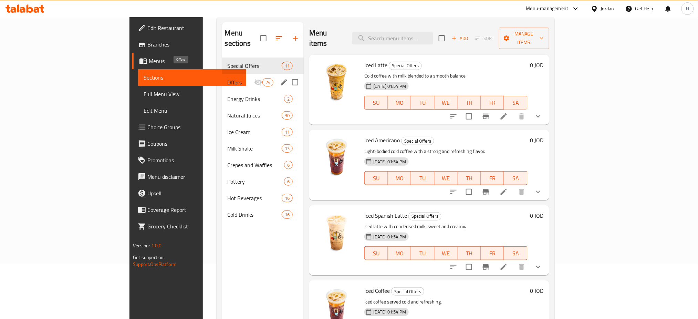
click at [228, 78] on span "Offers" at bounding box center [241, 82] width 27 height 8
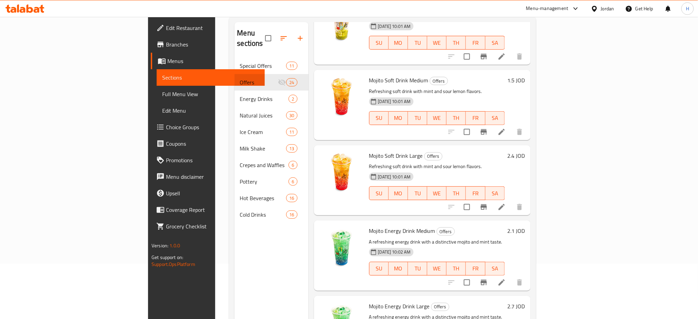
scroll to position [1503, 0]
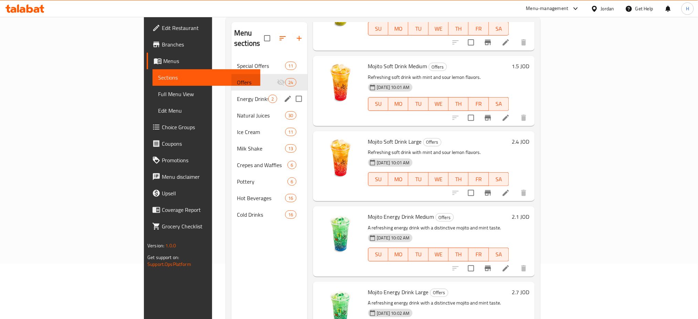
click at [231, 93] on div "Energy Drinks 2" at bounding box center [269, 99] width 76 height 17
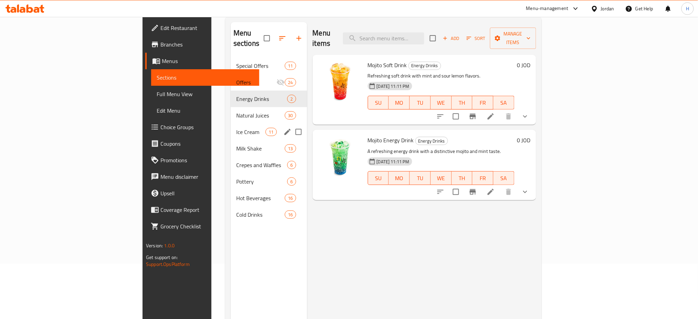
click at [236, 111] on span "Natural Juices" at bounding box center [260, 115] width 49 height 8
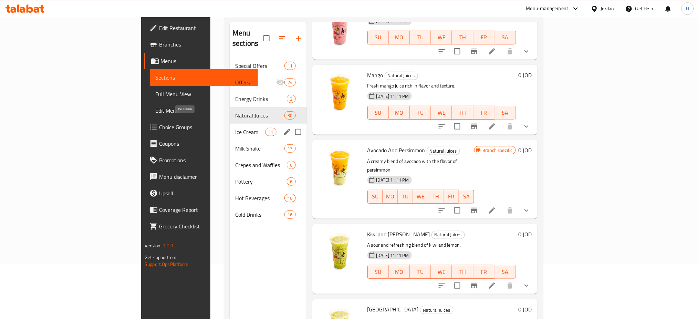
click at [235, 128] on span "Ice Cream" at bounding box center [250, 132] width 30 height 8
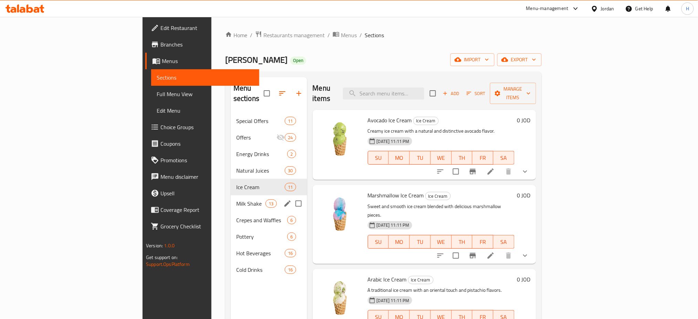
click at [231, 195] on div "Milk Shake 13" at bounding box center [269, 203] width 76 height 17
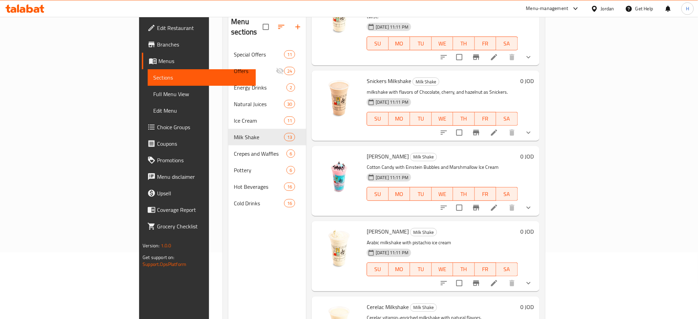
scroll to position [96, 0]
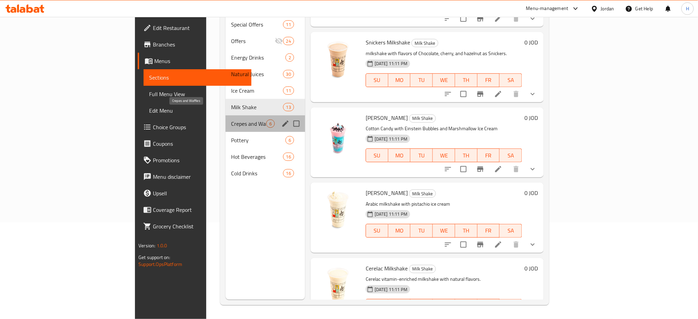
click at [231, 119] on span "Crepes and Waffles" at bounding box center [248, 123] width 35 height 8
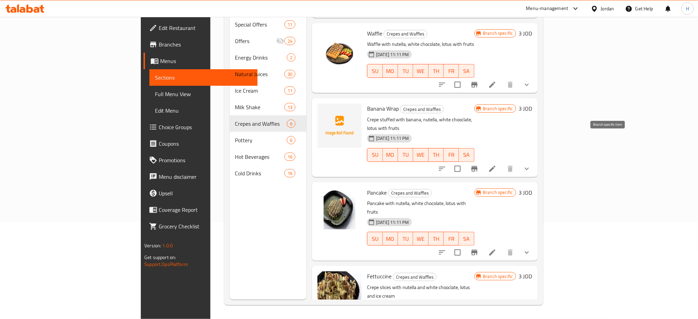
click at [478, 165] on icon "Branch-specific-item" at bounding box center [474, 169] width 8 height 8
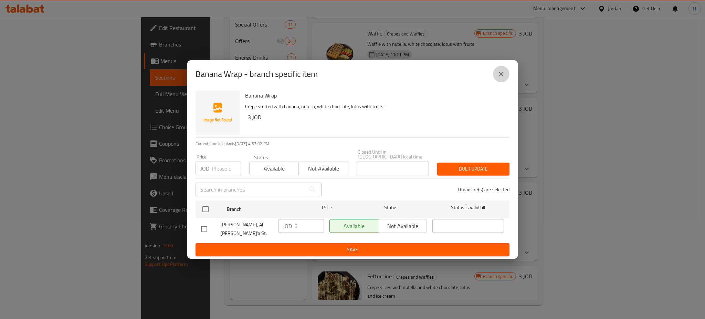
click at [498, 78] on icon "close" at bounding box center [501, 74] width 8 height 8
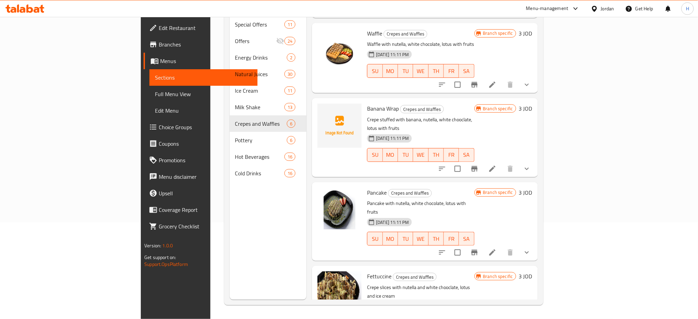
click at [478, 248] on icon "Branch-specific-item" at bounding box center [474, 252] width 8 height 8
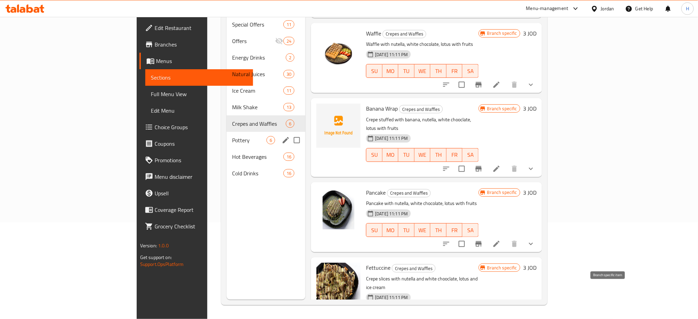
click at [232, 136] on span "Pottery" at bounding box center [249, 140] width 34 height 8
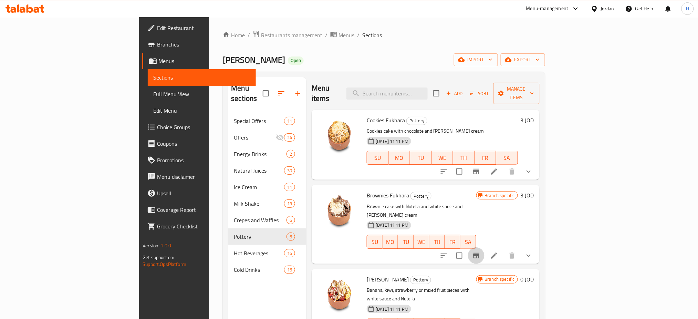
click at [479, 253] on icon "Branch-specific-item" at bounding box center [476, 256] width 6 height 6
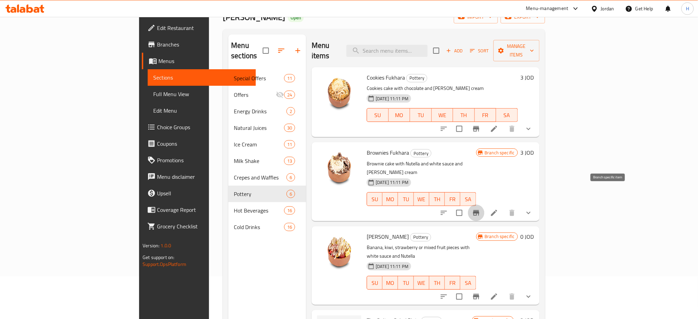
scroll to position [92, 0]
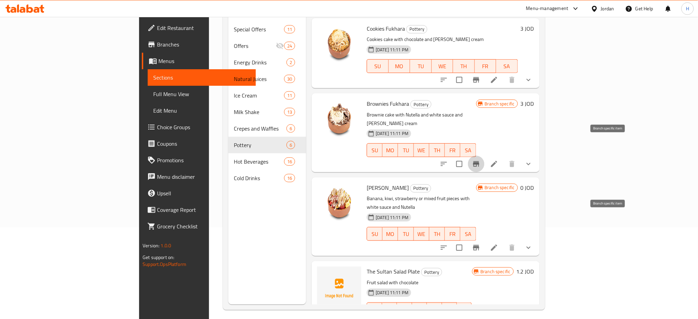
click at [484, 239] on button "Branch-specific-item" at bounding box center [476, 247] width 17 height 17
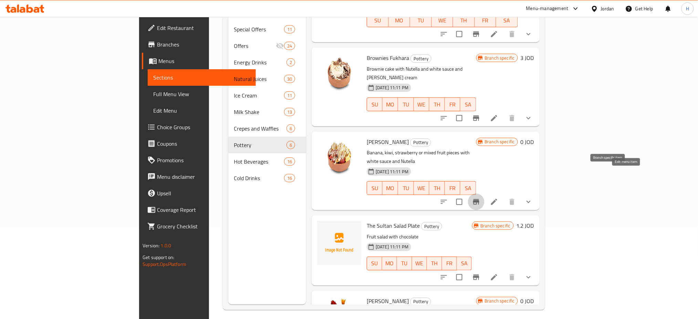
drag, startPoint x: 626, startPoint y: 170, endPoint x: 625, endPoint y: 174, distance: 4.3
click at [537, 193] on button "show more" at bounding box center [528, 201] width 17 height 17
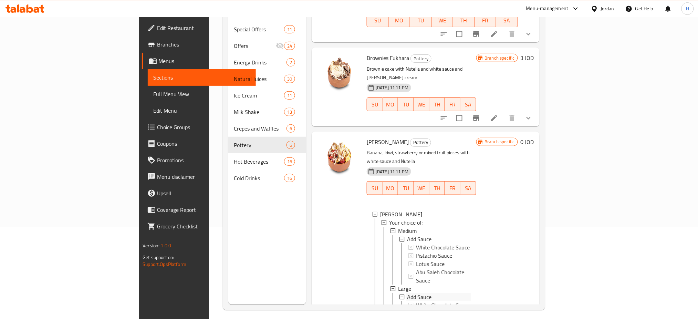
click at [407, 235] on div "Add Sauce" at bounding box center [438, 239] width 63 height 8
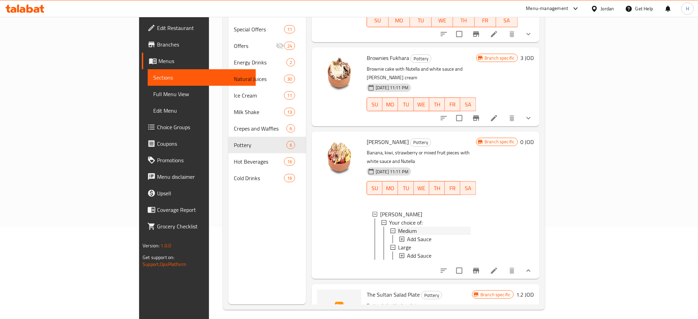
click at [398, 227] on div "Medium" at bounding box center [434, 231] width 72 height 8
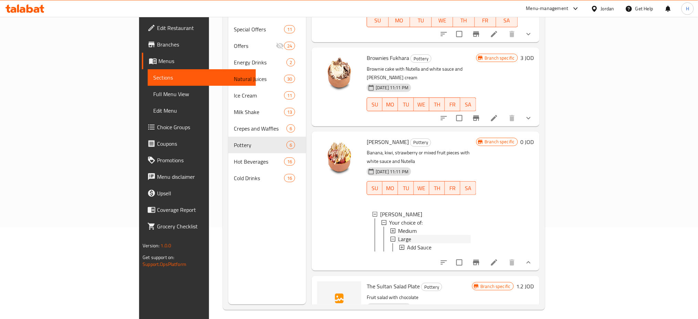
click at [398, 235] on span "Large" at bounding box center [404, 239] width 13 height 8
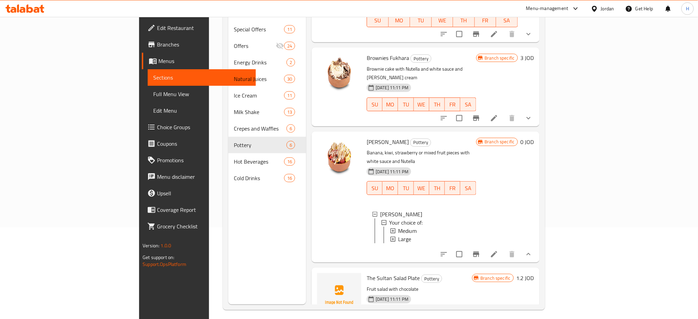
click at [398, 235] on div "Large" at bounding box center [434, 239] width 72 height 8
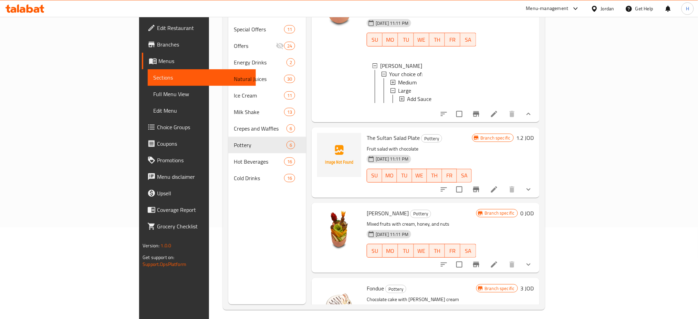
scroll to position [217, 0]
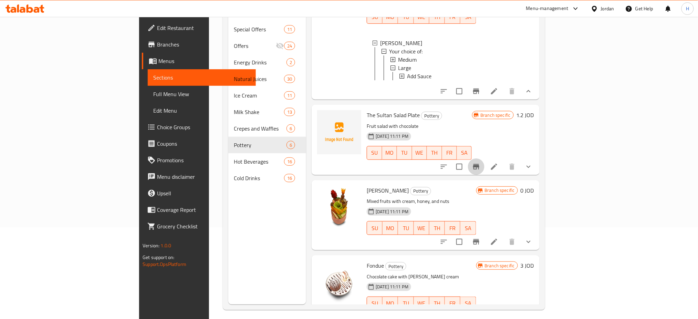
click at [479, 164] on icon "Branch-specific-item" at bounding box center [476, 167] width 6 height 6
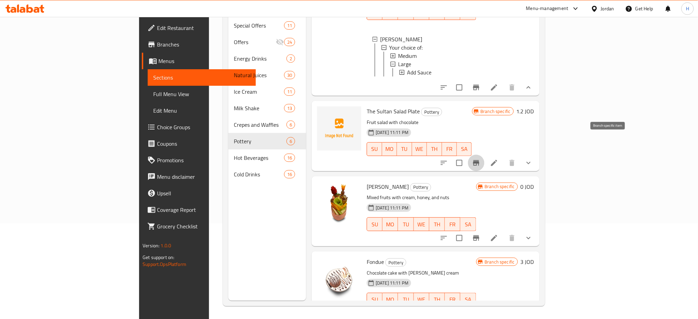
scroll to position [96, 0]
click at [479, 234] on icon "Branch-specific-item" at bounding box center [476, 237] width 6 height 6
click at [533, 233] on icon "show more" at bounding box center [528, 237] width 8 height 8
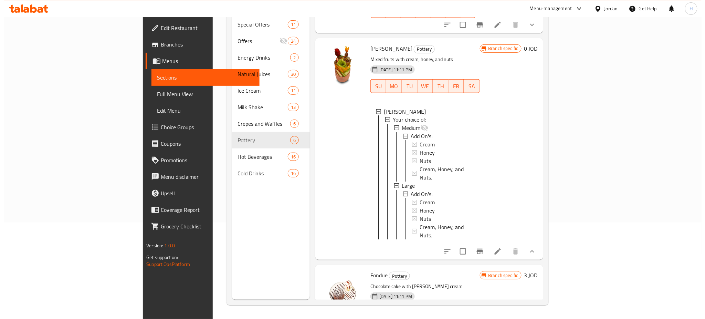
scroll to position [355, 0]
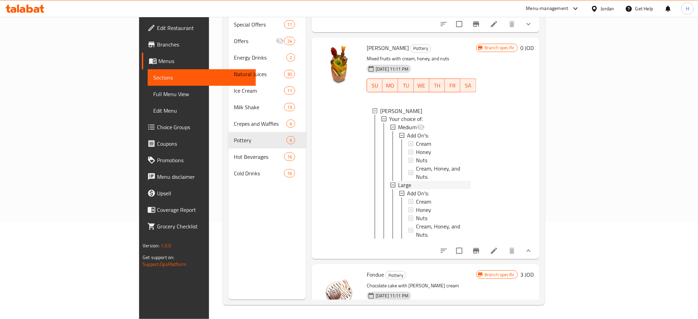
click at [398, 181] on div "Large" at bounding box center [434, 185] width 72 height 8
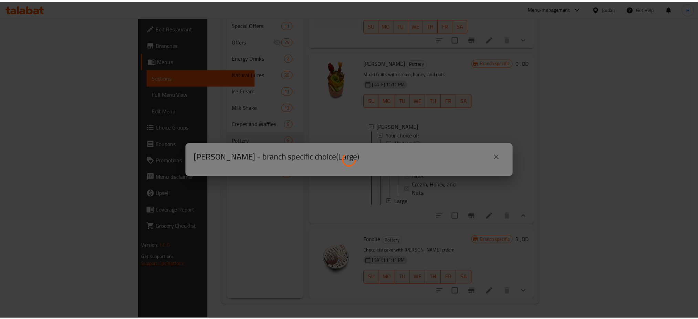
scroll to position [317, 0]
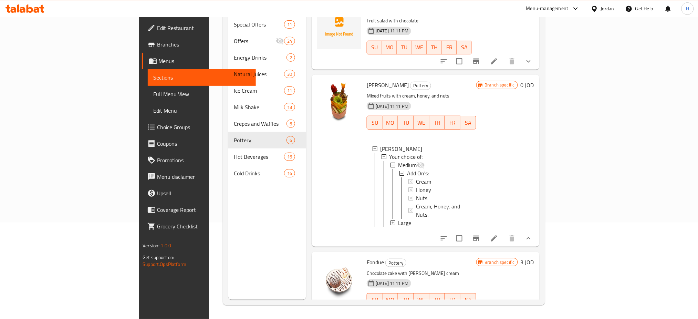
click at [484, 305] on button "Branch-specific-item" at bounding box center [476, 313] width 17 height 17
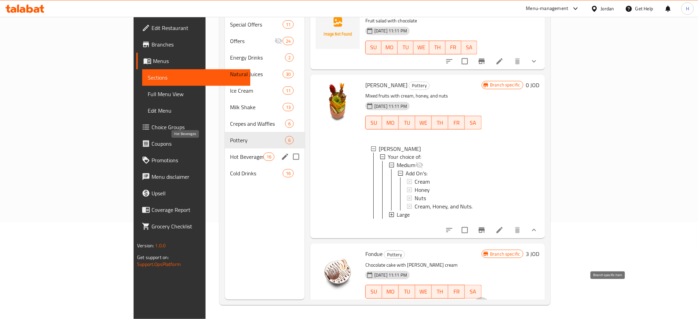
click at [230, 152] on span "Hot Beverages" at bounding box center [246, 156] width 33 height 8
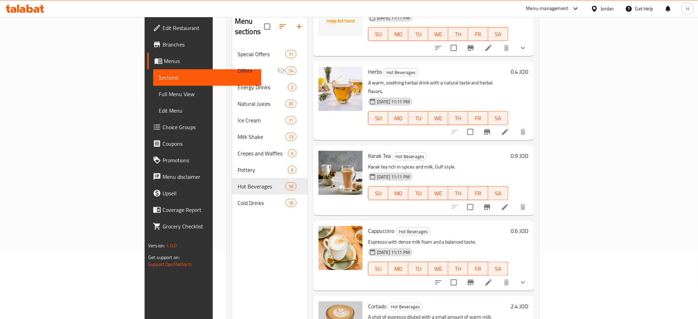
scroll to position [96, 0]
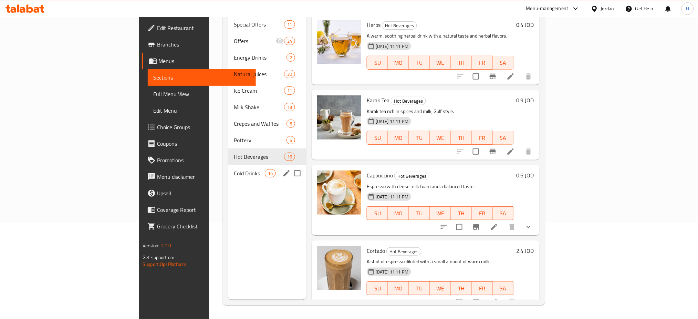
drag, startPoint x: 177, startPoint y: 163, endPoint x: 191, endPoint y: 171, distance: 16.0
click at [234, 169] on span "Cold Drinks" at bounding box center [249, 173] width 31 height 8
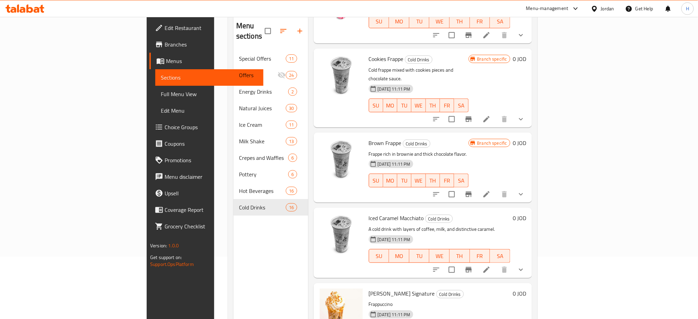
scroll to position [96, 0]
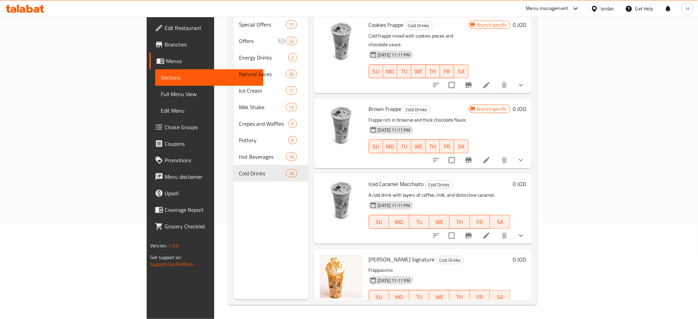
click at [233, 220] on div "Menu sections Special Offers 11 Offers 24 Energy Drinks 2 Natural Juices 30 Ice…" at bounding box center [270, 140] width 75 height 319
click at [166, 59] on span "Menus" at bounding box center [212, 61] width 92 height 8
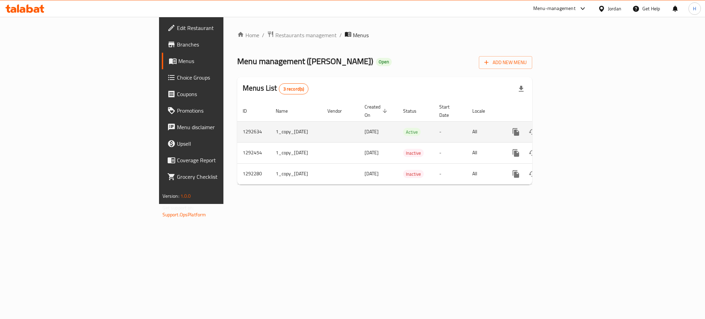
click at [519, 128] on icon "more" at bounding box center [516, 132] width 7 height 8
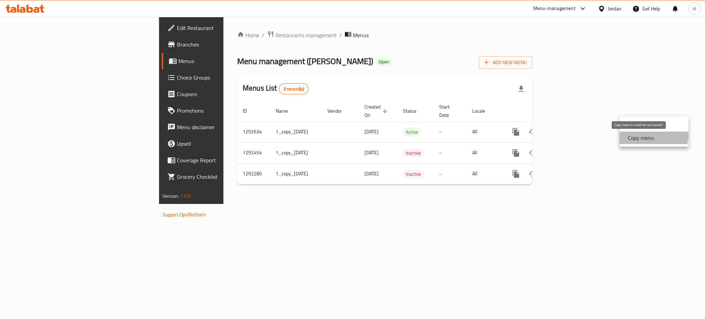
click at [634, 134] on strong "Copy menu" at bounding box center [641, 138] width 26 height 8
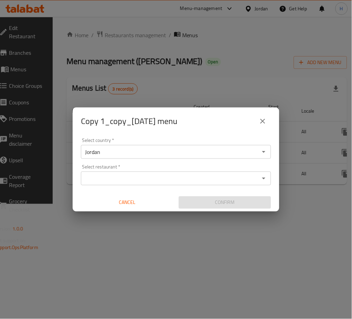
click at [148, 175] on input "Select restaurant   *" at bounding box center [170, 178] width 175 height 10
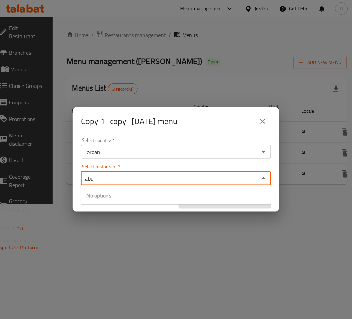
type input "abu"
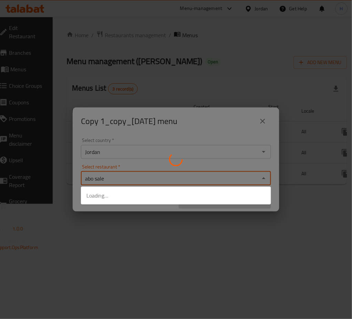
type input "abo saleh"
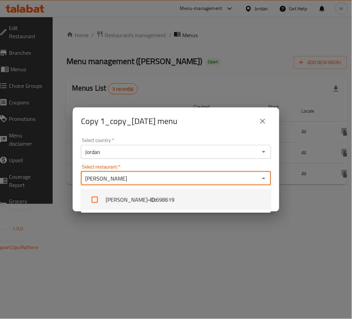
click at [97, 195] on input "checkbox" at bounding box center [94, 199] width 17 height 17
checkbox input "true"
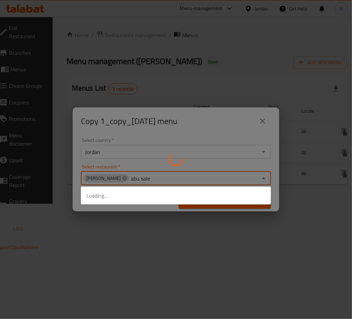
type input "abu saleh"
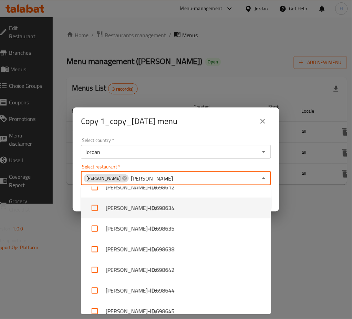
scroll to position [244, 0]
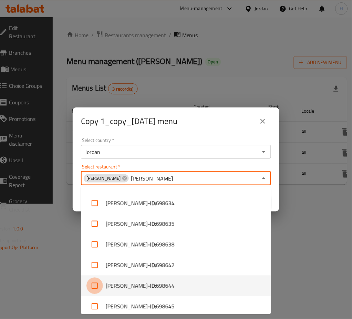
click at [95, 285] on input "checkbox" at bounding box center [94, 285] width 17 height 17
checkbox input "true"
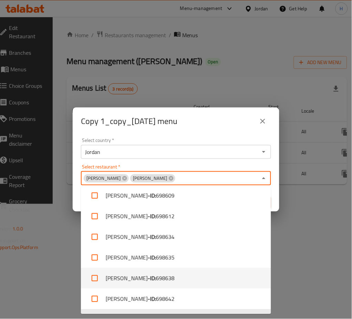
scroll to position [210, 0]
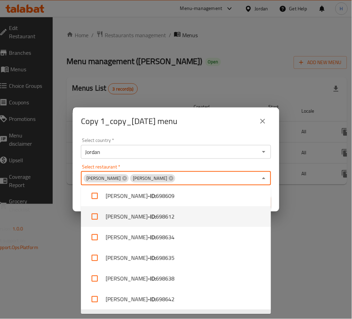
click at [93, 217] on input "checkbox" at bounding box center [94, 216] width 17 height 17
checkbox input "true"
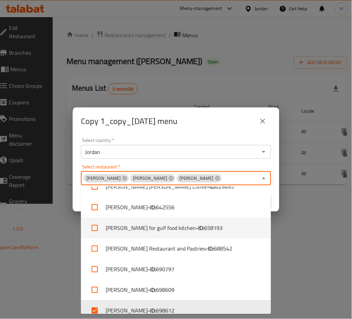
scroll to position [250, 0]
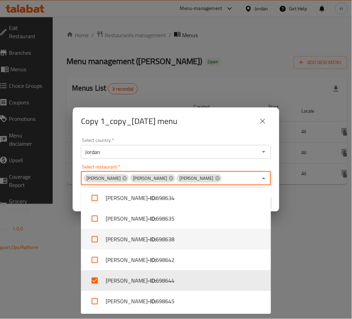
click at [92, 243] on input "checkbox" at bounding box center [94, 239] width 17 height 17
checkbox input "true"
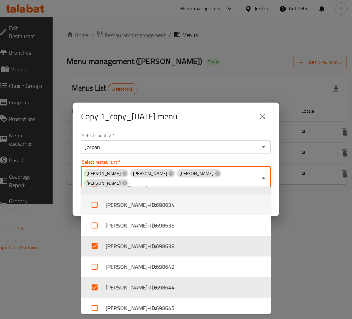
scroll to position [244, 0]
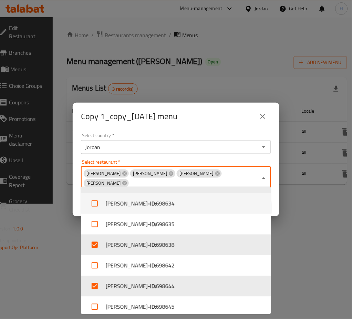
click at [93, 204] on input "checkbox" at bounding box center [94, 203] width 17 height 17
checkbox input "true"
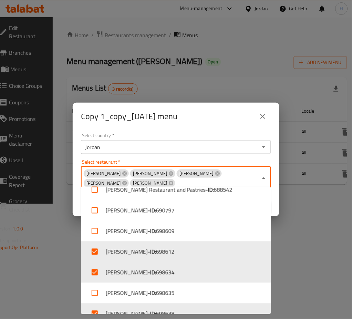
scroll to position [176, 0]
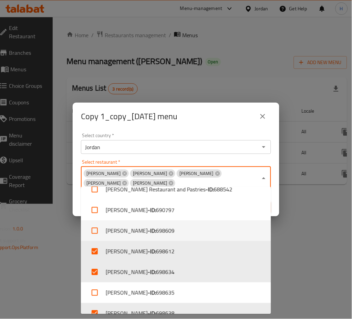
click at [94, 233] on input "checkbox" at bounding box center [94, 230] width 17 height 17
checkbox input "true"
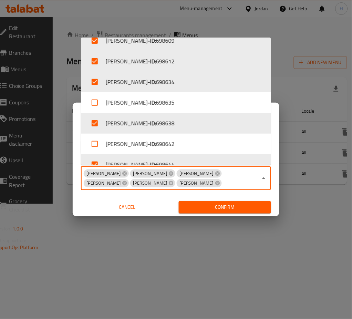
scroll to position [217, 0]
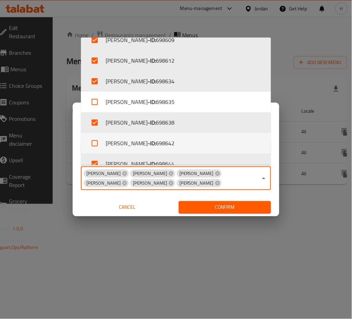
click at [92, 142] on input "checkbox" at bounding box center [94, 143] width 17 height 17
checkbox input "true"
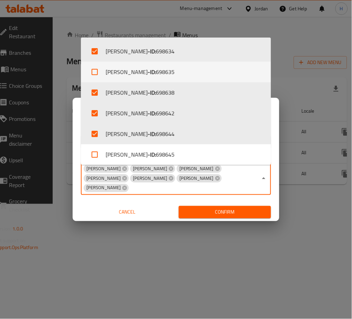
scroll to position [250, 0]
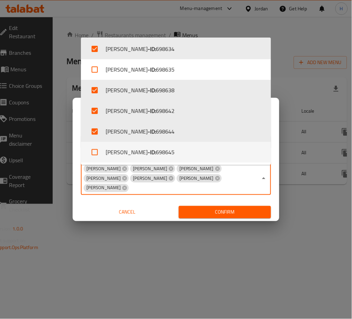
click at [95, 154] on input "checkbox" at bounding box center [94, 152] width 17 height 17
checkbox input "true"
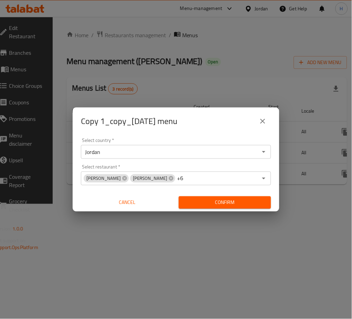
click at [207, 207] on button "Confirm" at bounding box center [225, 202] width 92 height 13
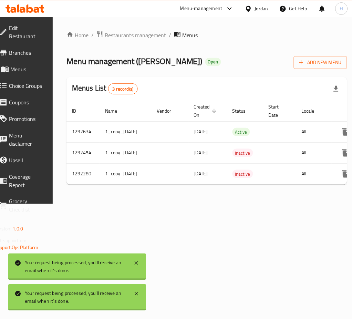
scroll to position [0, 82]
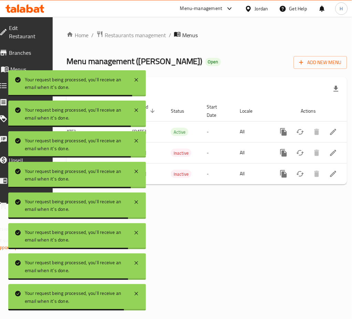
click at [208, 204] on div "Home / Restaurants management / Menus Menu management ( Abu Saleh ) Open Add Ne…" at bounding box center [207, 110] width 308 height 187
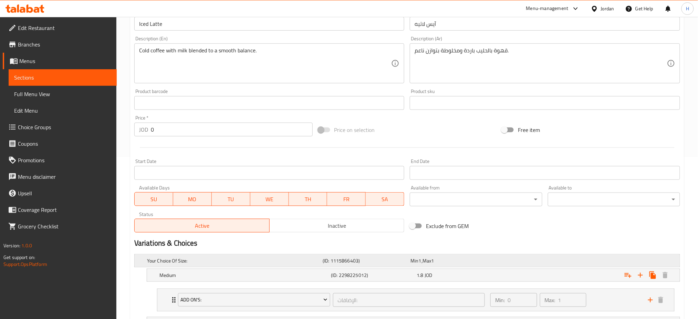
scroll to position [250, 0]
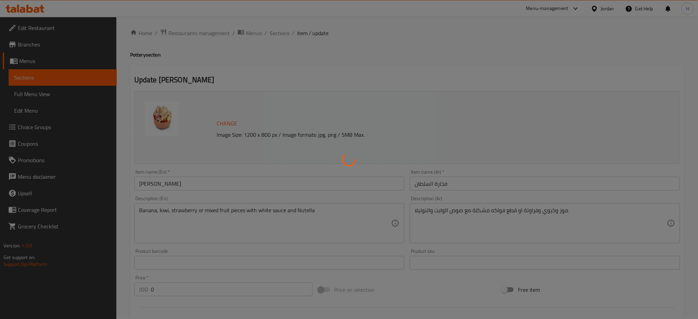
scroll to position [250, 0]
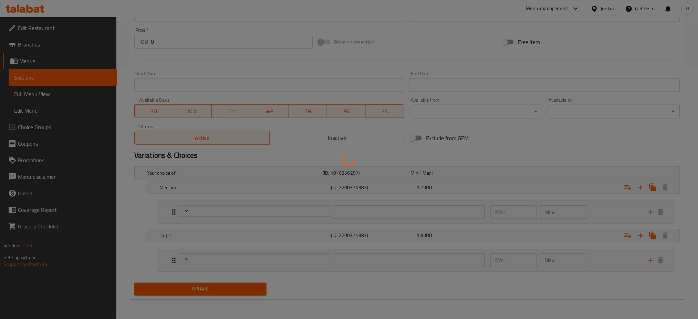
type input "إضافة صوص"
type input "0"
type input "إضافة صوص"
type input "0"
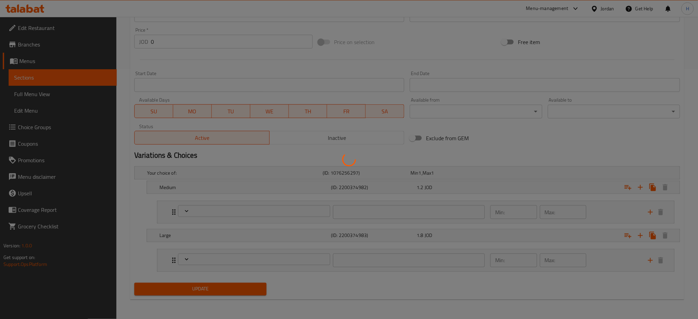
type input "0"
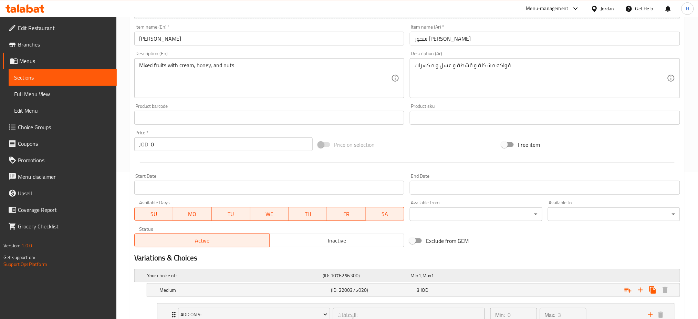
scroll to position [250, 0]
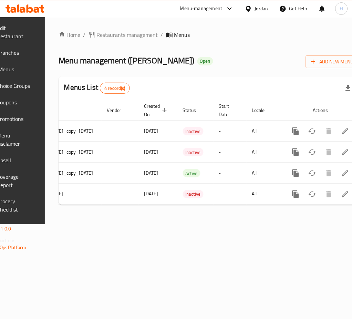
scroll to position [0, 123]
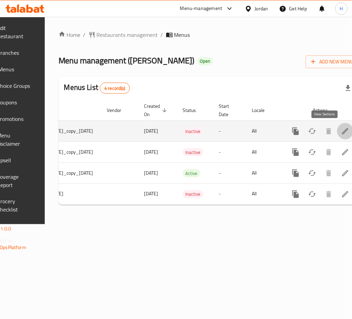
click at [337, 127] on link "enhanced table" at bounding box center [345, 131] width 17 height 17
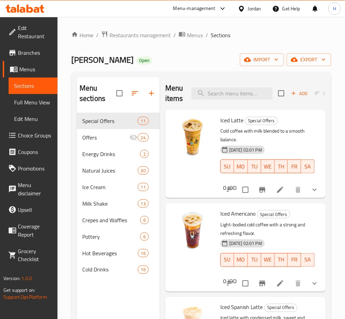
click at [35, 71] on span "Menus" at bounding box center [35, 69] width 33 height 8
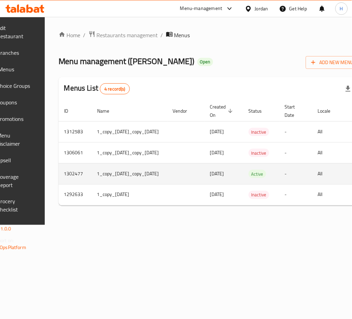
scroll to position [0, 123]
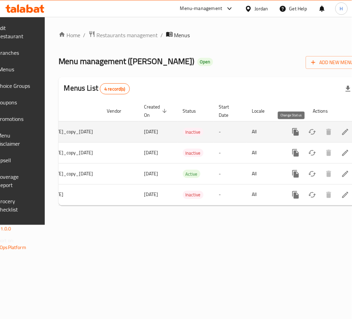
click at [308, 136] on icon "enhanced table" at bounding box center [312, 132] width 8 height 8
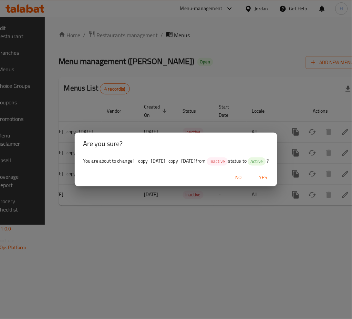
click at [267, 182] on span "Yes" at bounding box center [263, 177] width 17 height 9
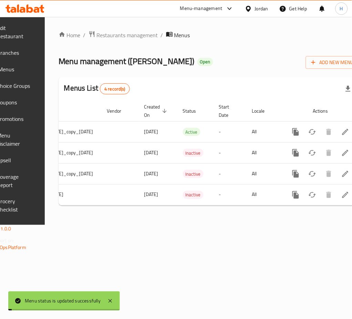
click at [32, 51] on span "Branches" at bounding box center [14, 53] width 35 height 8
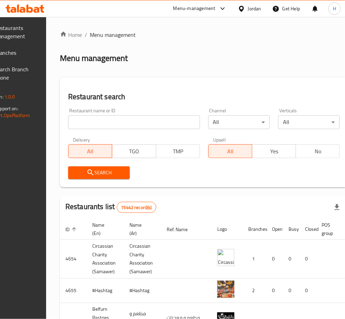
click at [33, 52] on span "Branches" at bounding box center [14, 53] width 41 height 8
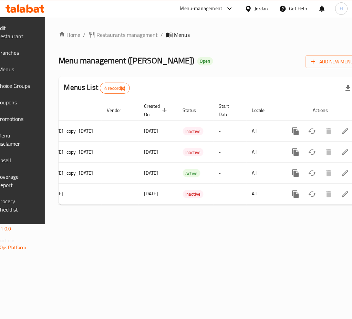
scroll to position [0, 123]
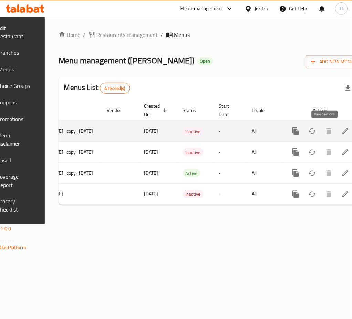
click at [341, 130] on icon "enhanced table" at bounding box center [345, 131] width 8 height 8
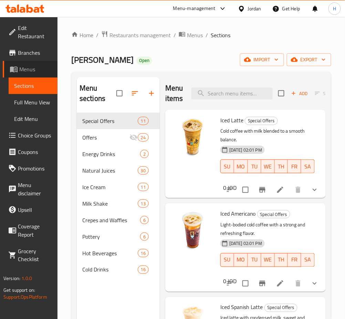
click at [27, 67] on span "Menus" at bounding box center [35, 69] width 33 height 8
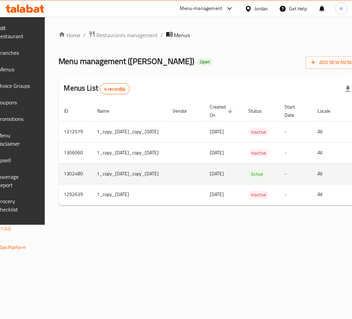
scroll to position [0, 123]
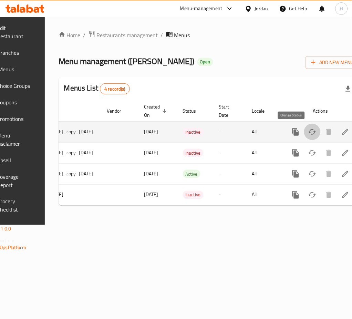
click at [308, 129] on icon "enhanced table" at bounding box center [312, 132] width 8 height 8
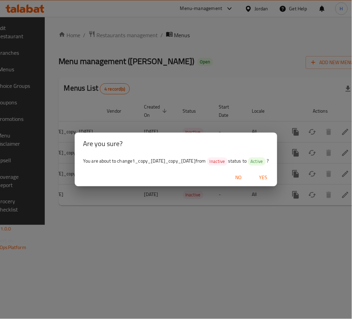
click at [262, 182] on span "Yes" at bounding box center [263, 177] width 17 height 9
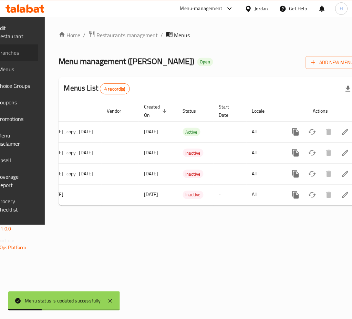
click at [38, 45] on link "Branches" at bounding box center [10, 52] width 56 height 17
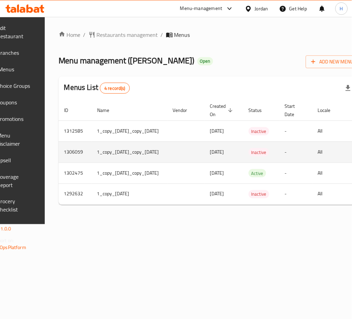
scroll to position [0, 123]
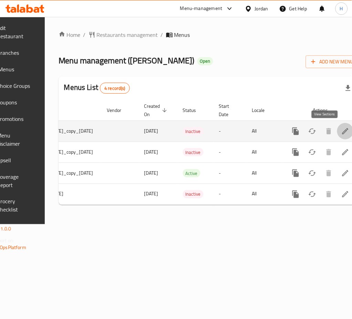
click at [342, 129] on icon "enhanced table" at bounding box center [345, 131] width 6 height 6
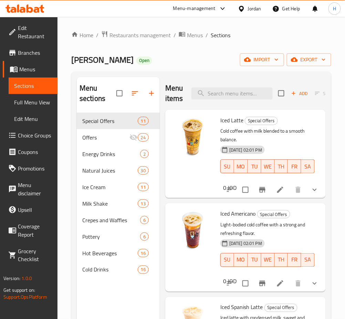
click at [27, 66] on span "Menus" at bounding box center [35, 69] width 33 height 8
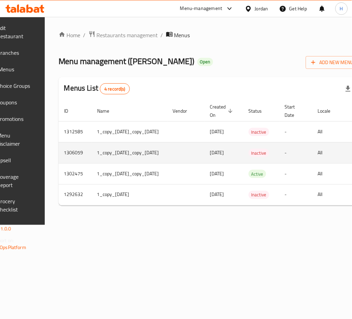
scroll to position [0, 123]
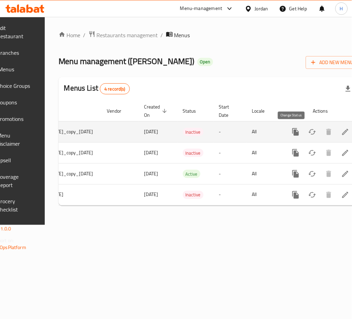
click at [304, 131] on button "enhanced table" at bounding box center [312, 132] width 17 height 17
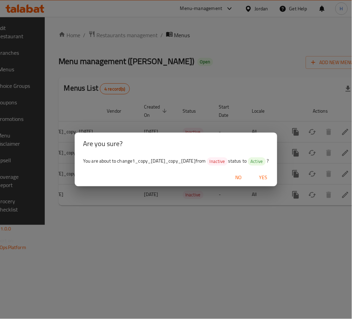
click at [263, 179] on span "Yes" at bounding box center [263, 177] width 17 height 9
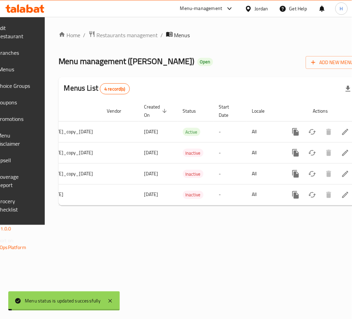
click at [32, 54] on span "Branches" at bounding box center [14, 53] width 35 height 8
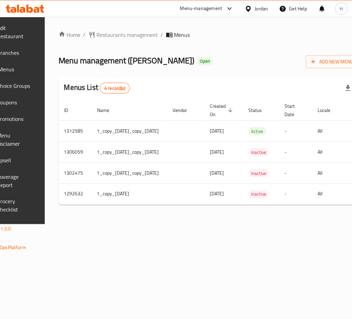
click at [21, 9] on icon at bounding box center [23, 10] width 6 height 6
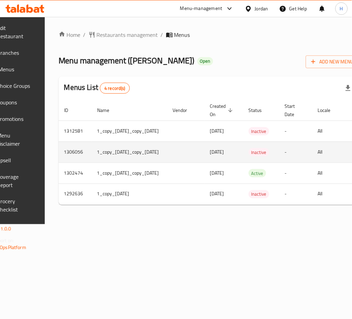
scroll to position [0, 123]
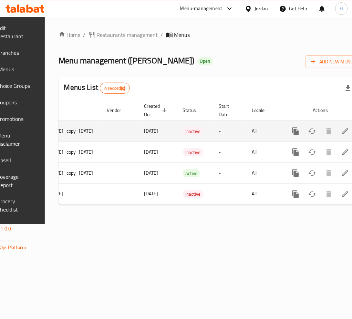
click at [341, 131] on icon "enhanced table" at bounding box center [345, 131] width 8 height 8
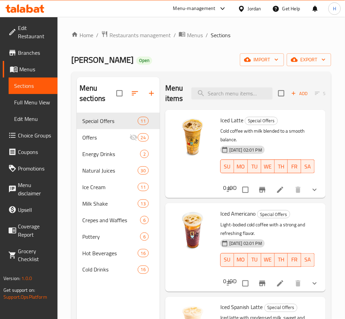
click at [38, 67] on span "Menus" at bounding box center [35, 69] width 33 height 8
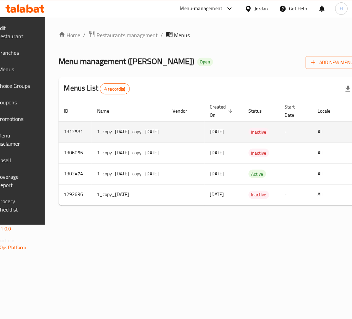
scroll to position [0, 123]
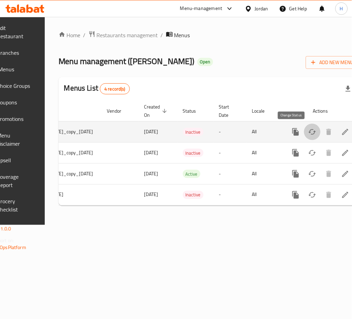
click at [304, 134] on button "enhanced table" at bounding box center [312, 132] width 17 height 17
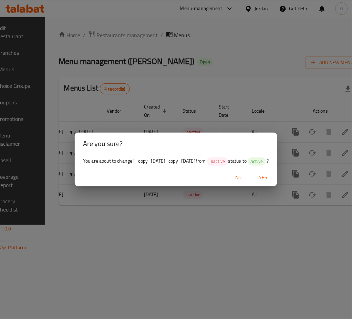
click at [266, 181] on span "Yes" at bounding box center [263, 177] width 17 height 9
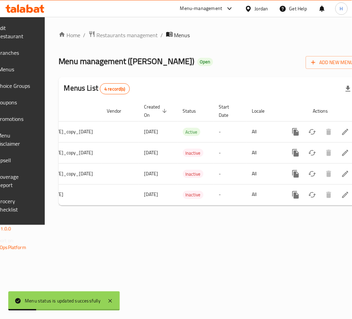
click at [27, 53] on span "Branches" at bounding box center [14, 53] width 35 height 8
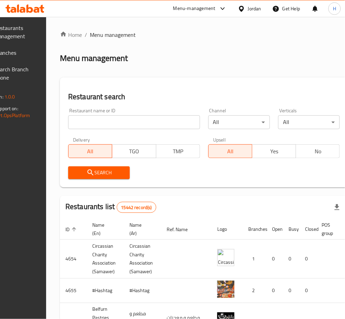
click at [35, 53] on span "Branches" at bounding box center [14, 53] width 41 height 8
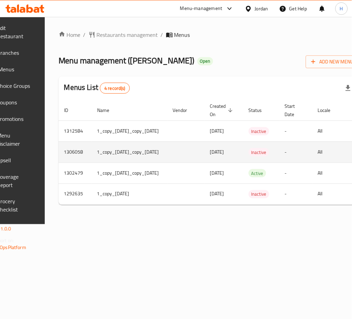
scroll to position [0, 123]
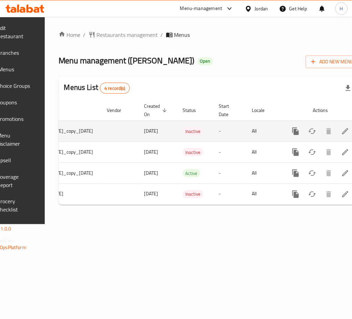
click at [341, 128] on icon "enhanced table" at bounding box center [345, 131] width 8 height 8
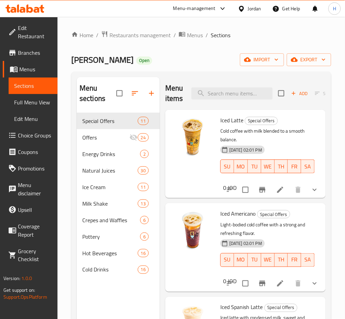
click at [32, 70] on span "Menus" at bounding box center [35, 69] width 33 height 8
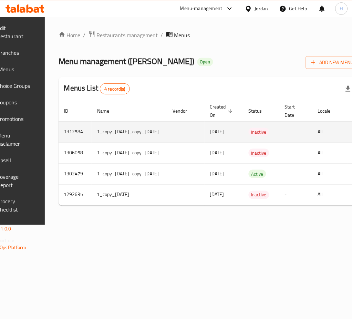
scroll to position [0, 123]
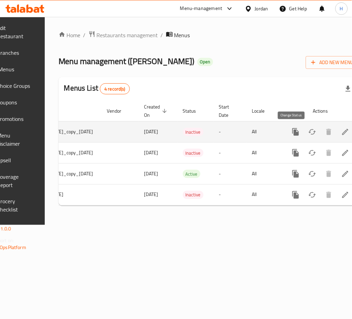
click at [308, 132] on icon "enhanced table" at bounding box center [312, 132] width 8 height 8
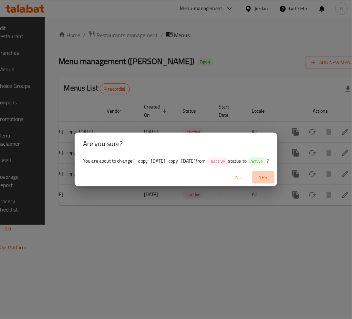
click at [259, 182] on span "Yes" at bounding box center [263, 177] width 17 height 9
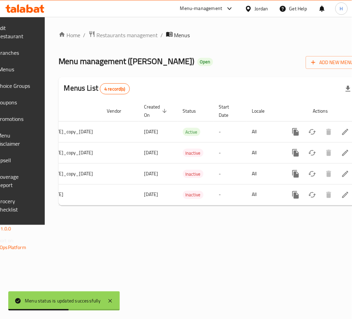
click at [34, 4] on icon at bounding box center [25, 8] width 39 height 8
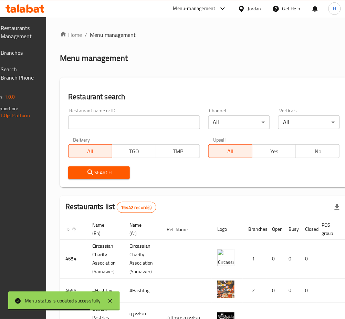
click at [27, 55] on span "Branches" at bounding box center [18, 53] width 34 height 8
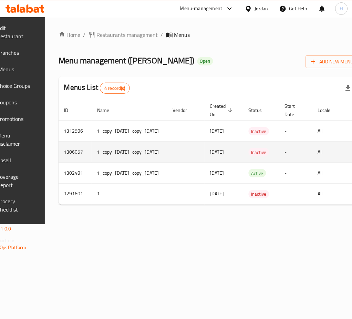
scroll to position [0, 123]
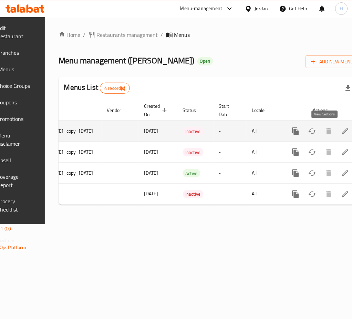
click at [341, 127] on icon "enhanced table" at bounding box center [345, 131] width 8 height 8
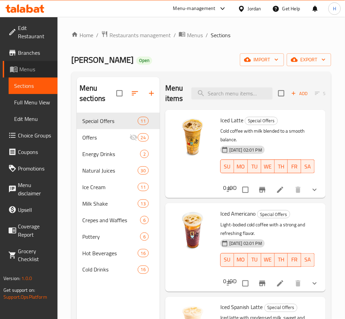
click at [41, 67] on span "Menus" at bounding box center [35, 69] width 33 height 8
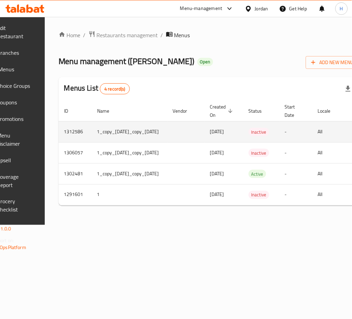
scroll to position [0, 123]
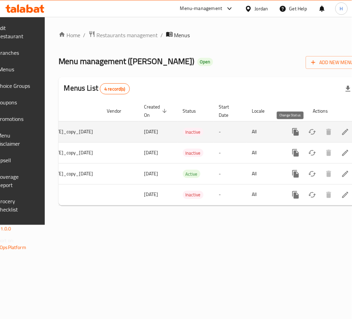
click at [308, 129] on icon "enhanced table" at bounding box center [312, 132] width 8 height 8
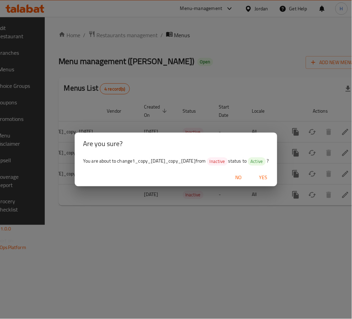
click at [264, 179] on span "Yes" at bounding box center [263, 177] width 17 height 9
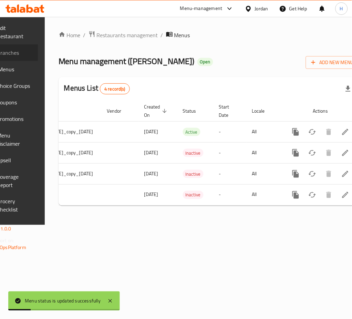
click at [32, 54] on span "Branches" at bounding box center [14, 53] width 35 height 8
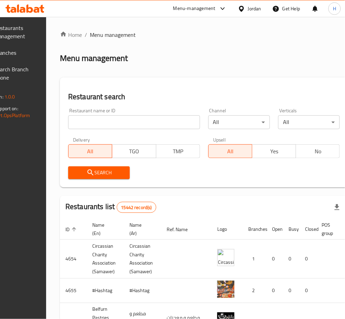
click at [31, 55] on span "Branches" at bounding box center [14, 53] width 41 height 8
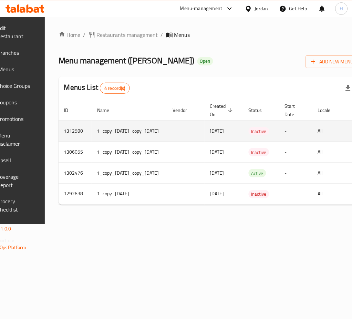
scroll to position [0, 123]
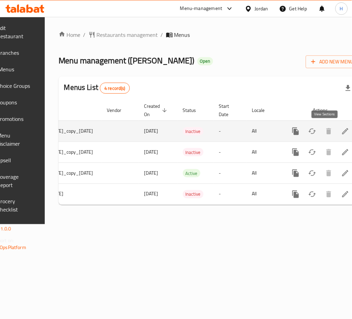
click at [341, 128] on icon "enhanced table" at bounding box center [345, 131] width 8 height 8
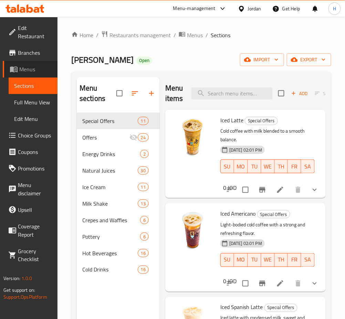
click at [42, 69] on span "Menus" at bounding box center [35, 69] width 33 height 8
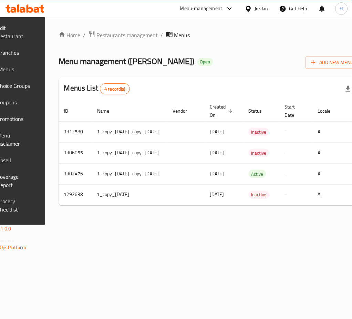
scroll to position [0, 123]
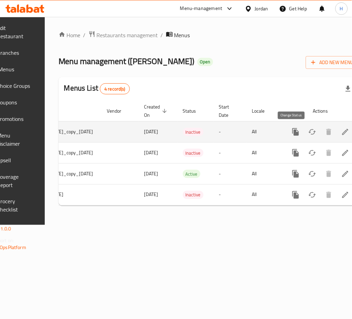
click at [308, 134] on icon "enhanced table" at bounding box center [312, 132] width 8 height 8
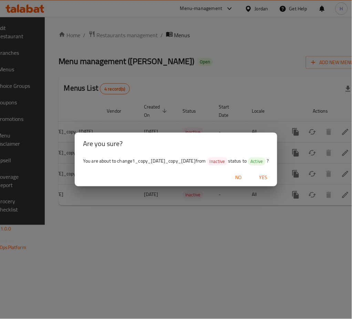
click at [269, 180] on span "Yes" at bounding box center [263, 177] width 17 height 9
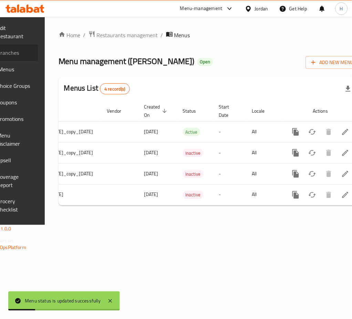
click at [29, 54] on span "Branches" at bounding box center [14, 53] width 35 height 8
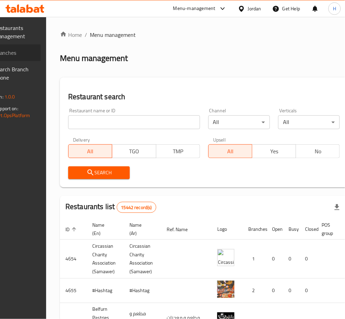
click at [18, 55] on span "Branches" at bounding box center [14, 53] width 41 height 8
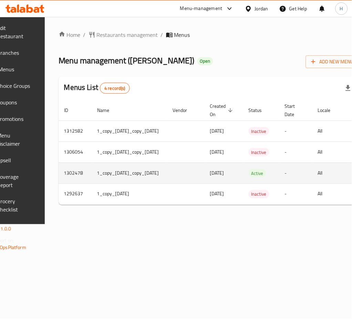
scroll to position [0, 123]
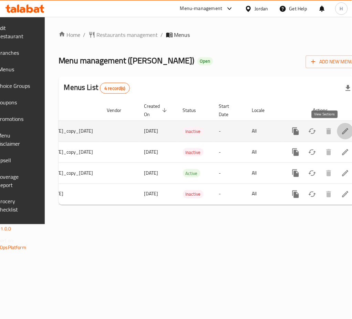
click at [341, 133] on icon "enhanced table" at bounding box center [345, 131] width 8 height 8
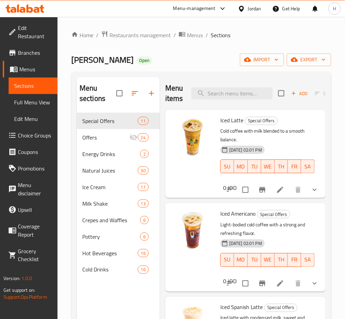
click at [17, 66] on icon at bounding box center [14, 69] width 8 height 8
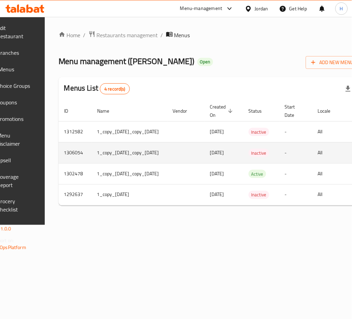
scroll to position [0, 123]
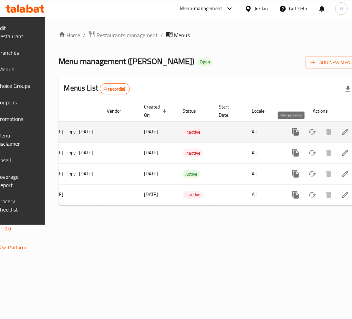
click at [308, 136] on icon "enhanced table" at bounding box center [312, 132] width 8 height 8
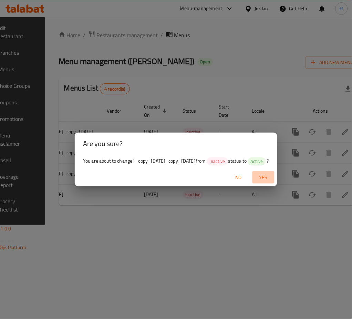
click at [269, 181] on span "Yes" at bounding box center [263, 177] width 17 height 9
